Goal: Task Accomplishment & Management: Use online tool/utility

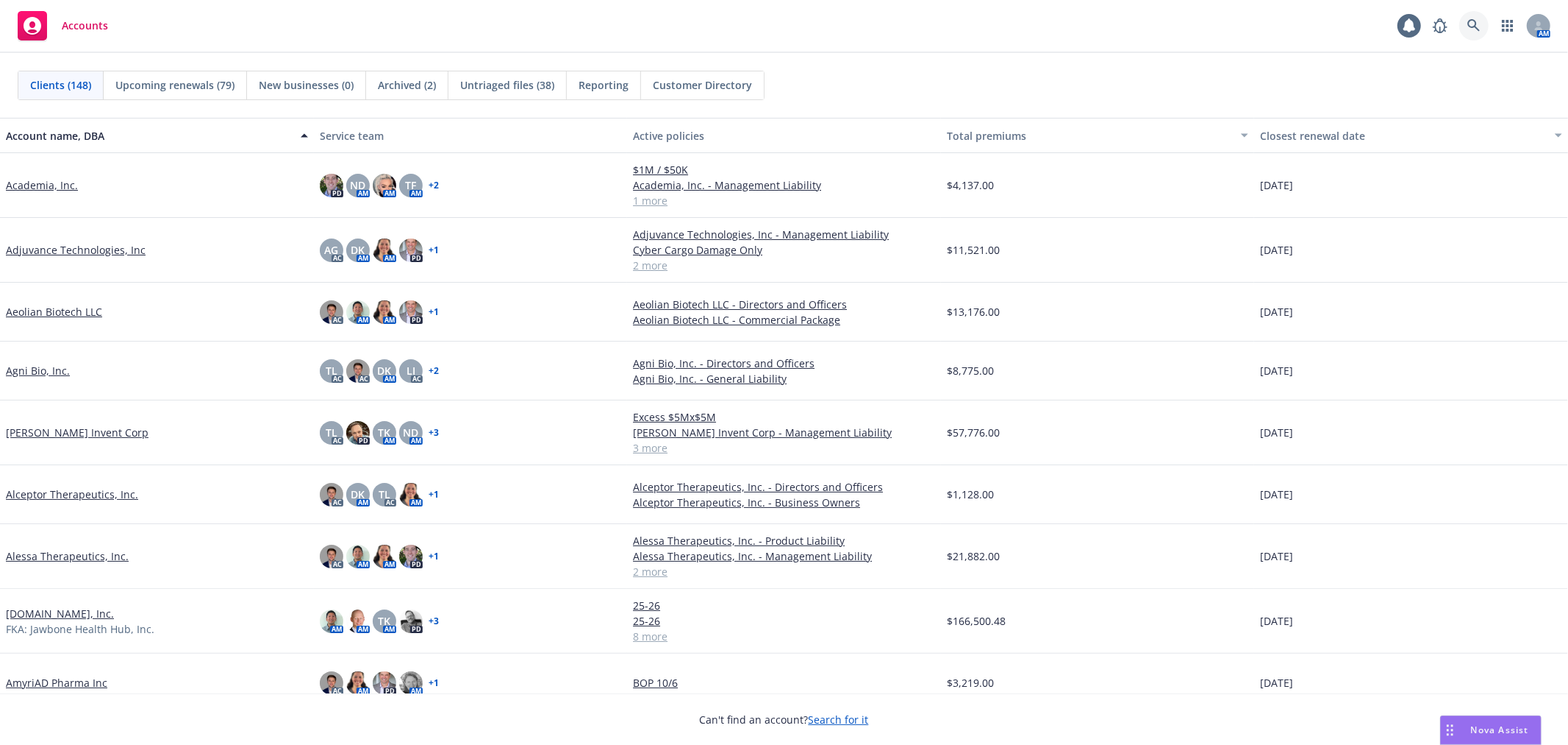
click at [1481, 28] on link at bounding box center [1474, 26] width 30 height 30
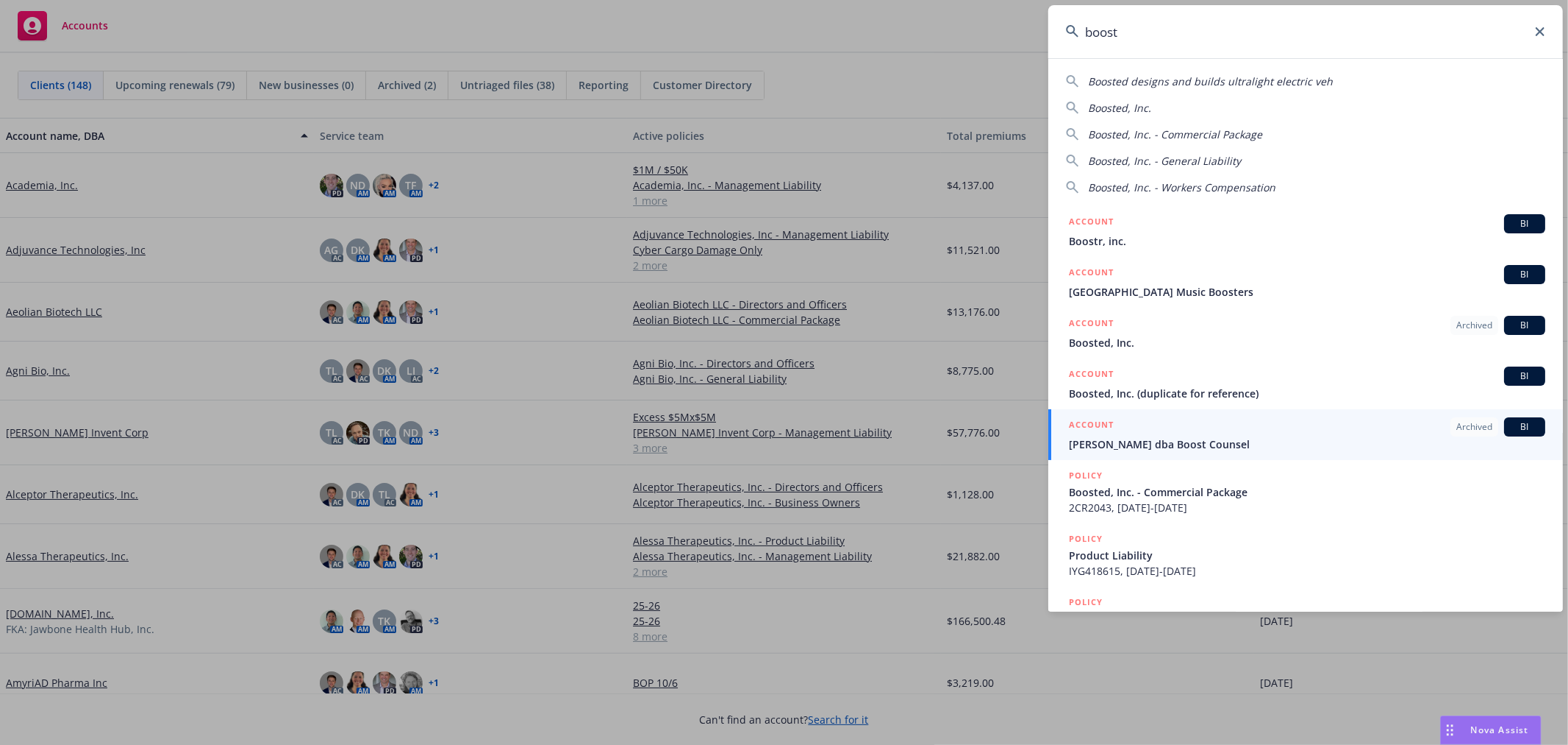
click at [1319, 47] on input "boost" at bounding box center [1306, 32] width 515 height 53
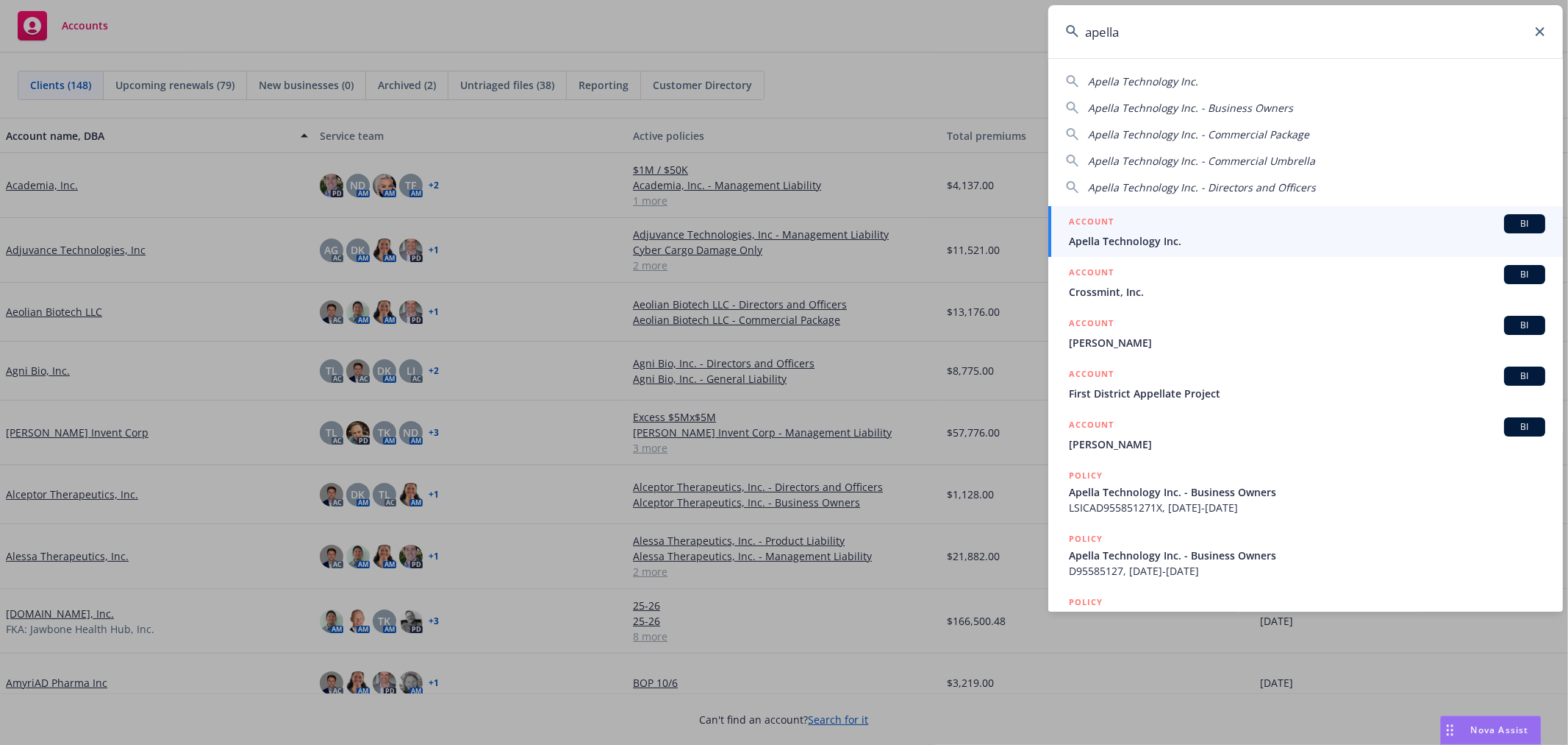
type input "apella"
click at [1106, 248] on span "Apella Technology Inc." at bounding box center [1307, 241] width 476 height 16
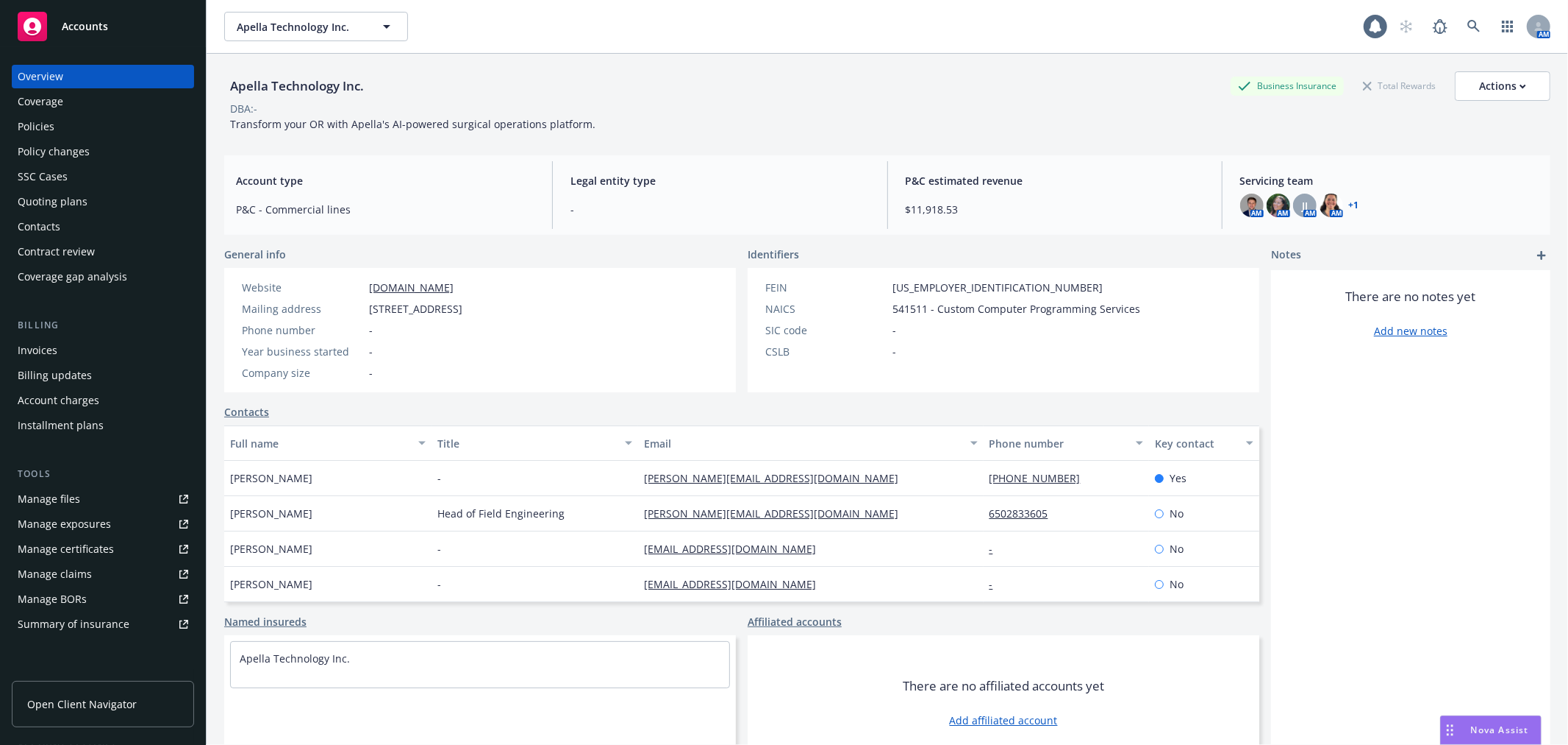
click at [100, 207] on div "Quoting plans" at bounding box center [103, 201] width 171 height 24
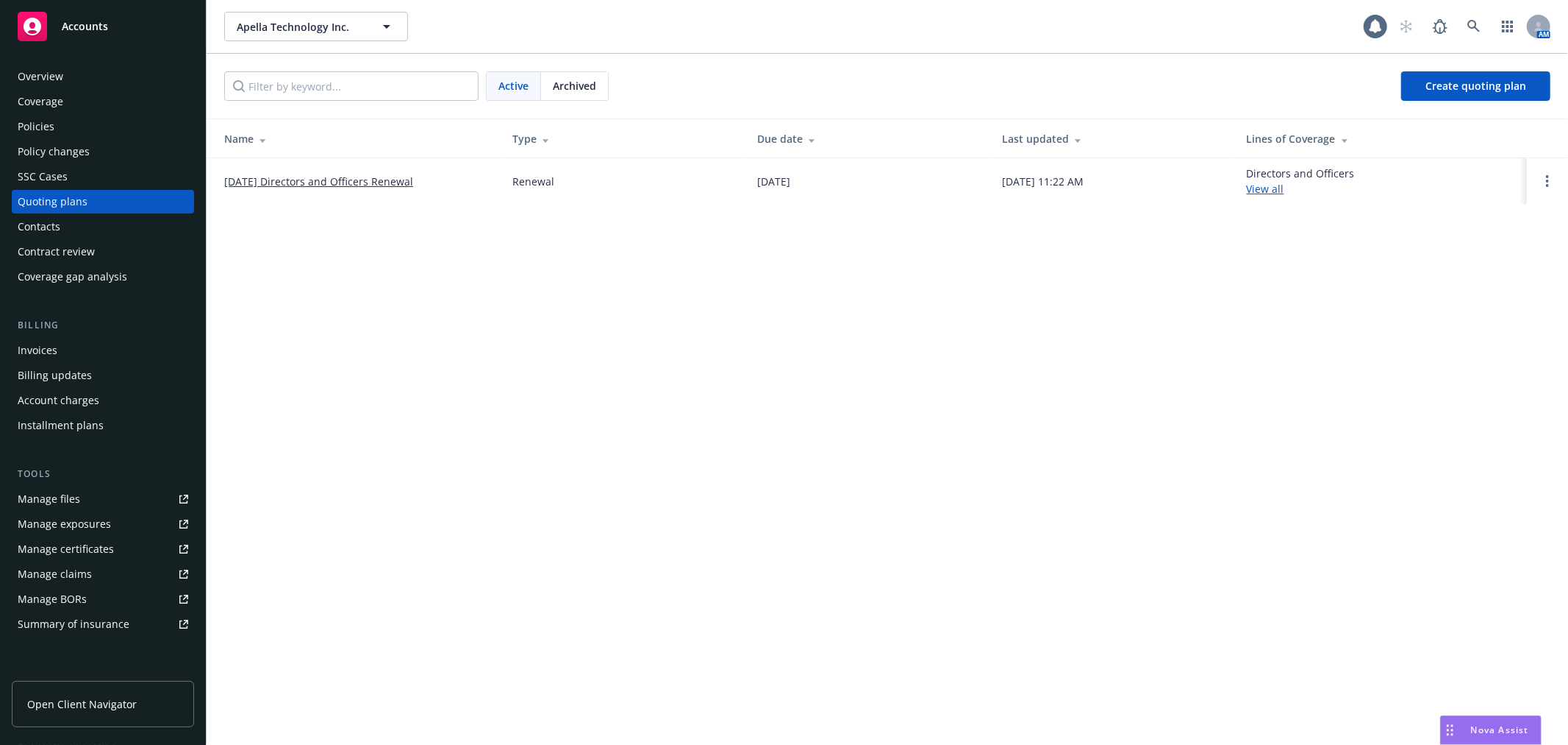
click at [576, 83] on span "Archived" at bounding box center [575, 86] width 43 height 16
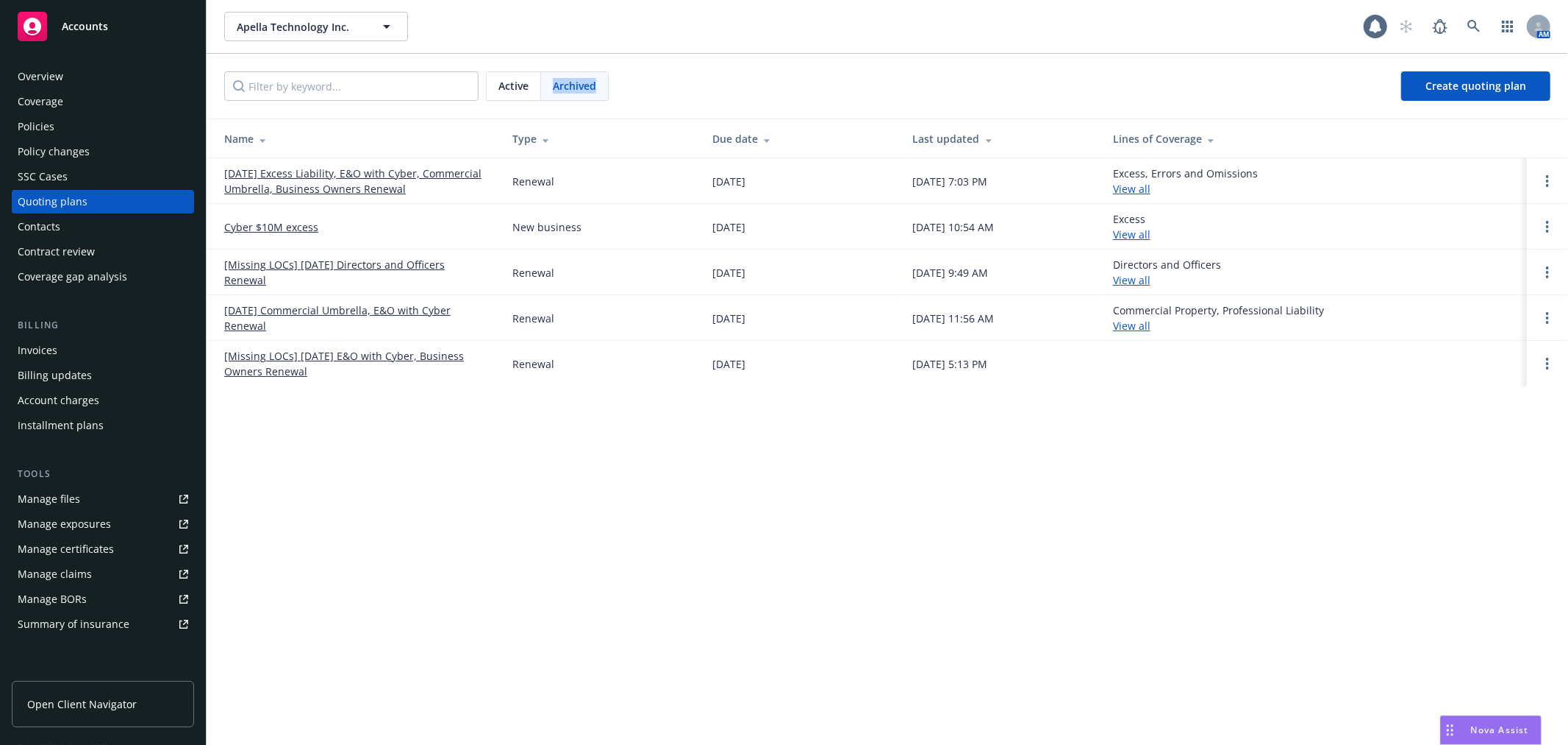
click at [31, 109] on div "Coverage" at bounding box center [40, 102] width 45 height 24
click at [51, 130] on div "Policies" at bounding box center [36, 126] width 36 height 24
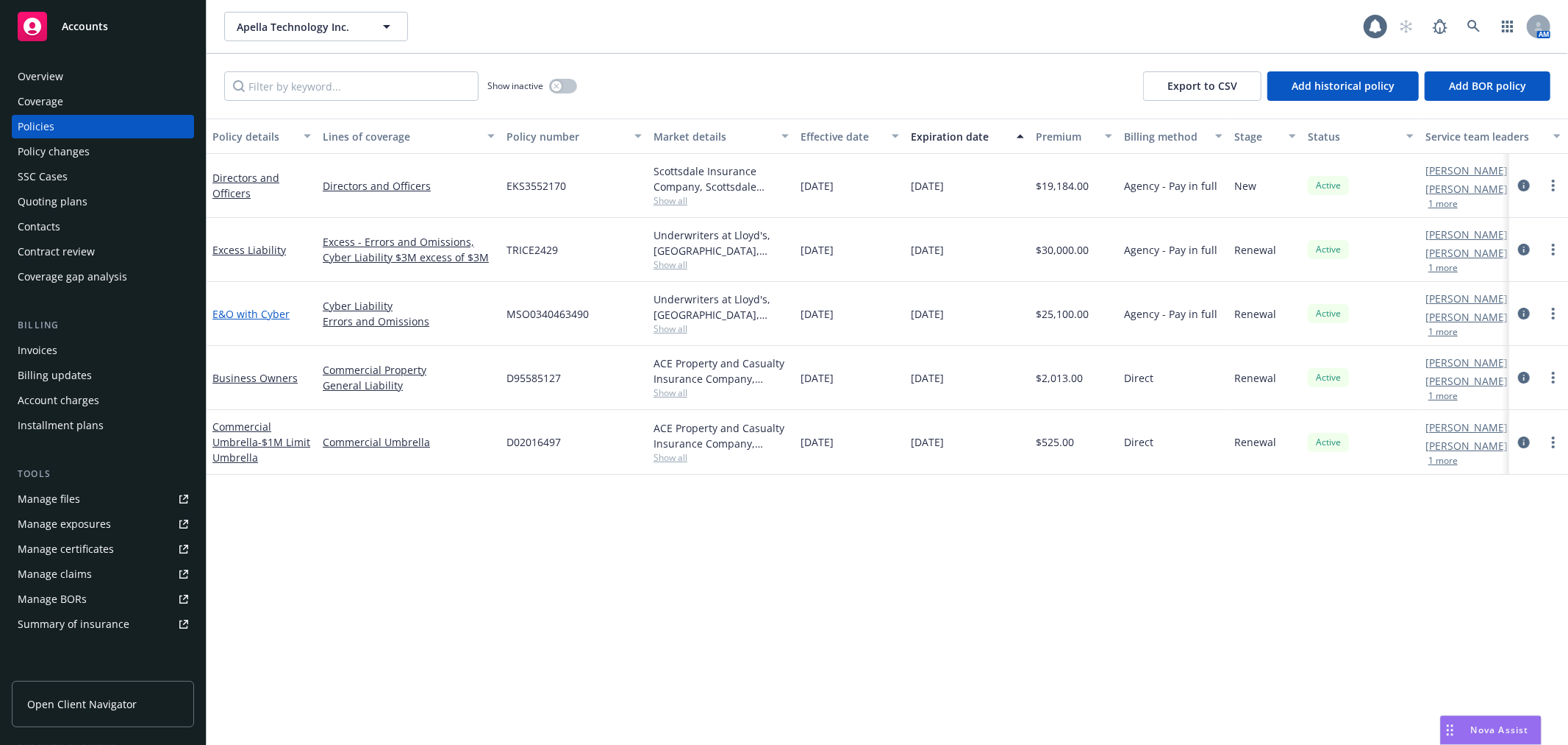
click at [254, 311] on link "E&O with Cyber" at bounding box center [250, 314] width 77 height 14
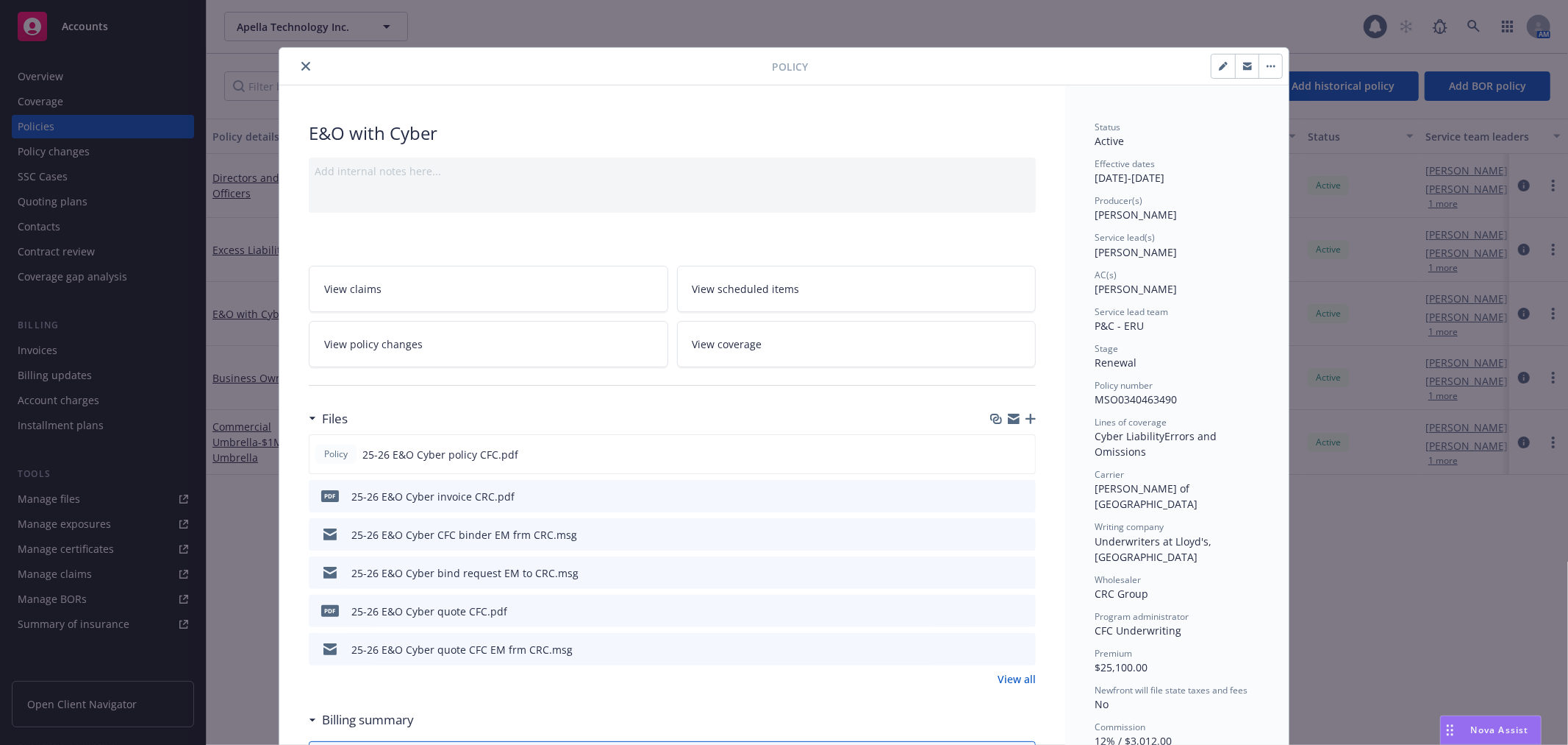
click at [302, 62] on icon "close" at bounding box center [306, 66] width 9 height 9
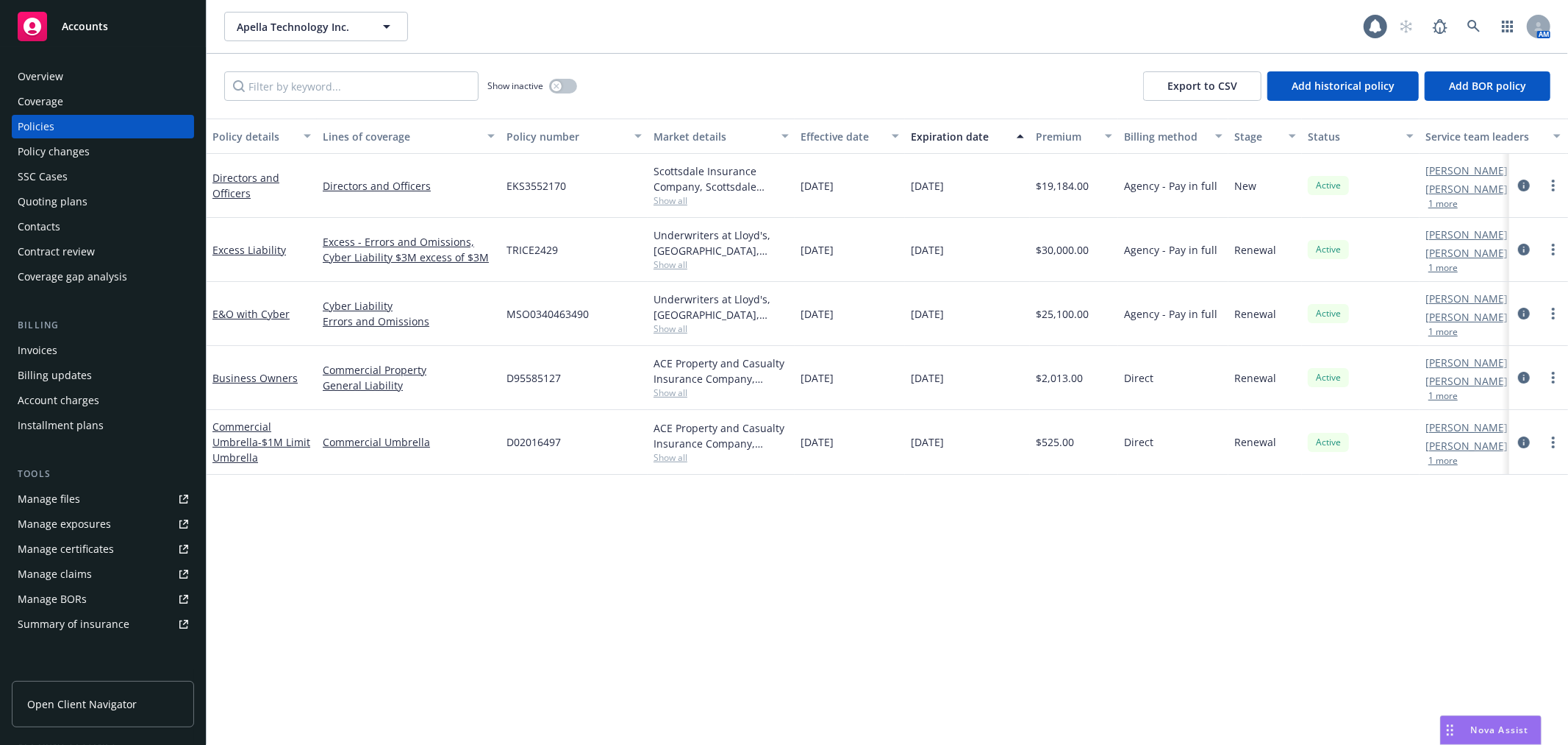
click at [65, 350] on div "Invoices" at bounding box center [103, 350] width 171 height 24
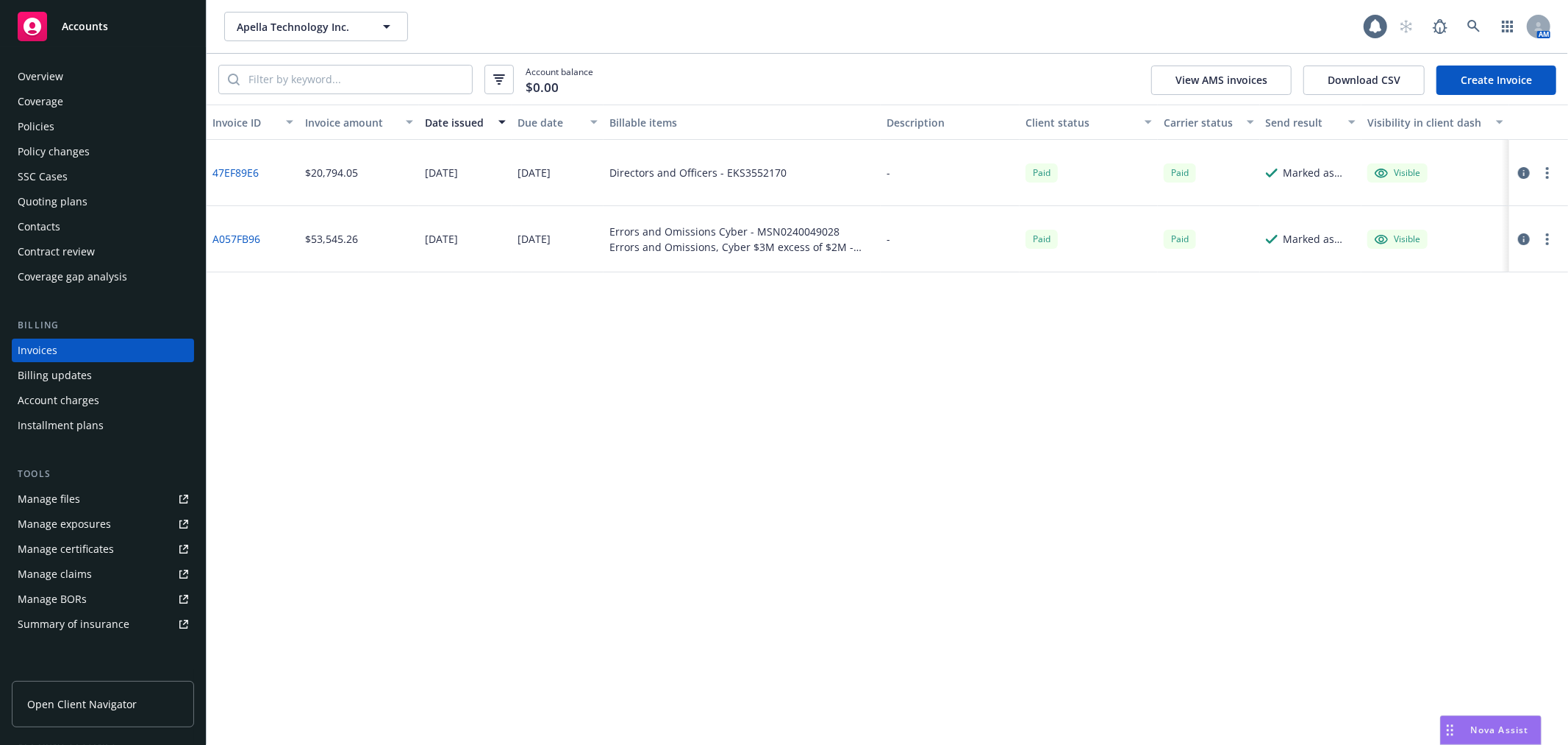
click at [1488, 85] on link "Create Invoice" at bounding box center [1497, 80] width 120 height 30
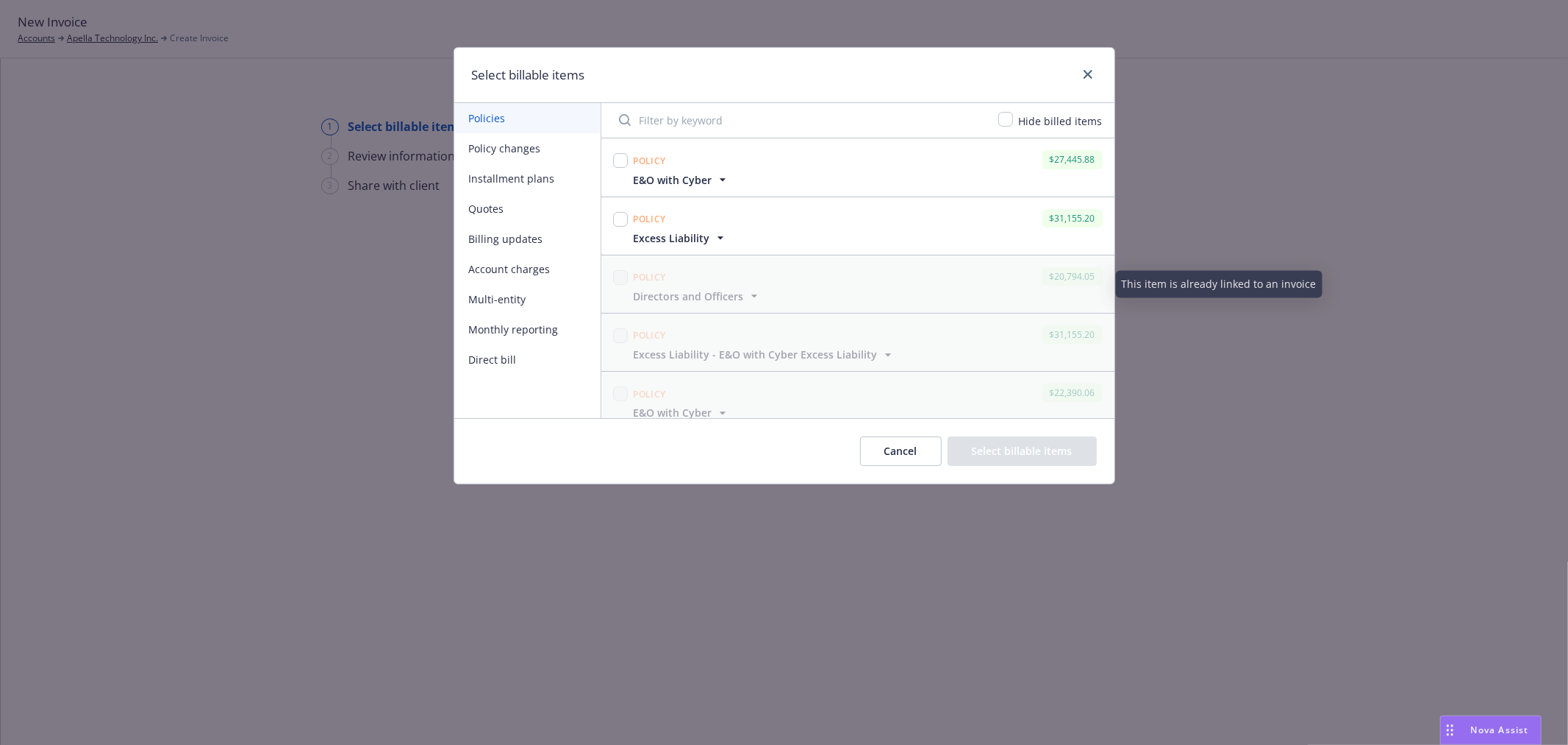
click at [718, 177] on icon "button" at bounding box center [722, 179] width 15 height 15
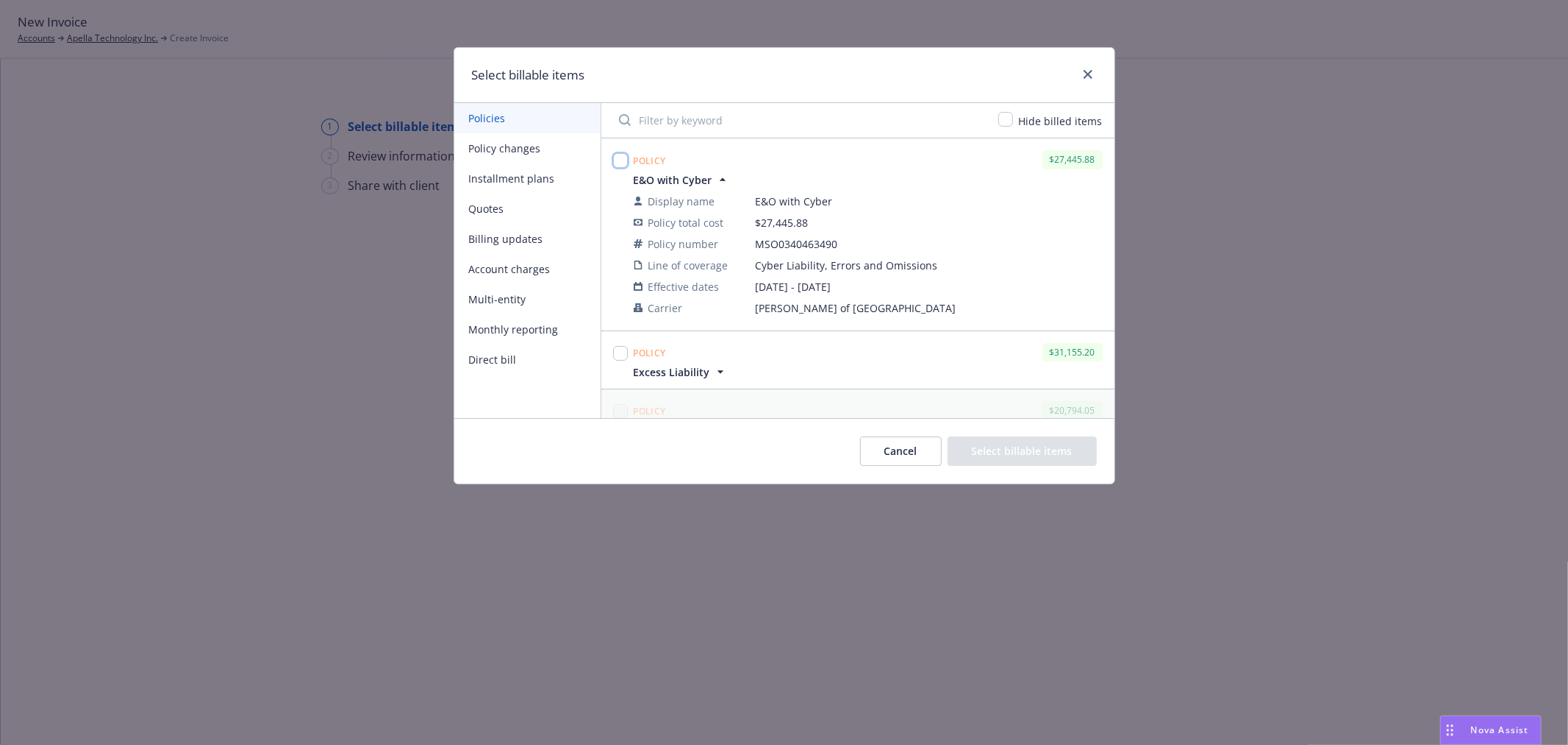
click at [615, 158] on input "checkbox" at bounding box center [620, 160] width 15 height 15
checkbox input "true"
click at [620, 353] on input "checkbox" at bounding box center [620, 352] width 15 height 15
checkbox input "true"
click at [696, 368] on span "Excess Liability" at bounding box center [673, 372] width 77 height 16
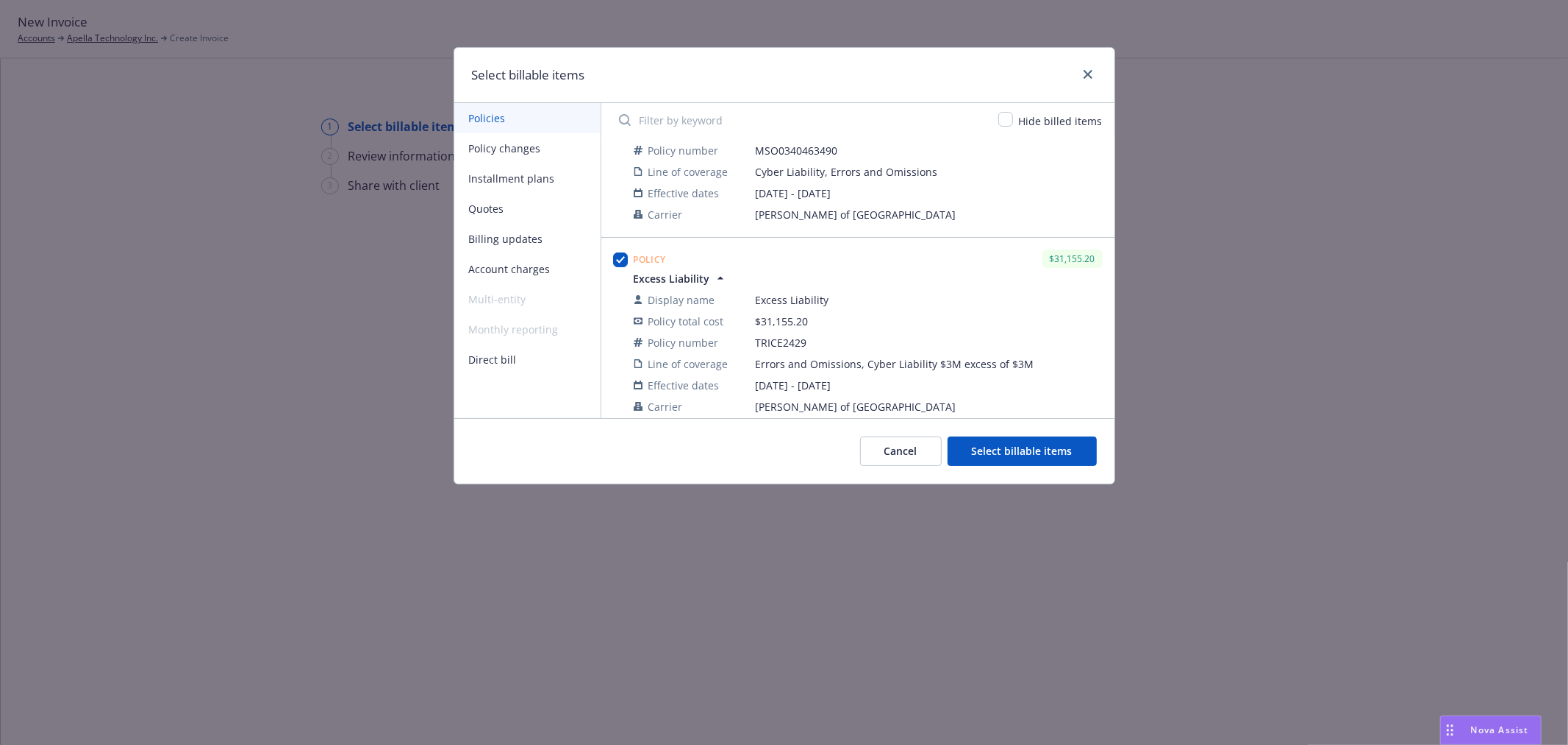
scroll to position [82, 0]
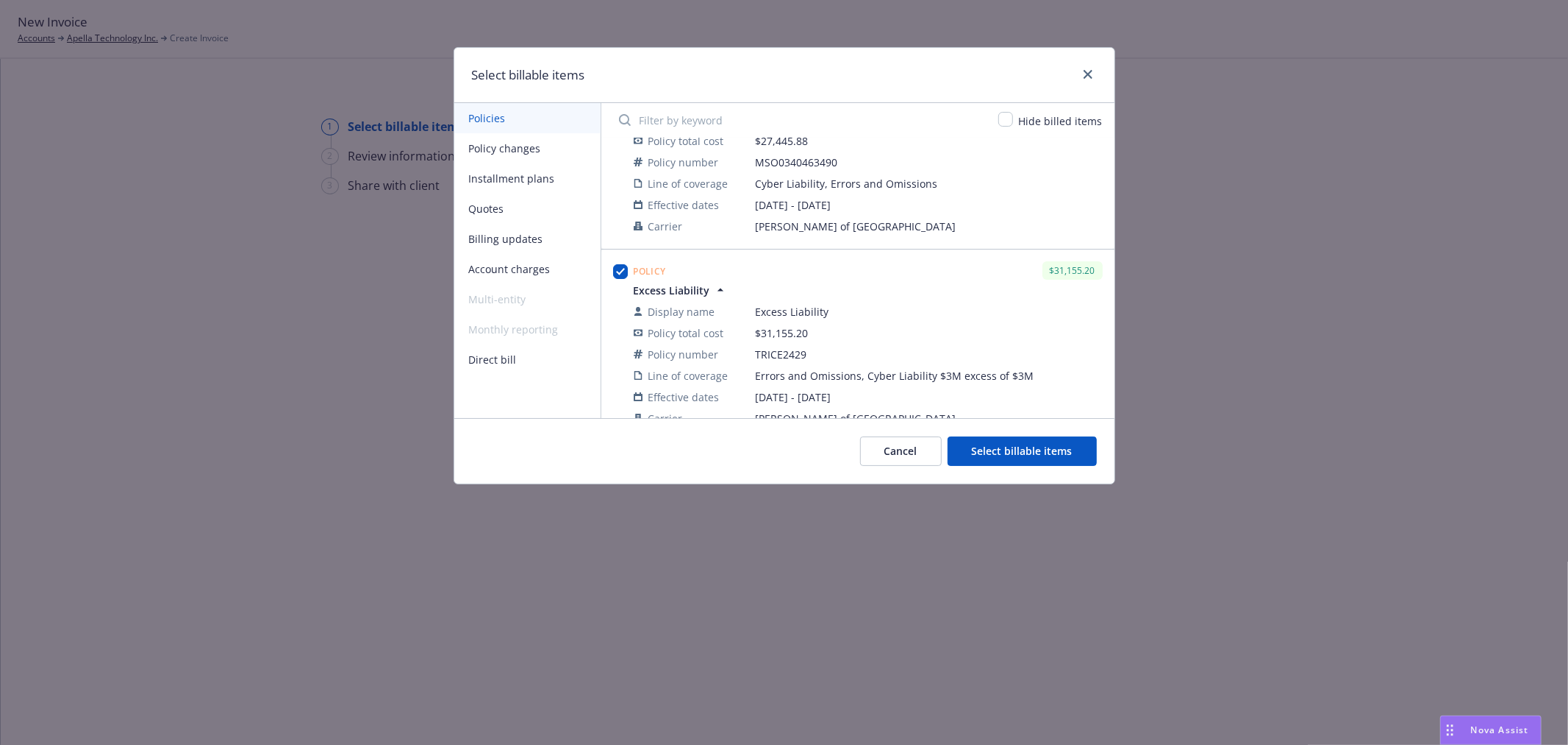
click at [890, 458] on button "Cancel" at bounding box center [900, 451] width 82 height 30
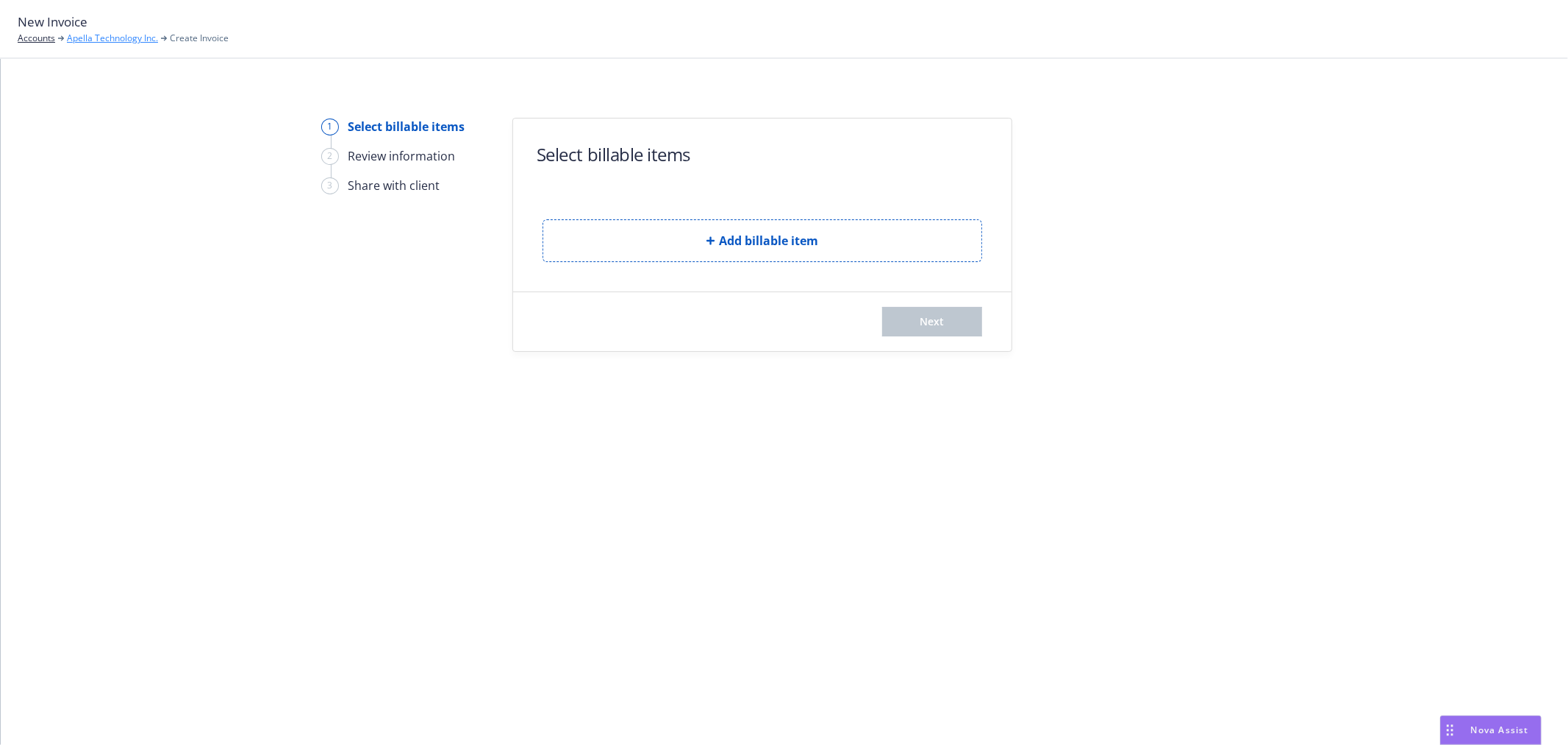
click at [113, 34] on link "Apella Technology Inc." at bounding box center [112, 37] width 91 height 13
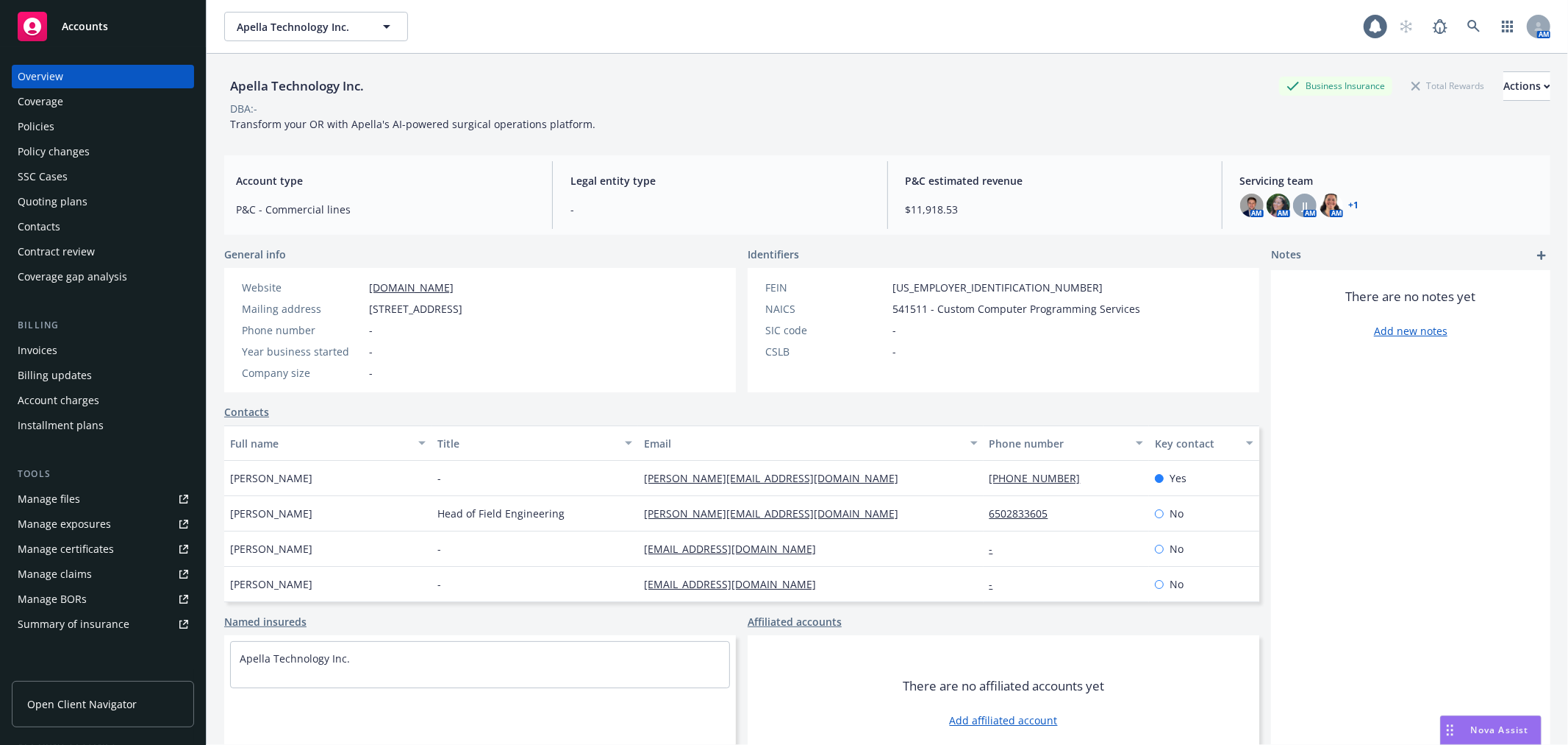
click at [93, 126] on div "Policies" at bounding box center [103, 126] width 171 height 24
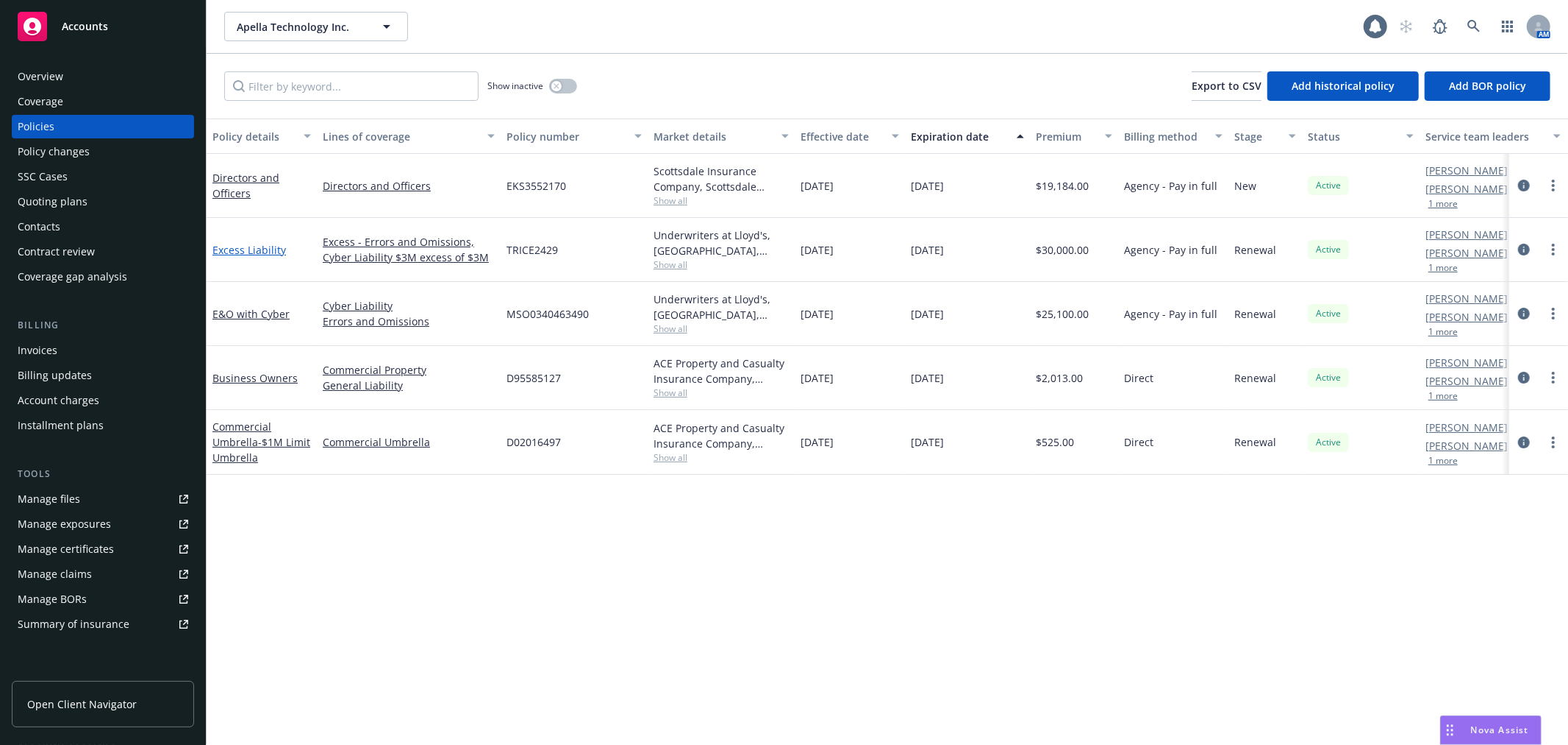
click at [232, 246] on link "Excess Liability" at bounding box center [249, 250] width 74 height 14
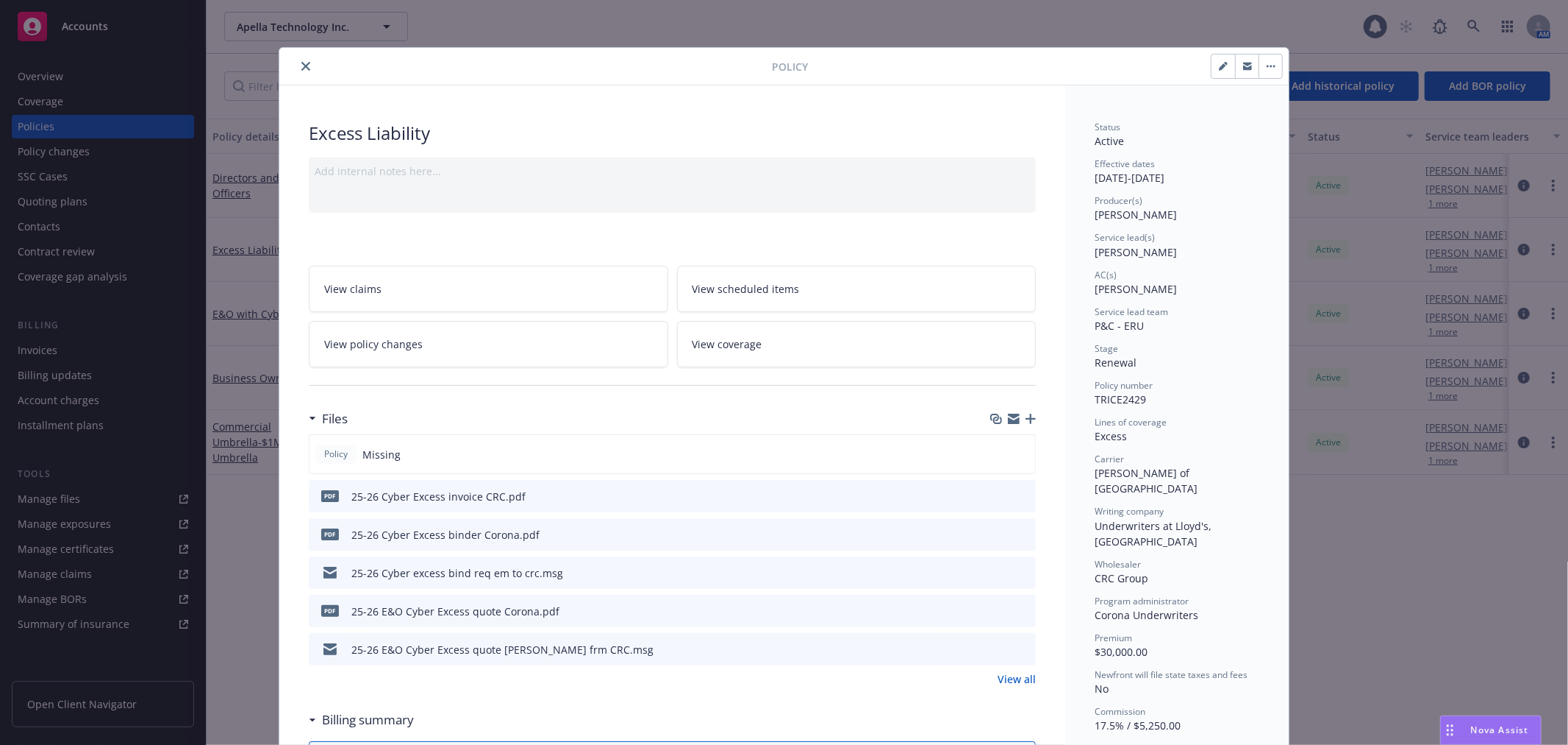
click at [1212, 60] on button "button" at bounding box center [1224, 66] width 24 height 24
select select "RENEWAL"
select select "12"
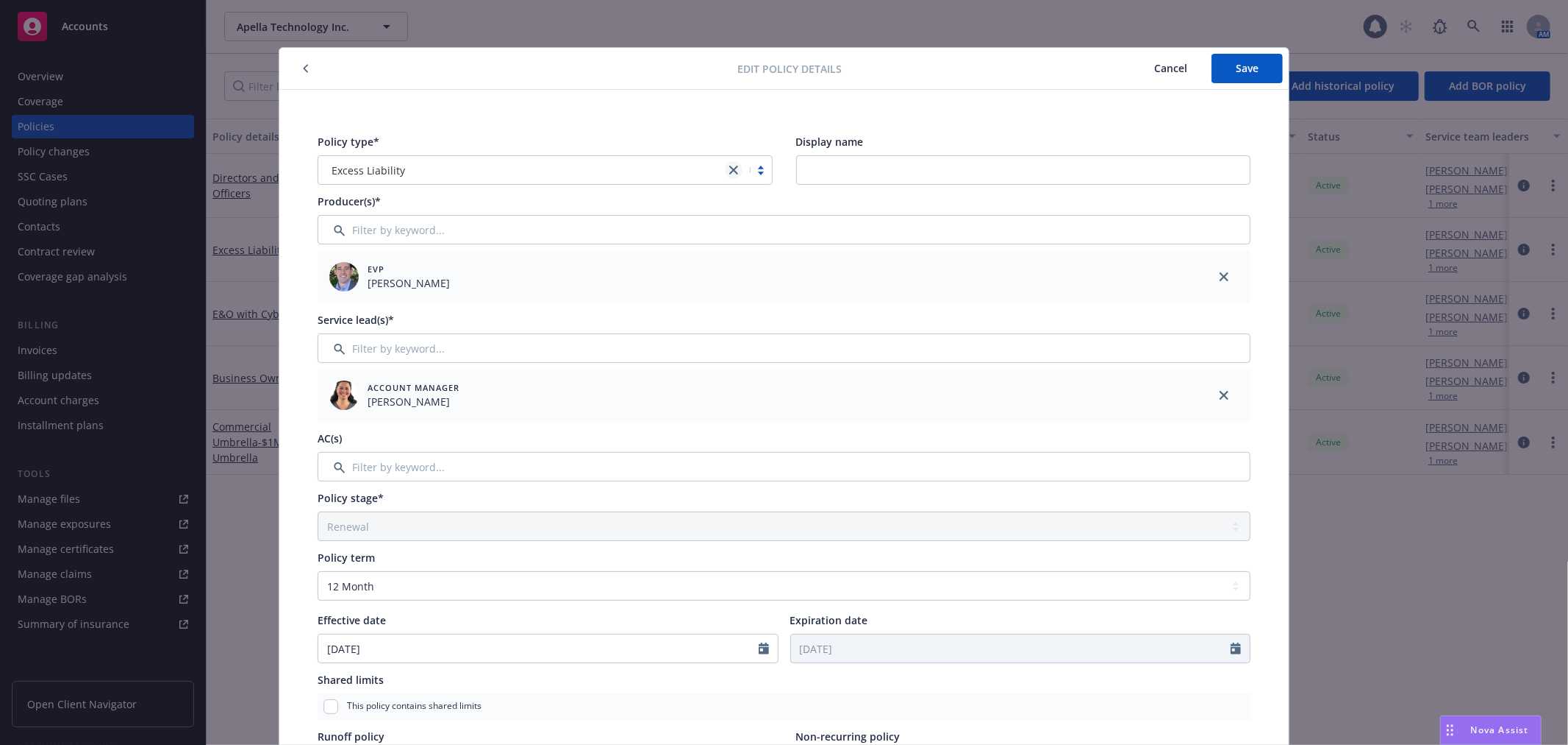
click at [731, 166] on icon "close" at bounding box center [734, 170] width 9 height 9
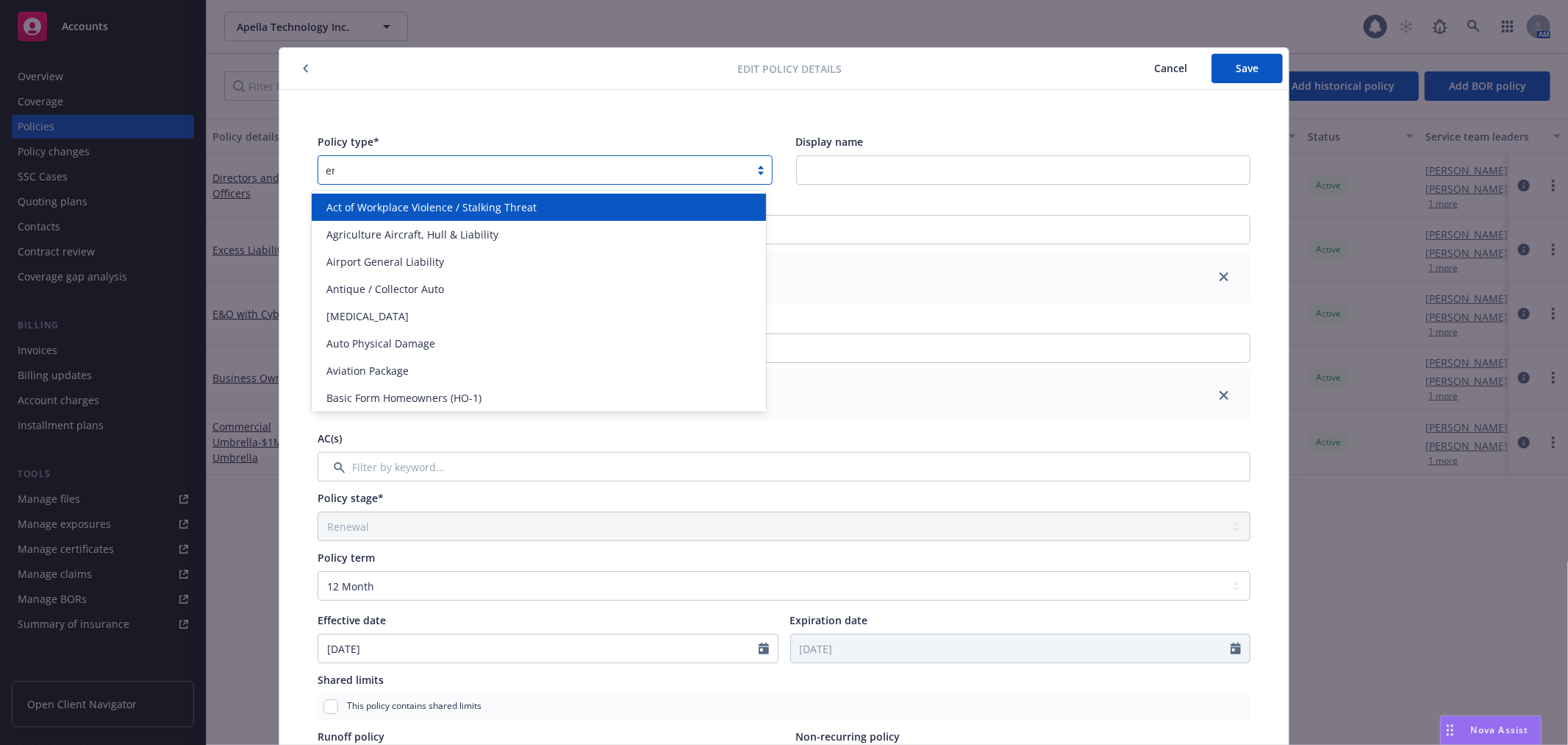
type input "err"
click at [575, 198] on div "E&O with Cyber" at bounding box center [538, 207] width 455 height 28
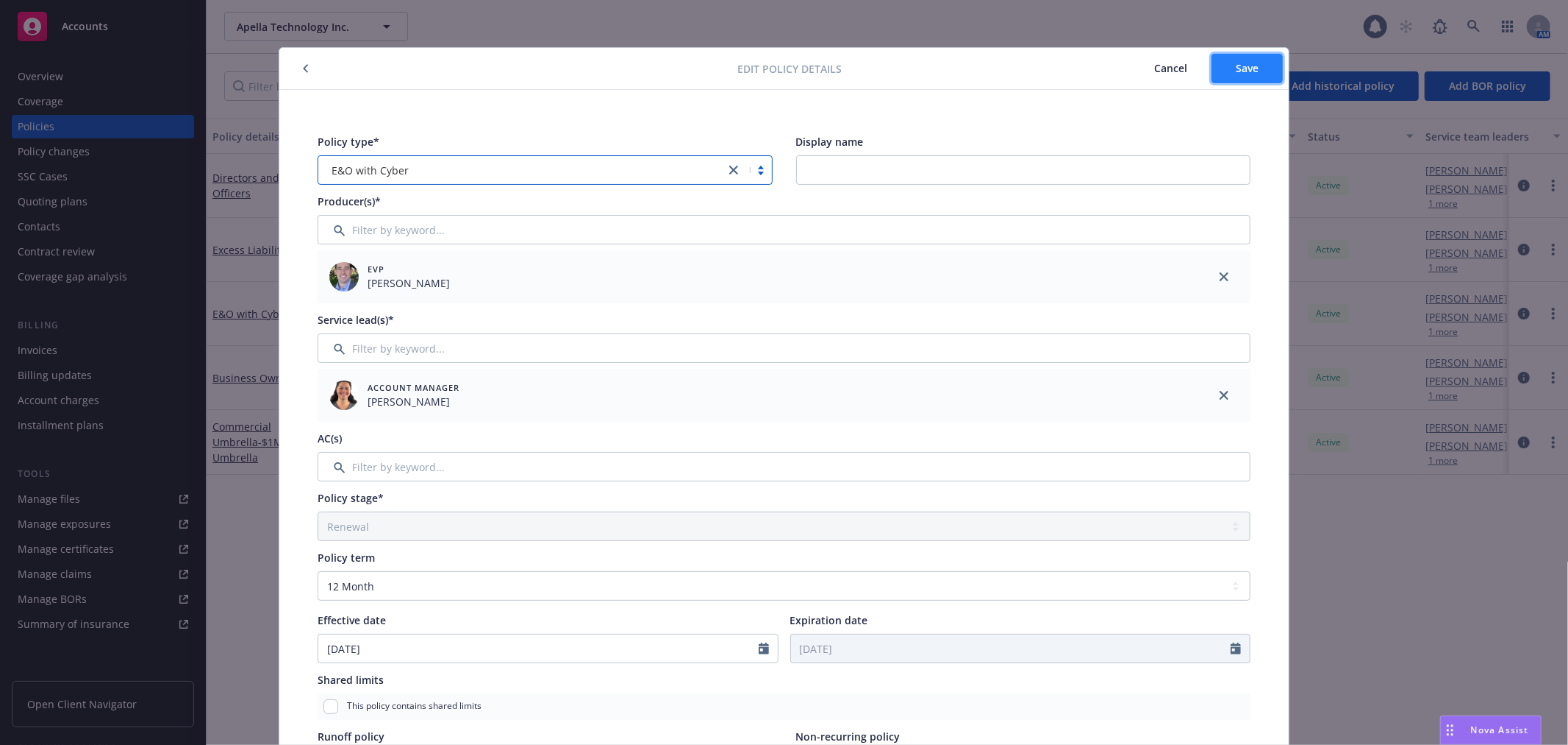
click at [1241, 71] on span "Save" at bounding box center [1247, 68] width 23 height 14
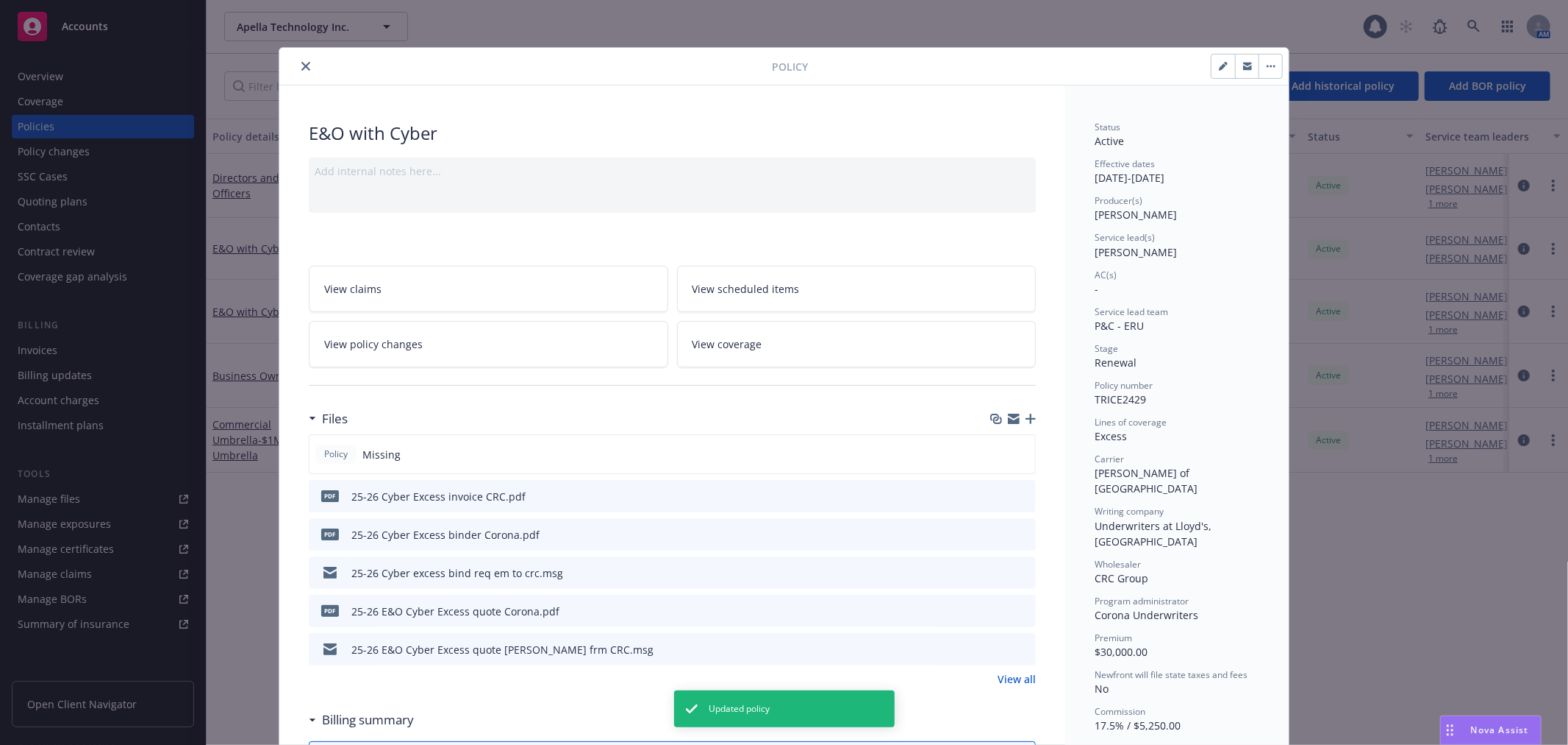
click at [297, 60] on button "close" at bounding box center [306, 66] width 18 height 18
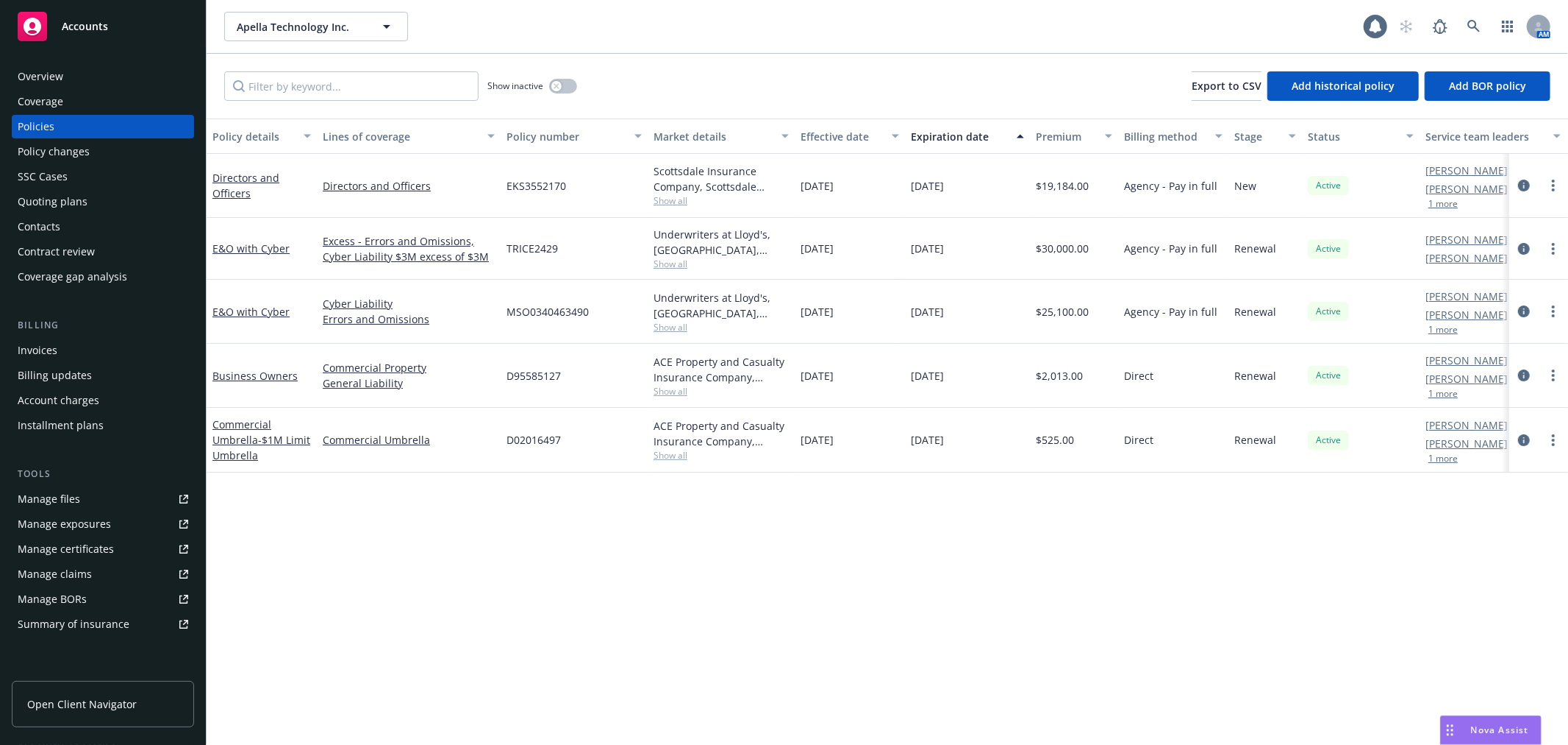
click at [66, 338] on div "Invoices" at bounding box center [103, 350] width 171 height 24
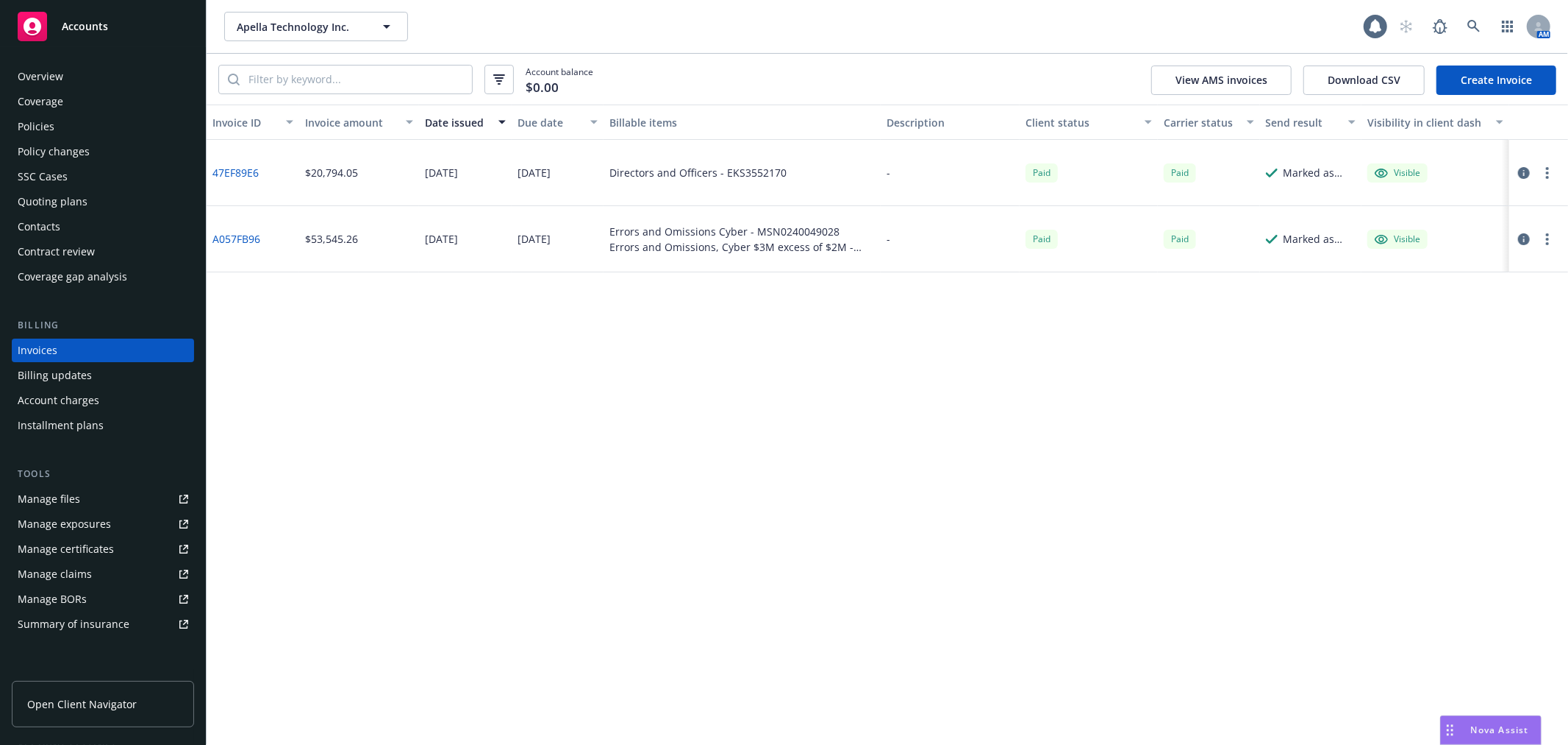
click at [1474, 79] on link "Create Invoice" at bounding box center [1497, 80] width 120 height 30
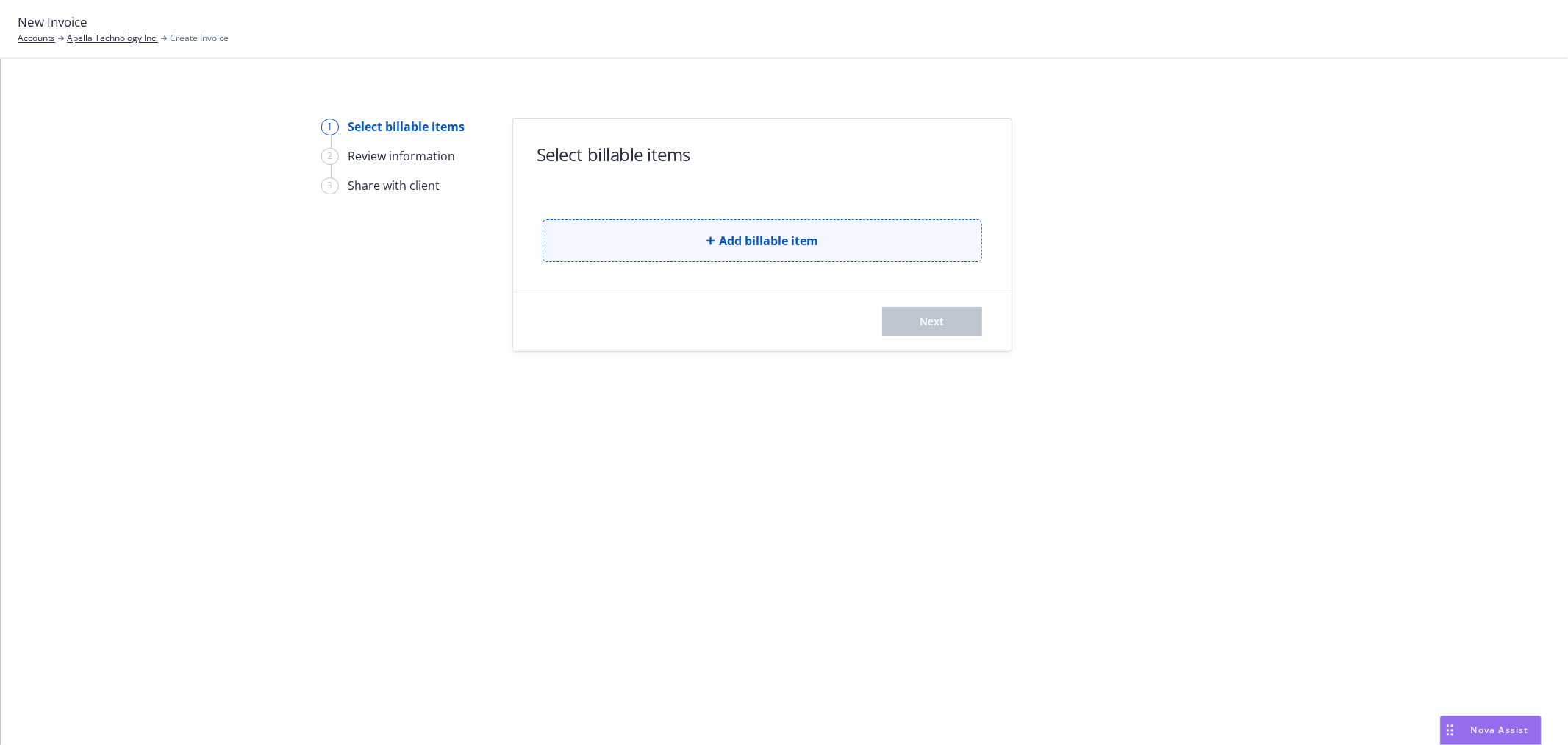
click at [618, 233] on button "Add billable item" at bounding box center [762, 240] width 440 height 42
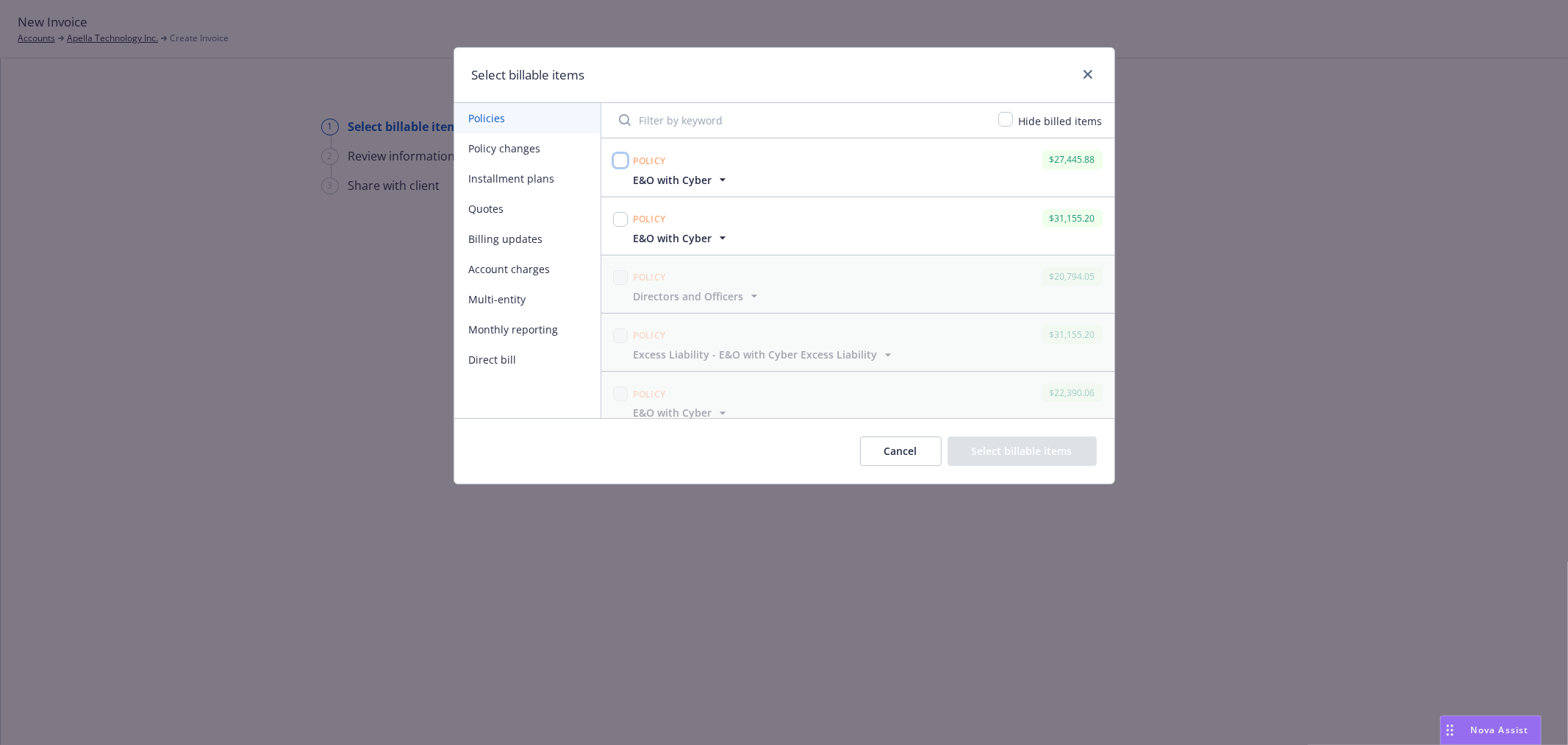
click at [625, 155] on input "checkbox" at bounding box center [620, 160] width 15 height 15
checkbox input "true"
click at [626, 217] on input "checkbox" at bounding box center [620, 219] width 15 height 15
checkbox input "true"
click at [721, 234] on icon "button" at bounding box center [722, 237] width 15 height 15
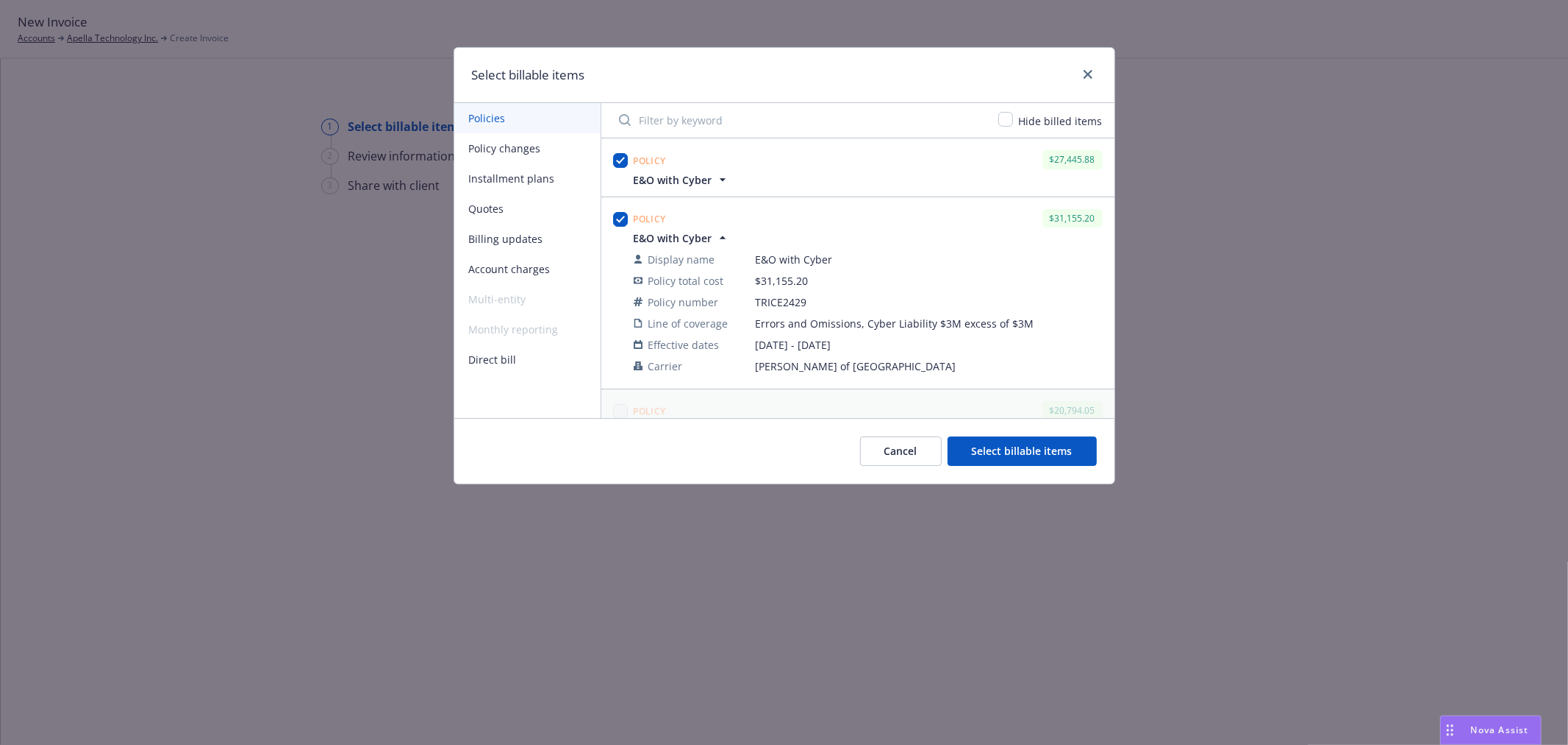
click at [711, 169] on div "Policy $27,445.88" at bounding box center [869, 159] width 475 height 25
click at [711, 174] on span "E&O with Cyber" at bounding box center [682, 180] width 97 height 16
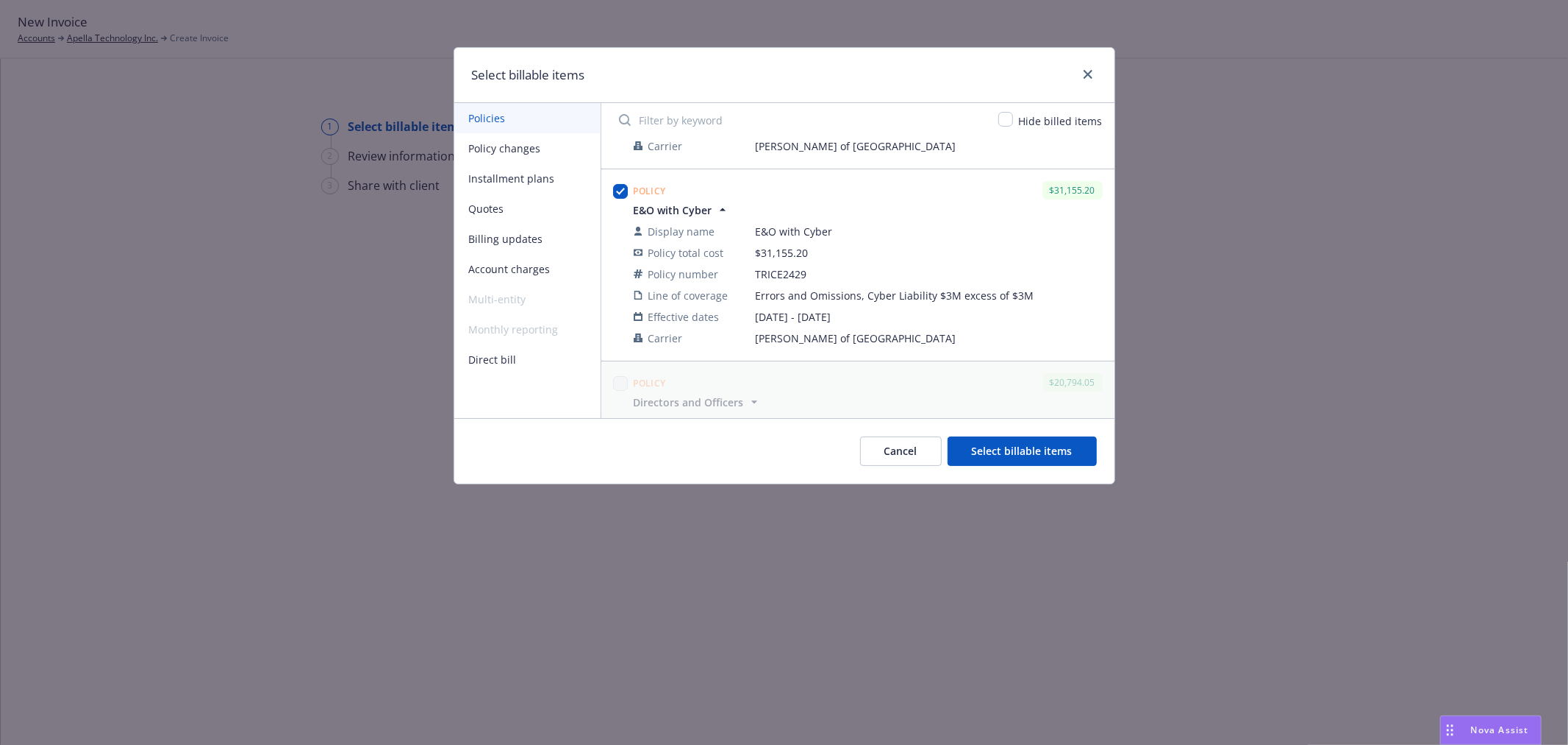
scroll to position [164, 0]
click at [1027, 447] on button "Select billable items" at bounding box center [1022, 451] width 149 height 30
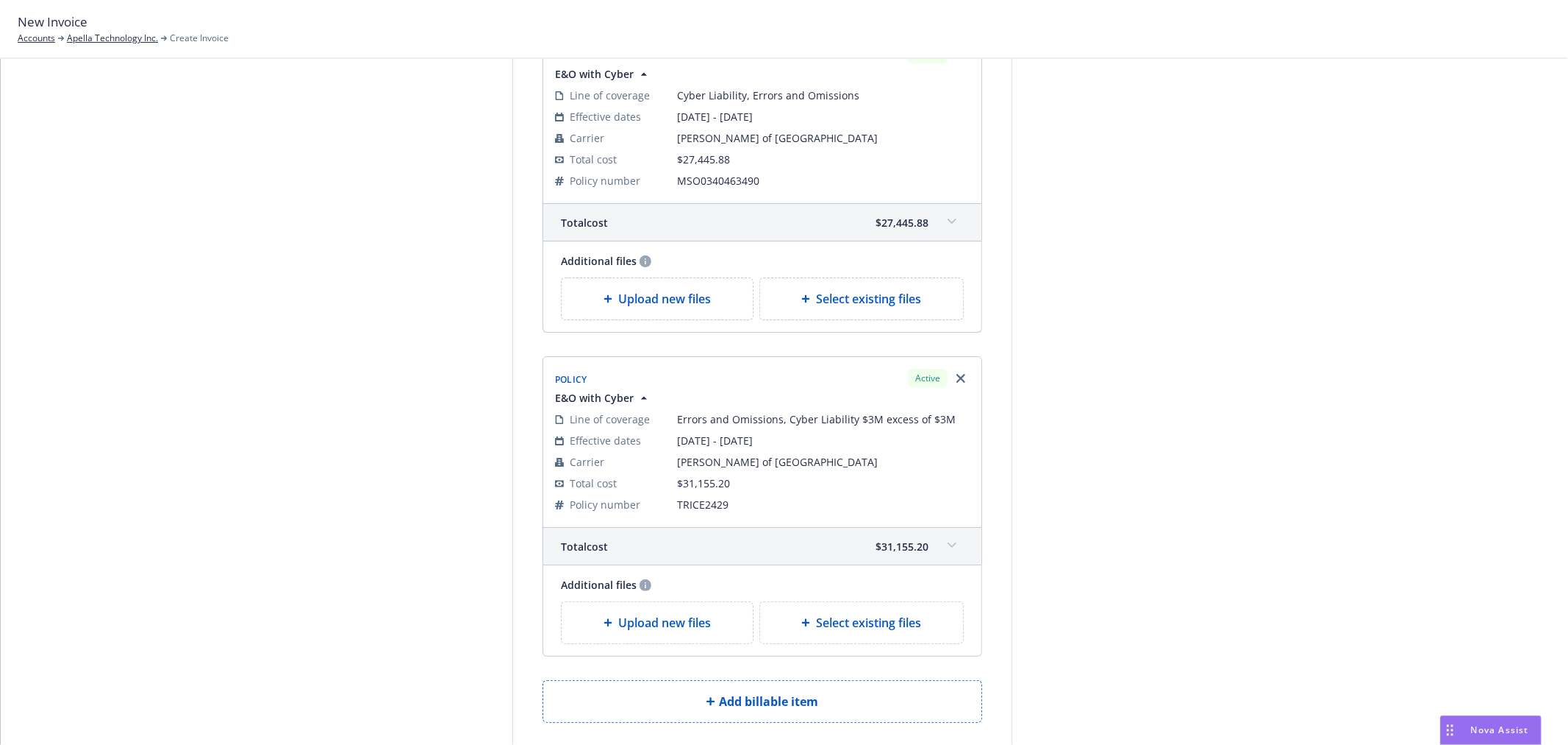
click at [861, 293] on span "Select existing files" at bounding box center [869, 299] width 106 height 18
select select "Invoice - Third Party"
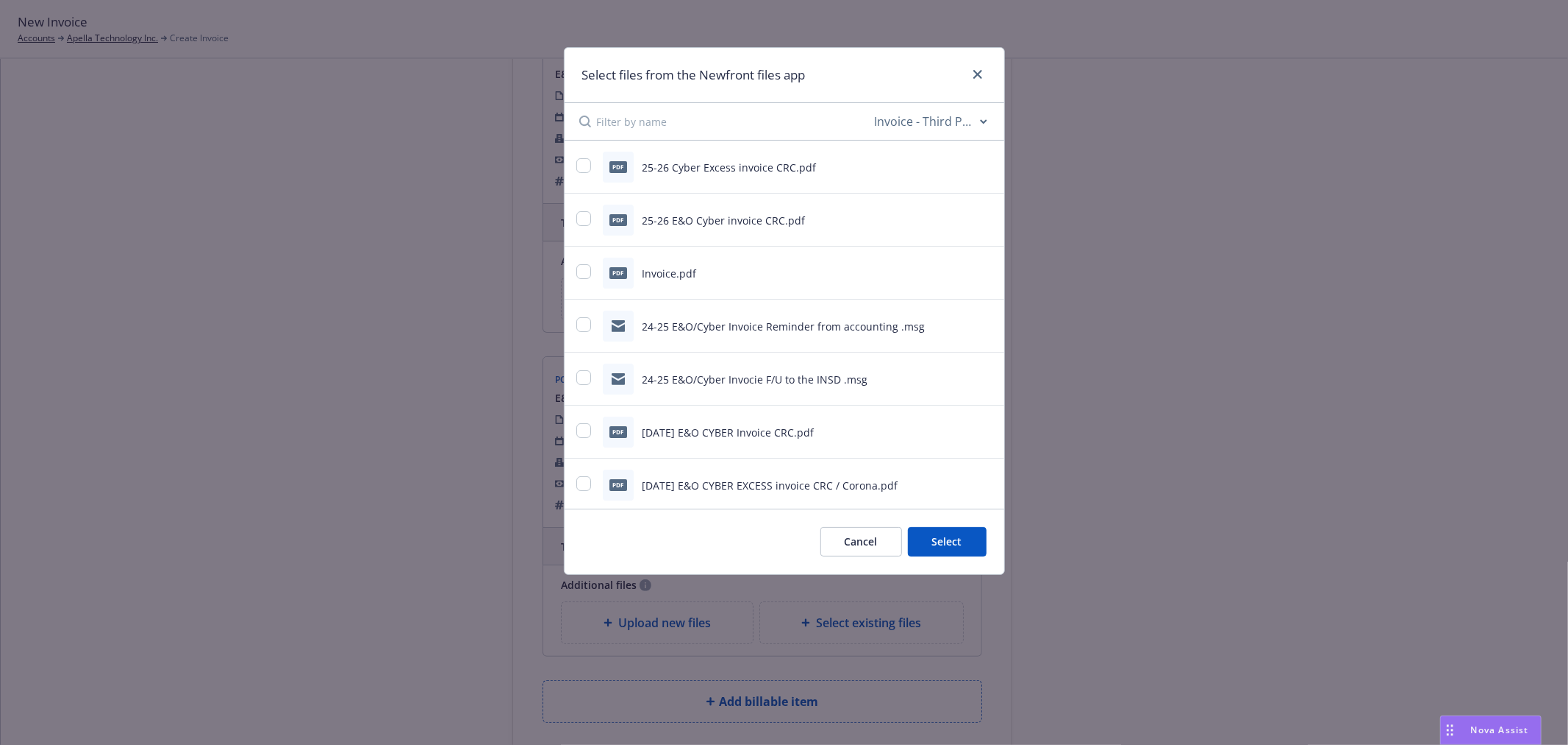
click at [817, 222] on div "pdf 25-26 E&O Cyber invoice CRC.pdf" at bounding box center [766, 219] width 380 height 31
click at [596, 217] on div "pdf 25-26 E&O Cyber invoice CRC.pdf" at bounding box center [766, 219] width 380 height 31
click at [577, 224] on div at bounding box center [586, 220] width 18 height 18
click at [591, 215] on div at bounding box center [586, 220] width 18 height 18
click at [583, 215] on input "checkbox" at bounding box center [584, 218] width 15 height 15
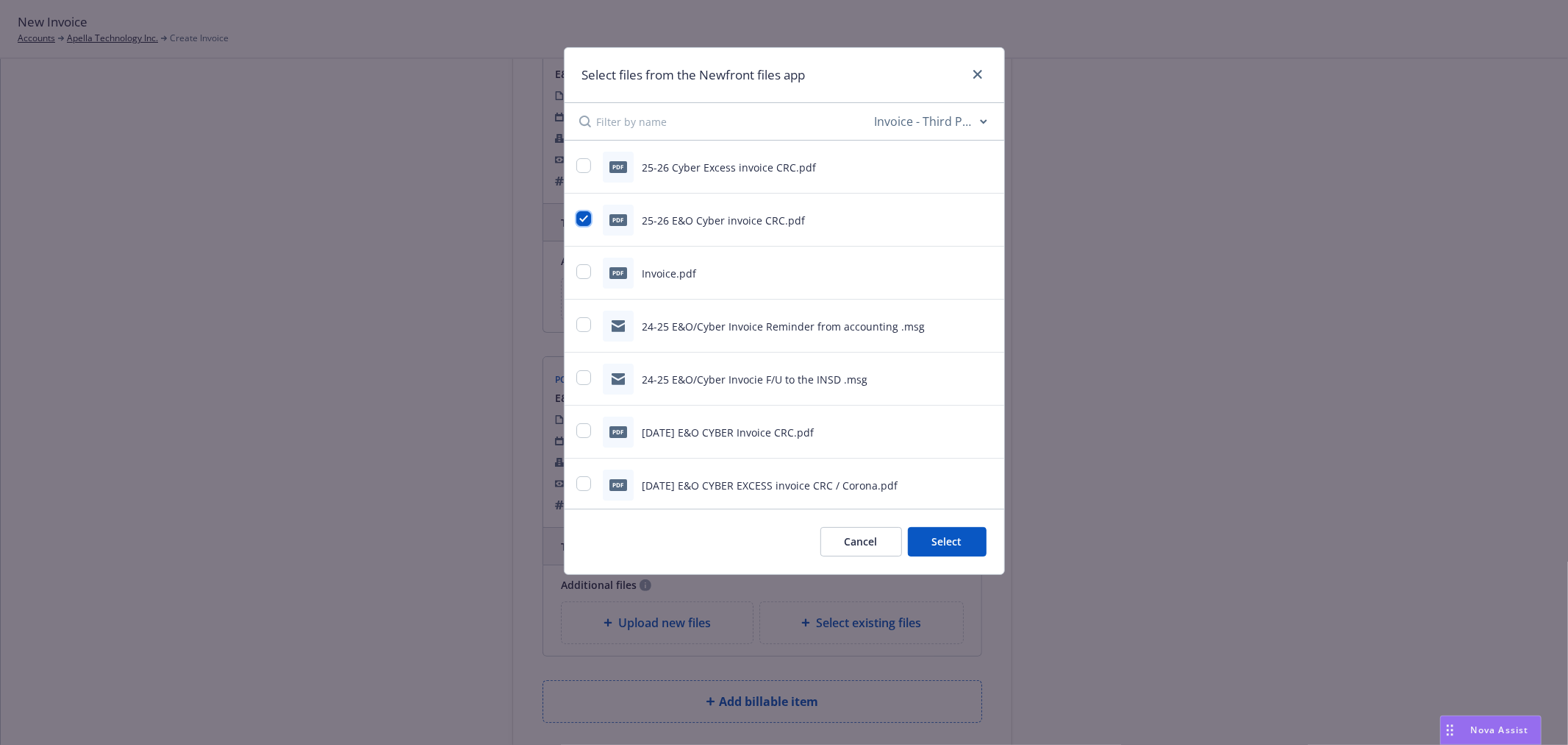
checkbox input "true"
click at [953, 534] on button "Select 1 file" at bounding box center [933, 542] width 106 height 30
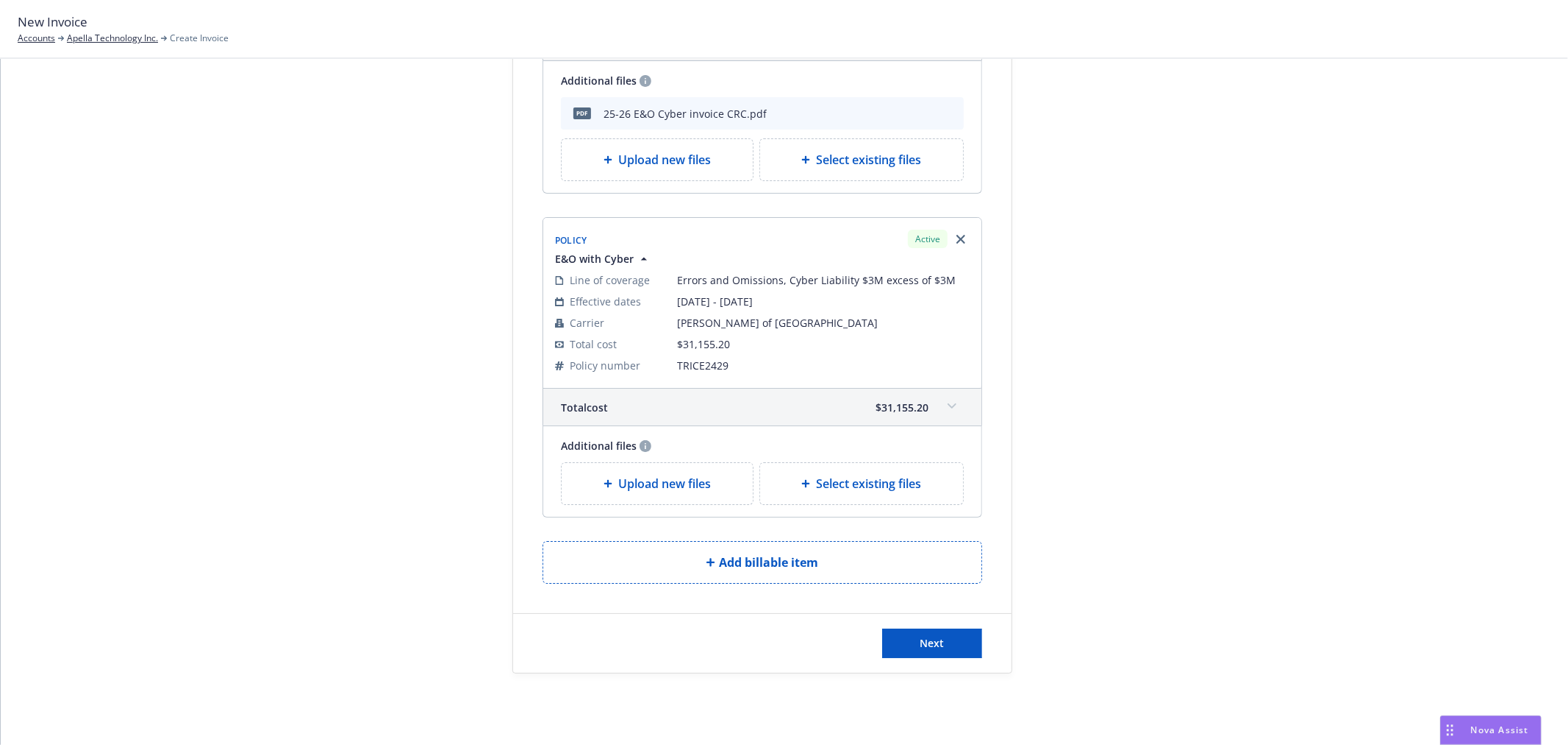
scroll to position [368, 0]
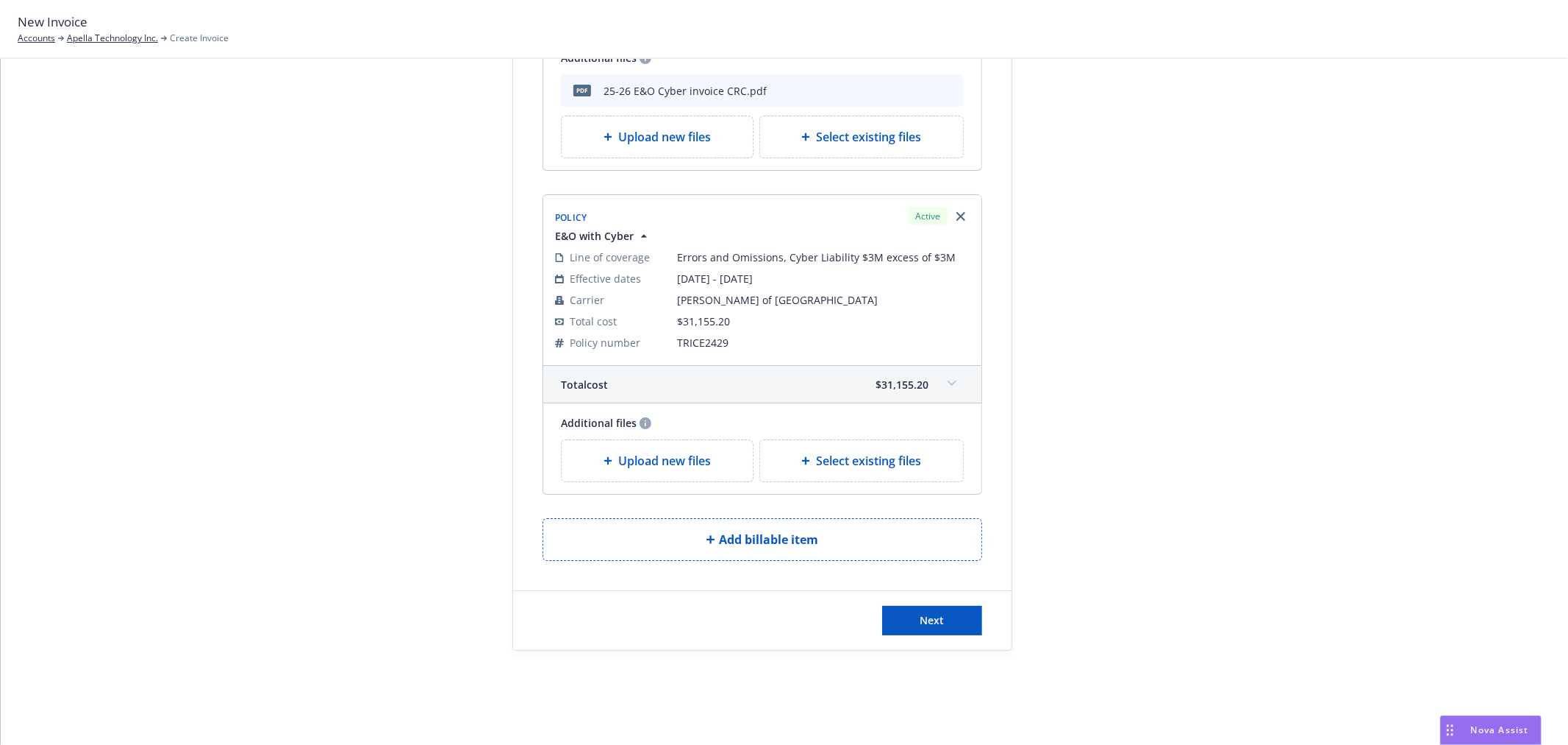
click at [900, 461] on span "Select existing files" at bounding box center [869, 461] width 106 height 18
select select "Invoice - Third Party"
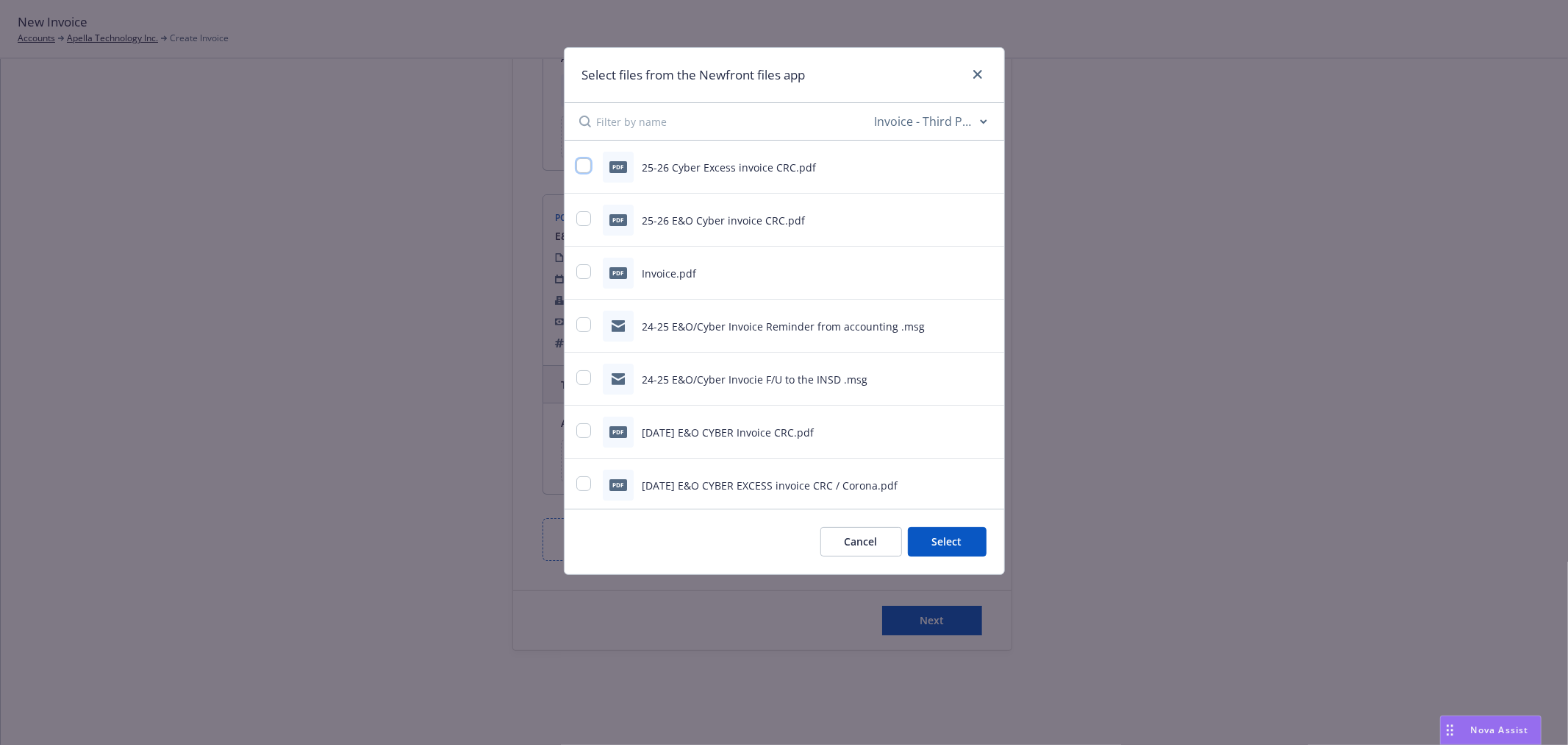
click at [580, 165] on input "checkbox" at bounding box center [584, 165] width 15 height 15
checkbox input "true"
click at [952, 554] on button "Select 1 file" at bounding box center [933, 542] width 106 height 30
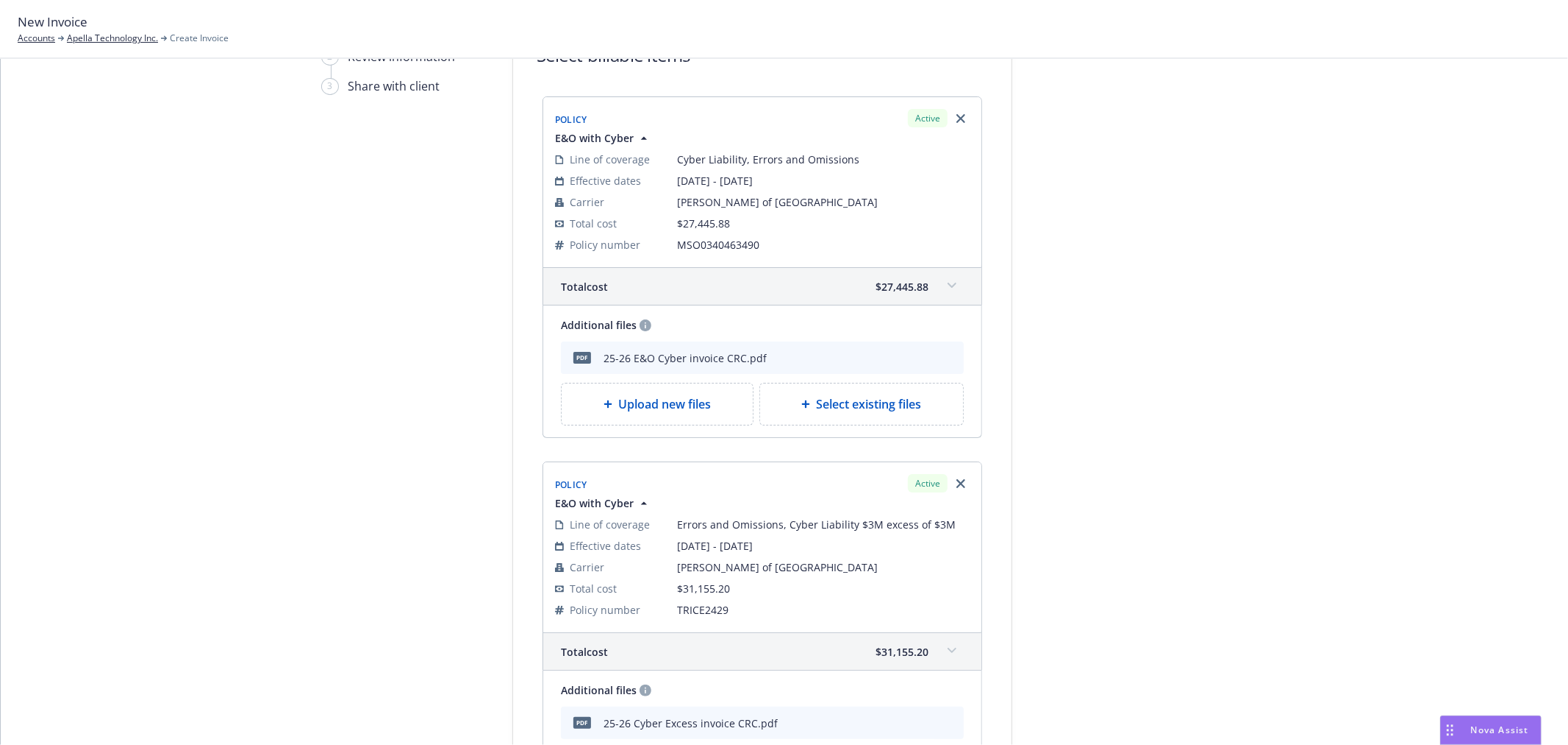
scroll to position [409, 0]
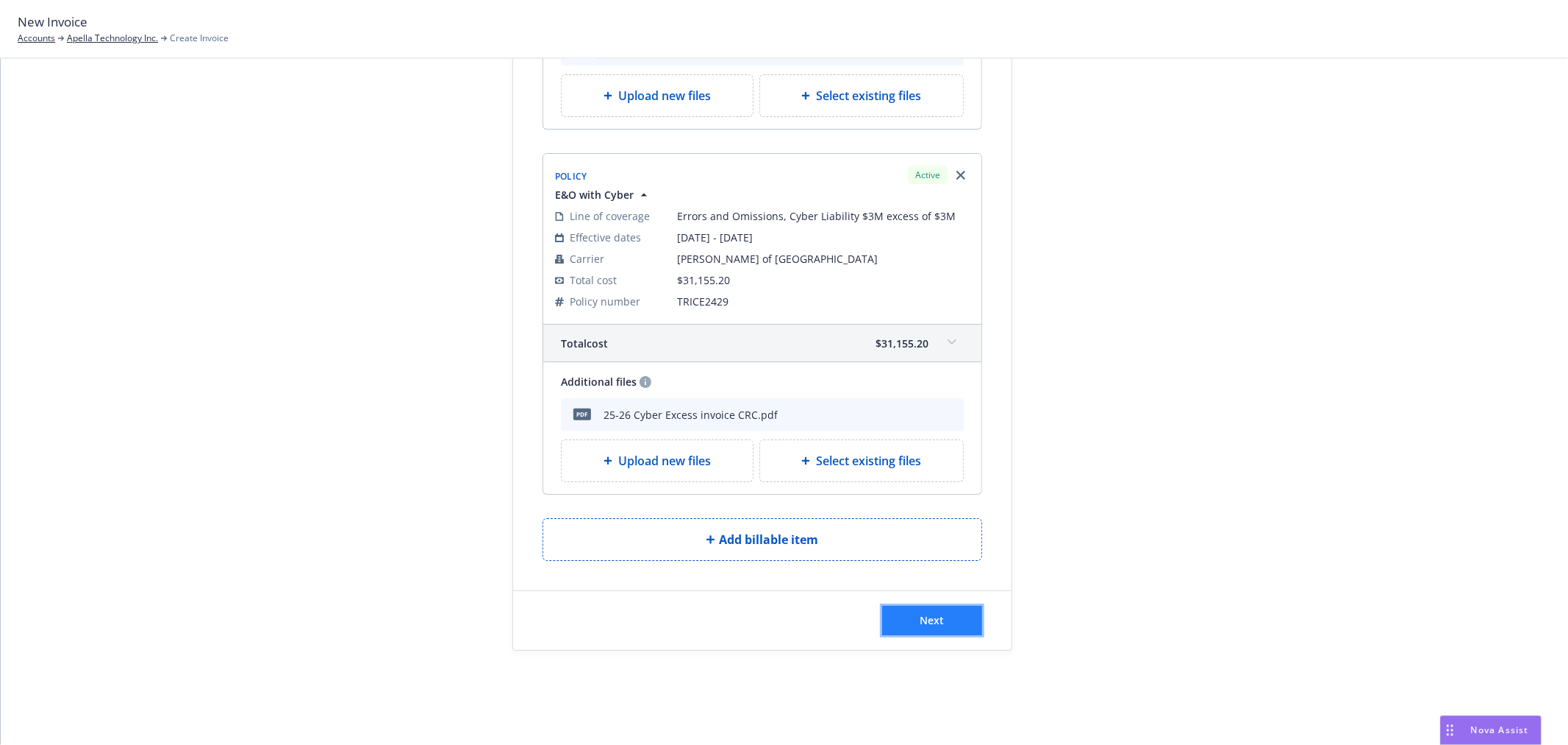
click at [940, 613] on button "Next" at bounding box center [932, 621] width 100 height 30
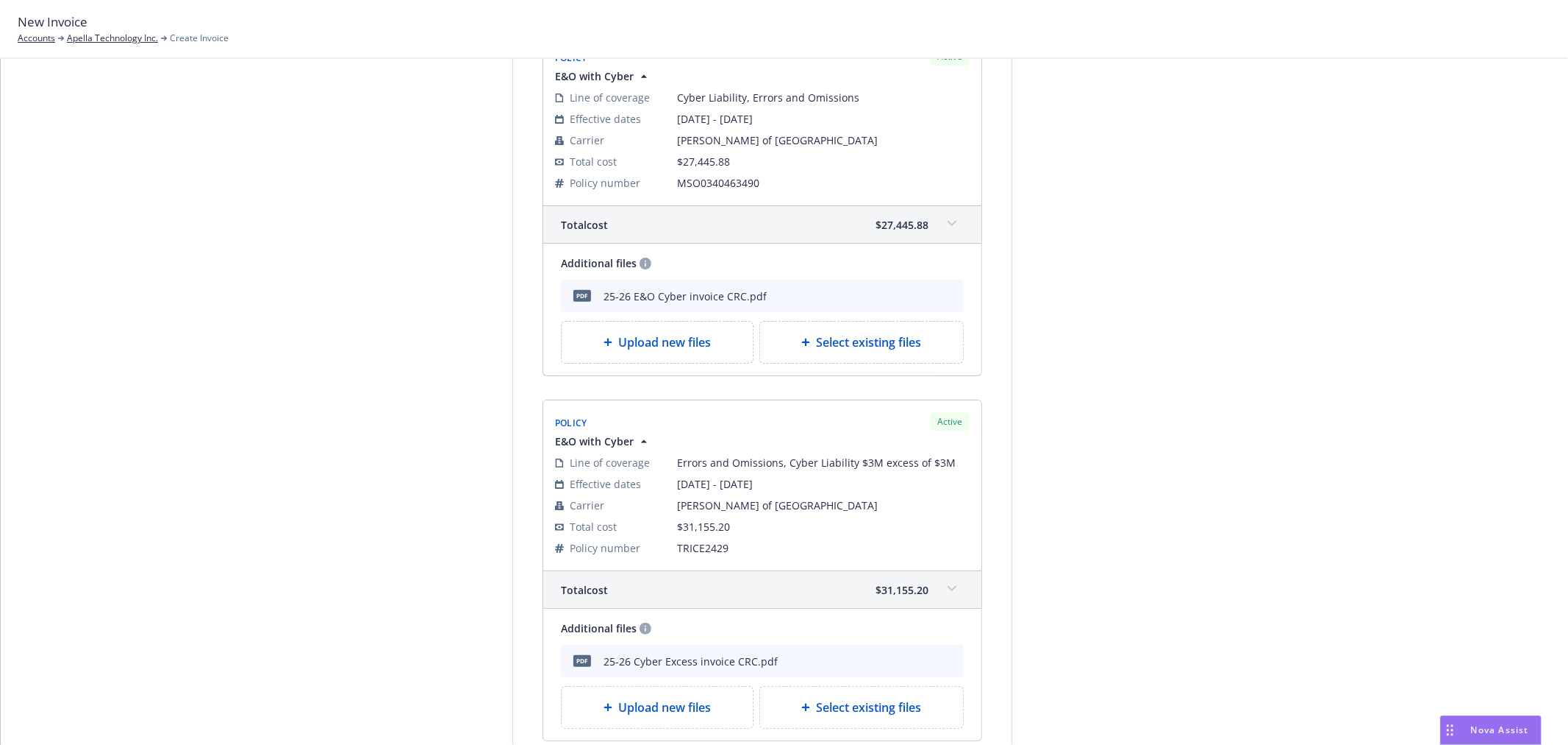
click at [946, 209] on div "Total cost $27,445.88" at bounding box center [762, 224] width 438 height 37
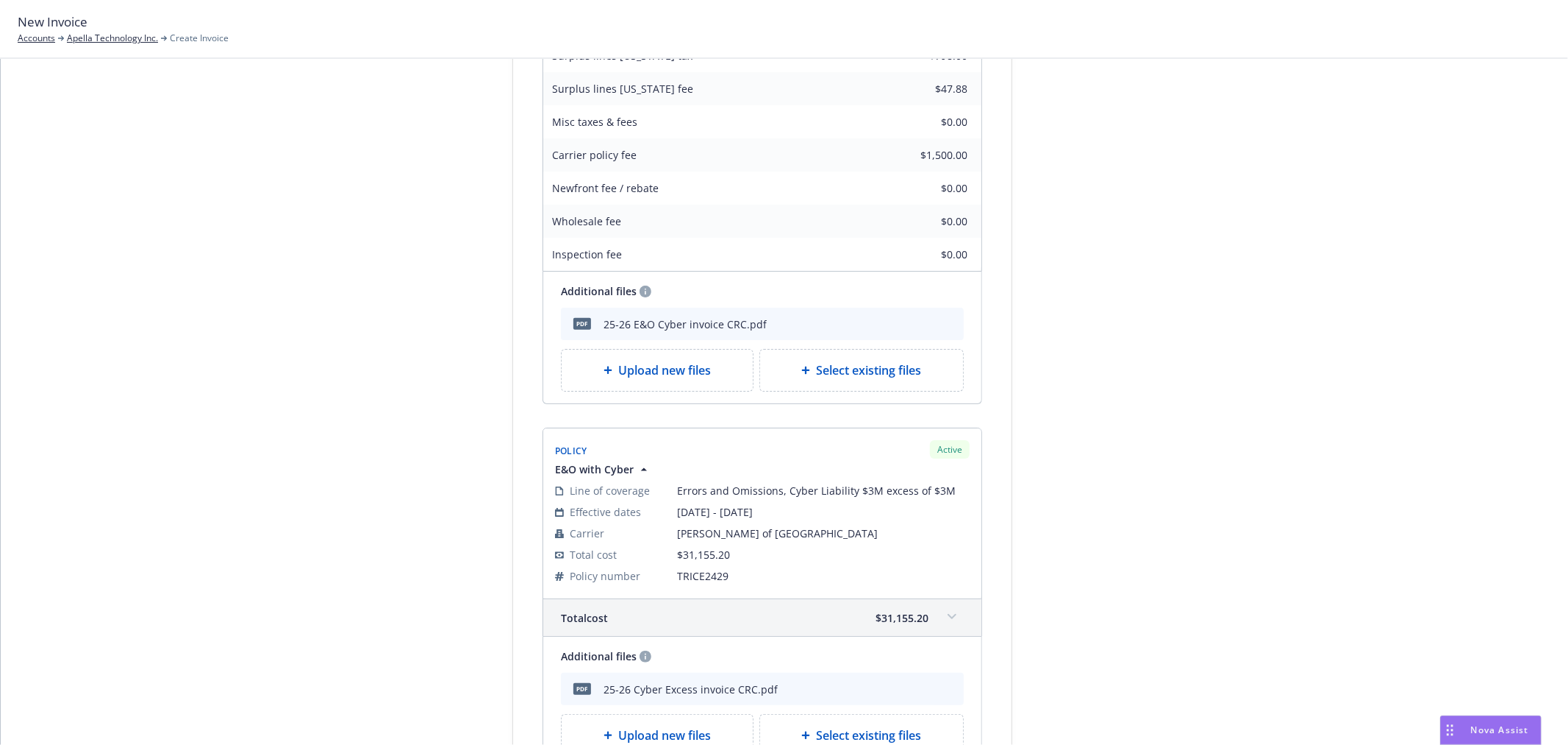
scroll to position [736, 0]
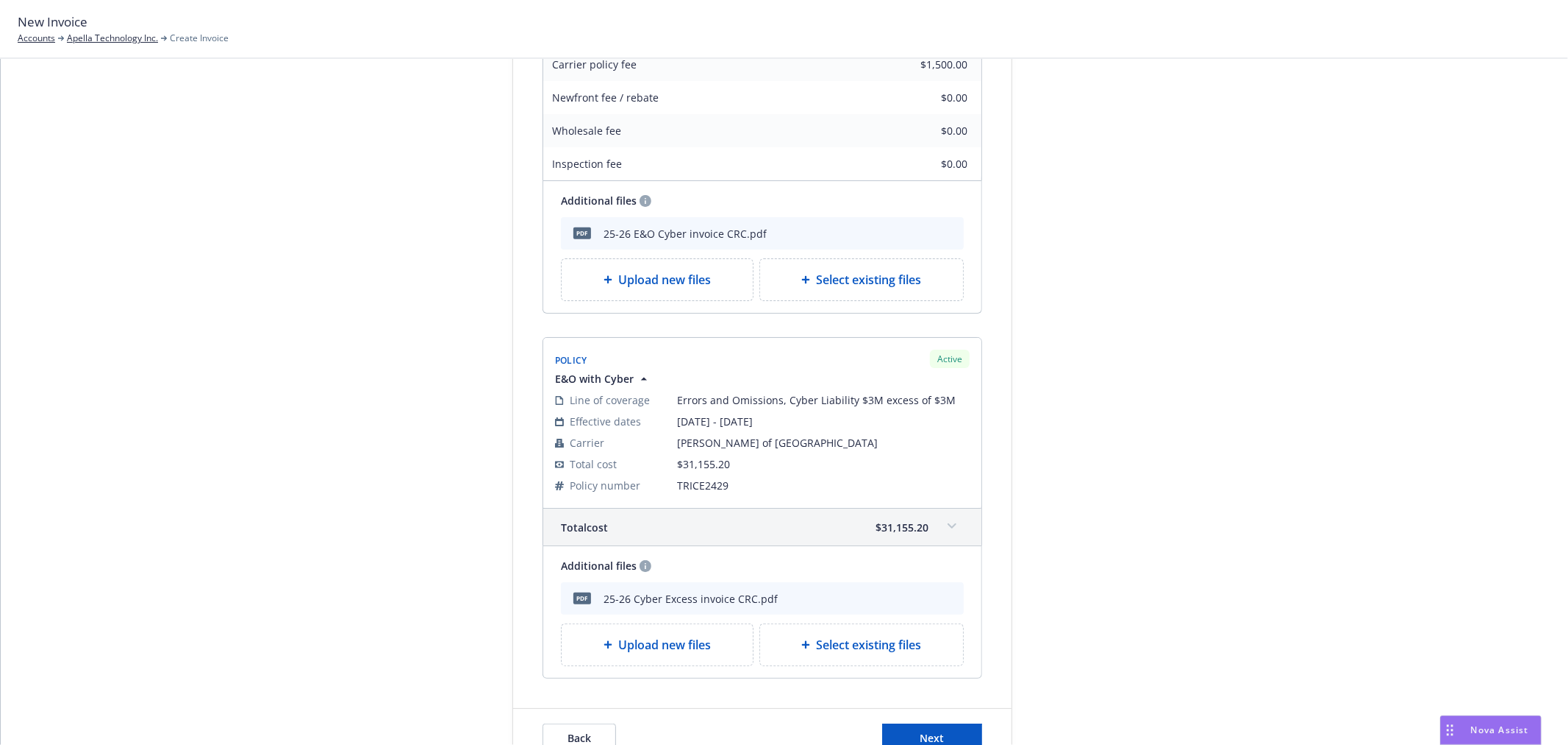
click at [932, 519] on div "Total cost $31,155.20" at bounding box center [762, 526] width 438 height 37
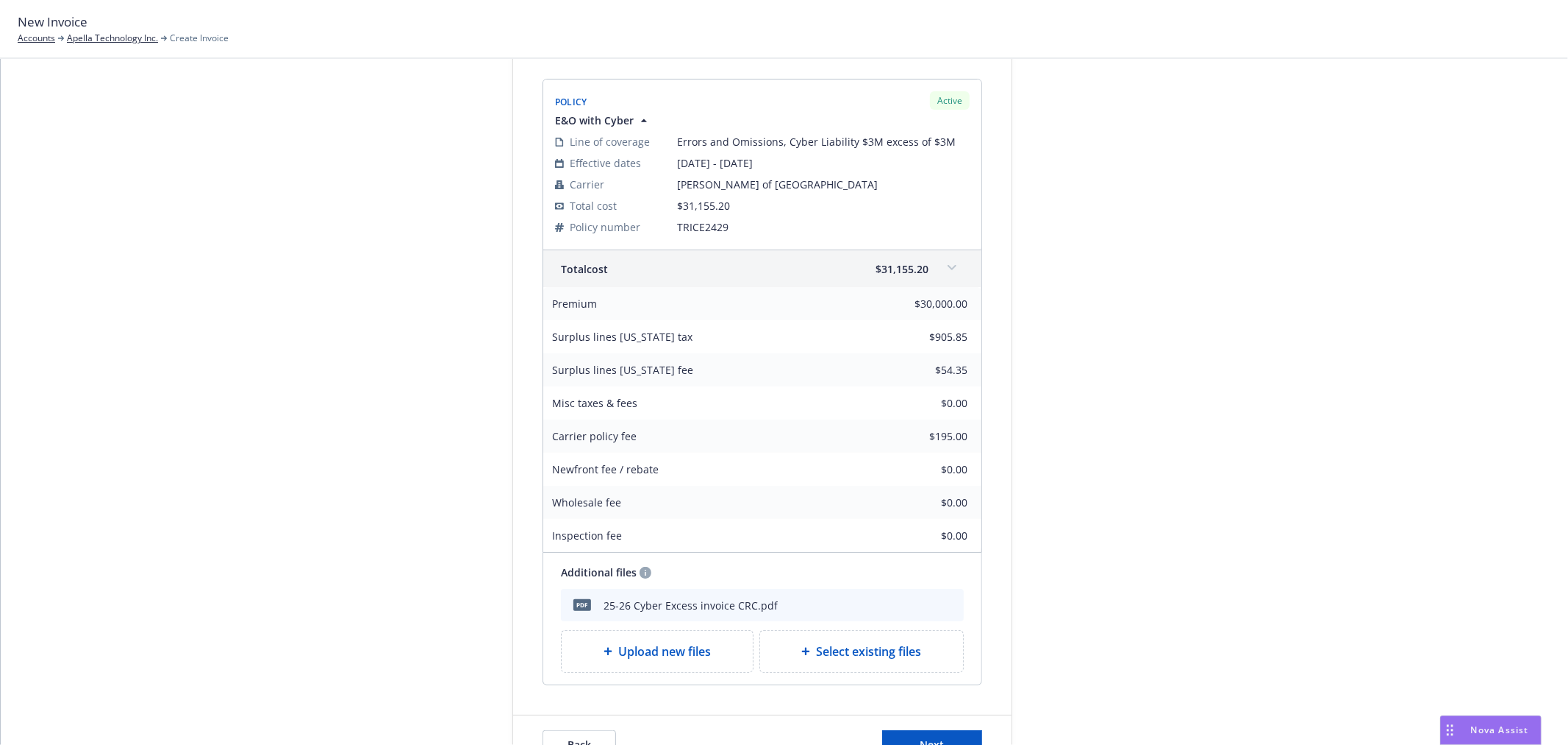
scroll to position [1120, 0]
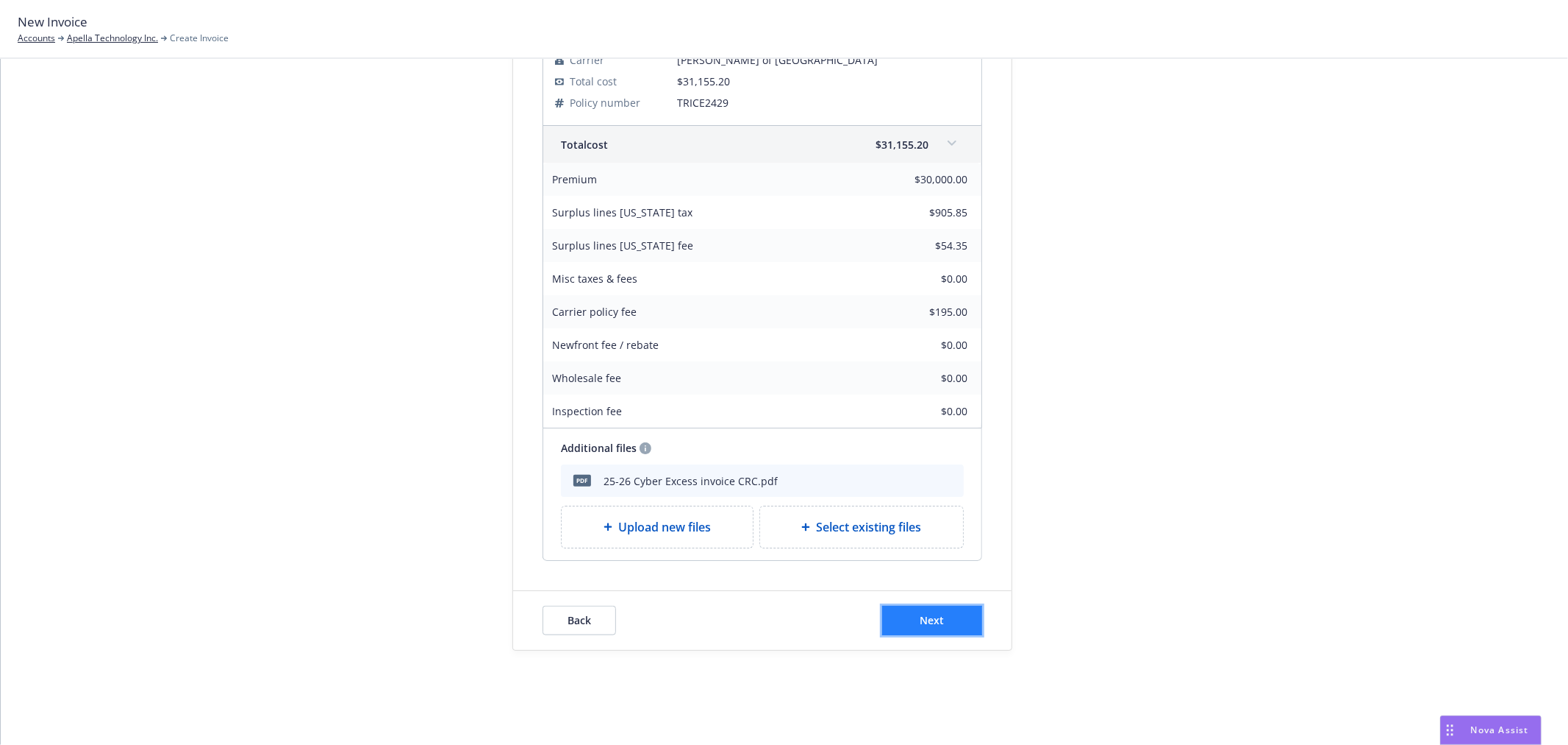
click at [950, 620] on button "Next" at bounding box center [932, 621] width 100 height 30
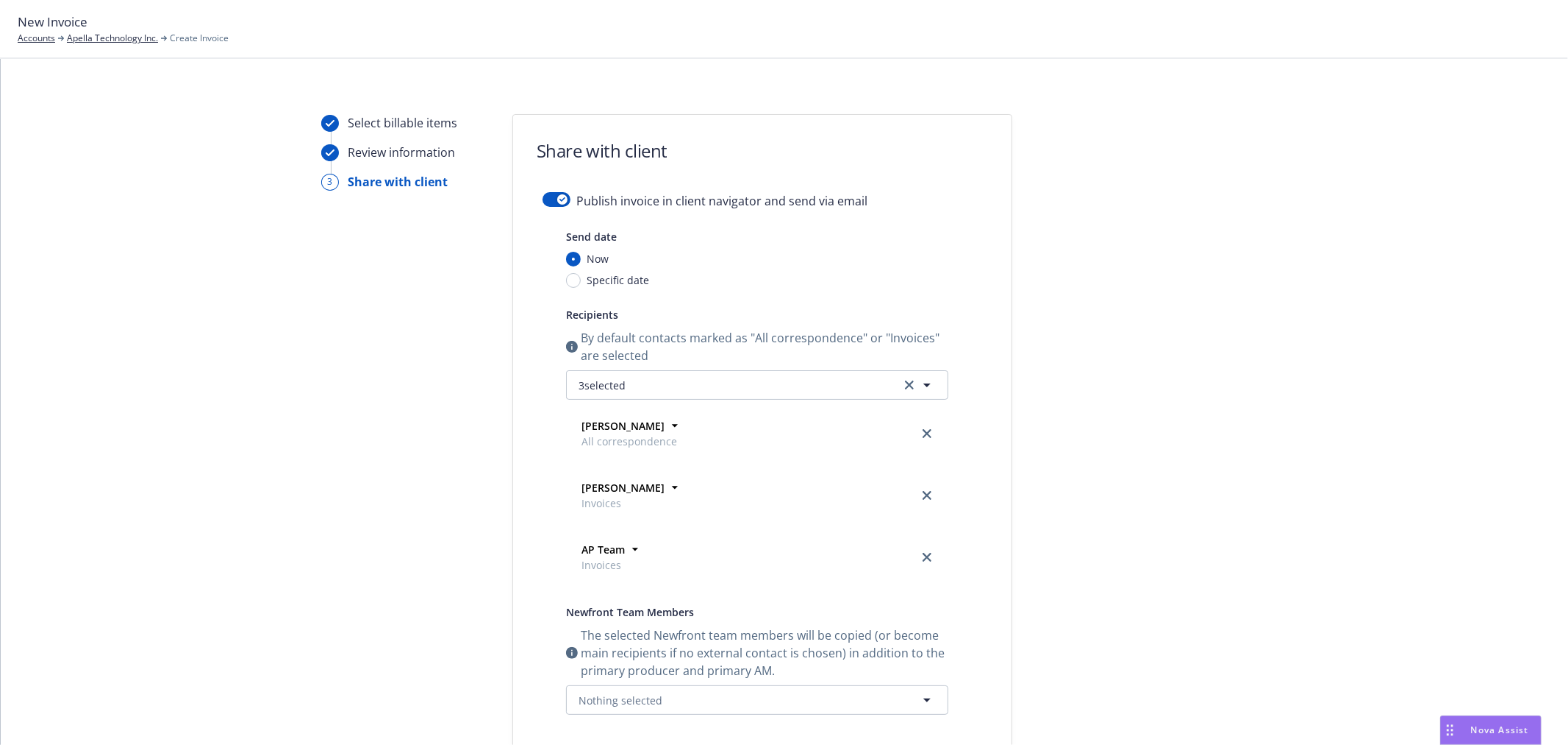
scroll to position [0, 0]
click at [559, 208] on button "button" at bounding box center [556, 202] width 28 height 15
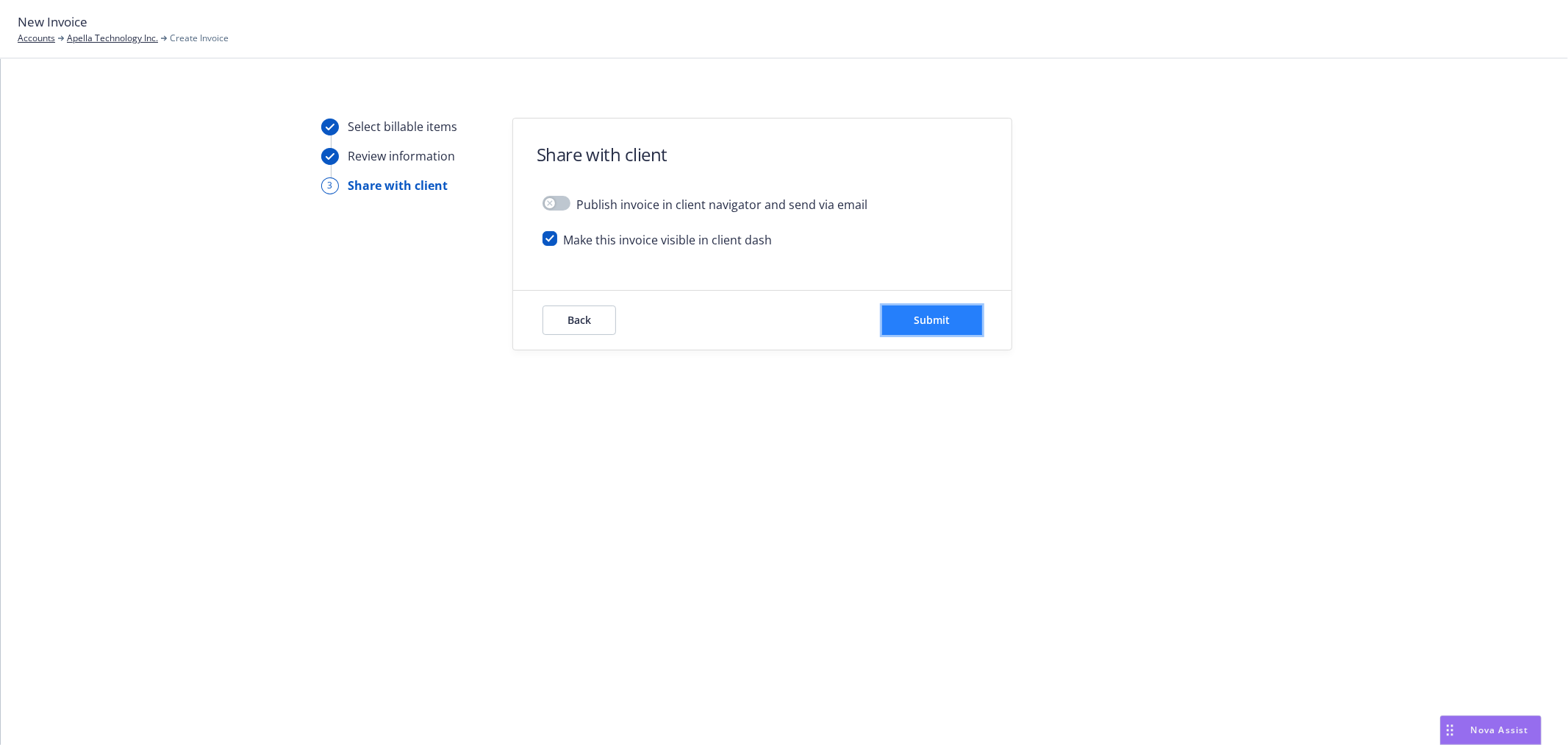
click at [944, 321] on span "Submit" at bounding box center [932, 320] width 36 height 14
click at [944, 321] on body "New Invoice Accounts Apella Technology Inc. Create Invoice Select billable item…" at bounding box center [784, 372] width 1568 height 745
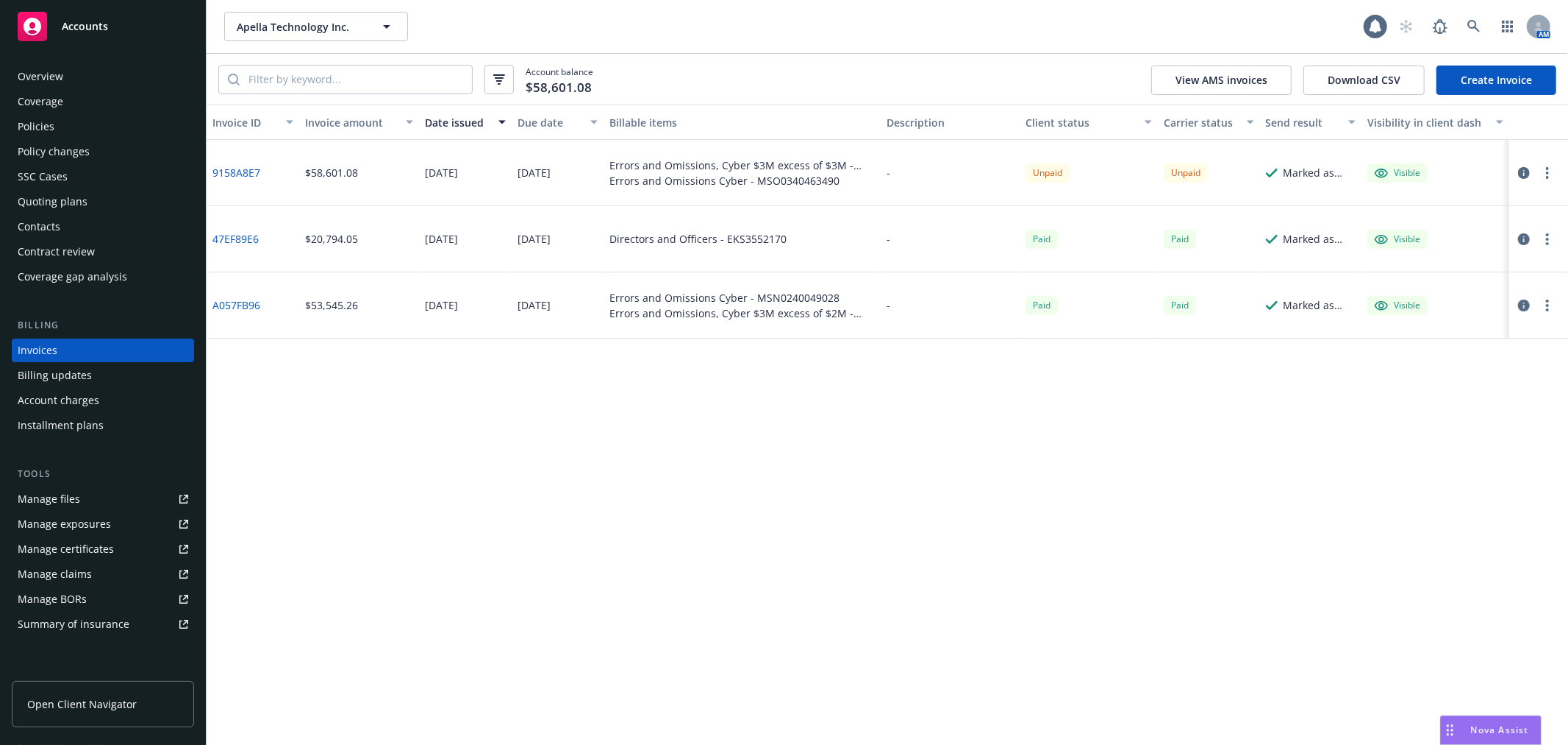
click at [91, 129] on div "Policies" at bounding box center [103, 126] width 171 height 24
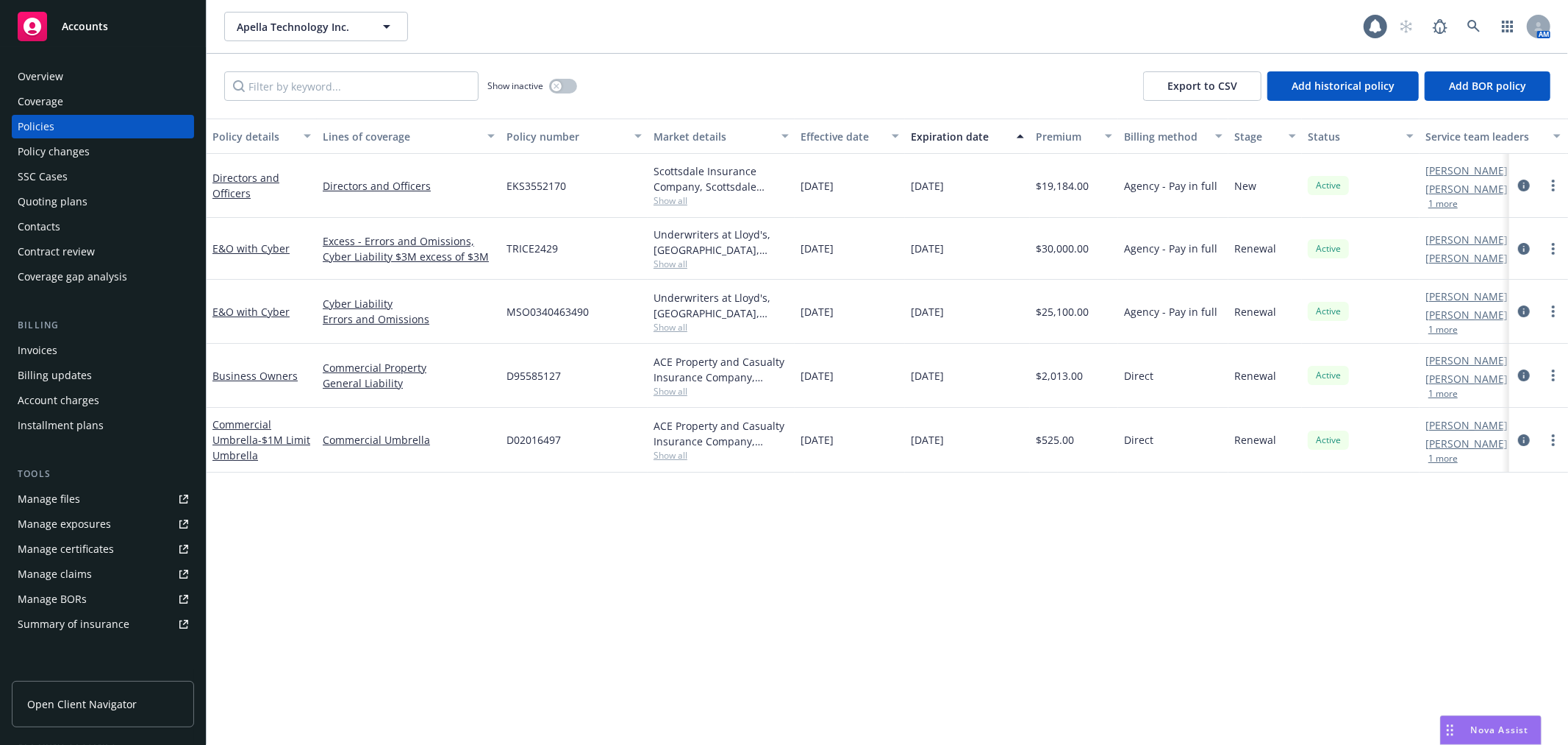
click at [30, 213] on div "Overview Coverage Policies Policy changes SSC Cases Quoting plans Contacts Cont…" at bounding box center [103, 177] width 182 height 224
click at [31, 215] on div "Contacts" at bounding box center [38, 227] width 42 height 24
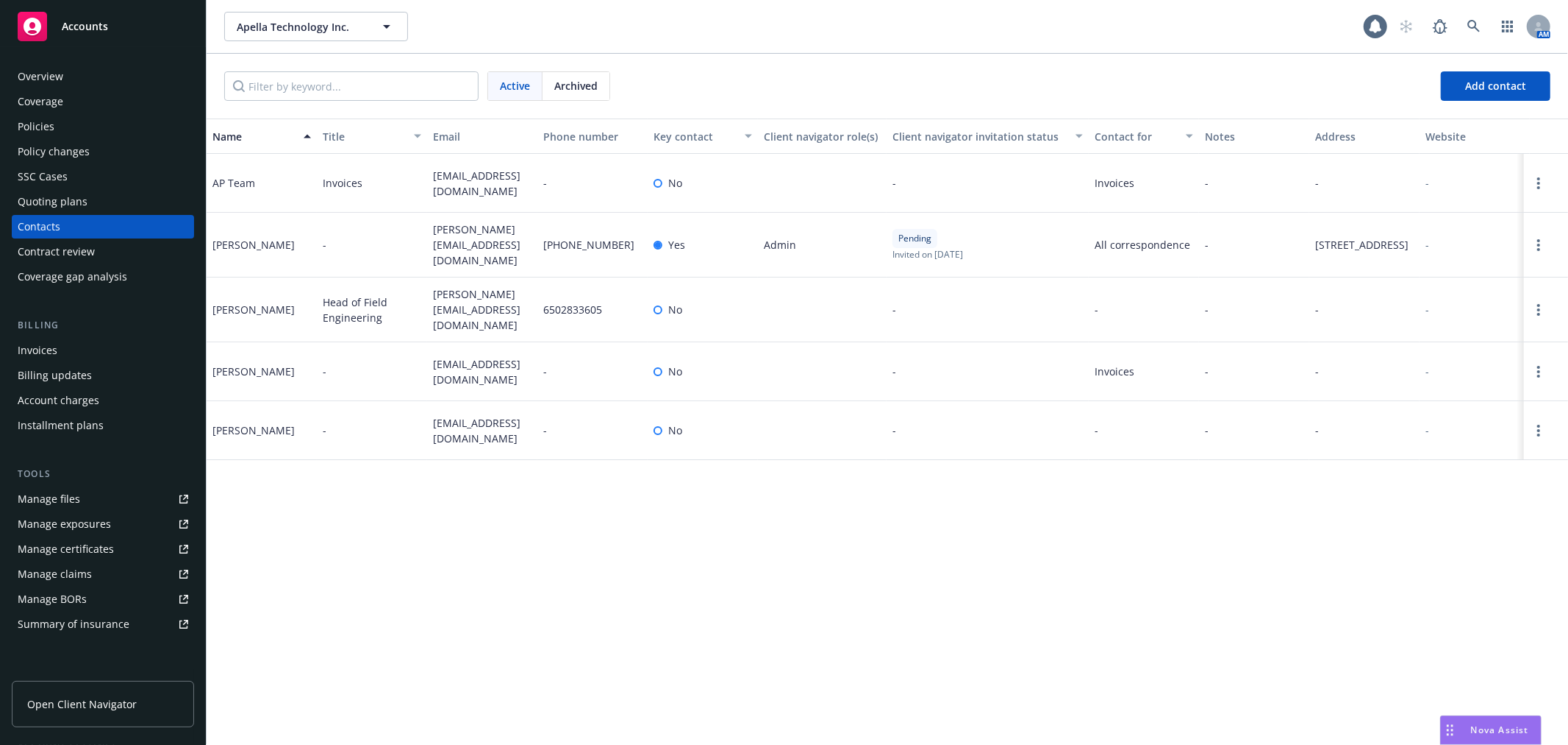
click at [489, 182] on span "[EMAIL_ADDRESS][DOMAIN_NAME]" at bounding box center [482, 183] width 99 height 31
drag, startPoint x: 498, startPoint y: 182, endPoint x: 435, endPoint y: 183, distance: 63.0
click at [435, 183] on div "[EMAIL_ADDRESS][DOMAIN_NAME]" at bounding box center [482, 184] width 110 height 59
copy span "[EMAIL_ADDRESS][DOMAIN_NAME]"
drag, startPoint x: 473, startPoint y: 253, endPoint x: 435, endPoint y: 234, distance: 42.5
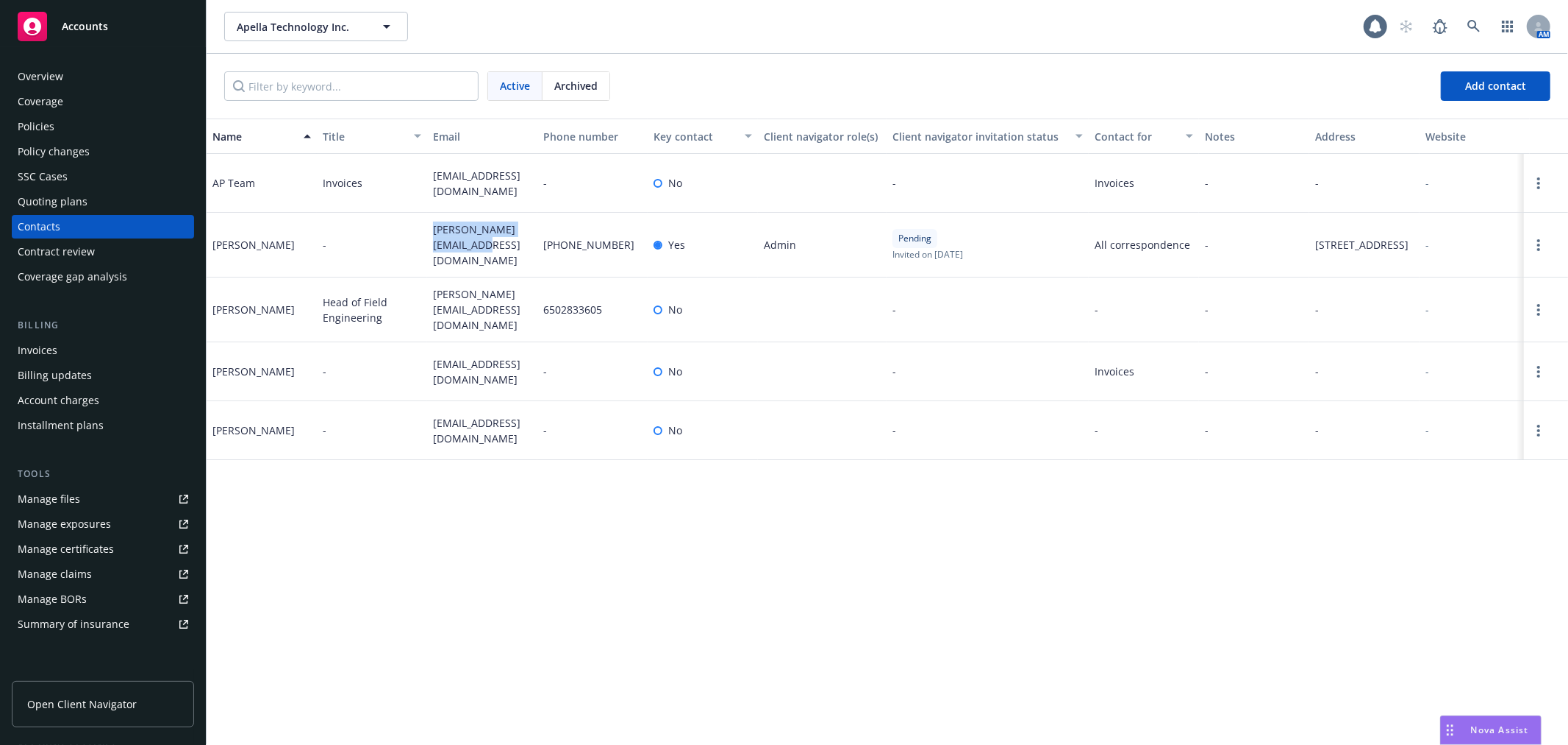
click at [435, 234] on span "david@apella.technology" at bounding box center [482, 244] width 99 height 46
copy span "david@apella.technology"
drag, startPoint x: 516, startPoint y: 351, endPoint x: 511, endPoint y: 357, distance: 7.8
click at [516, 354] on div "slee@apella.io" at bounding box center [482, 372] width 110 height 59
drag, startPoint x: 510, startPoint y: 357, endPoint x: 413, endPoint y: 354, distance: 97.0
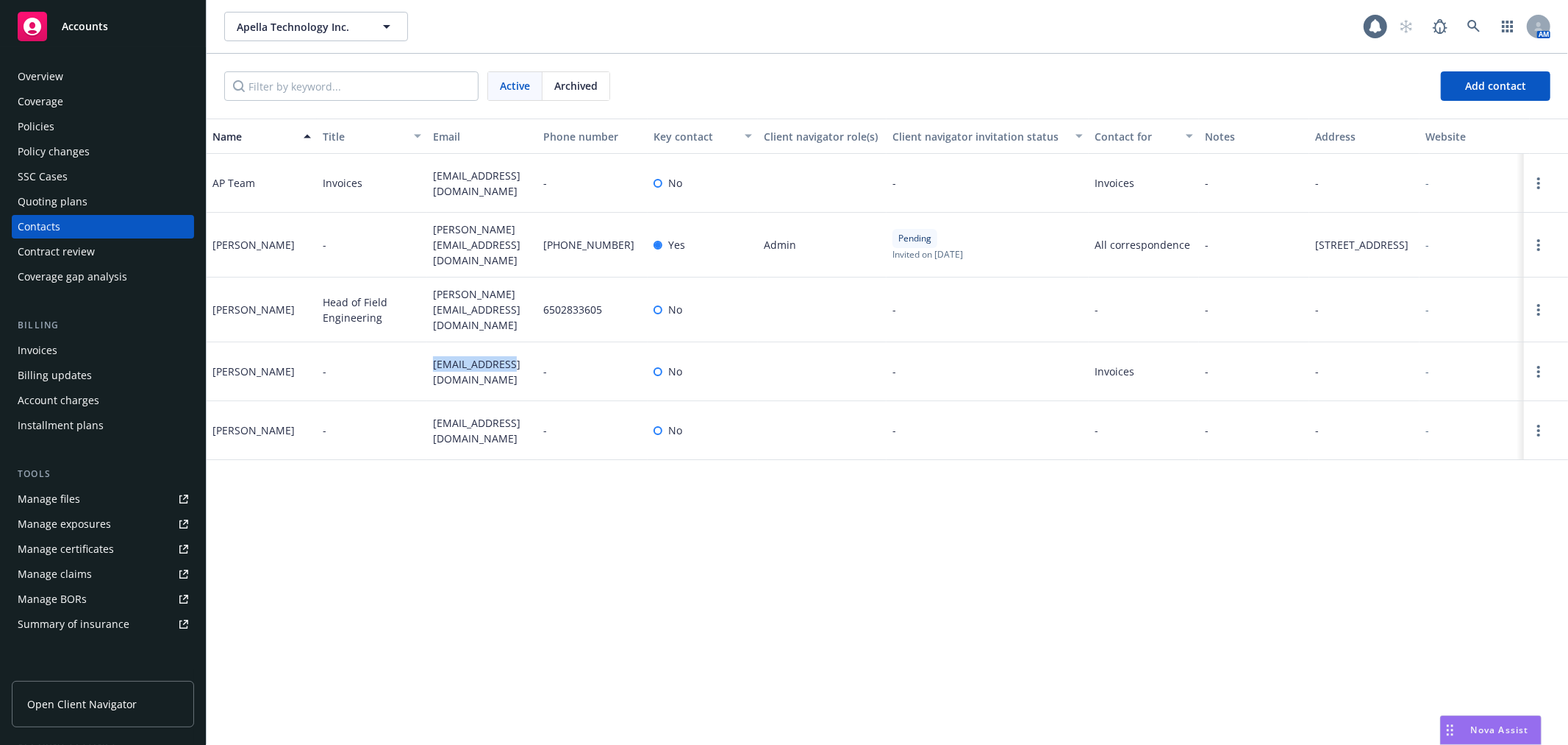
click at [413, 354] on div "Sally Lee - slee@apella.io - No - Invoices - - -" at bounding box center [888, 372] width 1362 height 59
copy div "slee@apella.io"
drag, startPoint x: 56, startPoint y: 333, endPoint x: 56, endPoint y: 340, distance: 7.0
click at [56, 333] on div "Billing Invoices Billing updates Account charges Installment plans" at bounding box center [103, 377] width 182 height 119
click at [56, 347] on div "Invoices" at bounding box center [103, 350] width 171 height 24
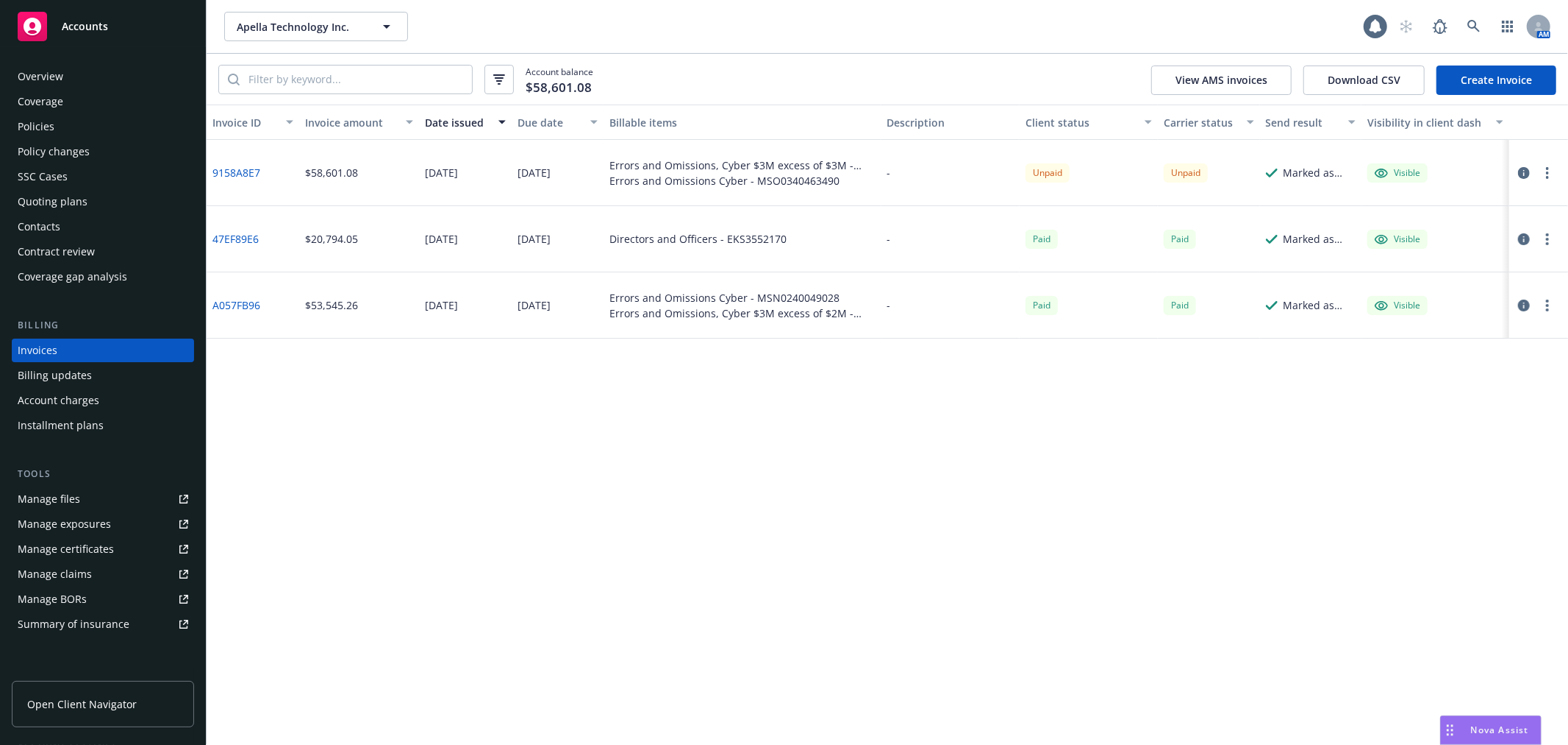
click at [1547, 167] on circle "button" at bounding box center [1547, 168] width 3 height 3
click at [1461, 259] on link "Copy invoice URL" at bounding box center [1462, 261] width 187 height 30
click at [1546, 169] on icon "button" at bounding box center [1547, 173] width 3 height 12
click at [1507, 339] on link "Download invoice PDF" at bounding box center [1462, 349] width 187 height 30
drag, startPoint x: 68, startPoint y: 121, endPoint x: 207, endPoint y: 167, distance: 146.4
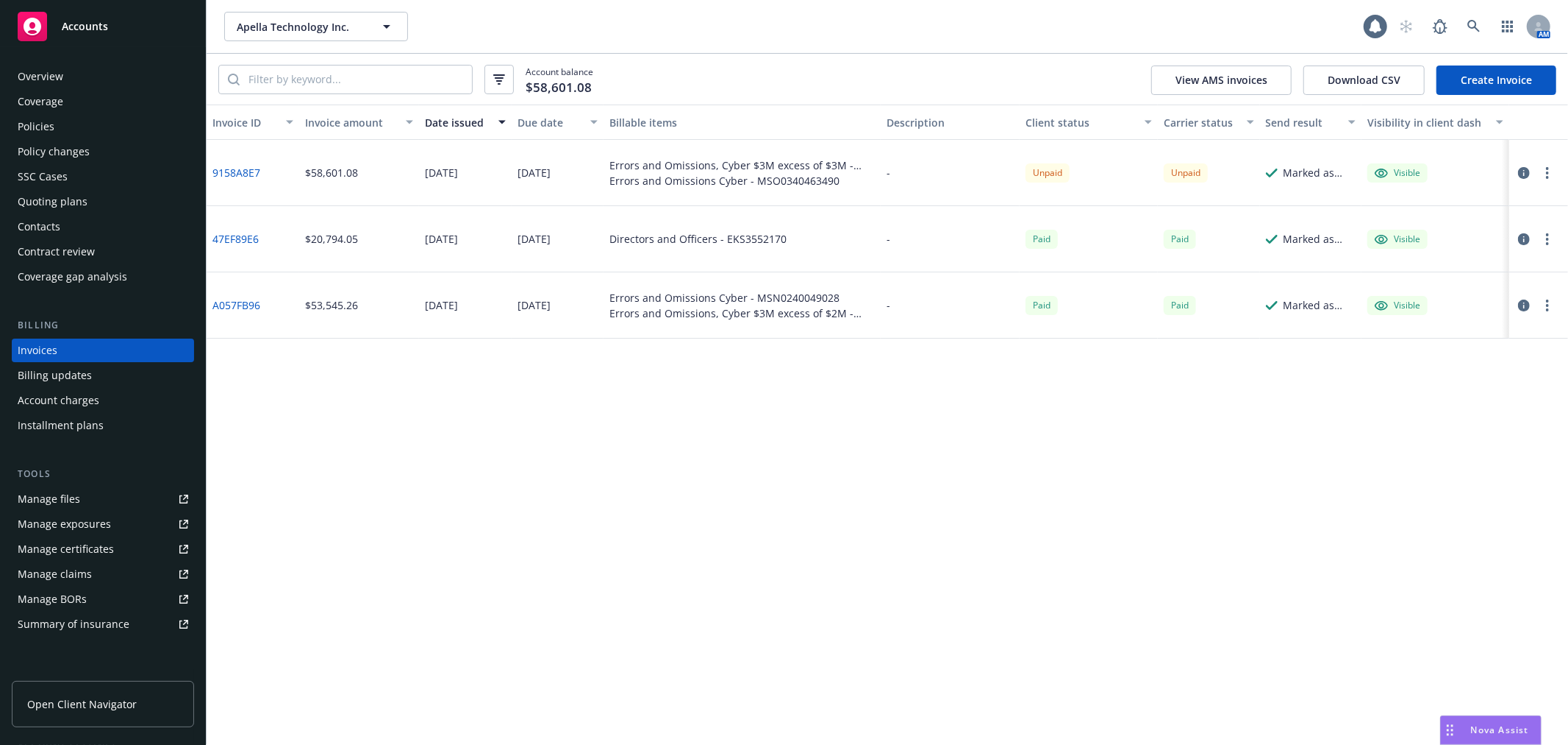
click at [68, 121] on div "Policies" at bounding box center [103, 126] width 171 height 24
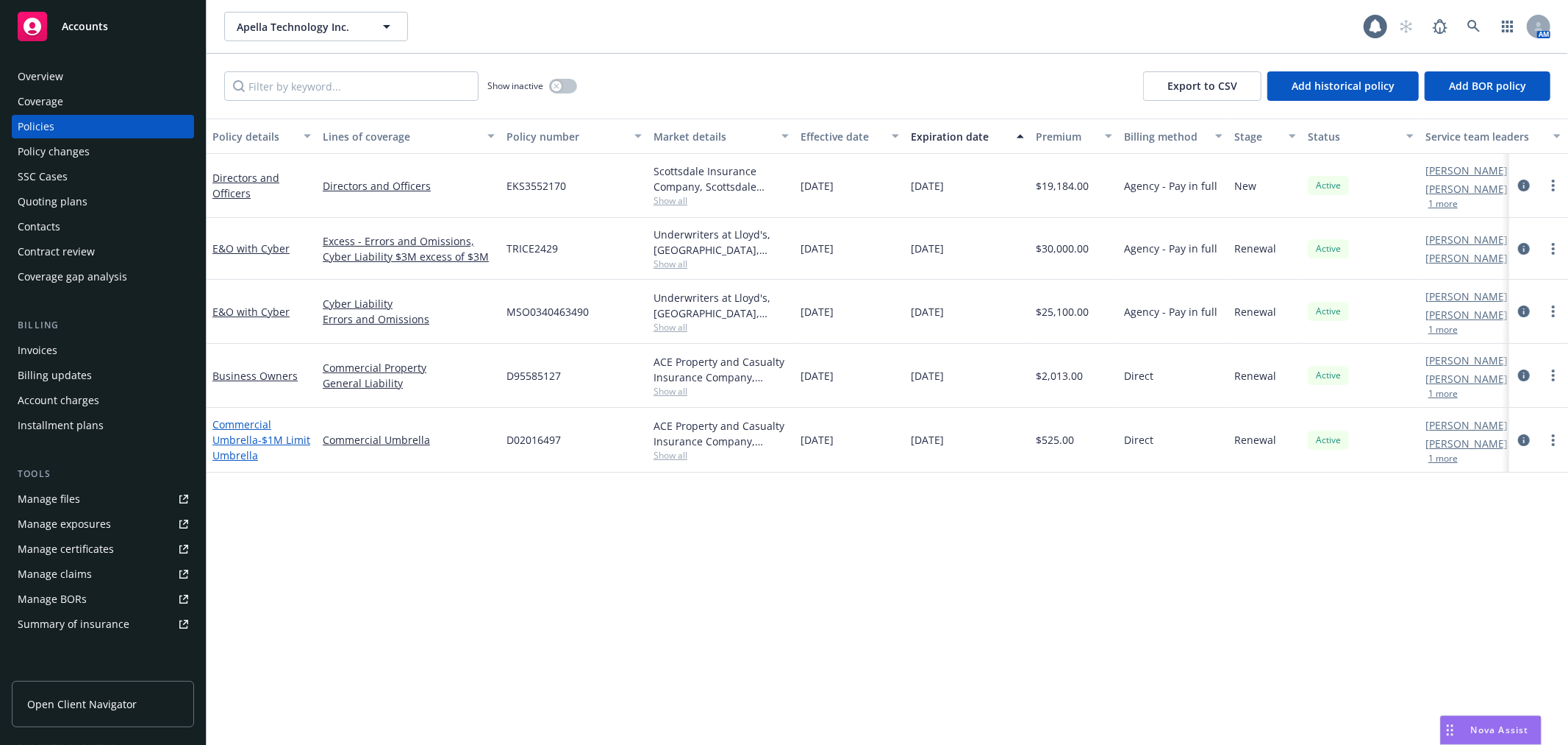
click at [223, 426] on link "Commercial Umbrella - $1M Limit Umbrella" at bounding box center [260, 439] width 98 height 44
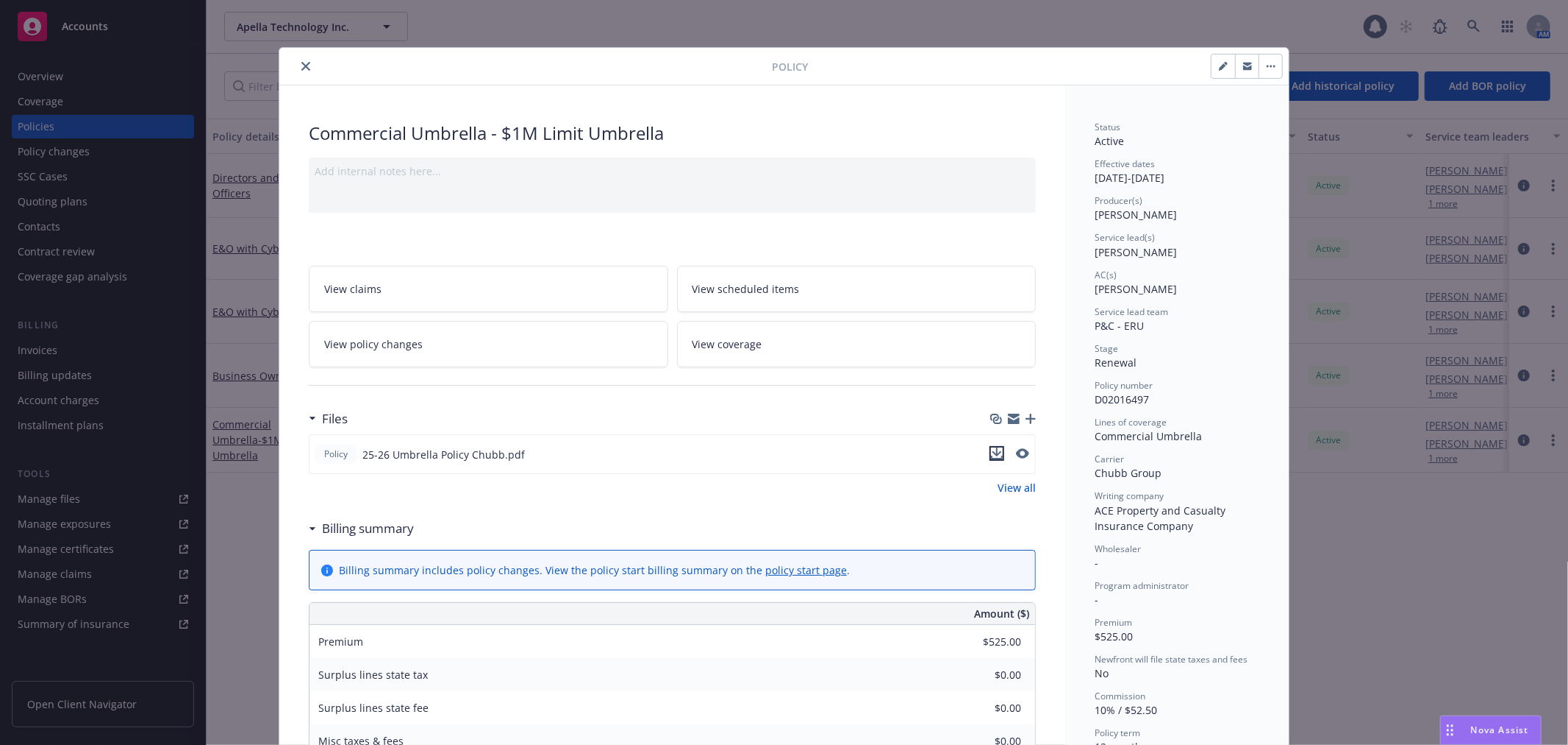
drag, startPoint x: 989, startPoint y: 452, endPoint x: 976, endPoint y: 461, distance: 15.8
click at [993, 452] on icon "download file" at bounding box center [998, 451] width 10 height 9
click at [302, 62] on icon "close" at bounding box center [306, 66] width 9 height 9
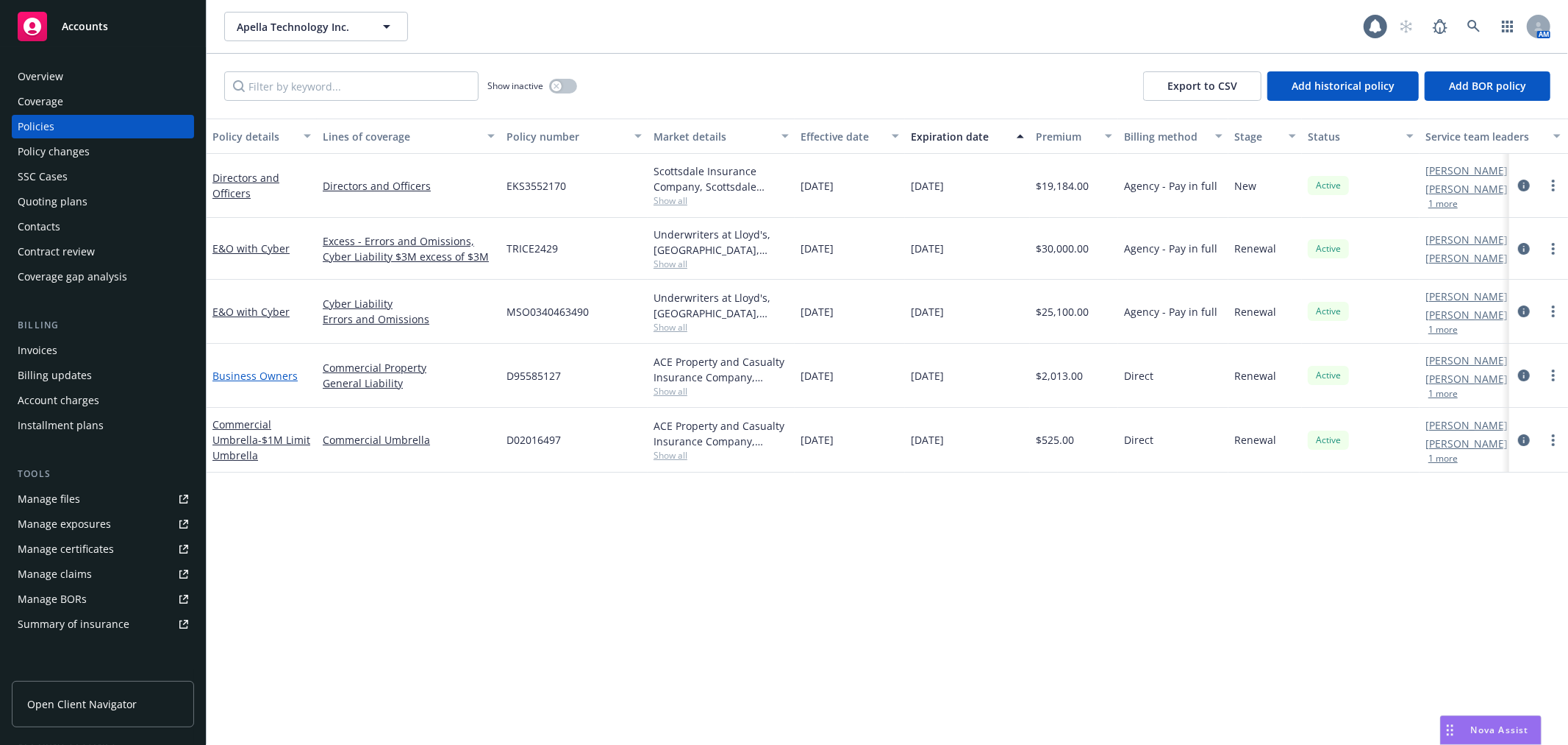
click at [243, 372] on link "Business Owners" at bounding box center [254, 376] width 85 height 14
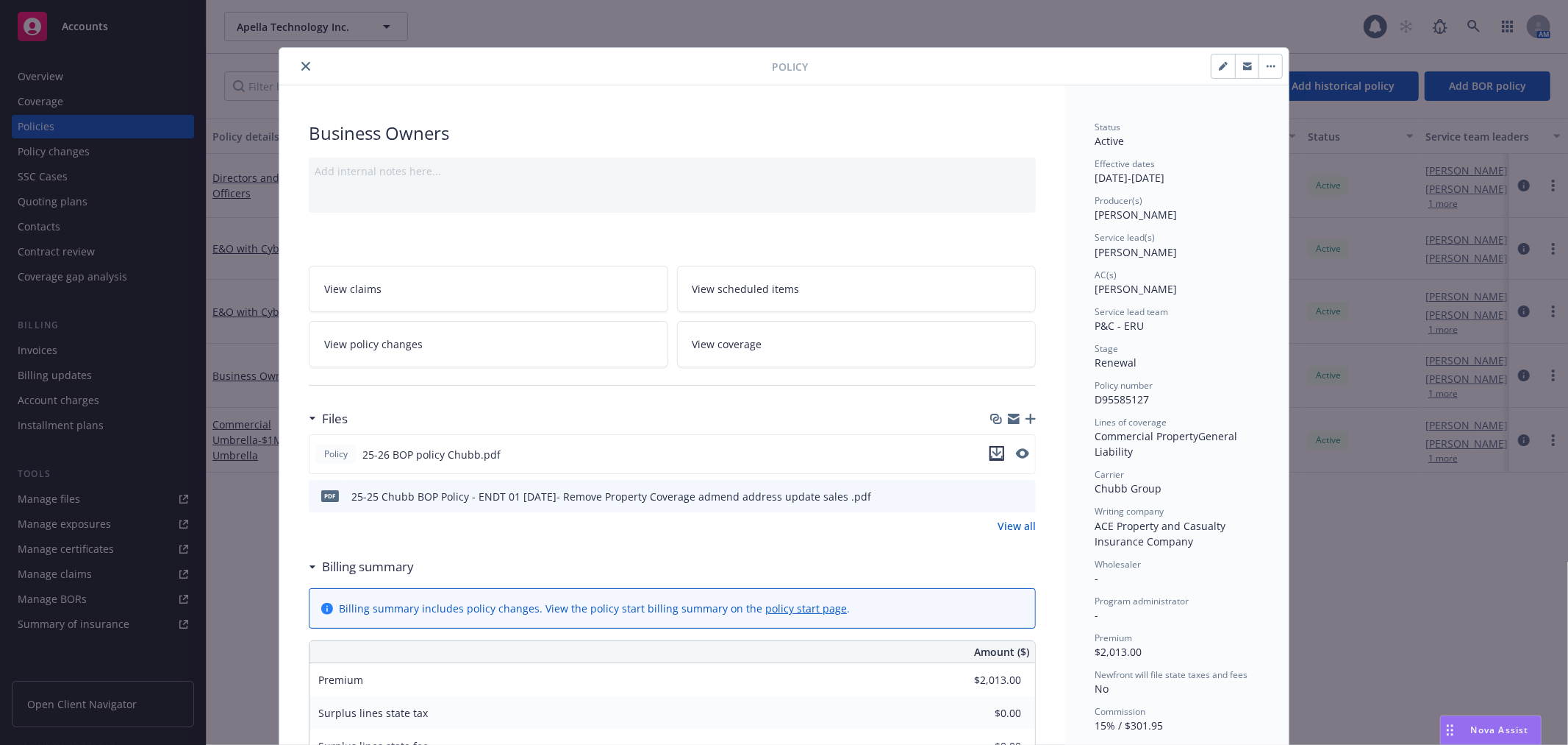
click at [994, 458] on icon "download file" at bounding box center [997, 458] width 12 height 4
click at [994, 458] on div "Policy 25-26 BOP policy Chubb.pdf" at bounding box center [672, 454] width 727 height 39
click at [303, 62] on icon "close" at bounding box center [306, 66] width 9 height 9
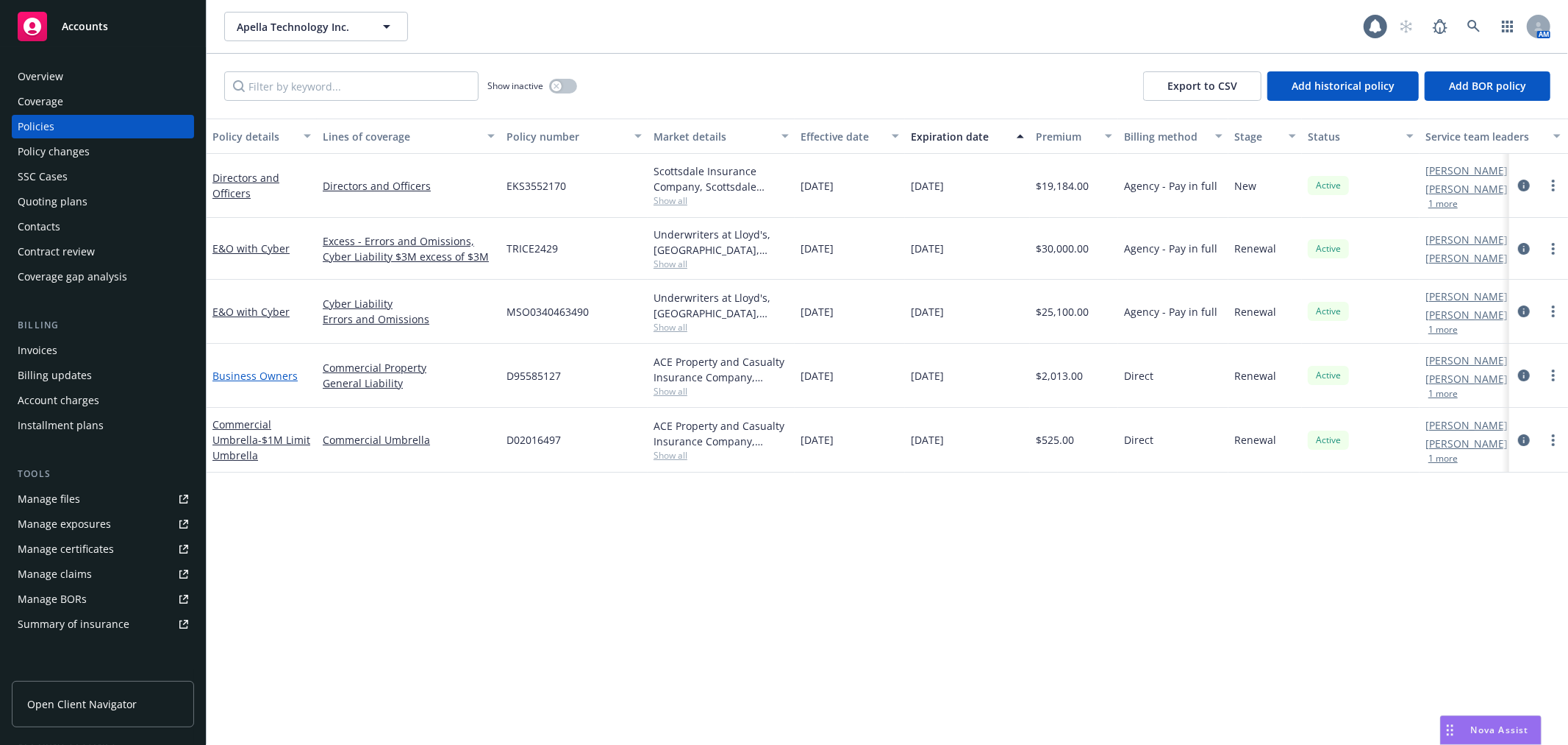
click at [283, 369] on link "Business Owners" at bounding box center [254, 376] width 85 height 14
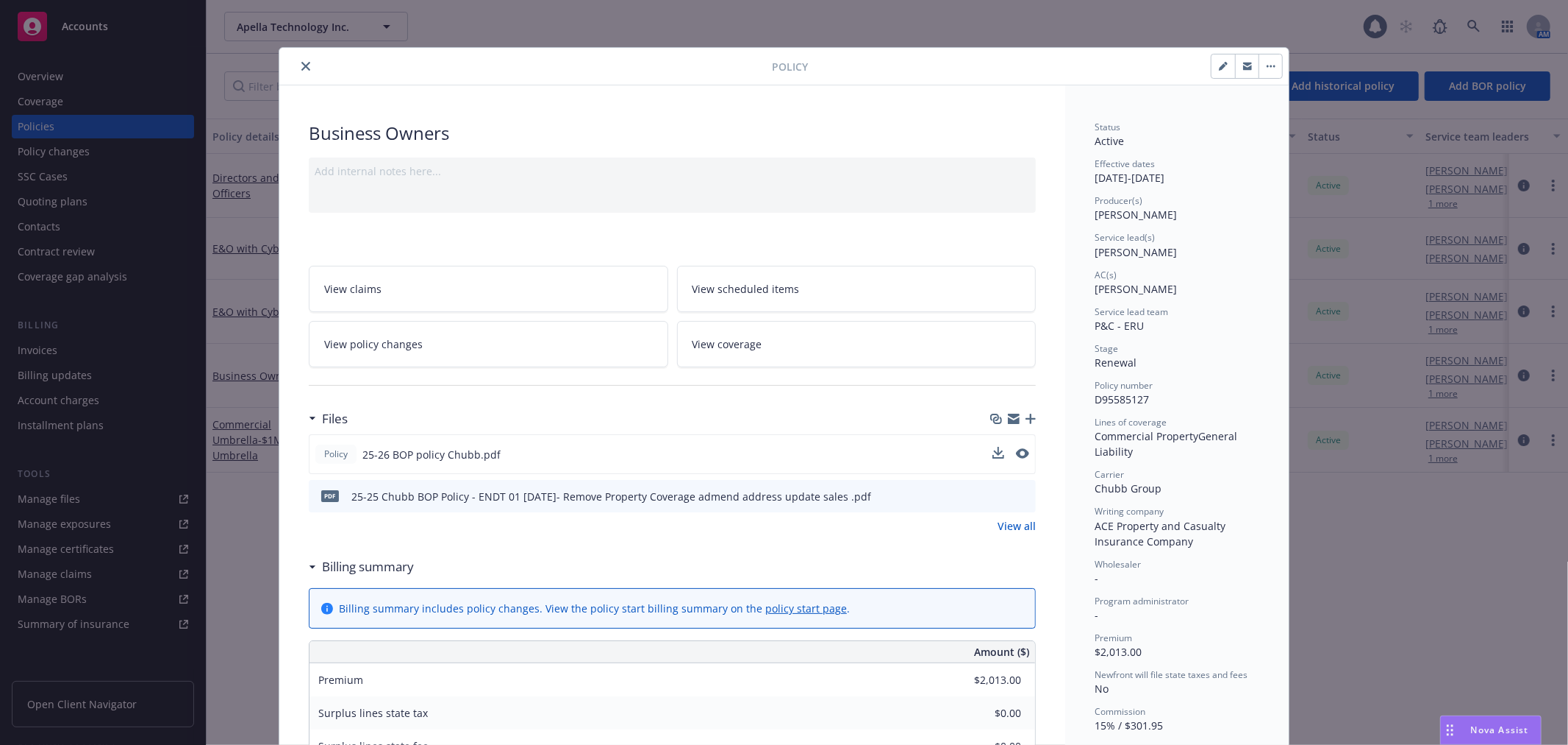
scroll to position [44, 0]
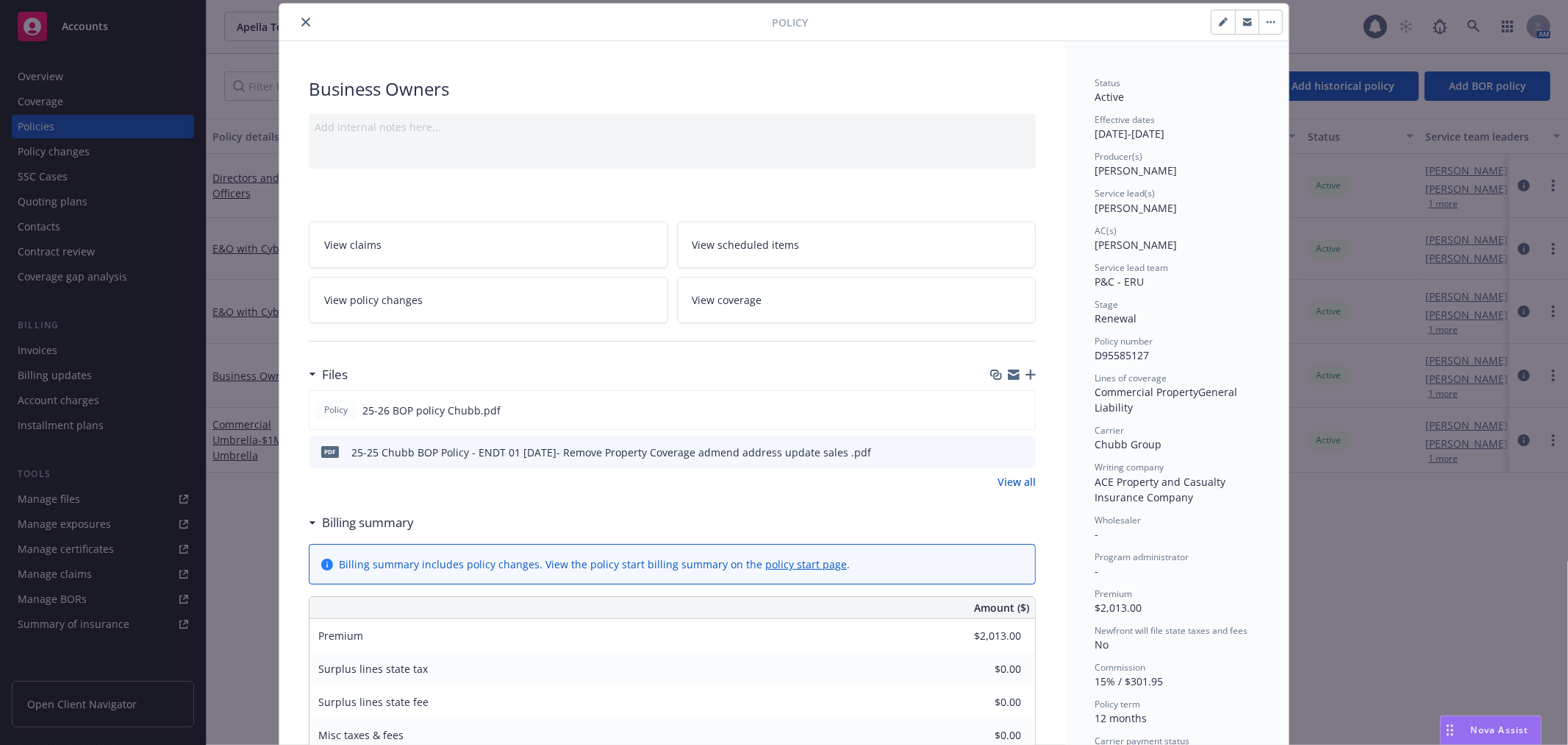
click at [1016, 453] on icon "preview file" at bounding box center [1022, 451] width 13 height 10
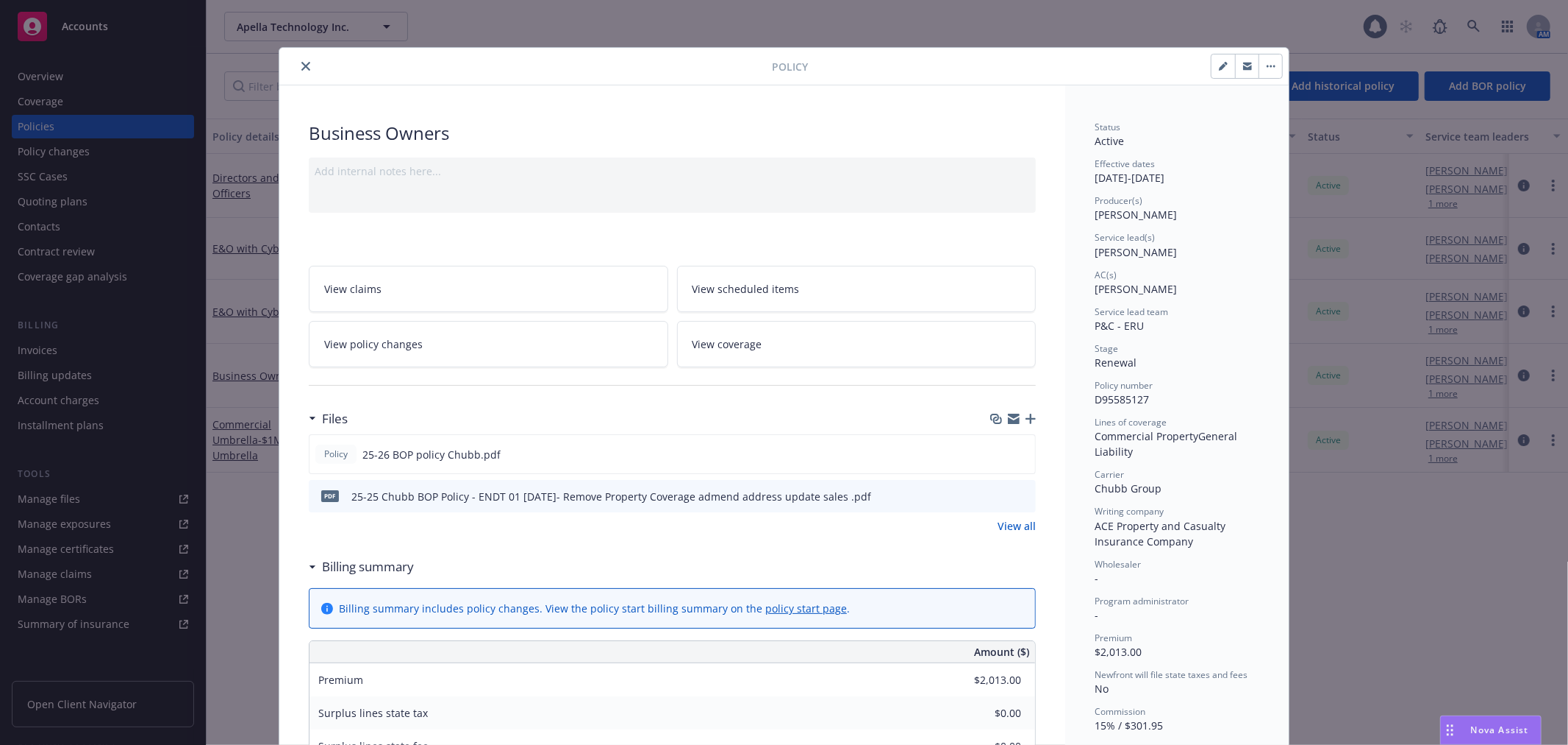
click at [302, 68] on icon "close" at bounding box center [306, 66] width 9 height 9
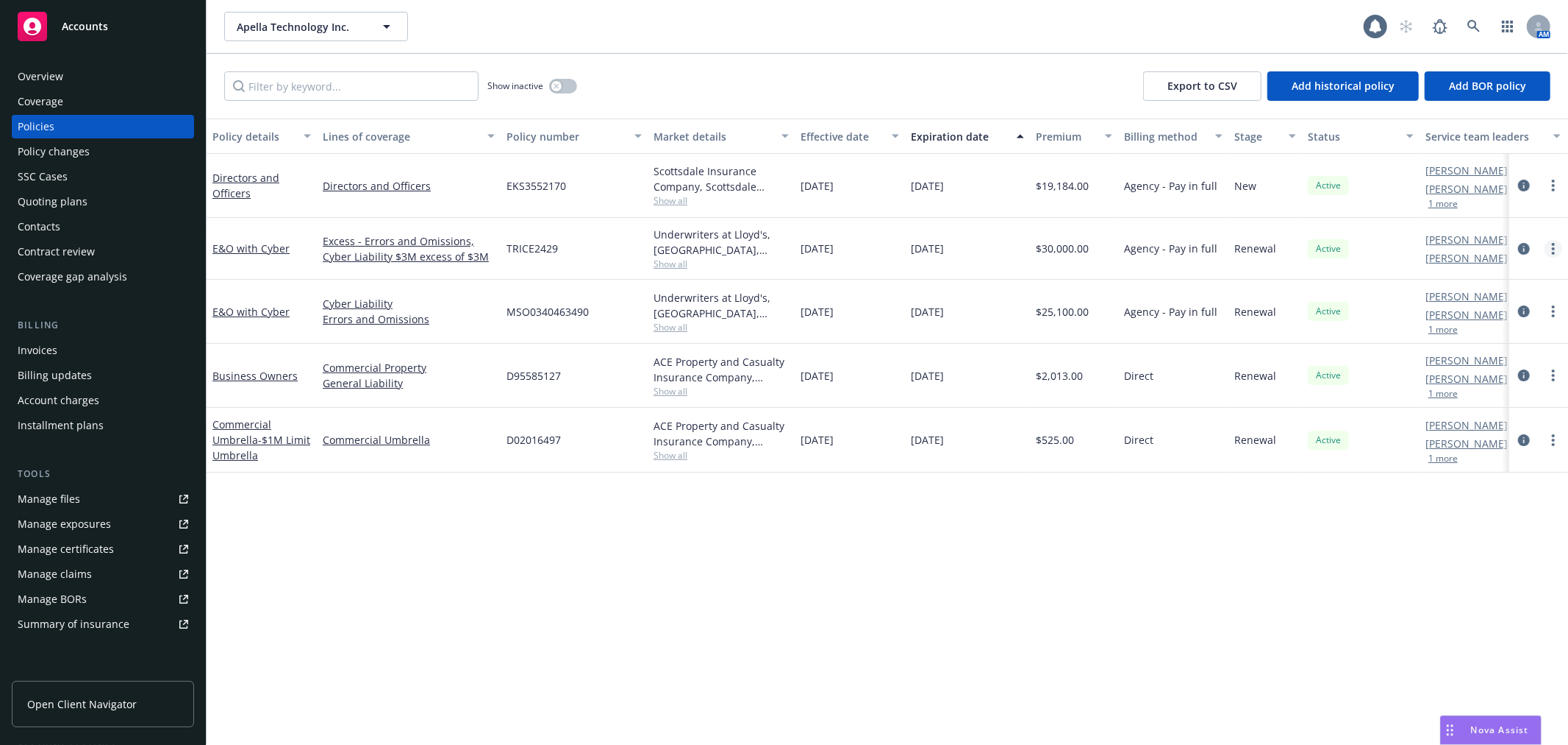
click at [1547, 243] on link "more" at bounding box center [1553, 249] width 18 height 18
click at [1494, 451] on link "Copy logging email" at bounding box center [1474, 456] width 173 height 30
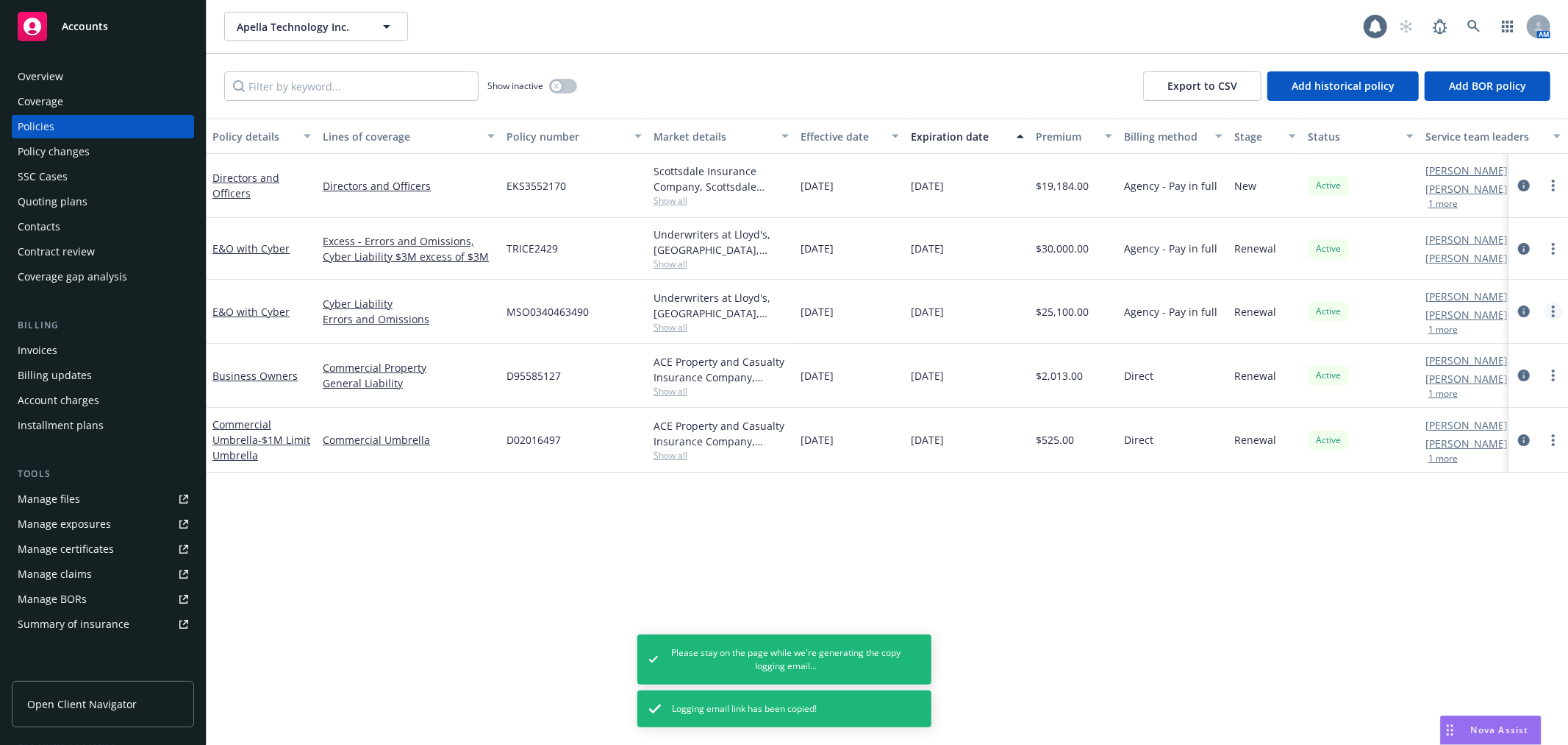
click at [1556, 317] on link "more" at bounding box center [1553, 311] width 18 height 18
click at [1479, 515] on link "Copy logging email" at bounding box center [1474, 518] width 173 height 30
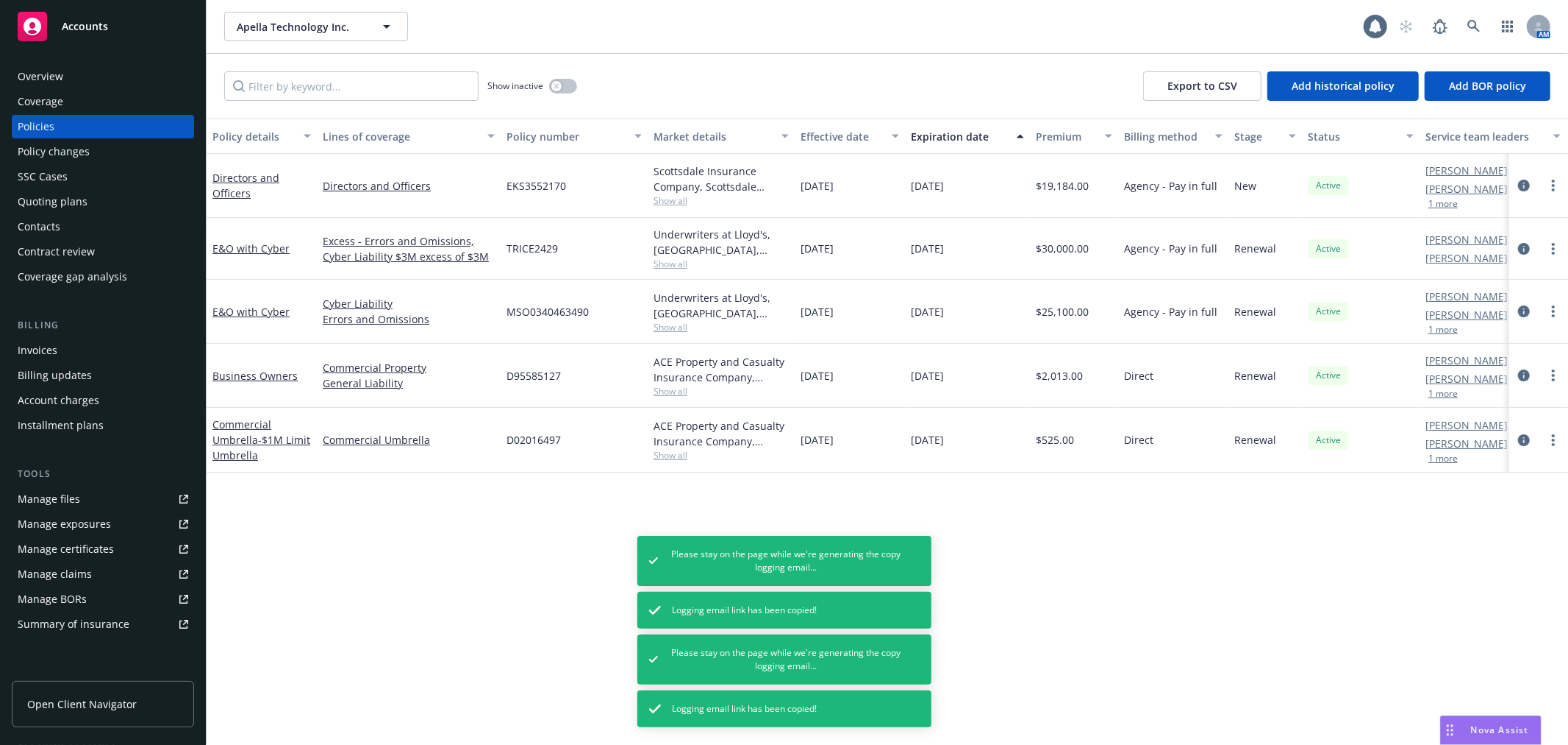
click at [1566, 376] on div at bounding box center [1539, 375] width 59 height 64
click at [1561, 378] on link "more" at bounding box center [1553, 375] width 18 height 18
click at [1493, 583] on link "Copy logging email" at bounding box center [1474, 582] width 173 height 30
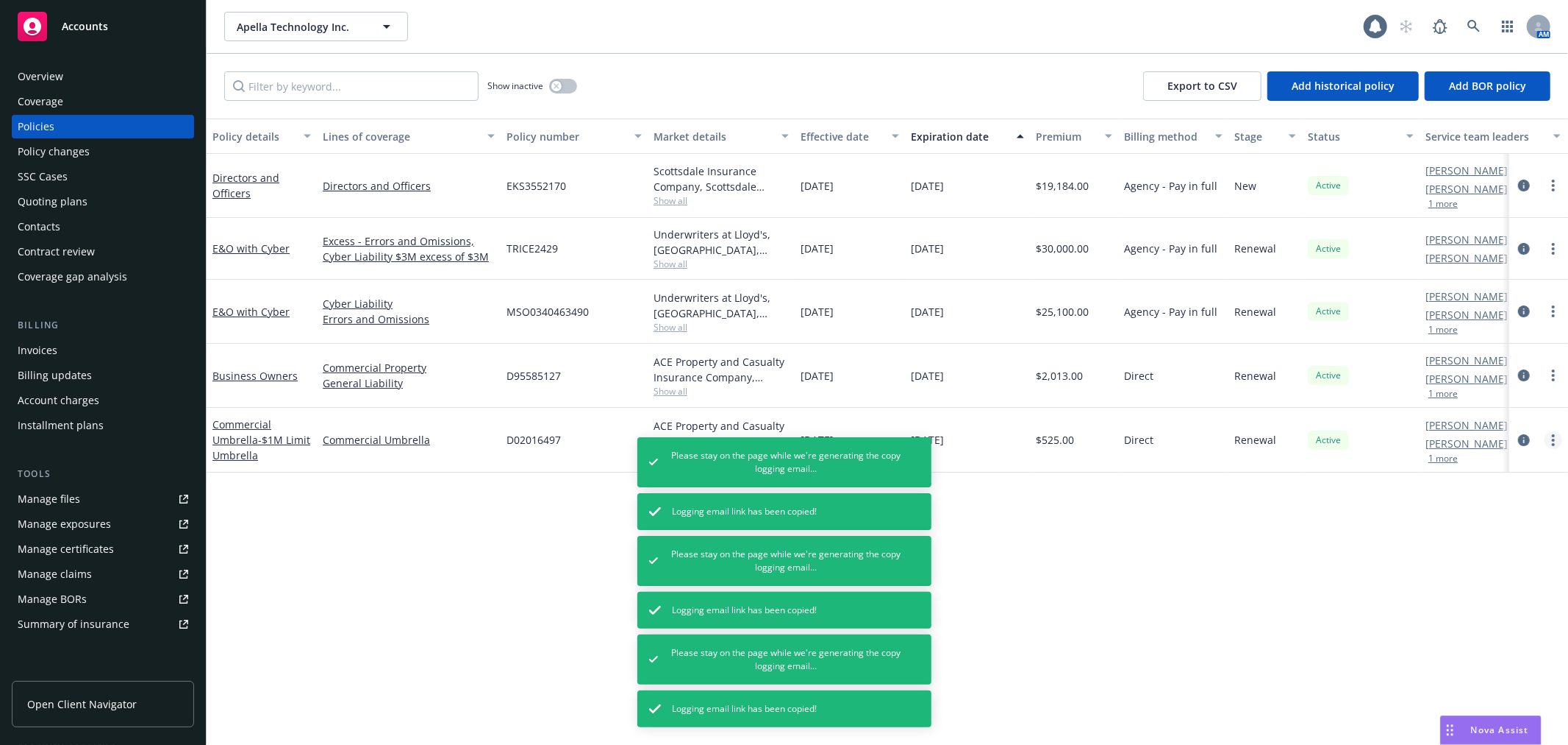
click at [1546, 440] on link "more" at bounding box center [1553, 440] width 18 height 18
click at [1458, 648] on link "Copy logging email" at bounding box center [1474, 646] width 173 height 30
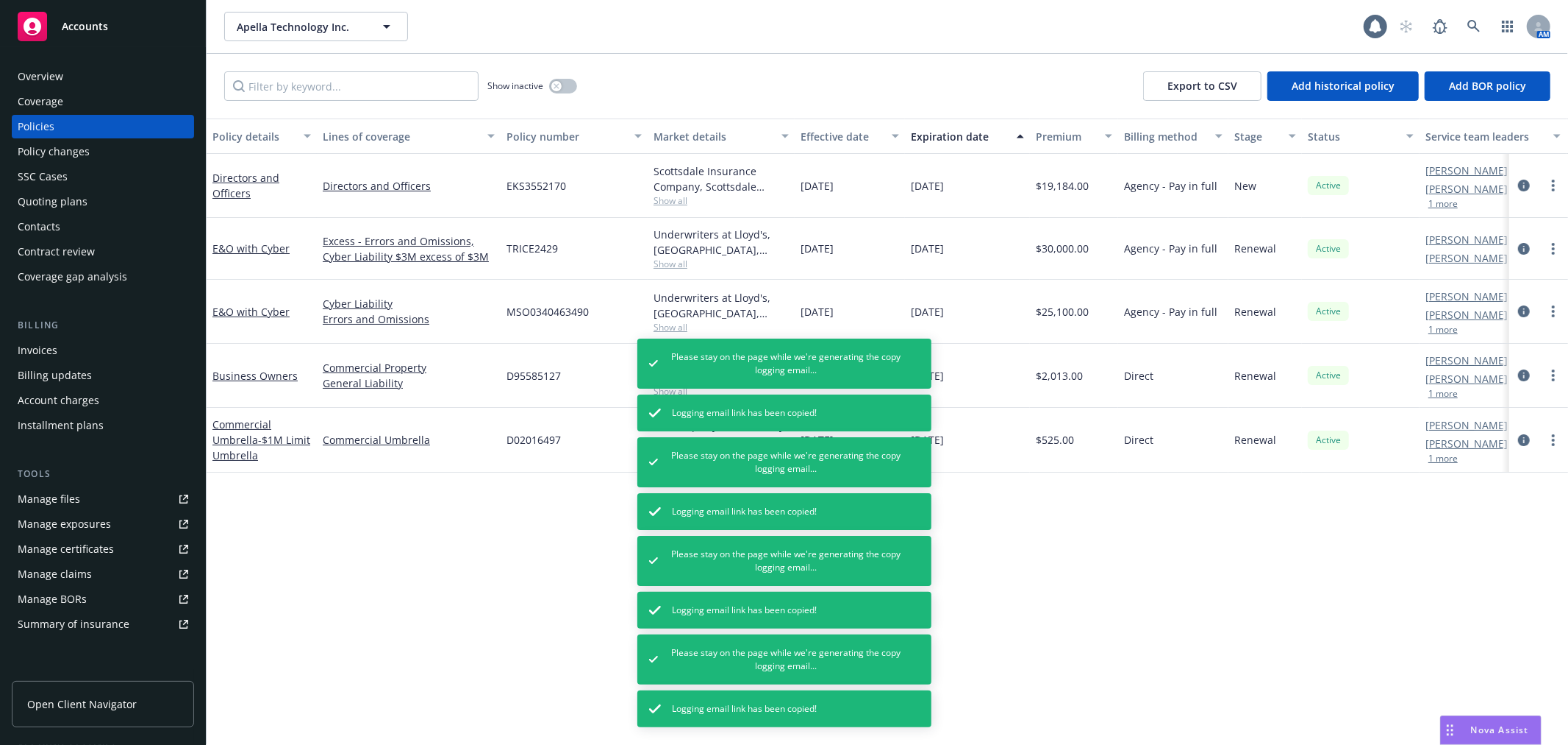
click at [403, 569] on div "Policy details Lines of coverage Policy number Market details Effective date Ex…" at bounding box center [888, 431] width 1362 height 626
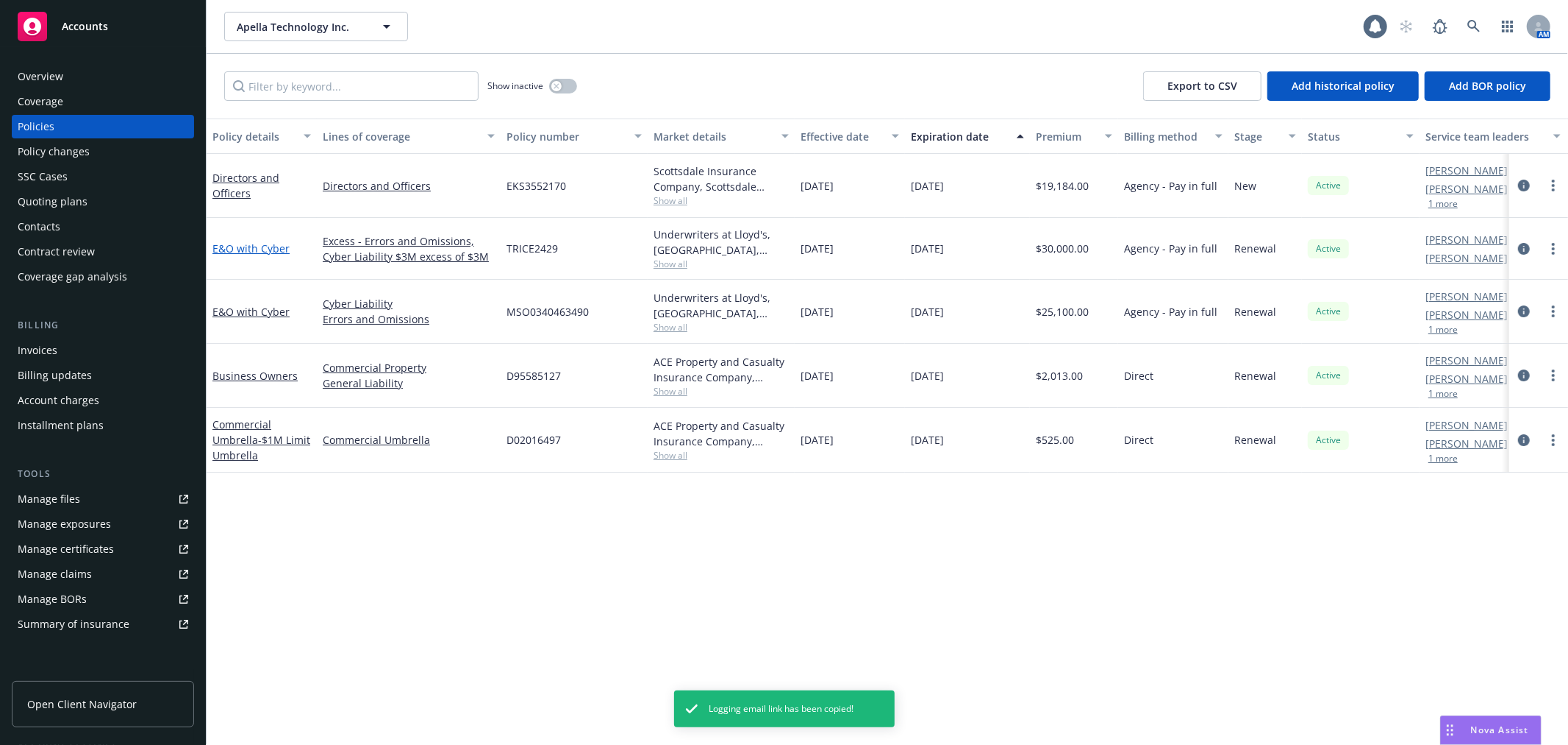
click at [249, 245] on link "E&O with Cyber" at bounding box center [250, 249] width 77 height 14
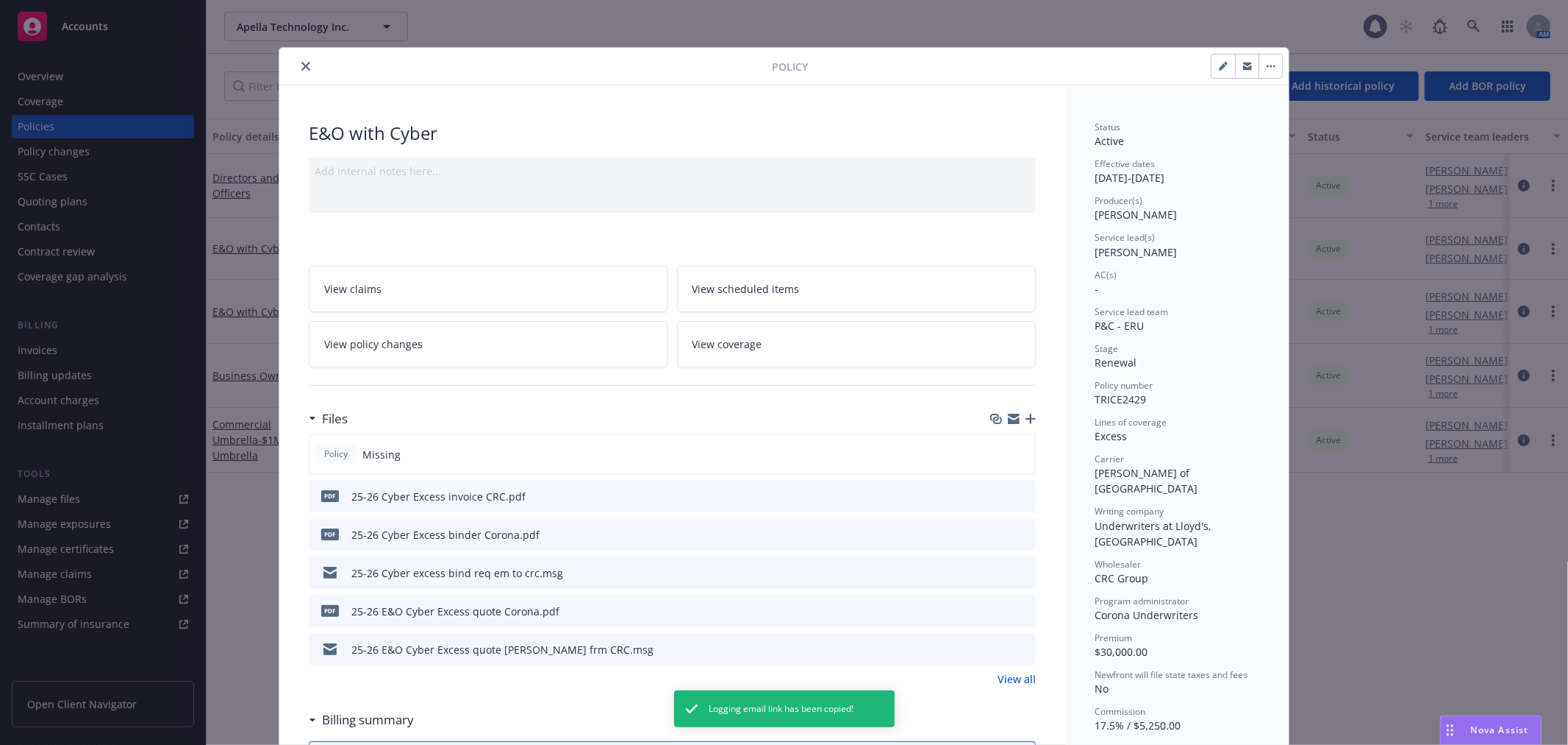
click at [1219, 68] on icon "button" at bounding box center [1222, 66] width 7 height 7
select select "RENEWAL"
select select "12"
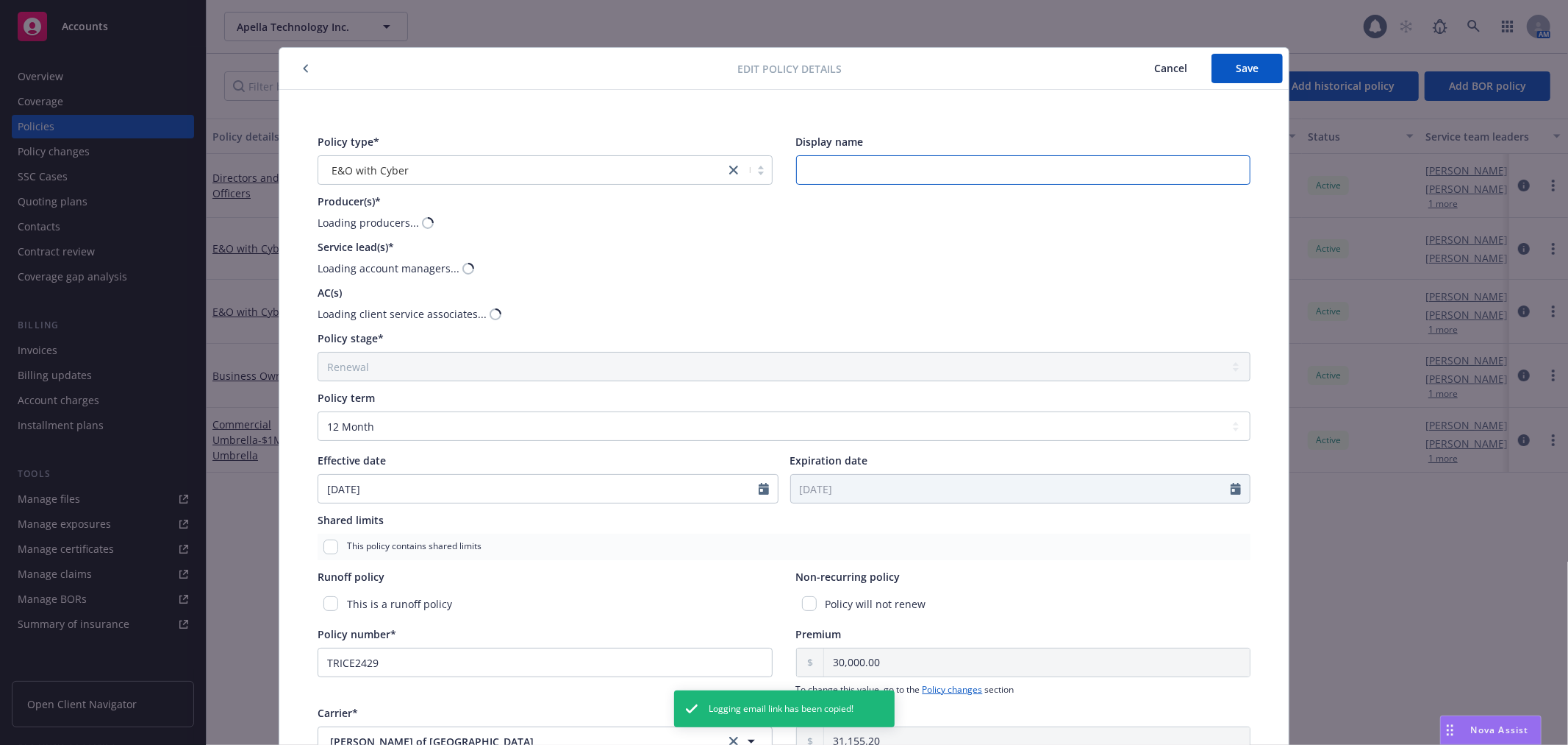
click at [935, 164] on input "Display name" at bounding box center [1024, 170] width 456 height 30
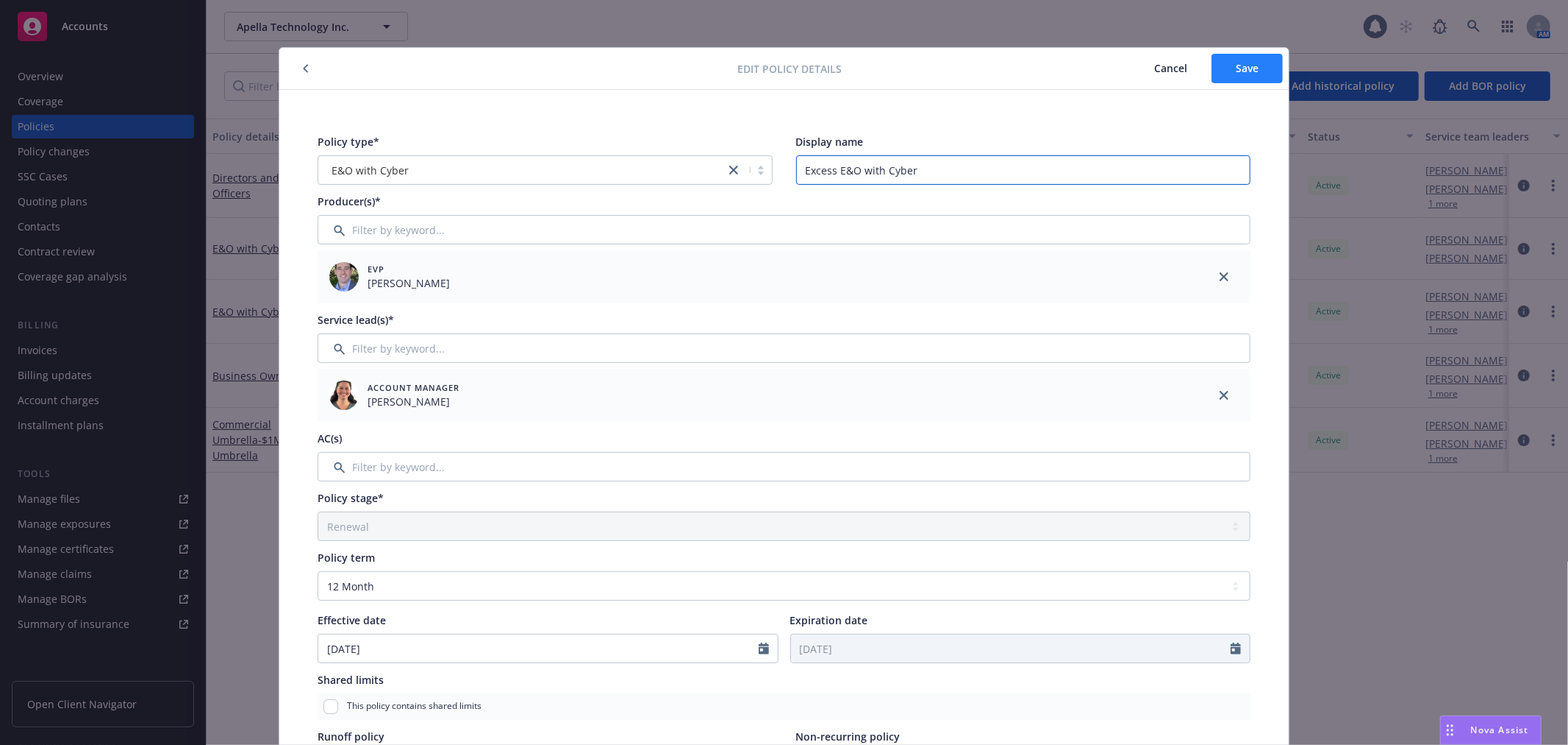
type input "Excess E&O with Cyber"
click at [1216, 66] on button "Save" at bounding box center [1247, 68] width 71 height 30
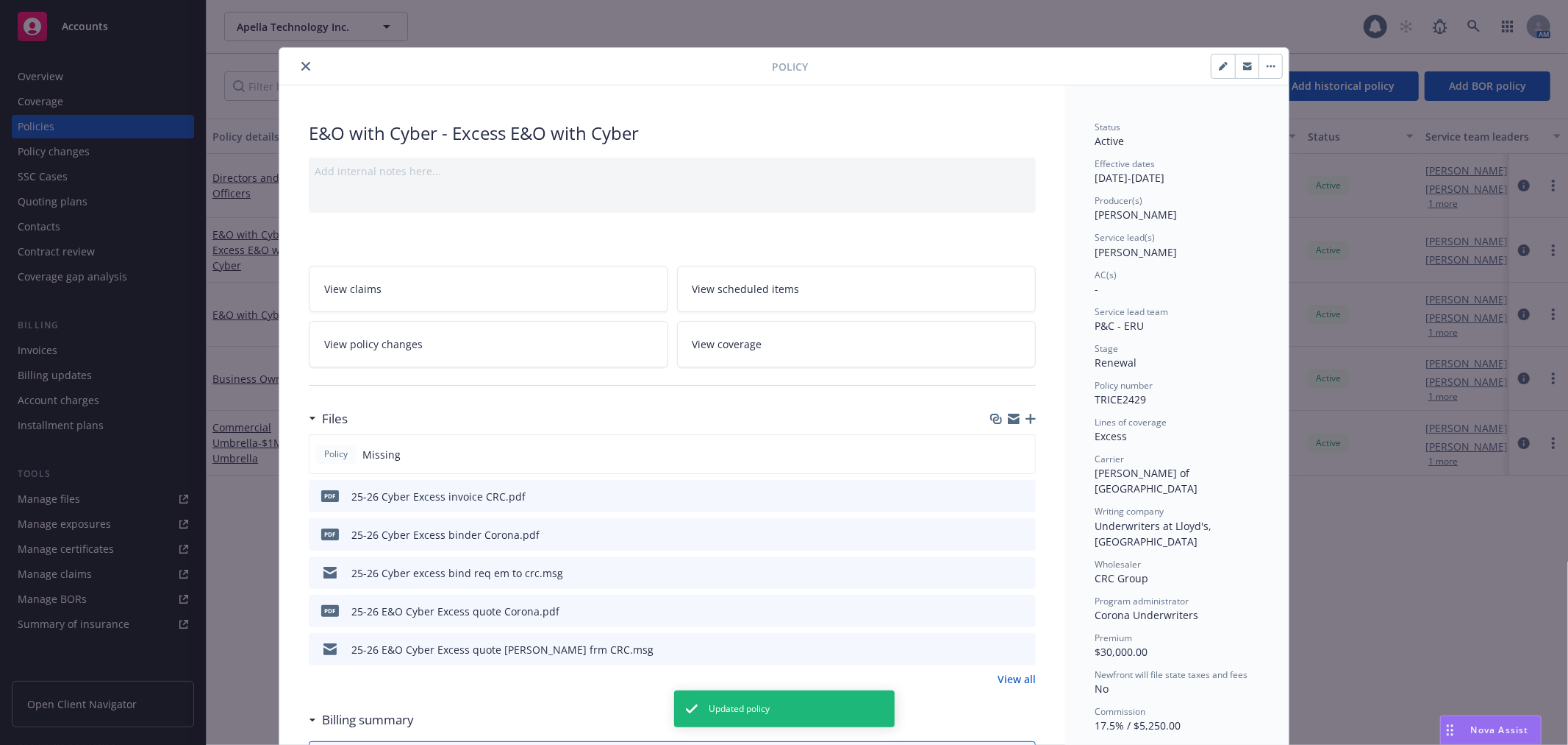
click at [304, 63] on icon "close" at bounding box center [306, 66] width 9 height 9
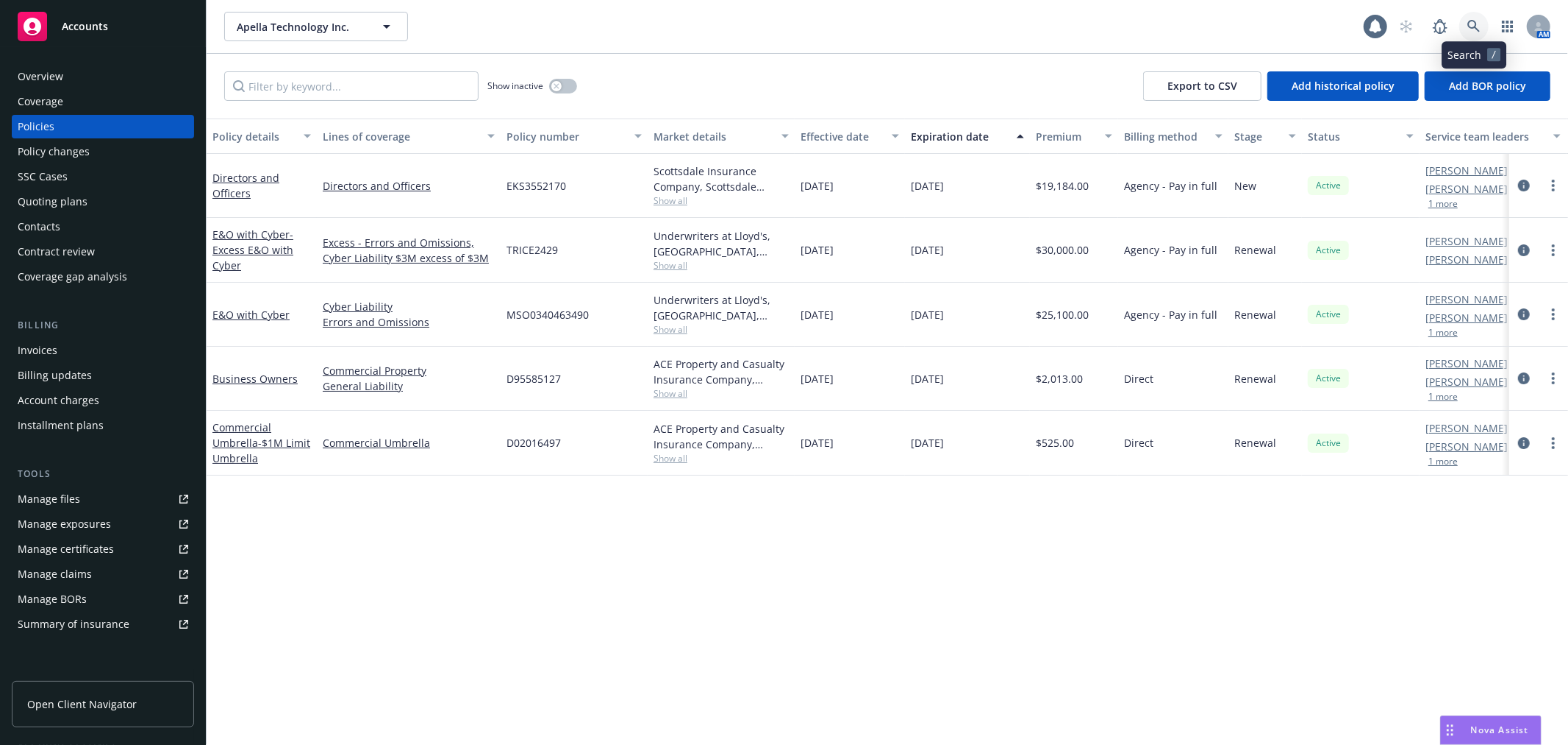
click at [1475, 31] on icon at bounding box center [1473, 26] width 13 height 13
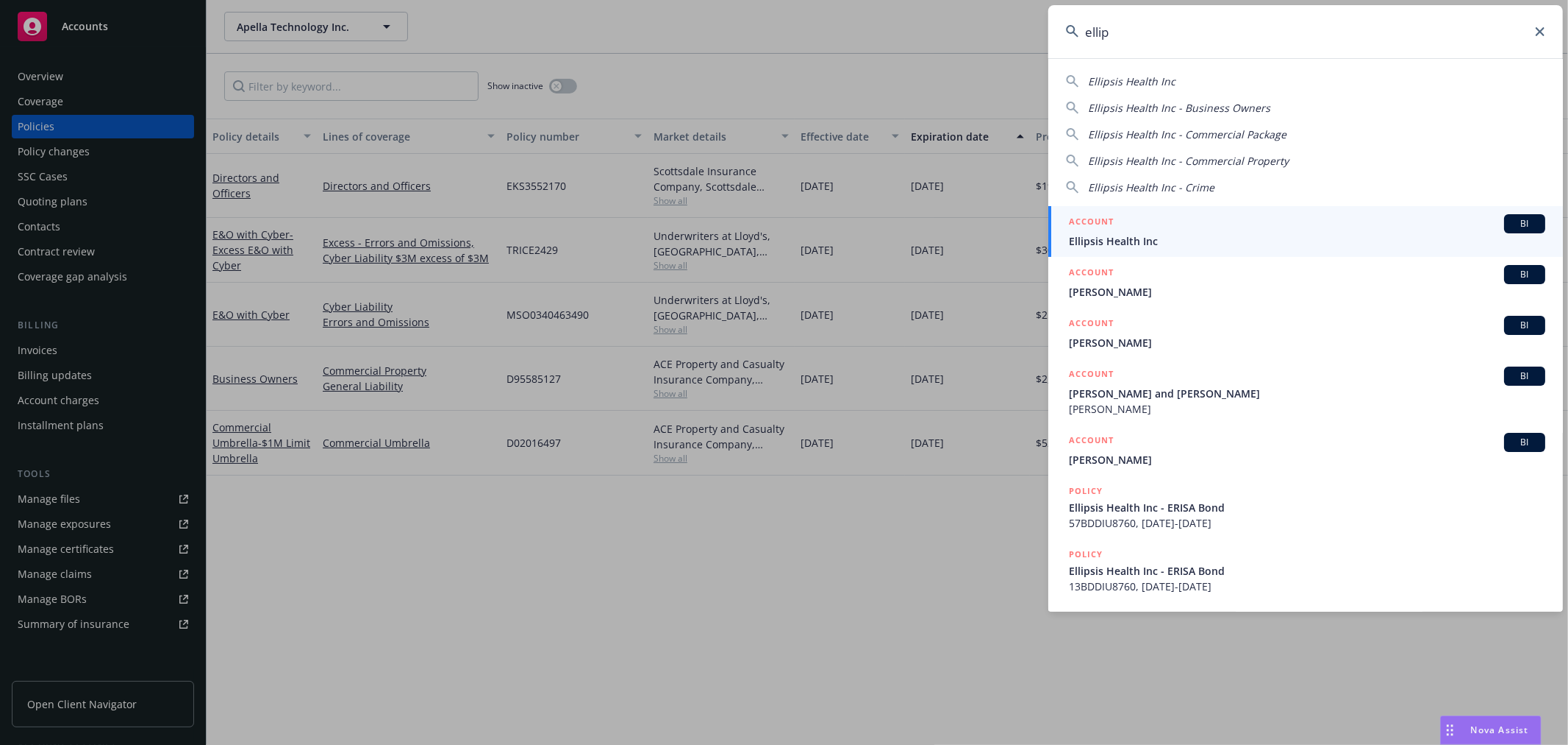
type input "ellip"
click at [1239, 224] on div "ACCOUNT BI" at bounding box center [1307, 223] width 476 height 19
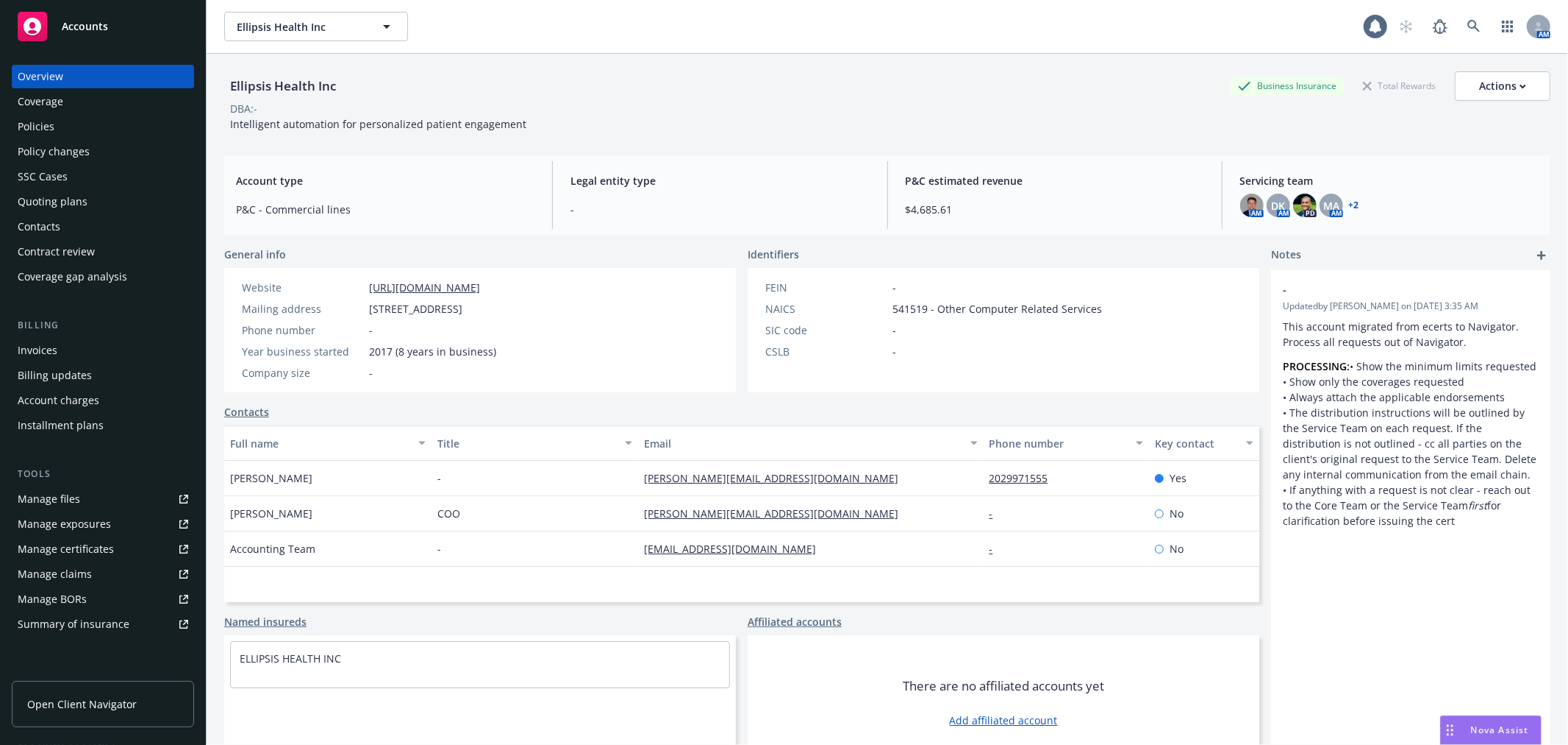
click at [80, 117] on div "Policies" at bounding box center [103, 126] width 171 height 24
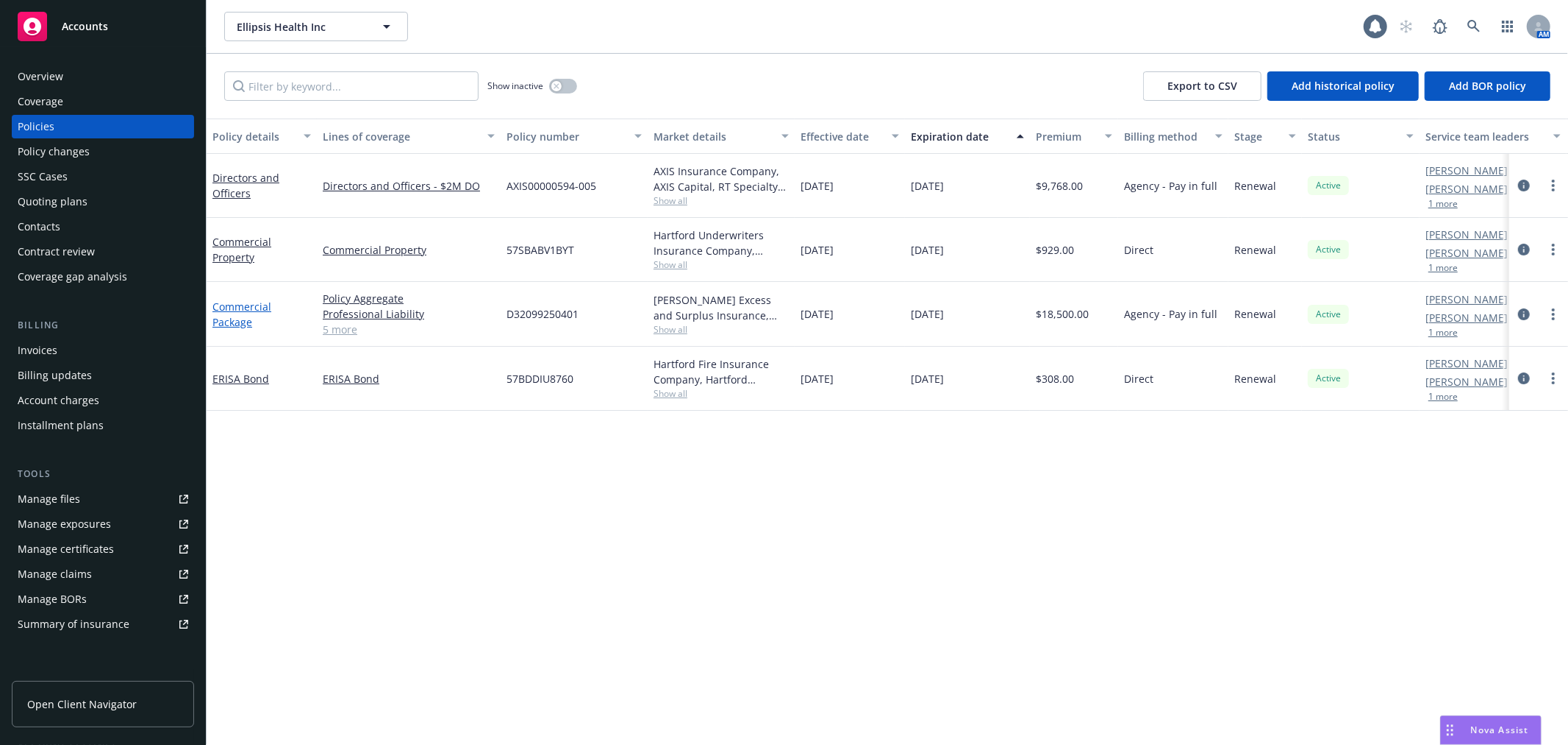
click at [234, 299] on link "Commercial Package" at bounding box center [242, 314] width 59 height 30
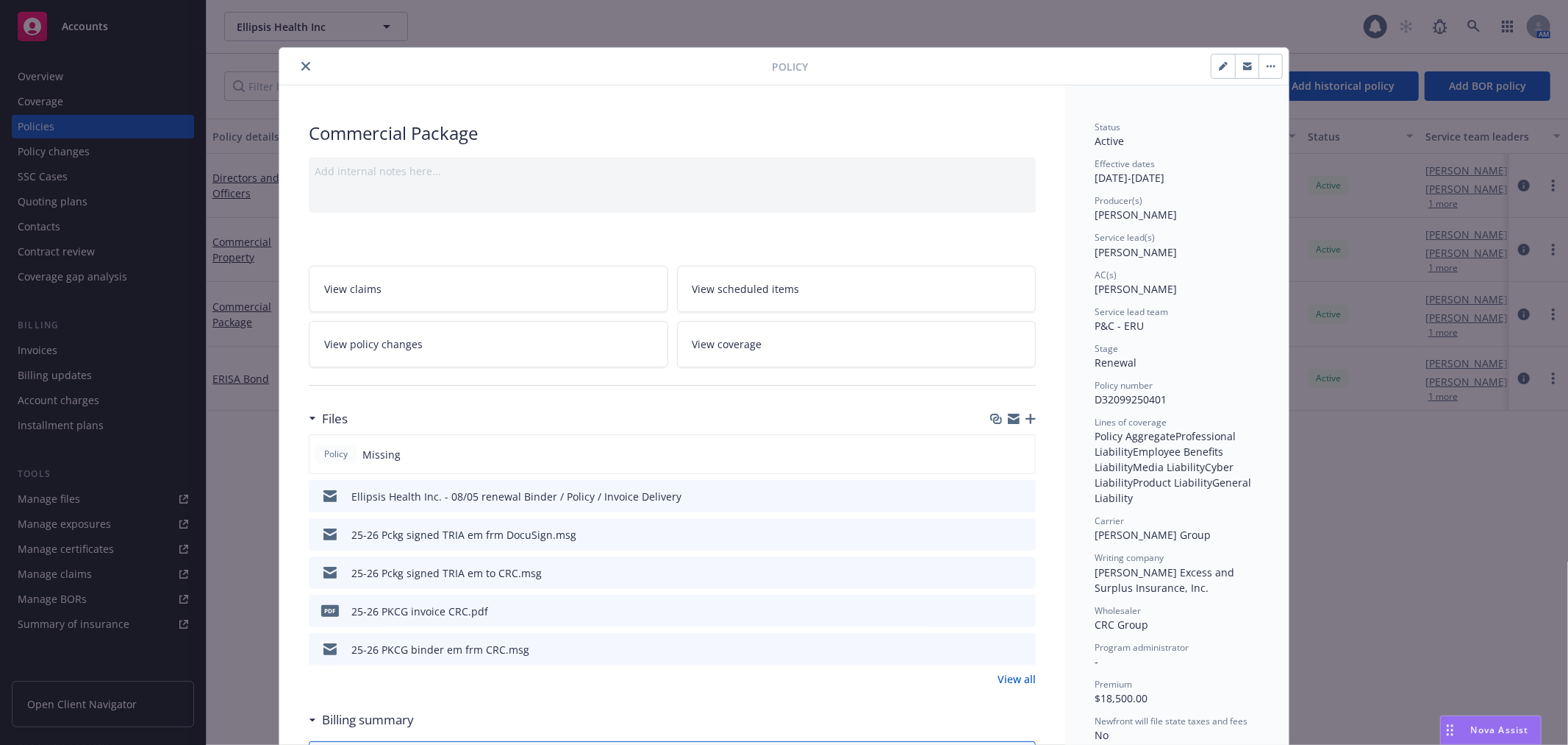
click at [998, 493] on div at bounding box center [1011, 496] width 36 height 16
click at [998, 494] on button "download file" at bounding box center [997, 494] width 15 height 15
click at [1019, 417] on div at bounding box center [1013, 418] width 45 height 12
click at [1027, 413] on icon "button" at bounding box center [1031, 418] width 10 height 10
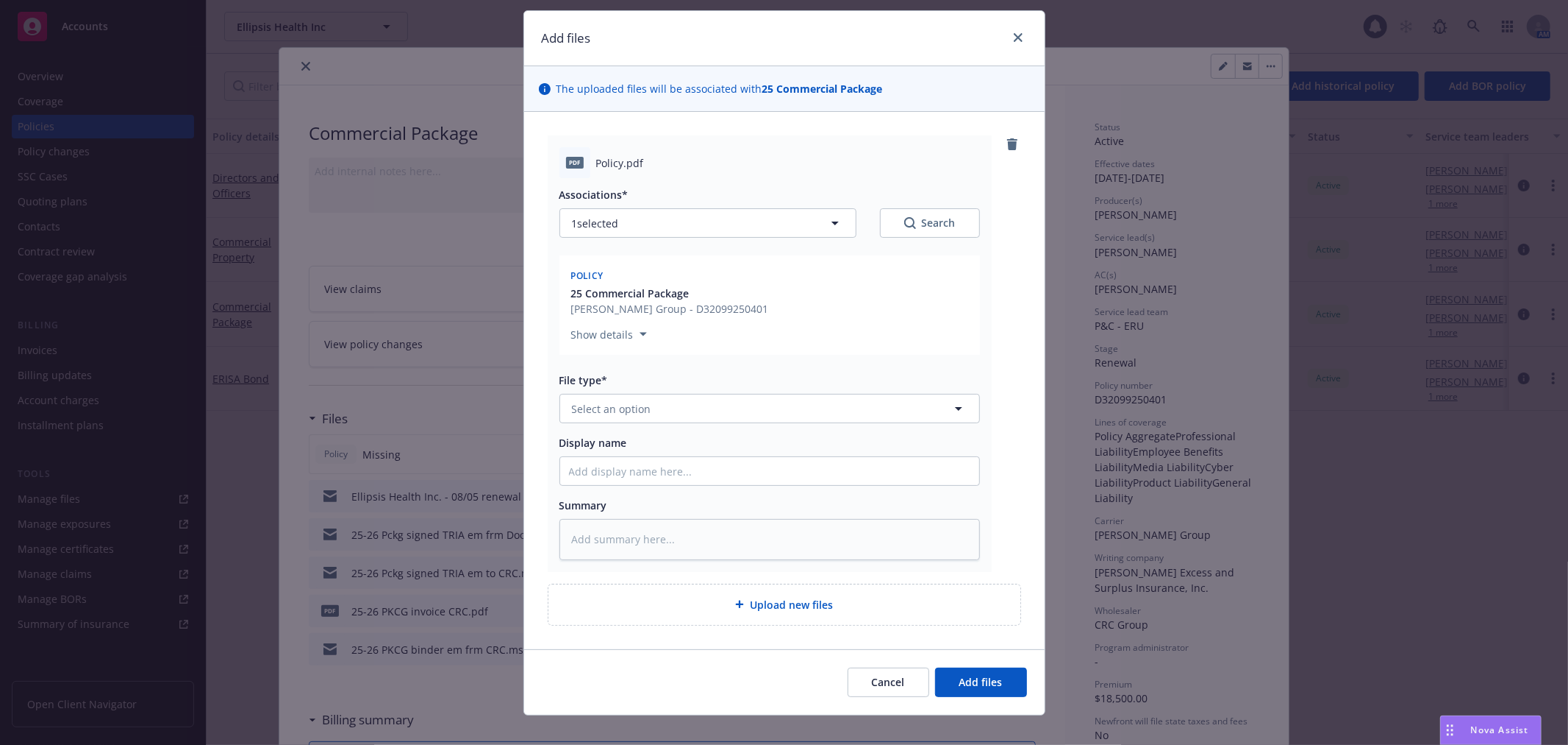
scroll to position [53, 0]
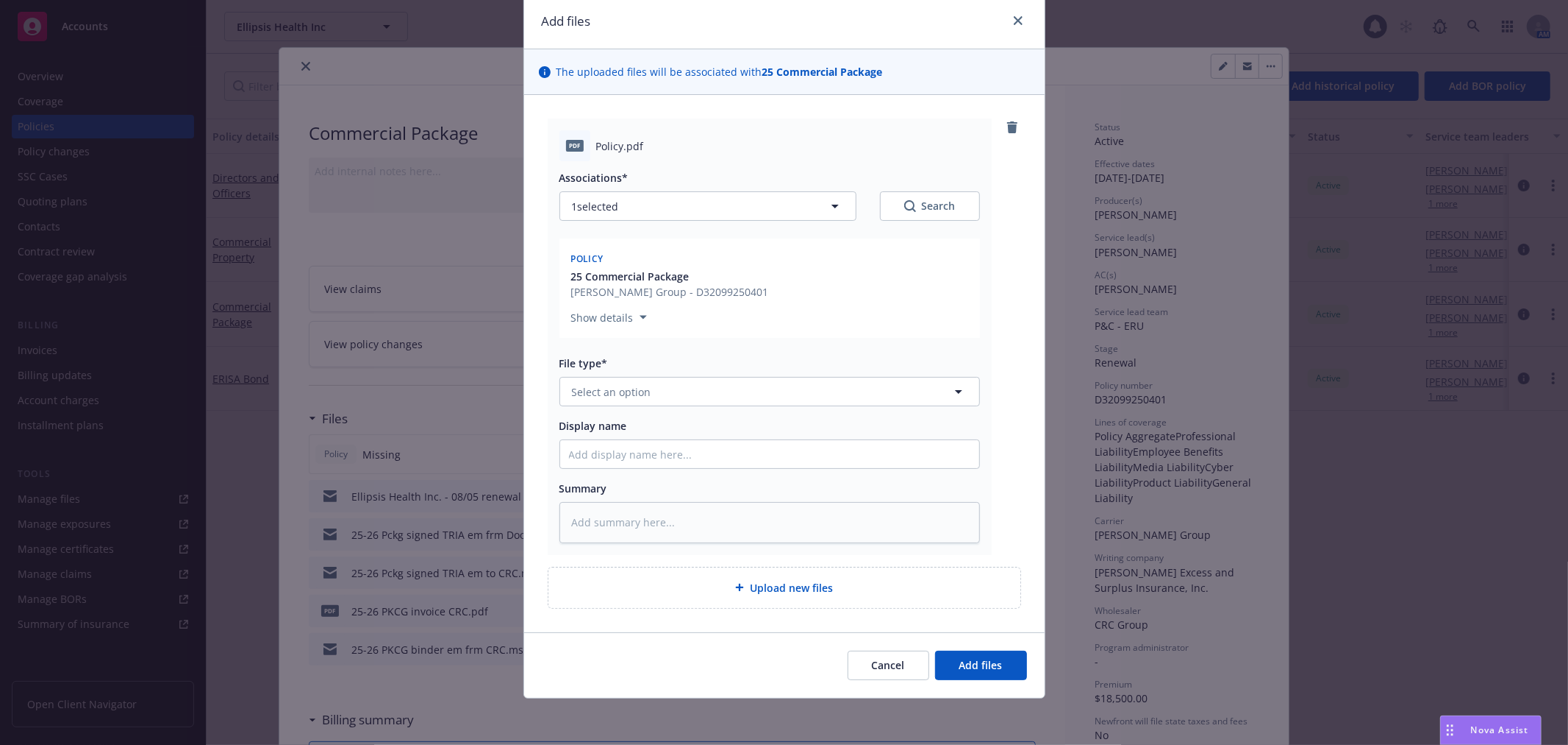
click at [688, 375] on div "File type* Select an option" at bounding box center [769, 380] width 420 height 50
click at [709, 380] on button "Select an option" at bounding box center [769, 392] width 420 height 30
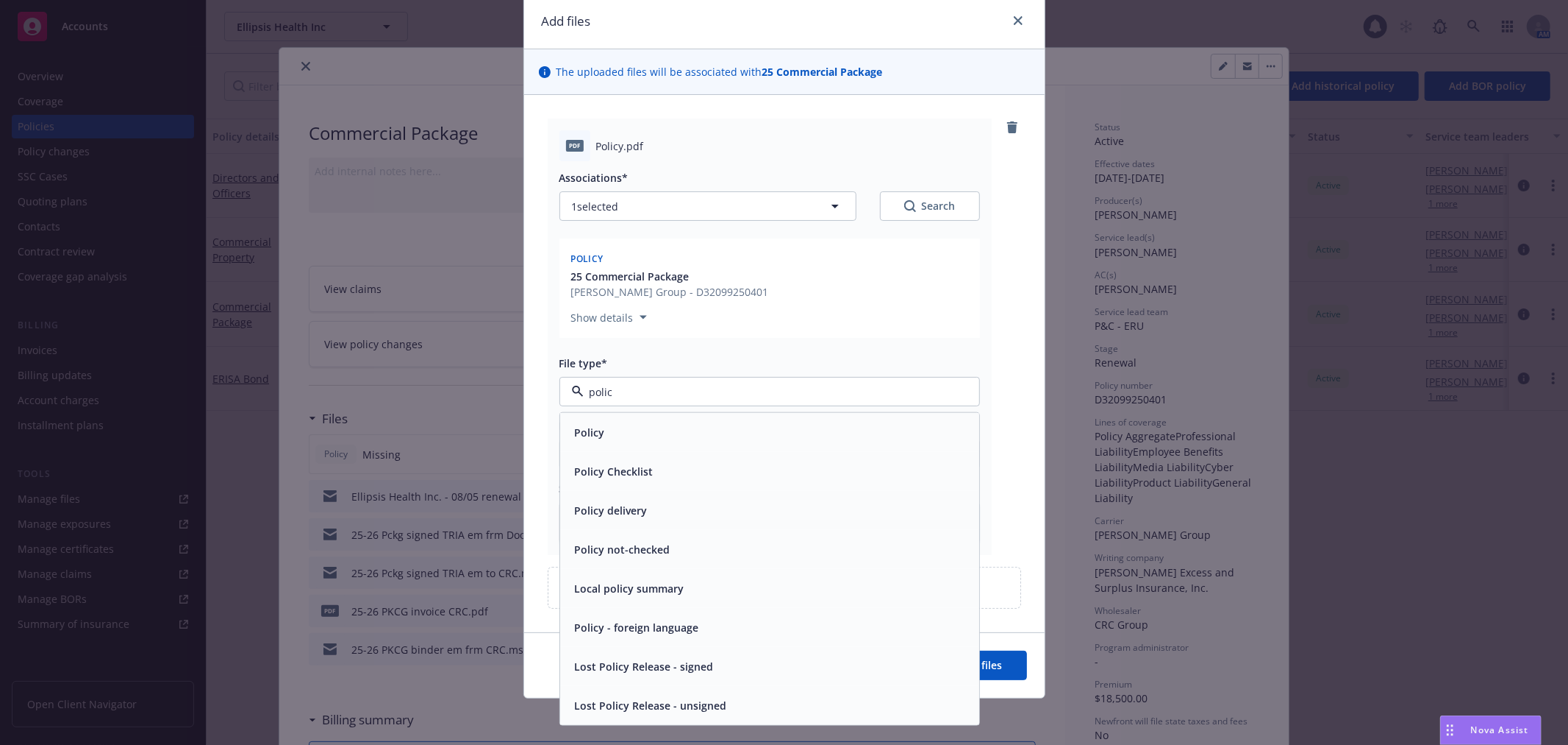
type input "policy"
click at [658, 417] on div "Policy" at bounding box center [769, 432] width 419 height 39
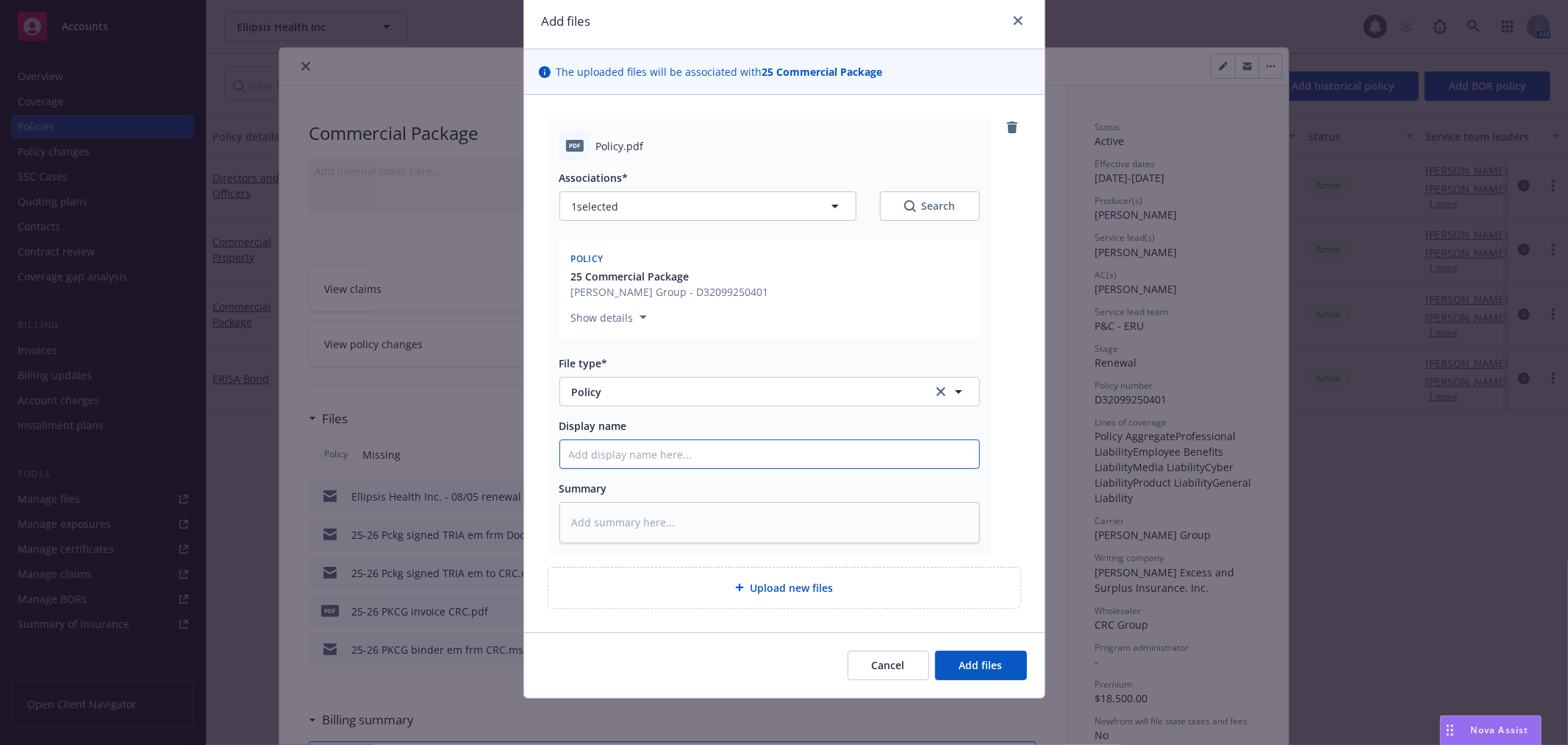
click at [662, 455] on input "Display name" at bounding box center [769, 454] width 419 height 28
type textarea "x"
type input "2"
type textarea "x"
type input "25"
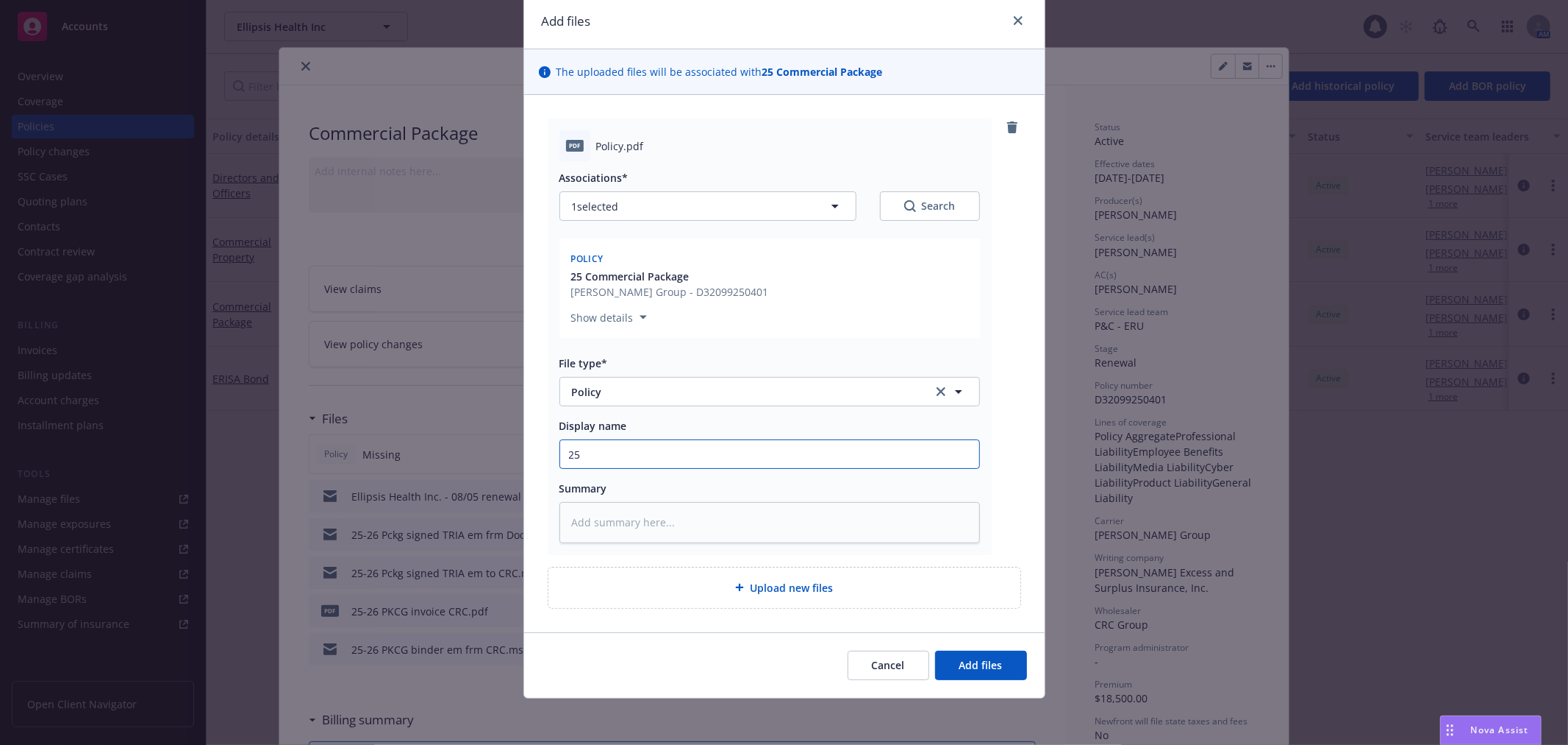
type textarea "x"
type input "25-"
type textarea "x"
type input "25-2"
type textarea "x"
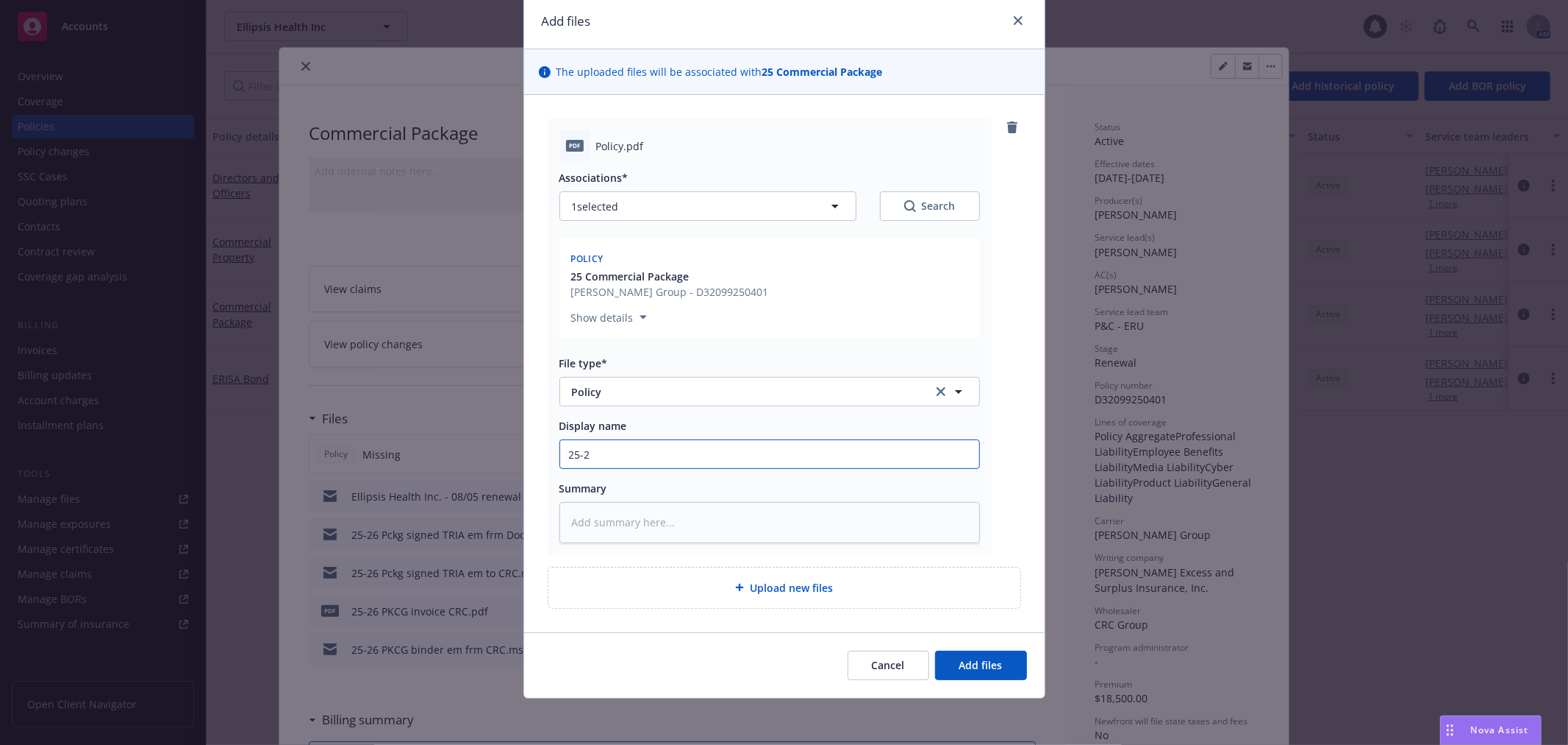
type input "25-26"
type textarea "x"
type input "25-26"
type textarea "x"
type input "25-26 E"
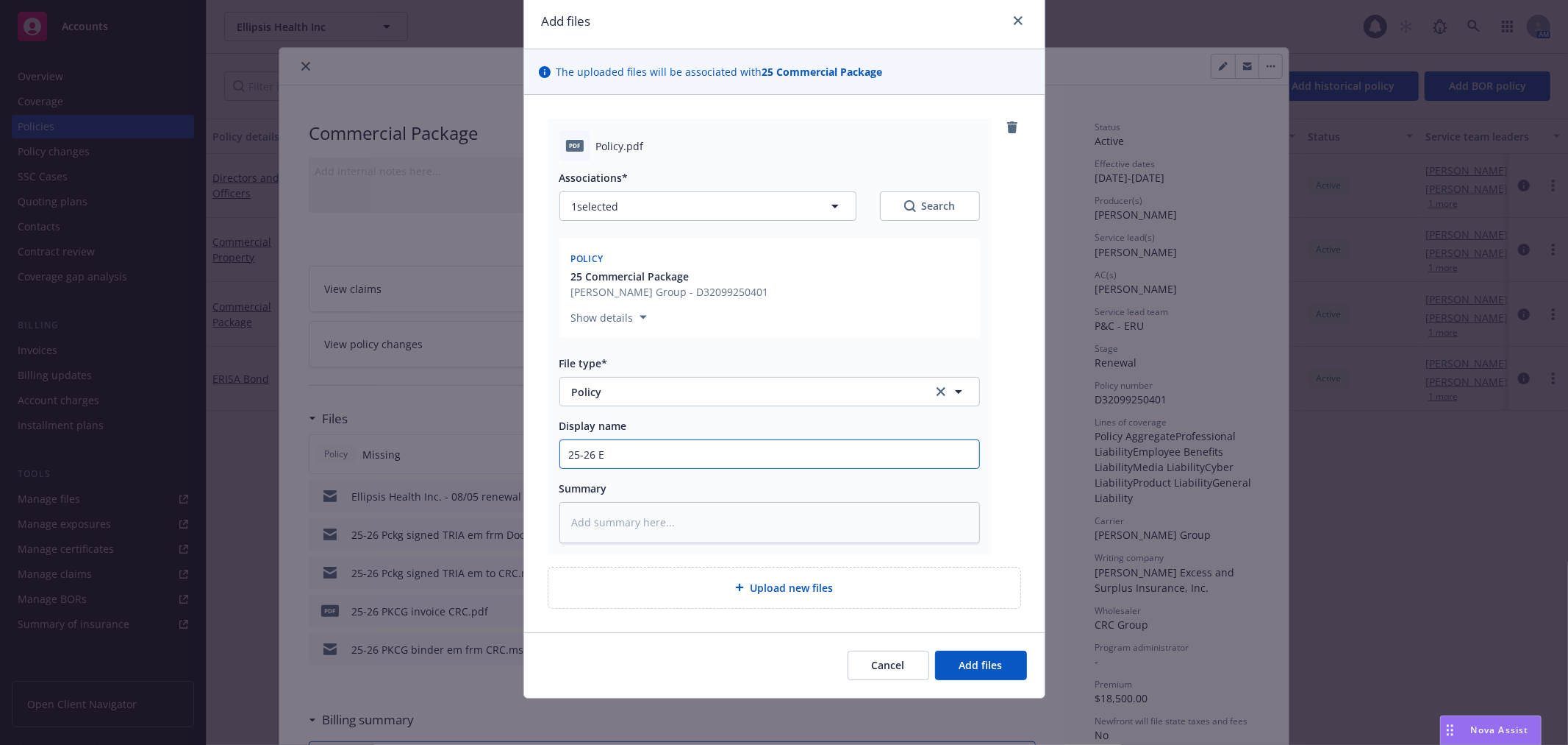
type textarea "x"
type input "25-26 El"
type textarea "x"
type input "25-26 Ell"
type textarea "x"
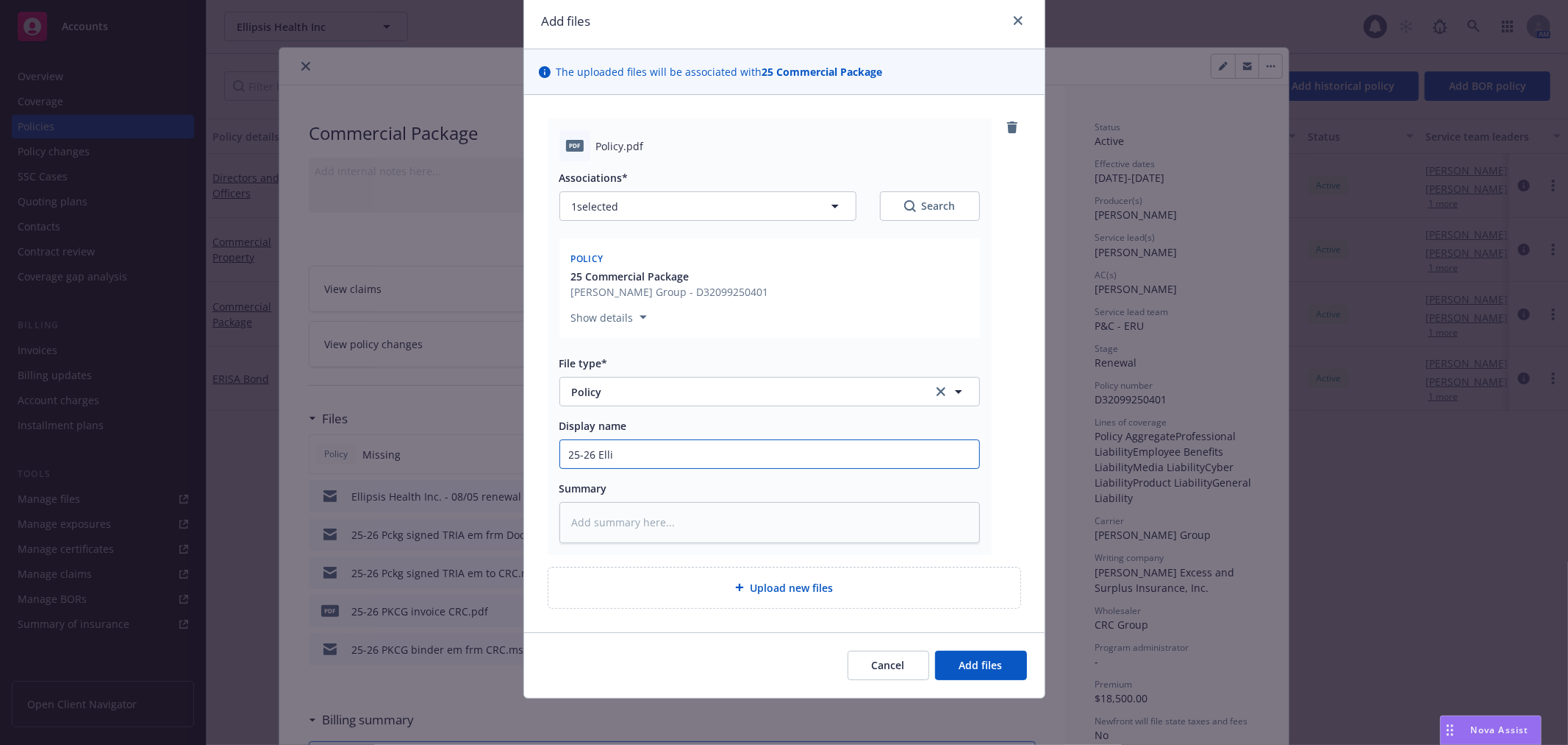
type input "25-26 Ellip"
type textarea "x"
type input "25-26 Ellips"
type textarea "x"
type input "25-26 Ellipsi"
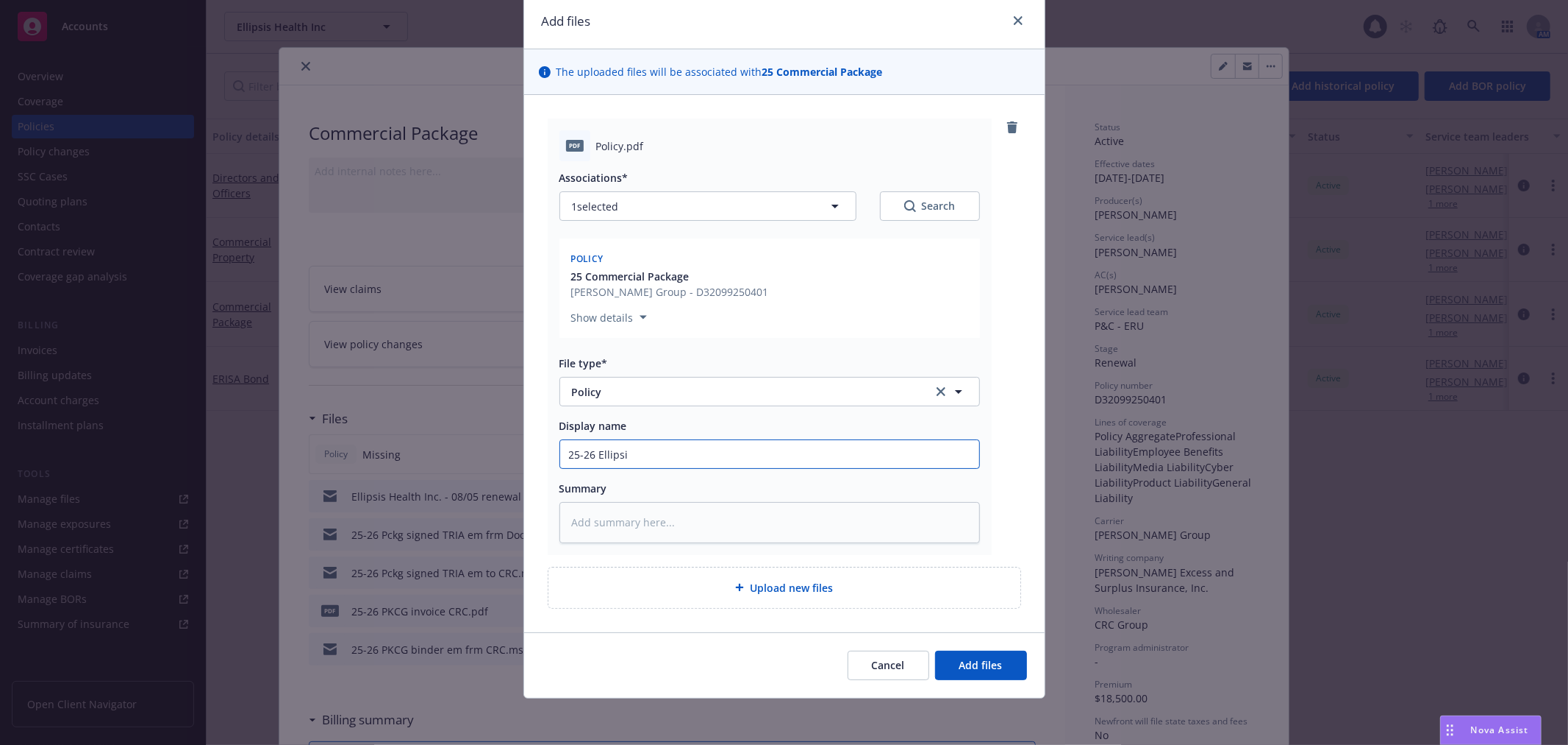
type textarea "x"
type input "25-26 Ellipsis"
type textarea "x"
type input "25-26 Ellipsis H"
type textarea "x"
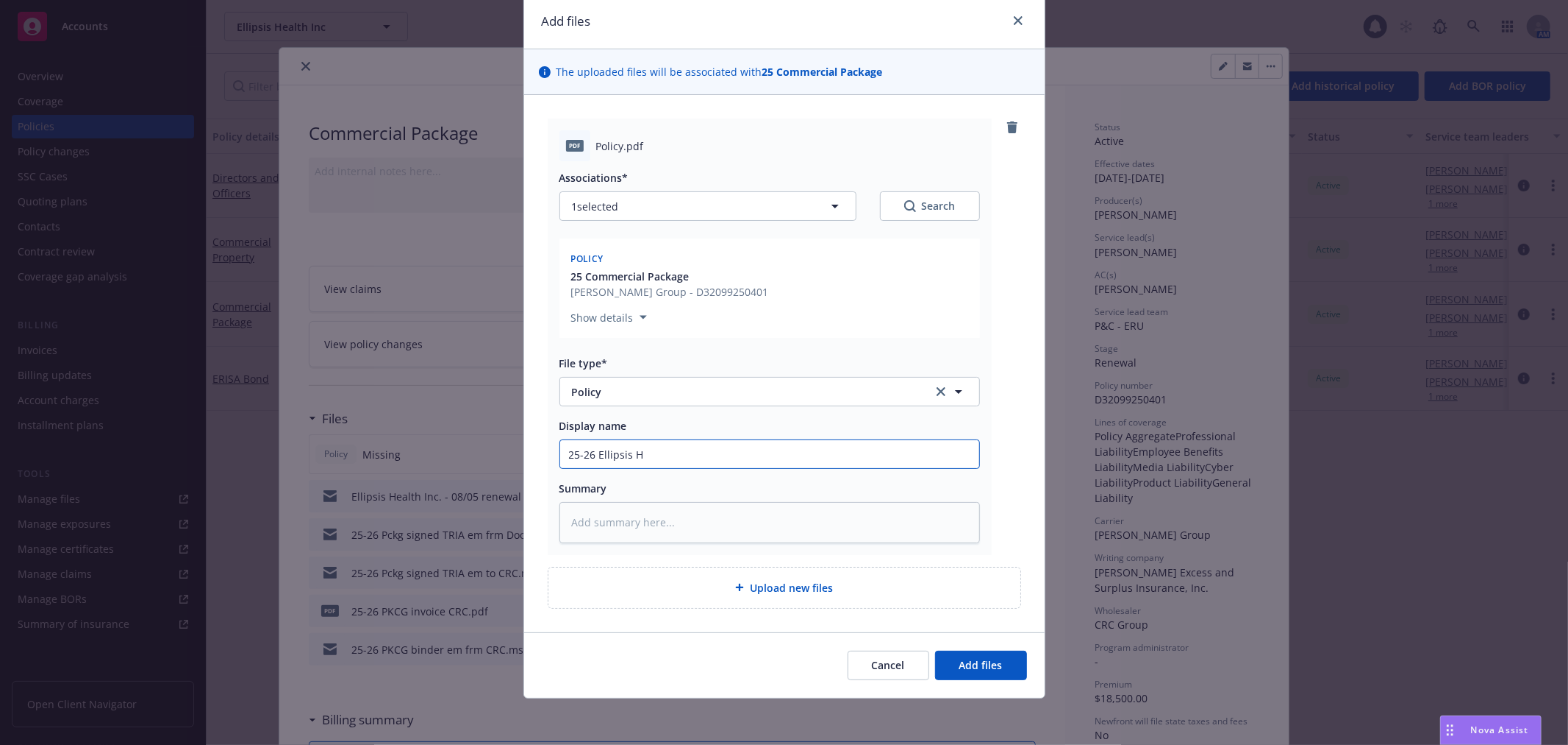
type input "25-26 Ellipsis He"
type textarea "x"
type input "25-26 Ellipsis Hel"
type textarea "x"
type input "25-26 Ellipsis Hela"
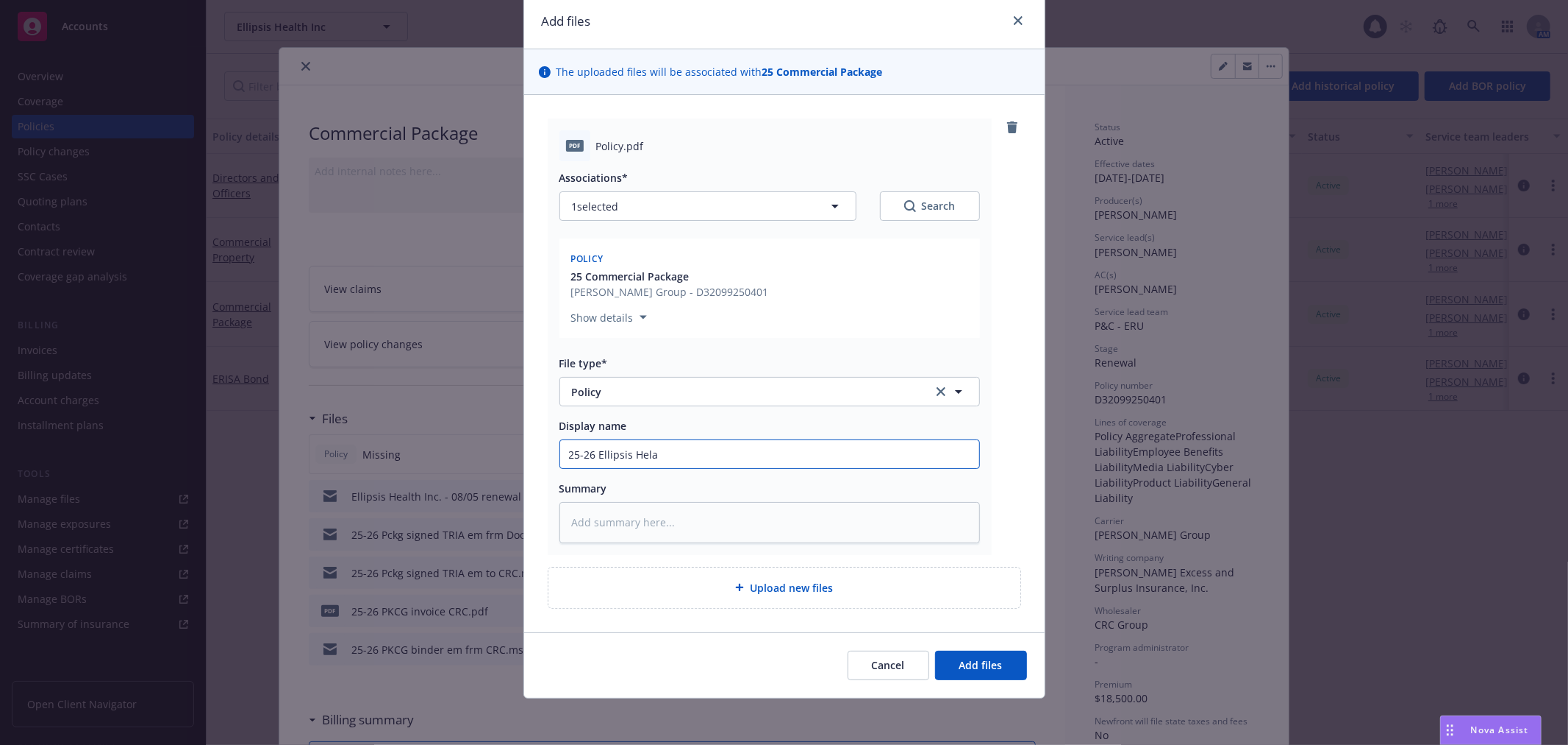
type textarea "x"
type input "25-26 Ellipsis Helat"
type textarea "x"
type input "25-26 Ellipsis Helath"
type textarea "x"
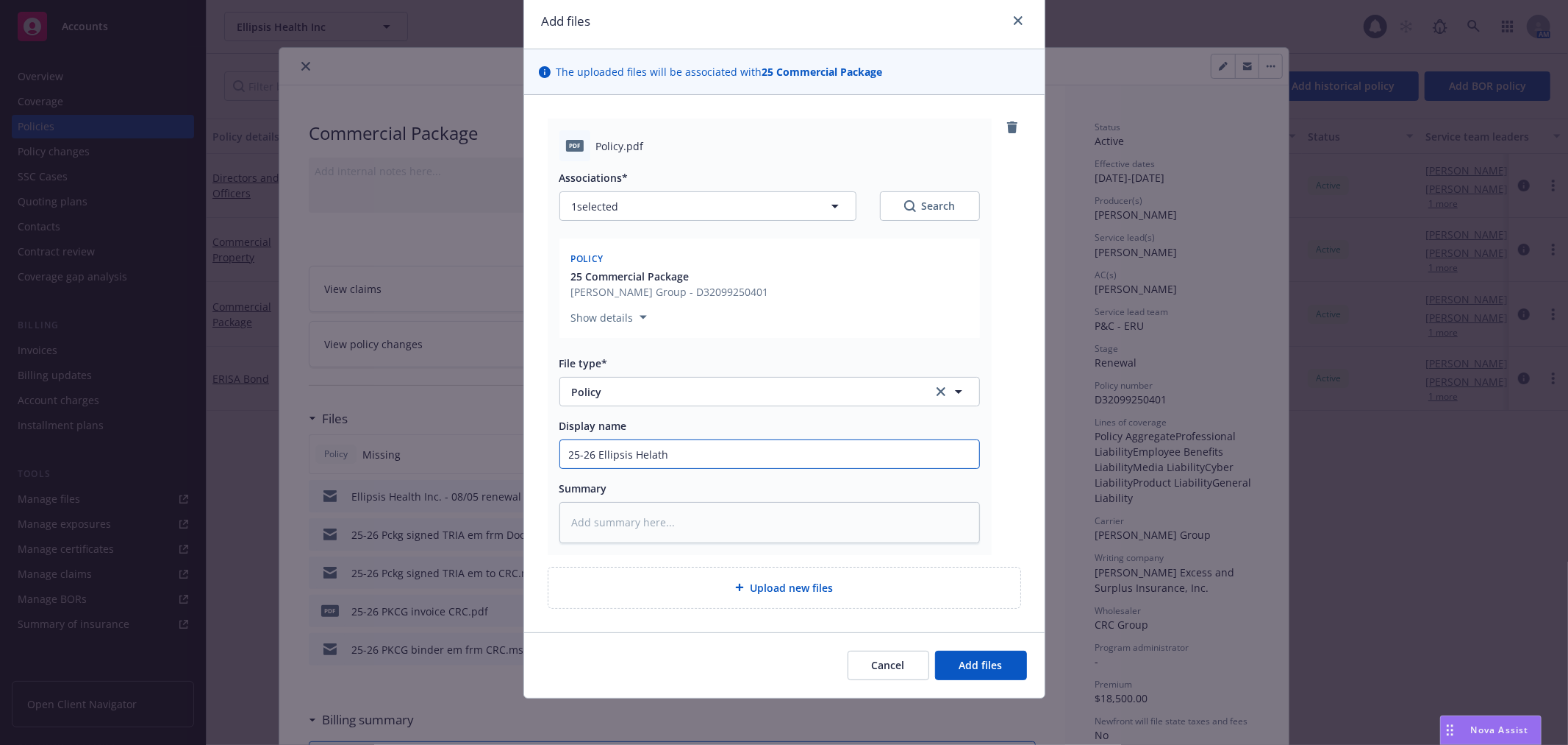
type input "25-26 Ellipsis Helath I"
type textarea "x"
type input "25-26 Ellipsis Helath"
type textarea "x"
type input "25-26 Ellipsis Helath I"
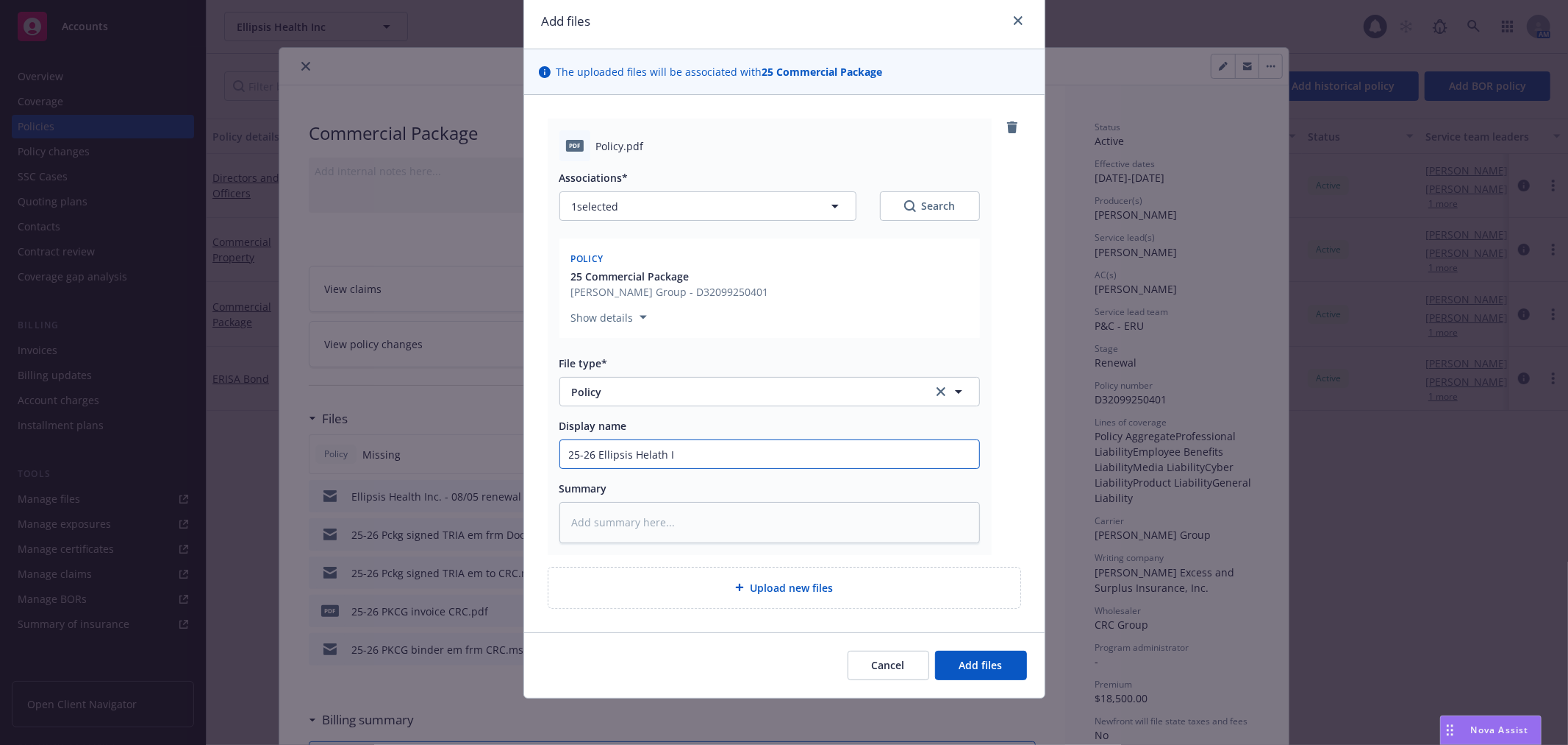
type textarea "x"
type input "25-26 Ellipsis Helath In"
type textarea "x"
type input "25-26 Ellipsis Helath Inc"
type textarea "x"
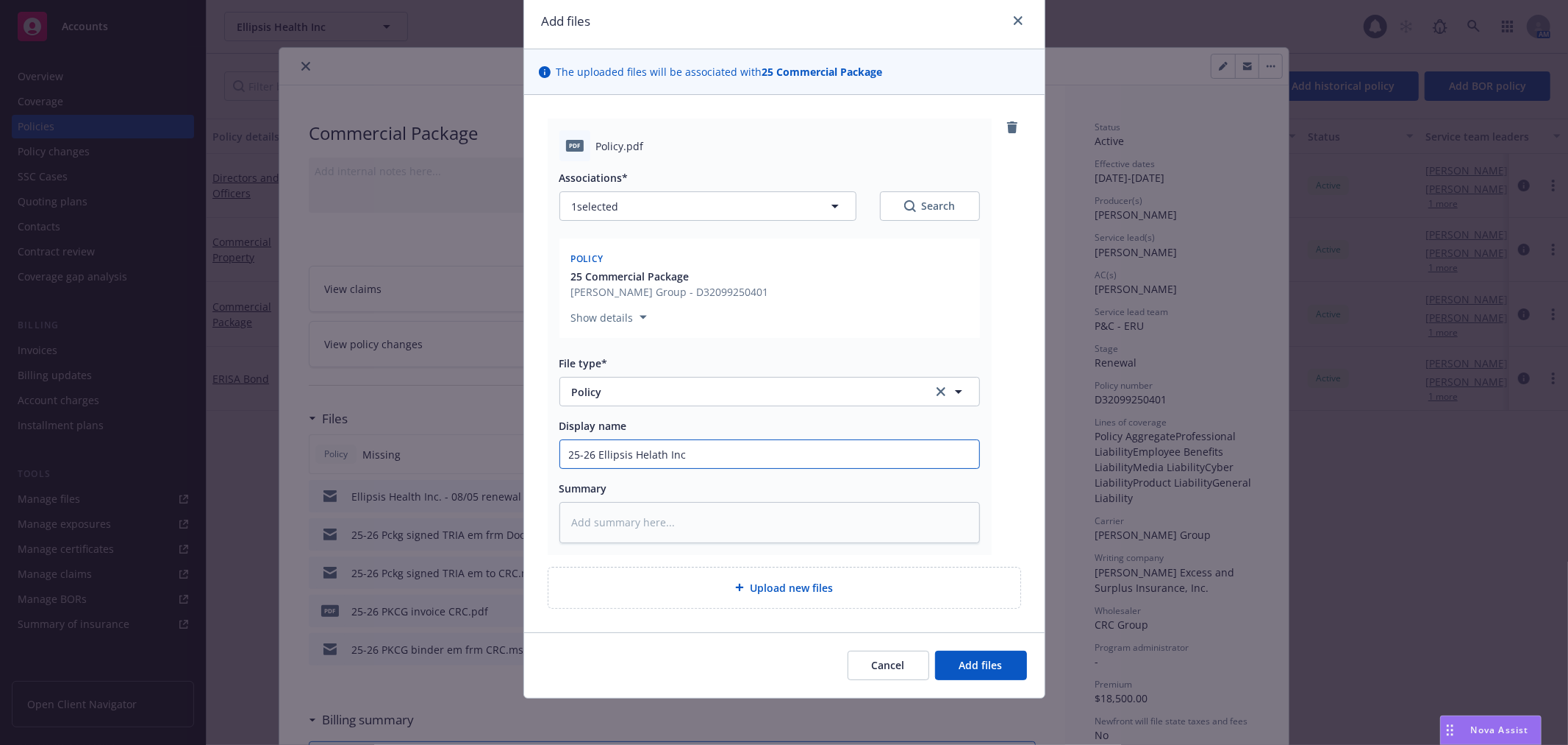
type input "25-26 Ellipsis Helath Inc C"
type textarea "x"
type input "25-26 Ellipsis Helath Inc Co"
type textarea "x"
type input "25-26 Ellipsis Helath Inc Com"
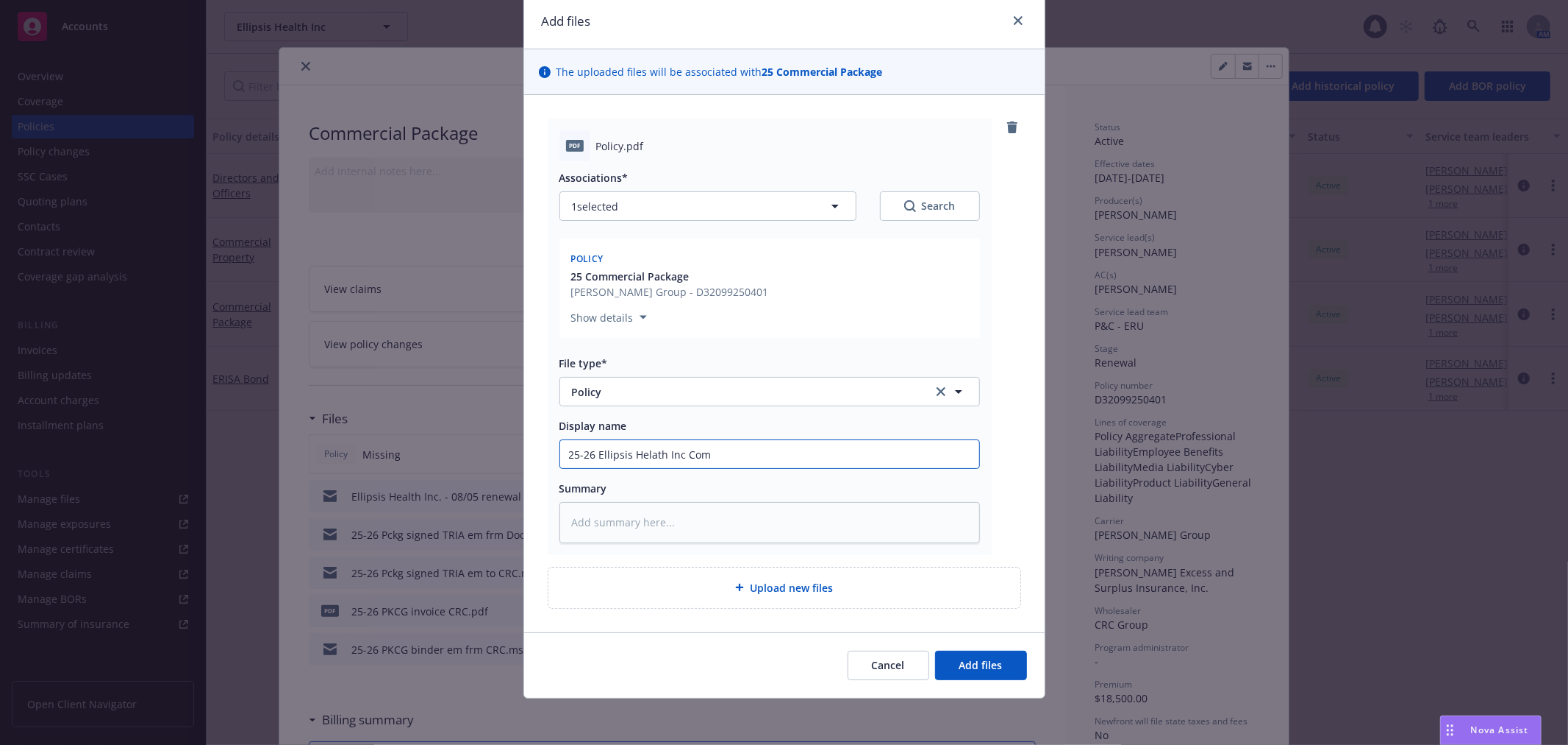
type textarea "x"
type input "25-26 Ellipsis Helath Inc Comm"
type textarea "x"
type input "25-26 Ellipsis Helath Inc Comme"
type textarea "x"
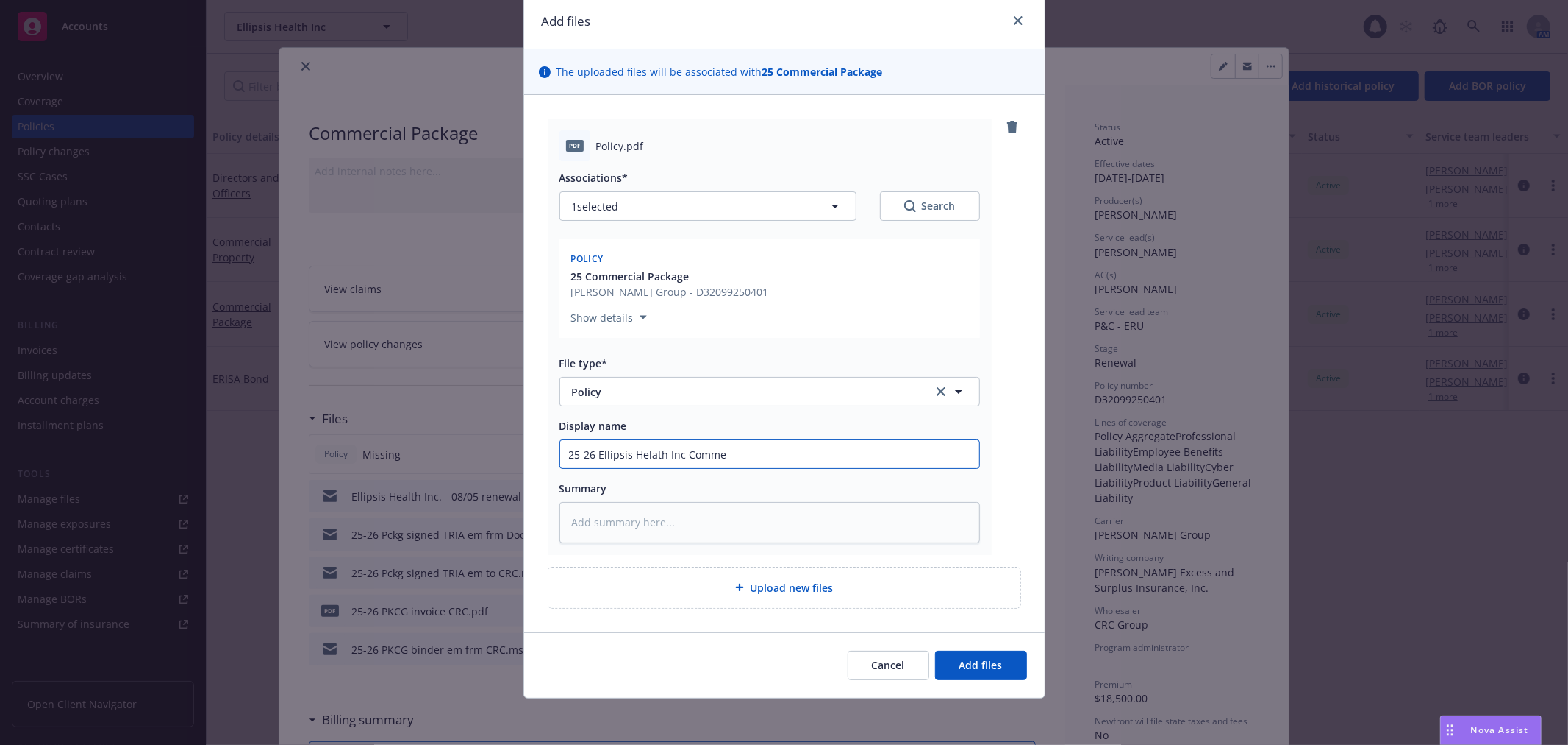
type input "25-26 Ellipsis Helath Inc Commer"
type textarea "x"
type input "25-26 Ellipsis Helath Inc Commerc"
type textarea "x"
type input "25-26 Ellipsis Helath Inc Commerci"
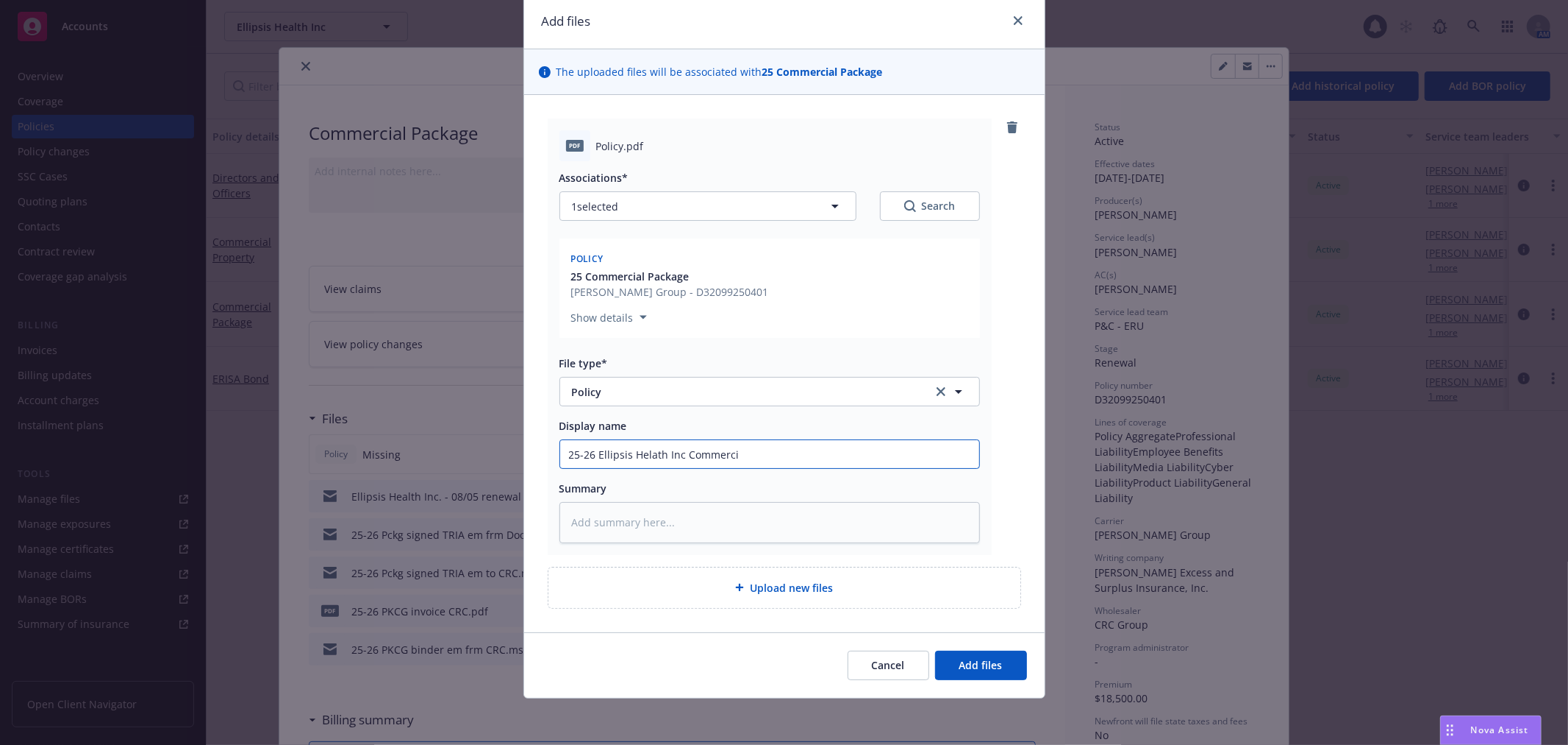
type textarea "x"
type input "25-26 Ellipsis Helath Inc Commercial"
type textarea "x"
type input "25-26 Ellipsis Helath Inc Commercial"
type textarea "x"
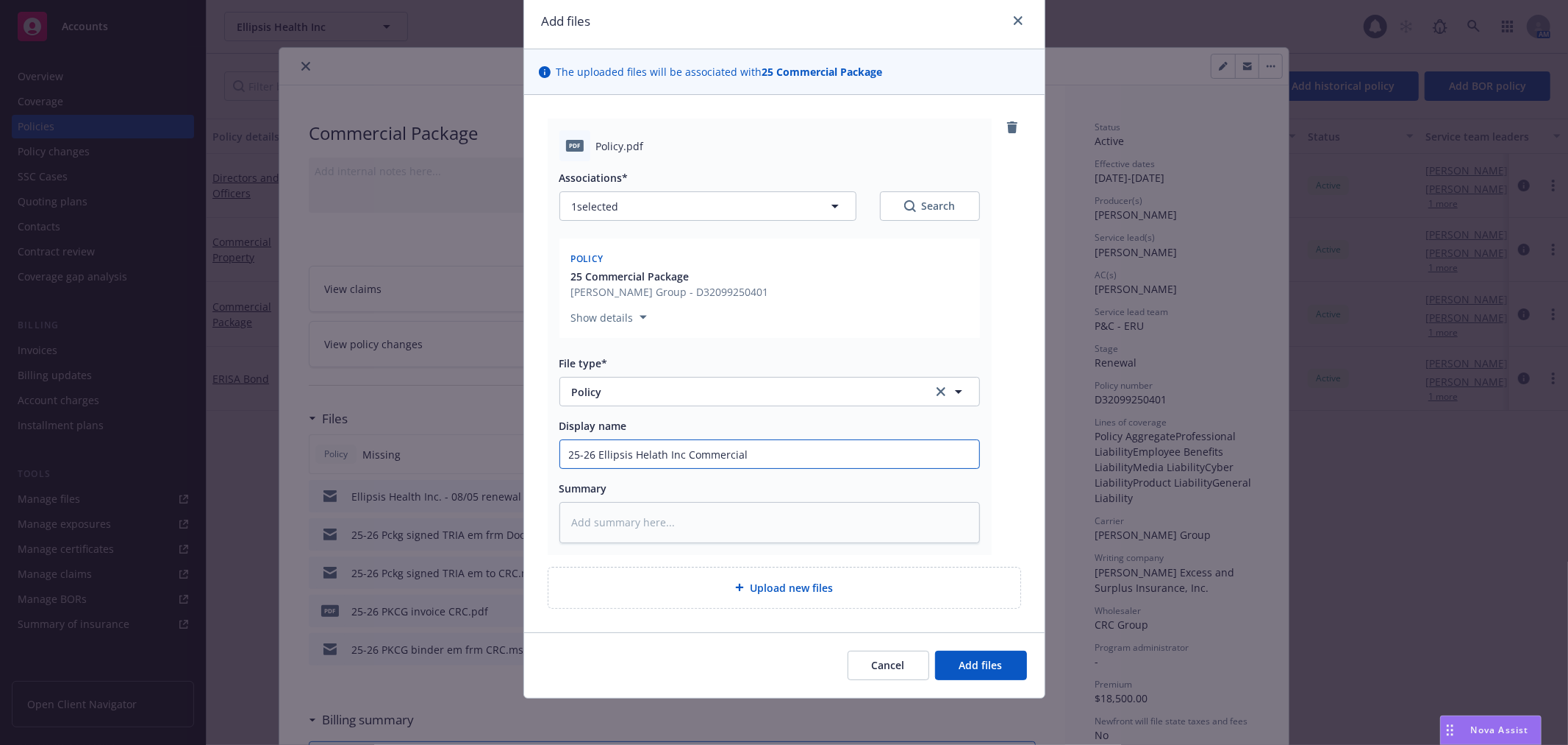
type input "25-26 Ellipsis Helath Inc Commercial P"
type textarea "x"
type input "25-26 Ellipsis Helath Inc Commercial Pa"
type textarea "x"
type input "25-26 Ellipsis Helath Inc Commercial Pac"
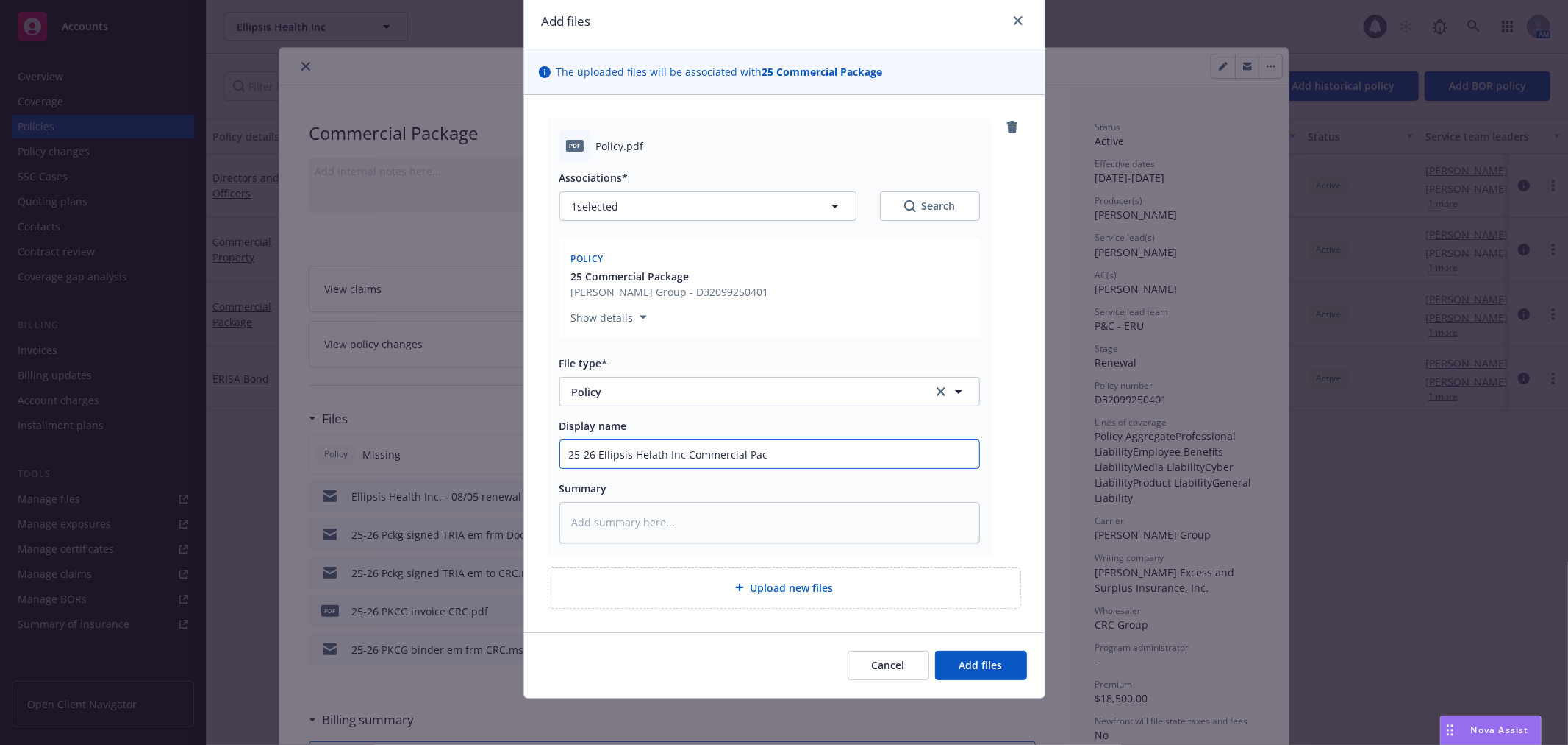
type textarea "x"
type input "25-26 Ellipsis Helath Inc Commercial Pacl"
type textarea "x"
type input "25-26 Ellipsis Helath Inc Commercial Paclah"
type textarea "x"
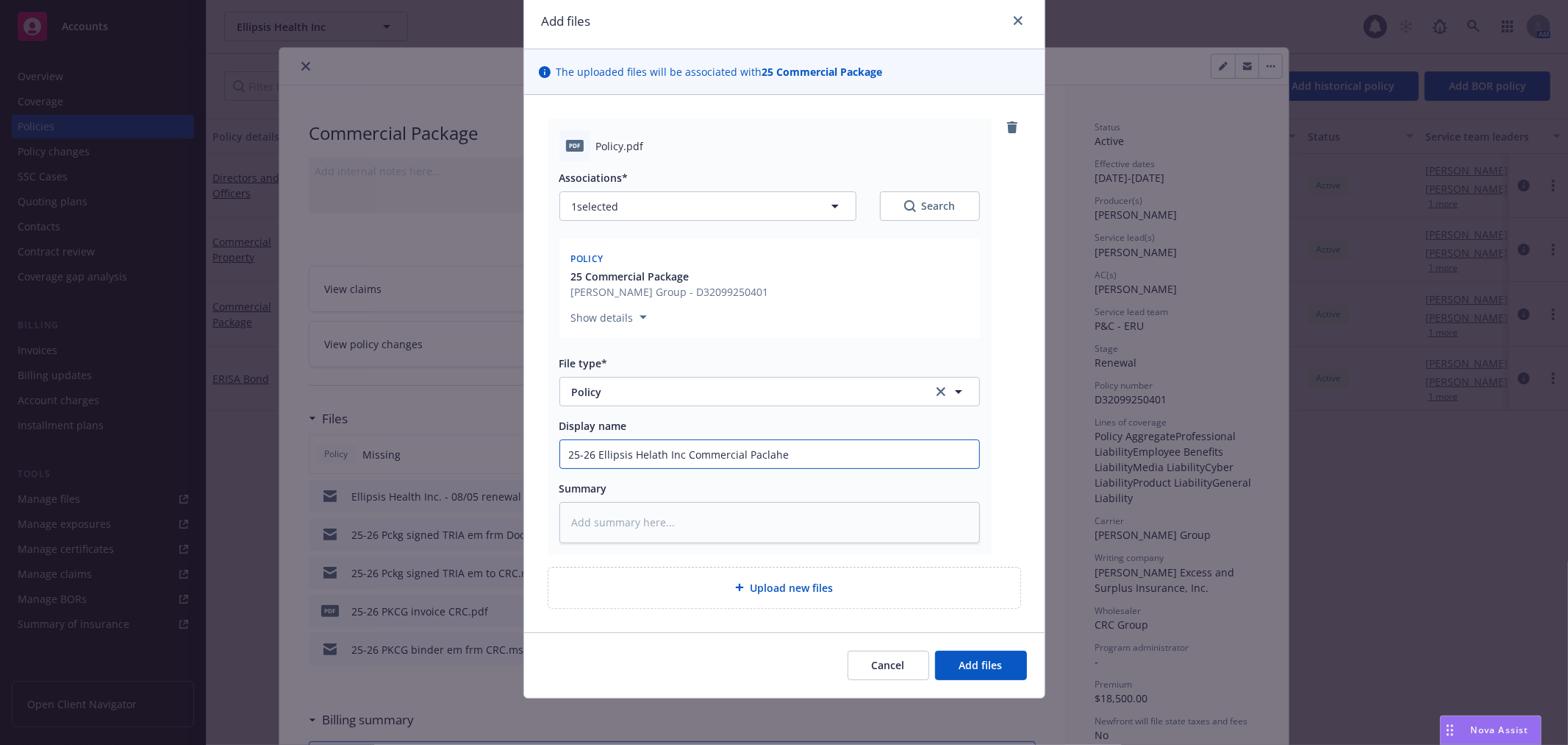
type input "25-26 Ellipsis Helath Inc Commercial Paclahe"
type textarea "x"
type input "25-26 Ellipsis Helath Inc Commercial Paclahe"
type textarea "x"
type input "25-26 Ellipsis Helath Inc Commercial Paclah"
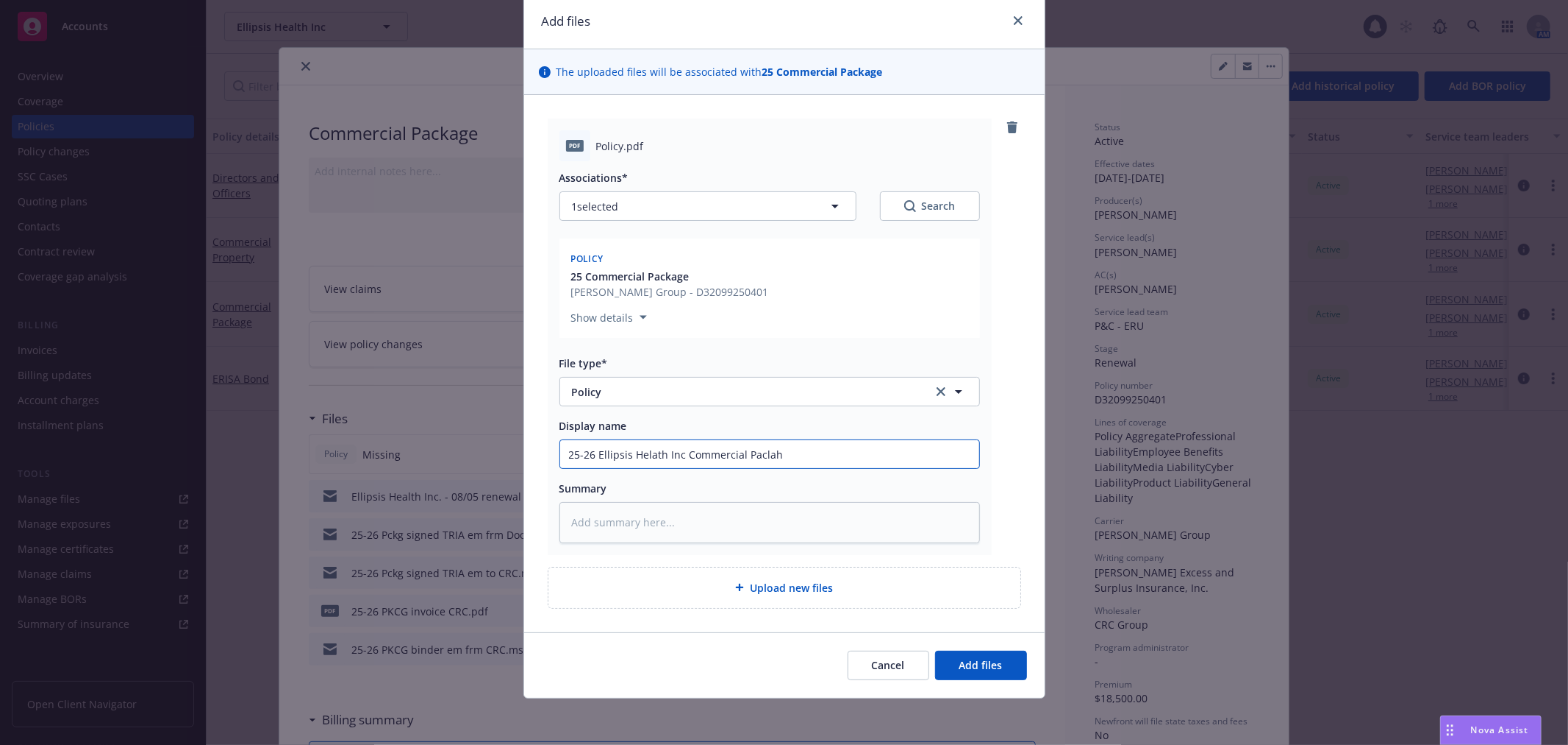
type textarea "x"
type input "25-26 Ellipsis Helath Inc Commercial Pacla"
type textarea "x"
type input "25-26 Ellipsis Helath Inc Commercial Pacl"
type textarea "x"
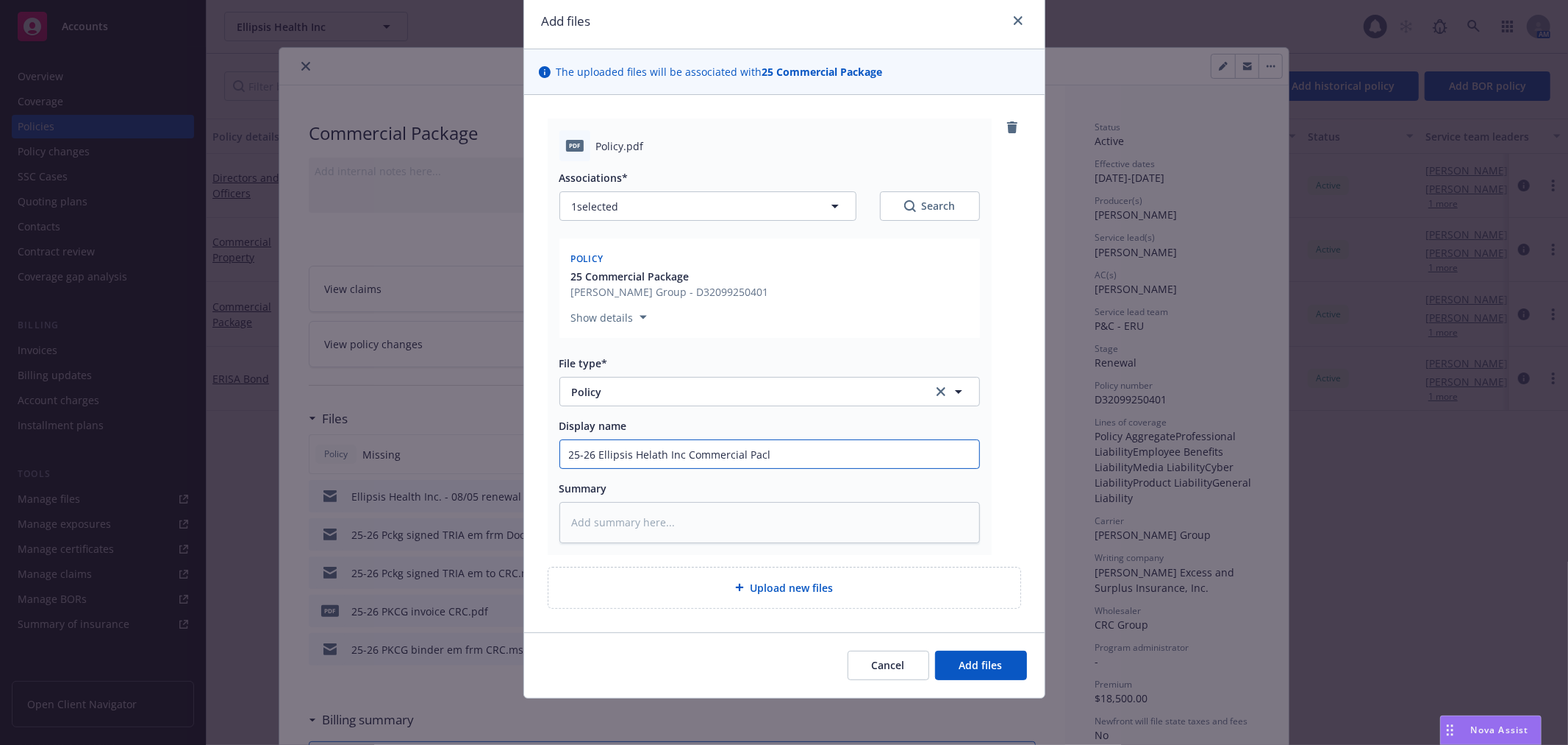
type input "25-26 Ellipsis Helath Inc Commercial Pac"
type textarea "x"
type input "25-26 Ellipsis Helath Inc Commercial Pack"
type textarea "x"
type input "25-26 Ellipsis Helath Inc Commercial Packa"
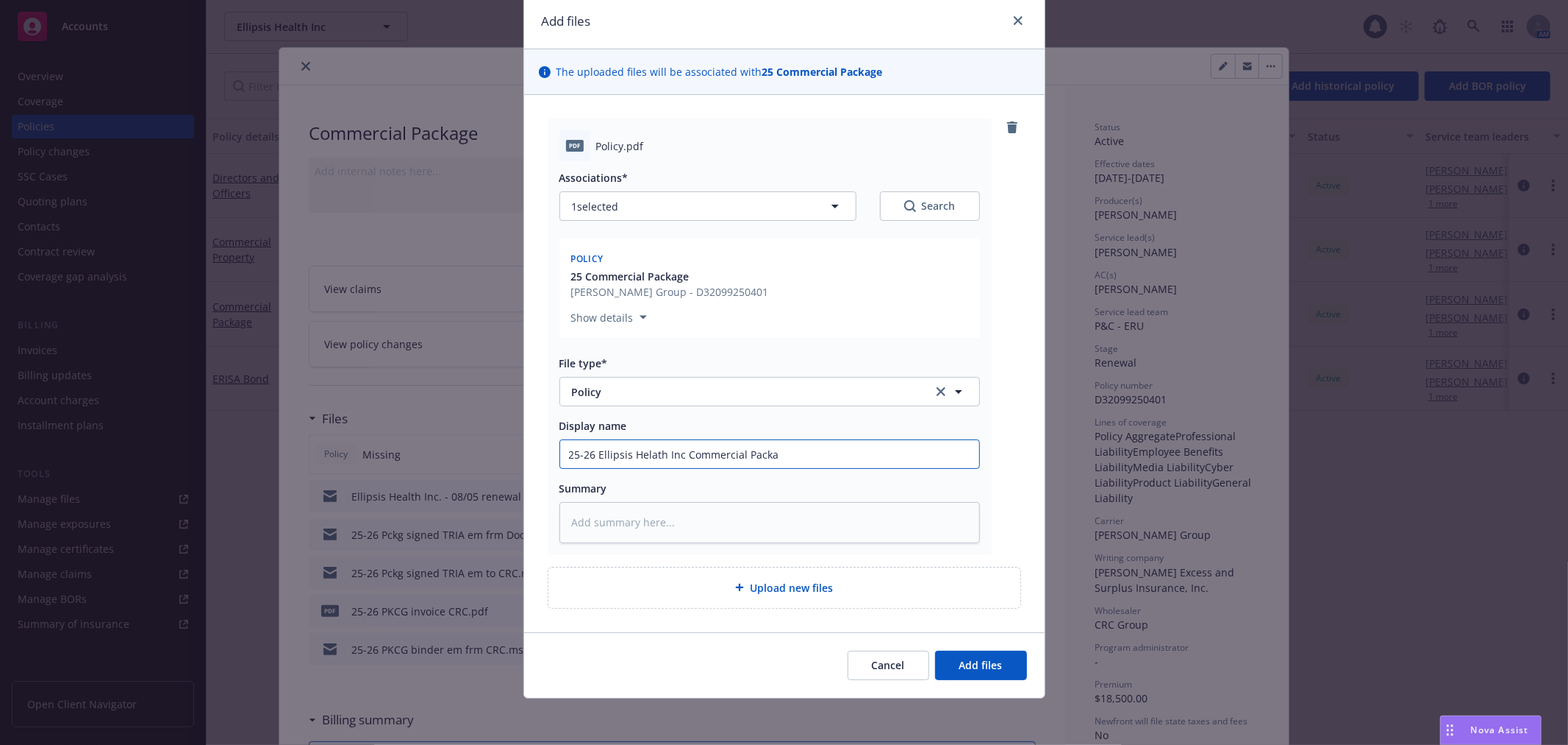
type textarea "x"
type input "25-26 Ellipsis Helath Inc Commercial Packaeg"
type textarea "x"
type input "25-26 Ellipsis Helath Inc Commercial Packaeg"
type textarea "x"
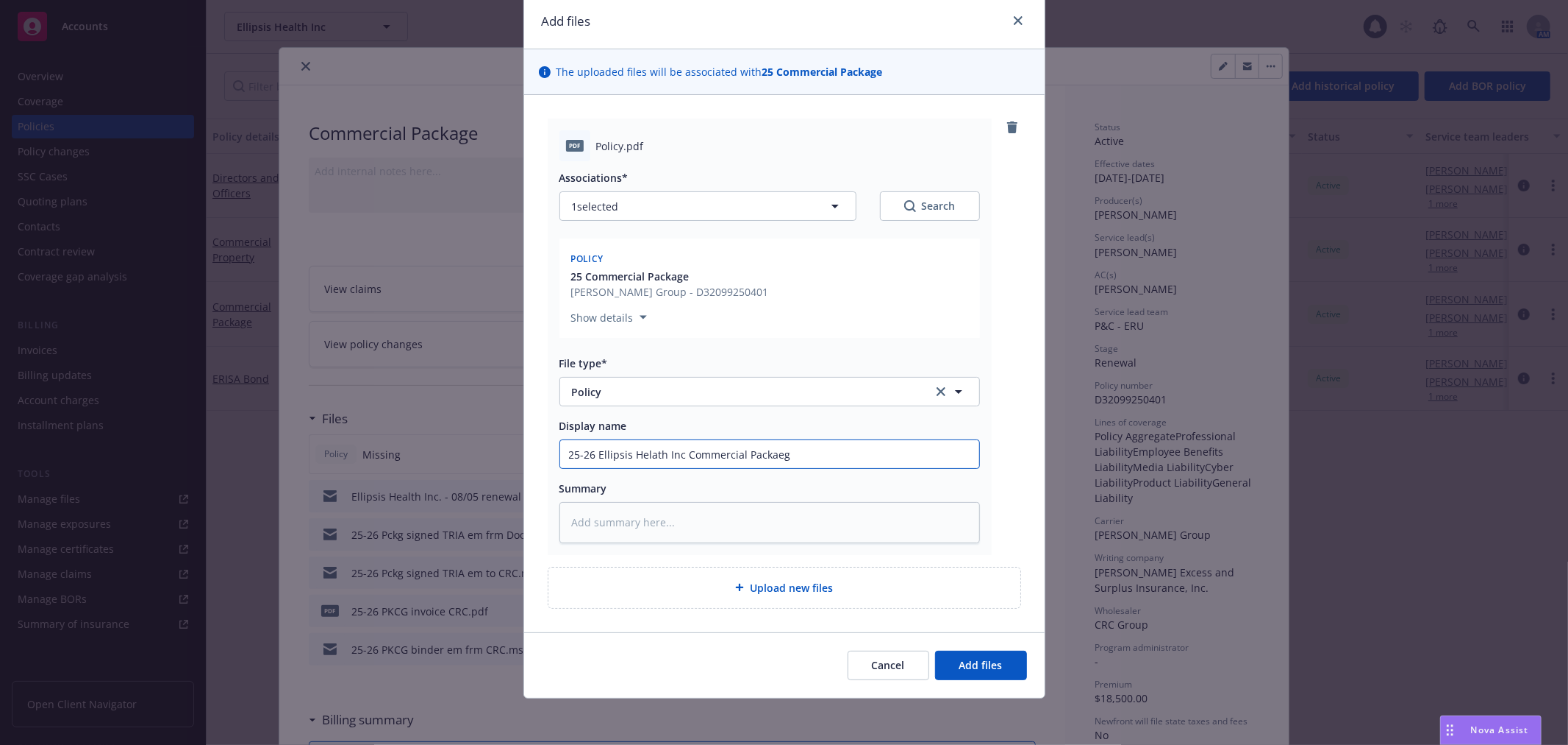
type input "25-26 Ellipsis Helath Inc Commercial Packaeg"
type textarea "x"
type input "25-26 Ellipsis Helath Inc Commercial Packae"
type textarea "x"
type input "25-26 Ellipsis Helath Inc Commercial Packa"
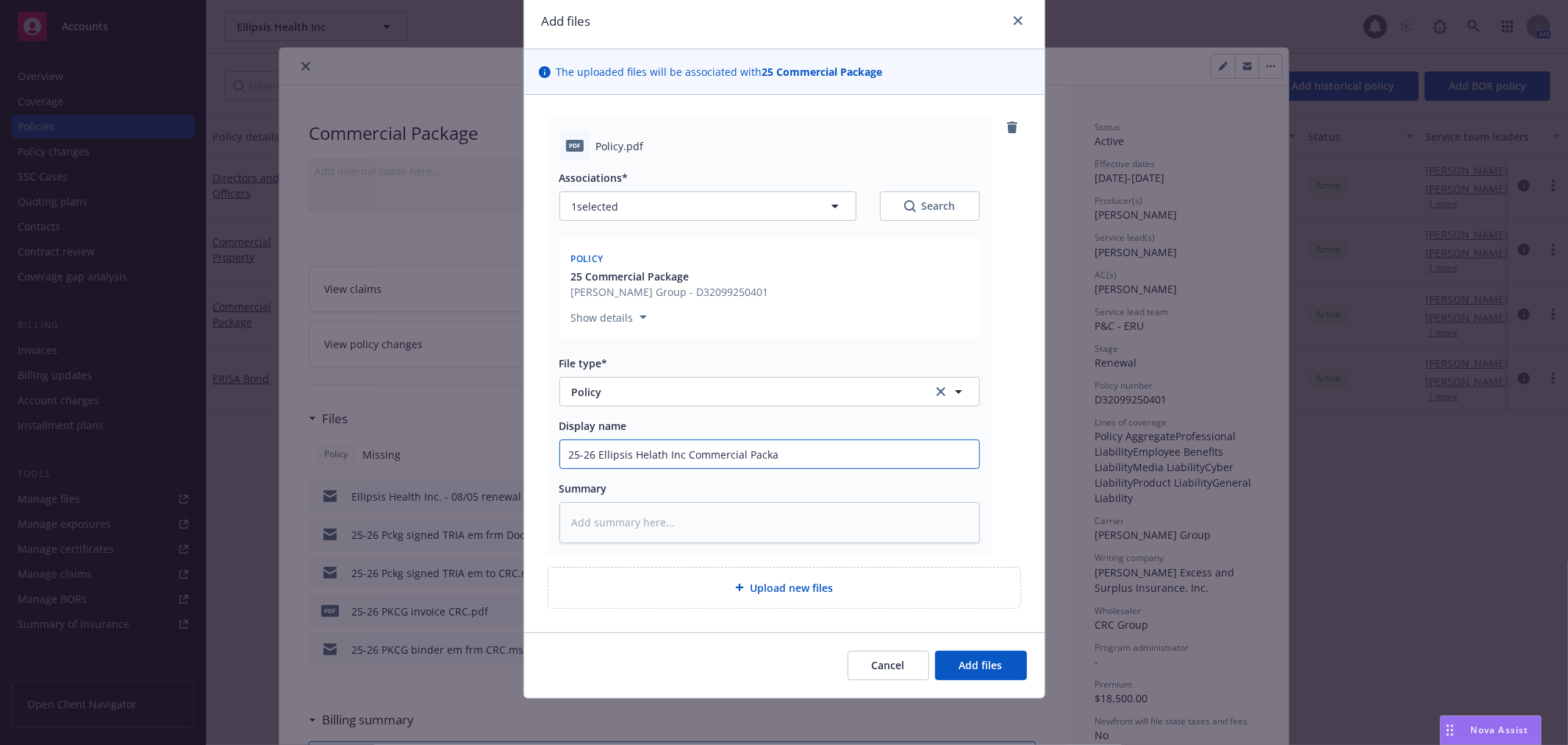
type textarea "x"
type input "25-26 Ellipsis Helath Inc Commercial Packag"
type textarea "x"
type input "25-26 Ellipsis Helath Inc Commercial Package"
type textarea "x"
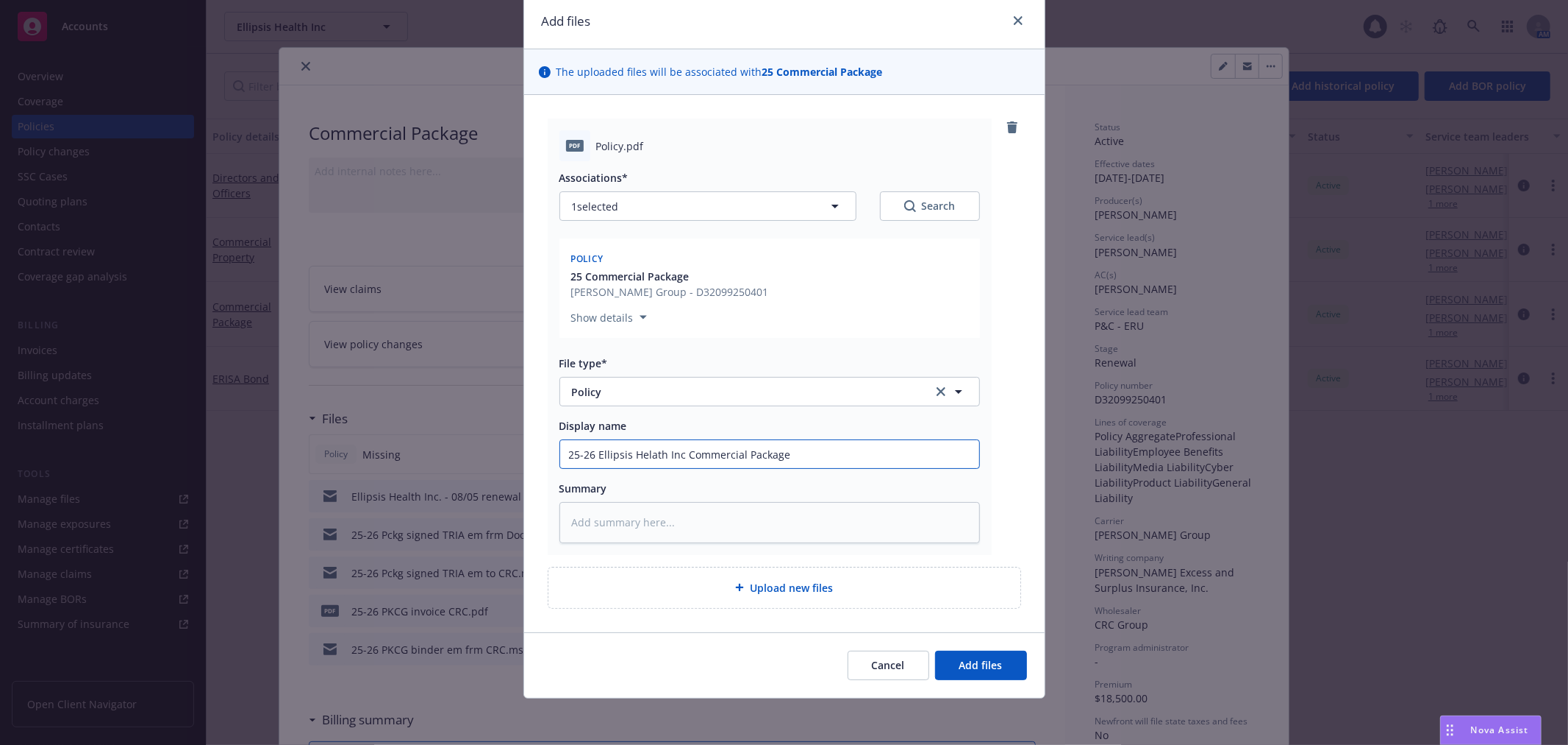
type input "25-26 Ellipsis Helath Inc Commercial Package P"
type textarea "x"
type input "25-26 Ellipsis Helath Inc Commercial Package Po"
type textarea "x"
type input "25-26 Ellipsis Helath Inc Commercial Package Pol"
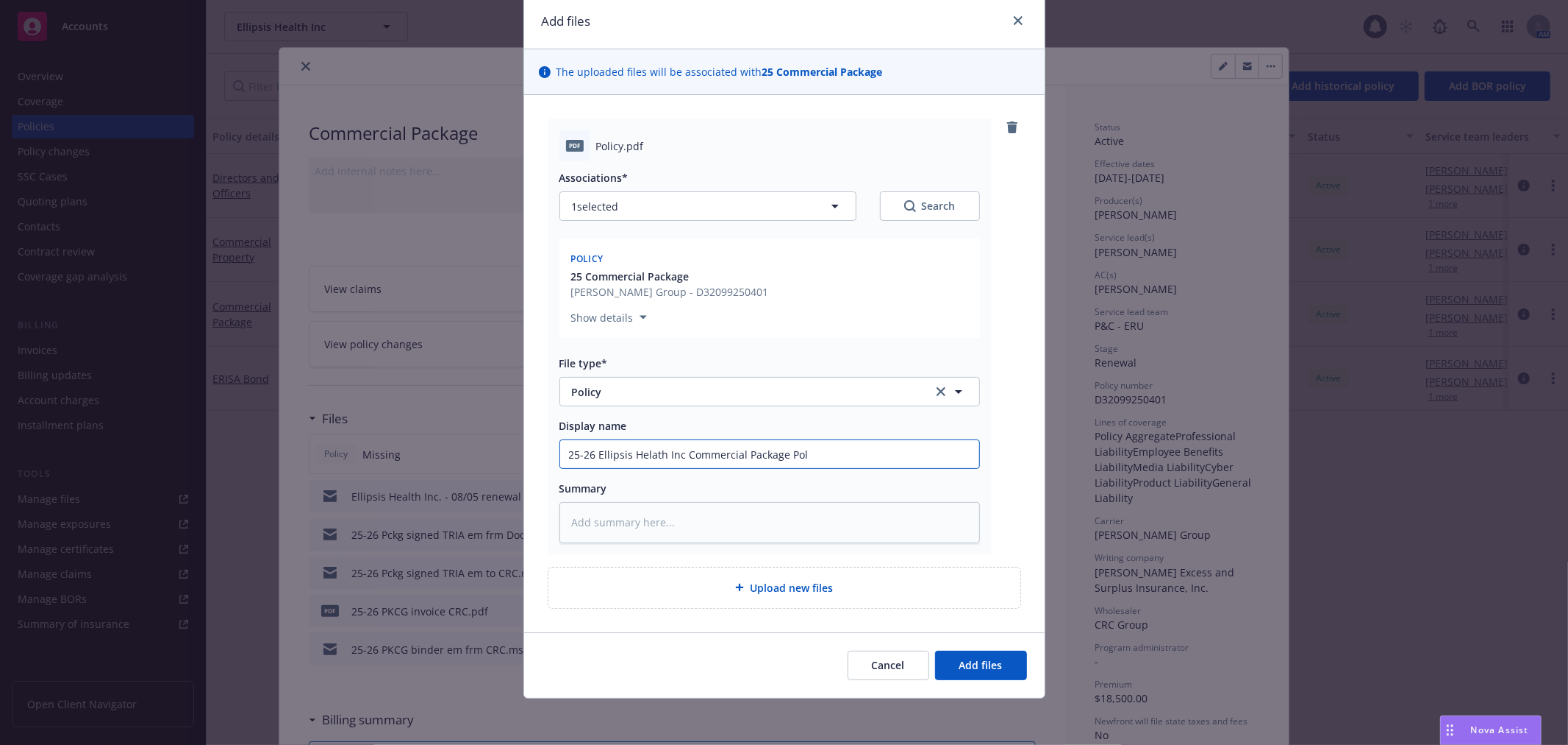
type textarea "x"
type input "25-26 Ellipsis Helath Inc Commercial Package Poli"
type textarea "x"
type input "25-26 Ellipsis Helath Inc Commercial Package Polic"
type textarea "x"
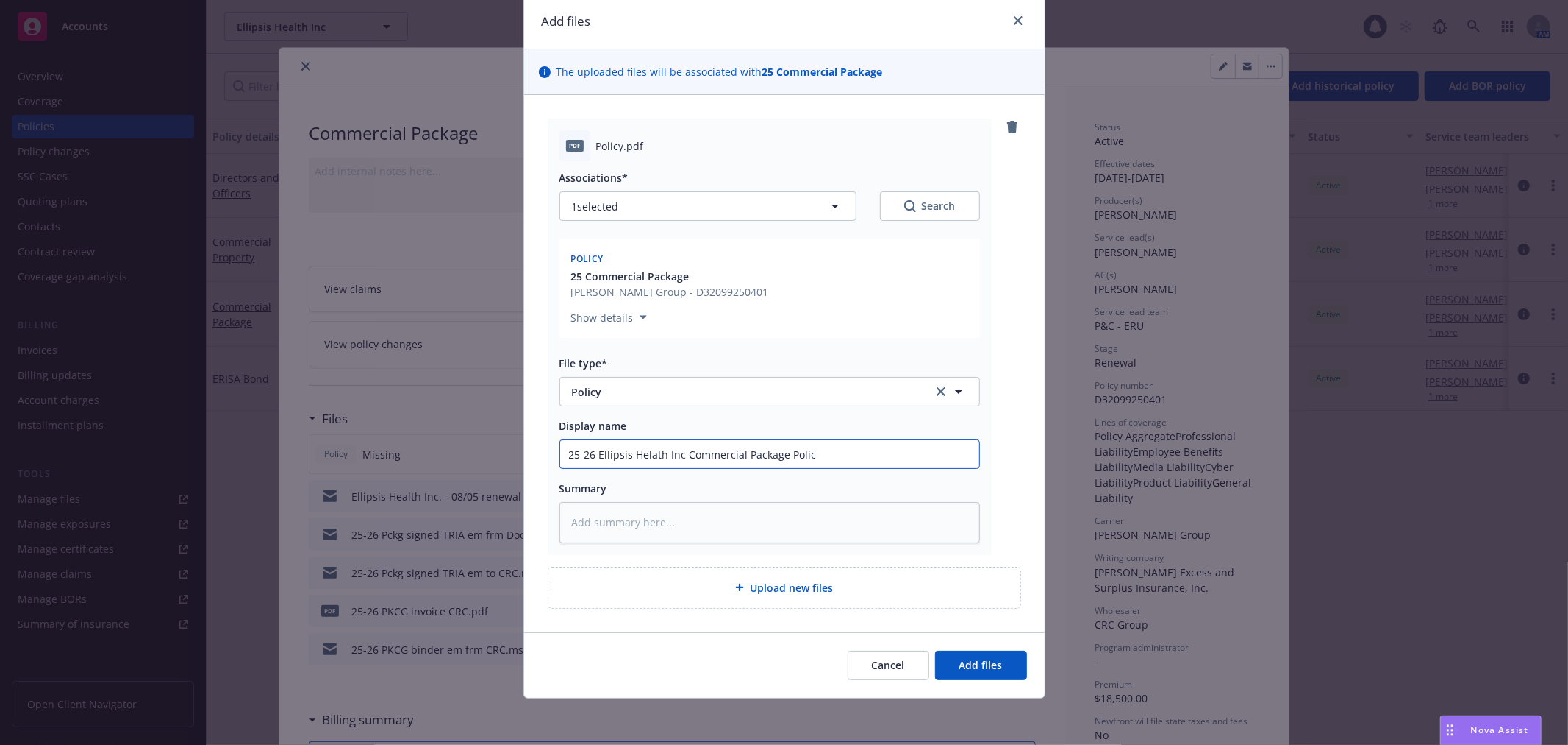
type input "25-26 Ellipsis Helath Inc Commercial Package Policy"
type textarea "x"
type input "25-26 Ellipsis Helath Inc Commercial Package Policy"
type textarea "x"
type input "25-26 Ellipsis Helath Inc Commercial Package Policy -"
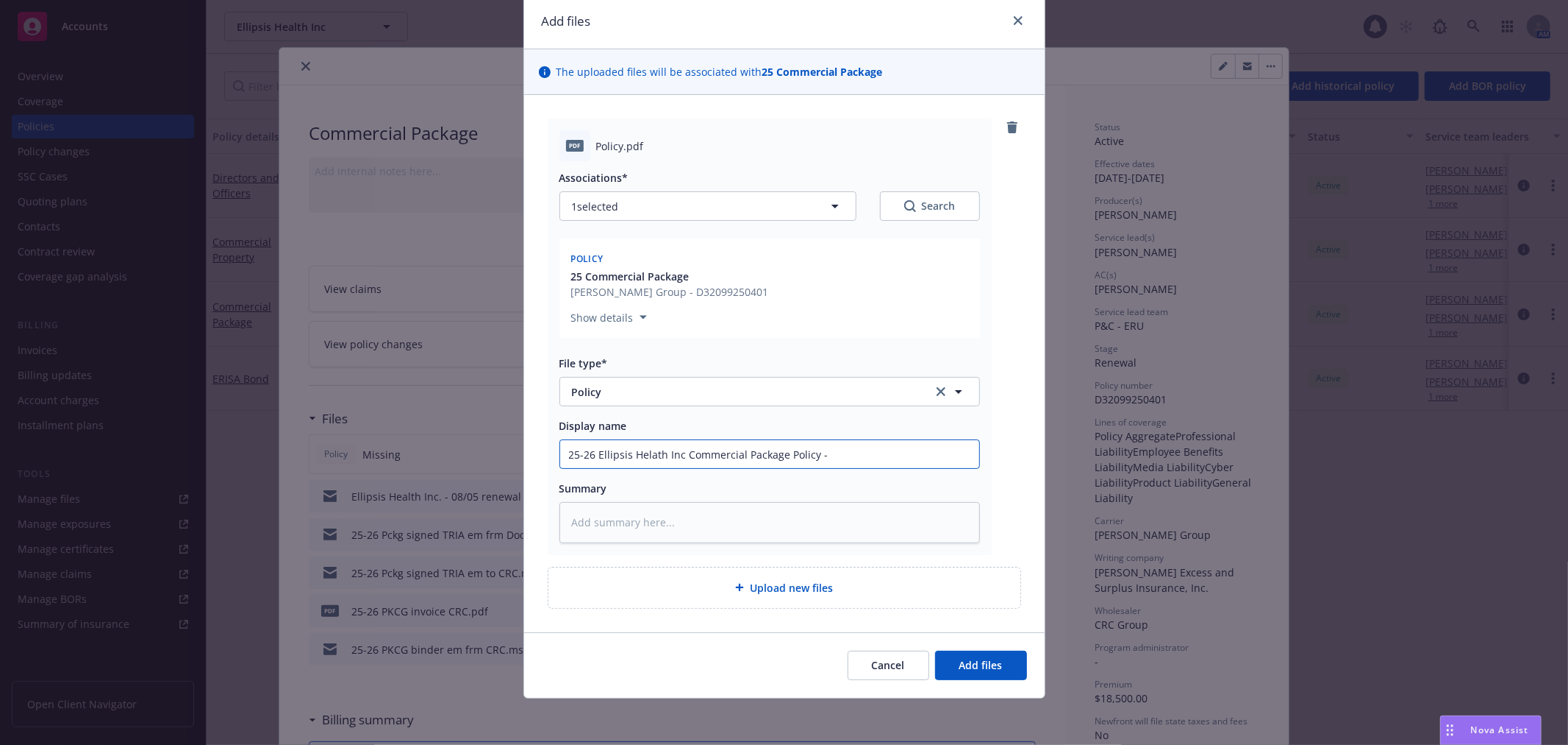
type textarea "x"
type input "25-26 Ellipsis Helath Inc Commercial Package Policy -"
type textarea "x"
type input "25-26 Ellipsis Helath Inc Commercial Package Policy - C"
type textarea "x"
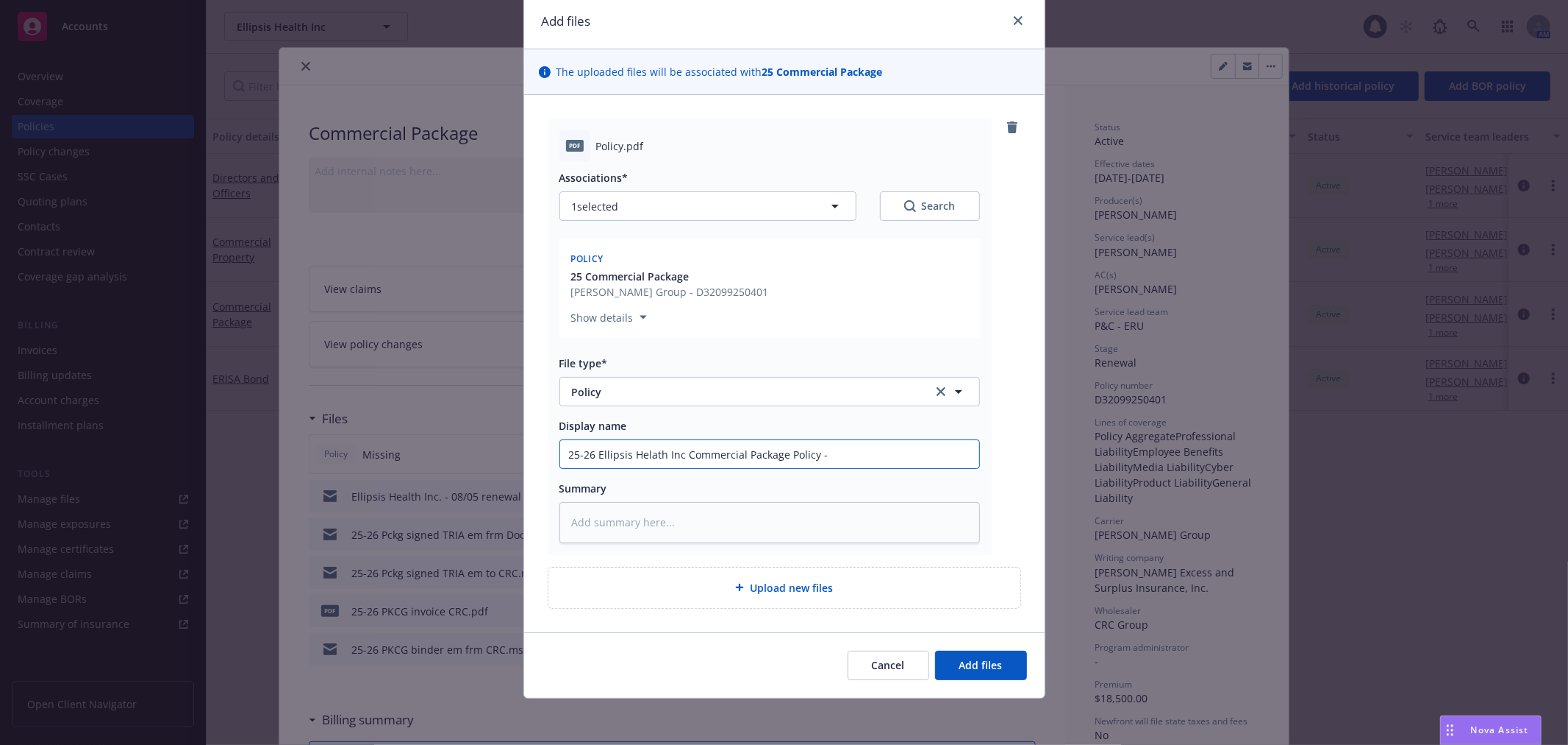
type input "25-26 Ellipsis Helath Inc Commercial Package Policy -"
click at [879, 462] on input "25-26 Ellipsis Helath Inc Commercial Package Policy -" at bounding box center [769, 454] width 419 height 28
type textarea "x"
type input "25-26 Ellipsis Helath Inc Commercial Package Policy - B"
type textarea "x"
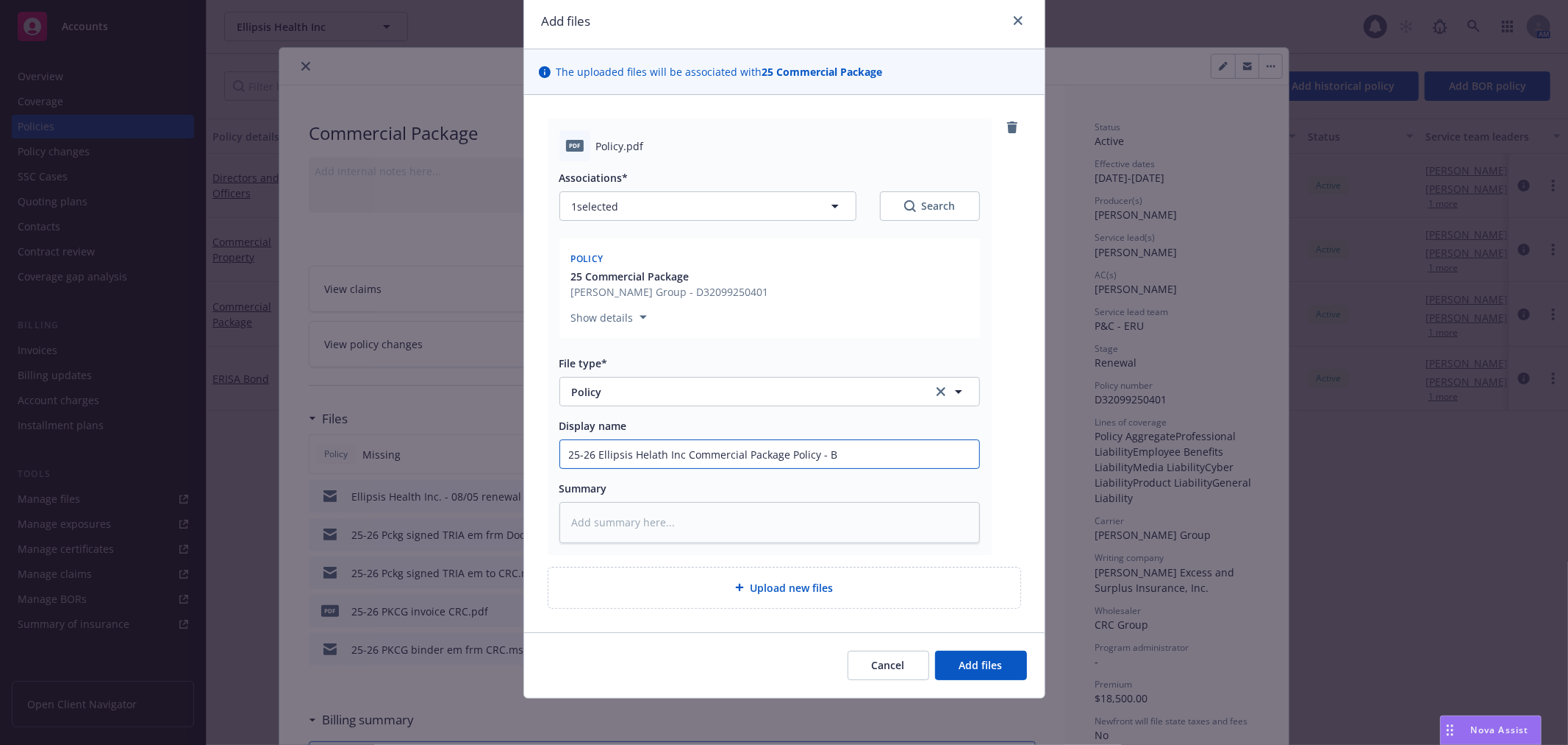
type input "25-26 Ellipsis Helath Inc Commercial Package Policy - Be"
type textarea "x"
type input "25-26 Ellipsis Helath Inc Commercial Package Policy - Bea"
type textarea "x"
type input "25-26 Ellipsis Helath Inc Commercial Package Policy - Beaz"
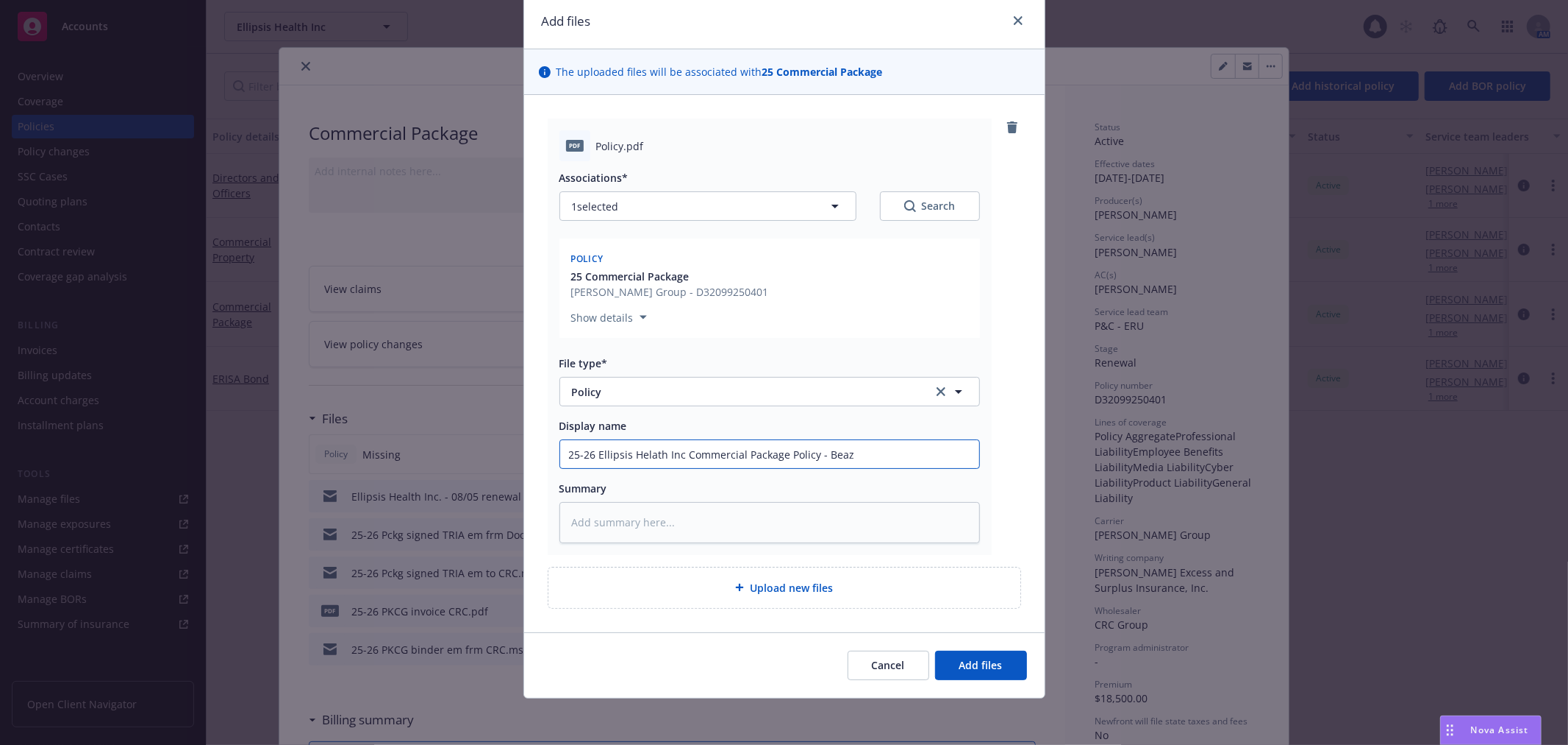
type textarea "x"
type input "25-26 Ellipsis Helath Inc Commercial Package Policy - Beazl"
type textarea "x"
type input "25-26 Ellipsis Helath Inc Commercial Package Policy - Beazle"
type textarea "x"
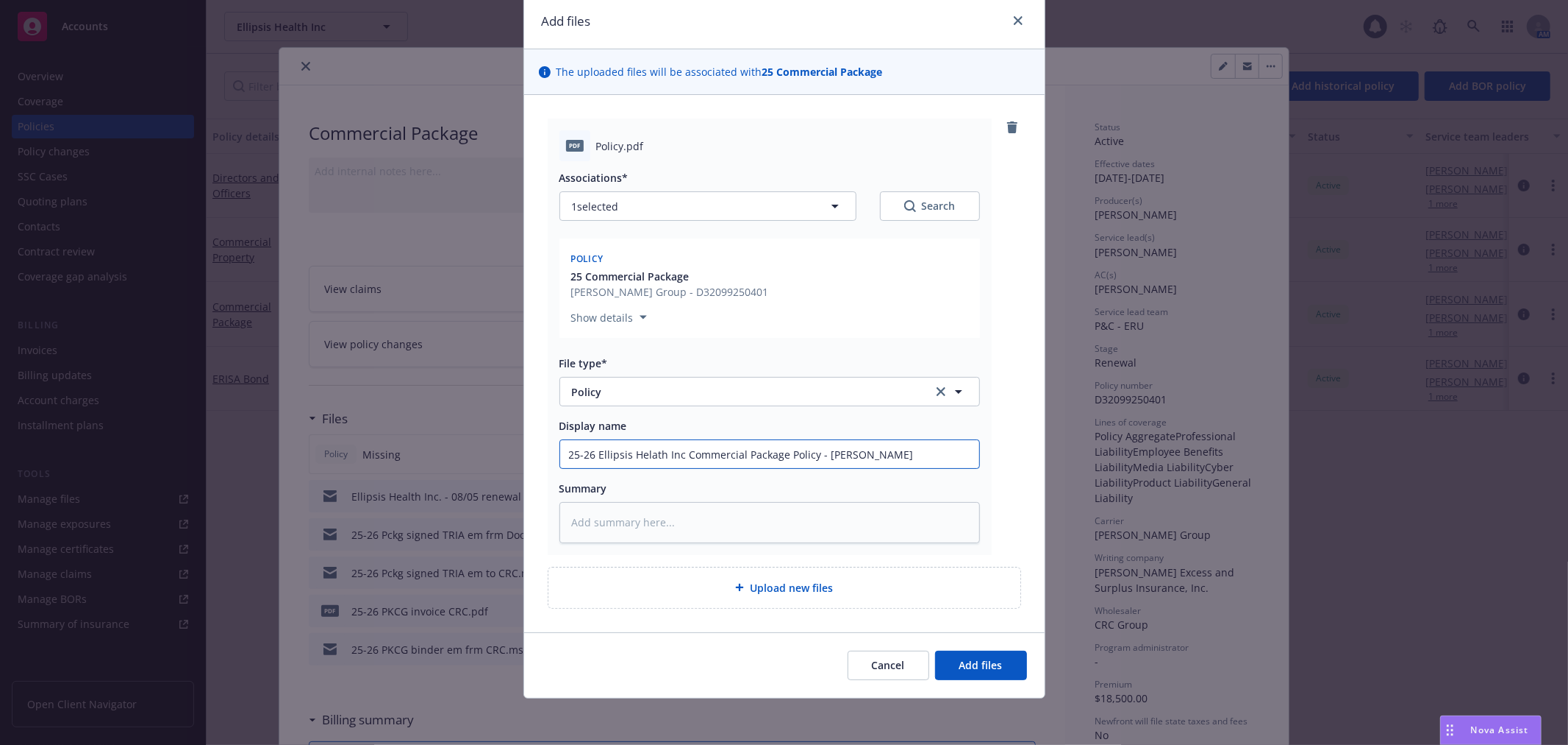
type input "25-26 Ellipsis Helath Inc Commercial Package Policy - Beazley"
click at [993, 646] on div "Cancel Add files" at bounding box center [785, 664] width 521 height 65
click at [985, 669] on span "Add files" at bounding box center [981, 665] width 43 height 14
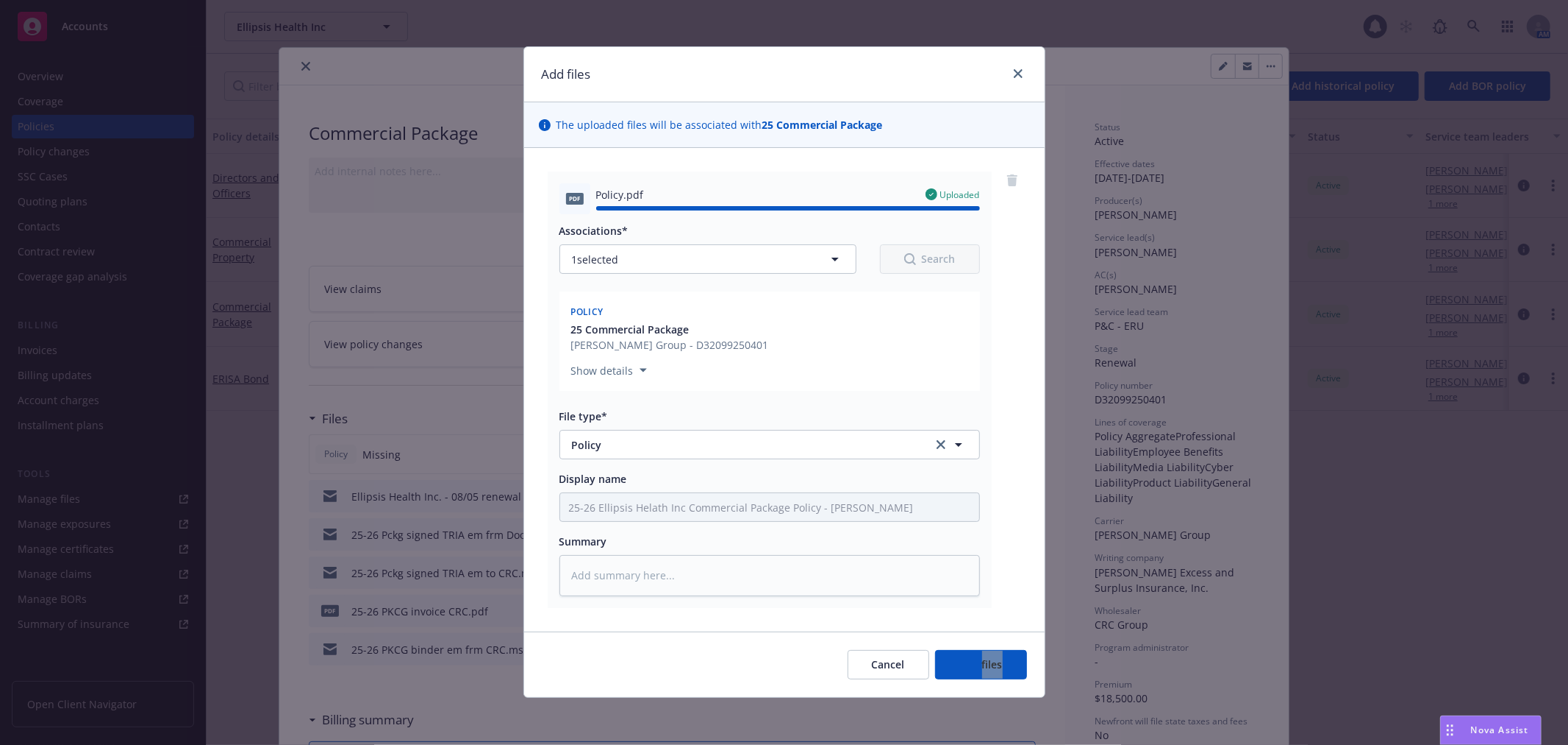
type textarea "x"
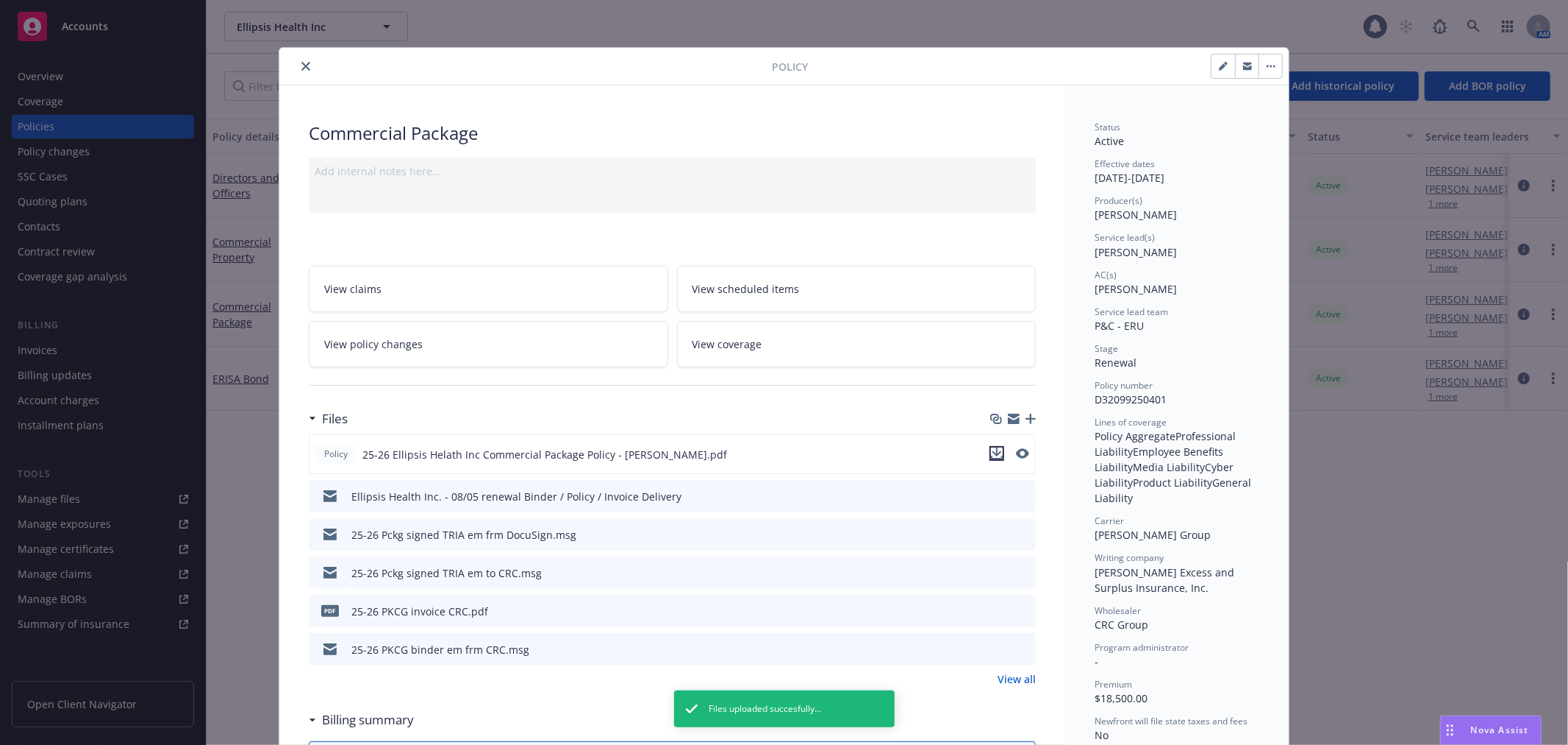
drag, startPoint x: 991, startPoint y: 450, endPoint x: 980, endPoint y: 457, distance: 13.0
click at [993, 450] on icon "download file" at bounding box center [998, 451] width 10 height 9
drag, startPoint x: 298, startPoint y: 67, endPoint x: 311, endPoint y: 63, distance: 13.6
click at [302, 67] on icon "close" at bounding box center [306, 66] width 9 height 9
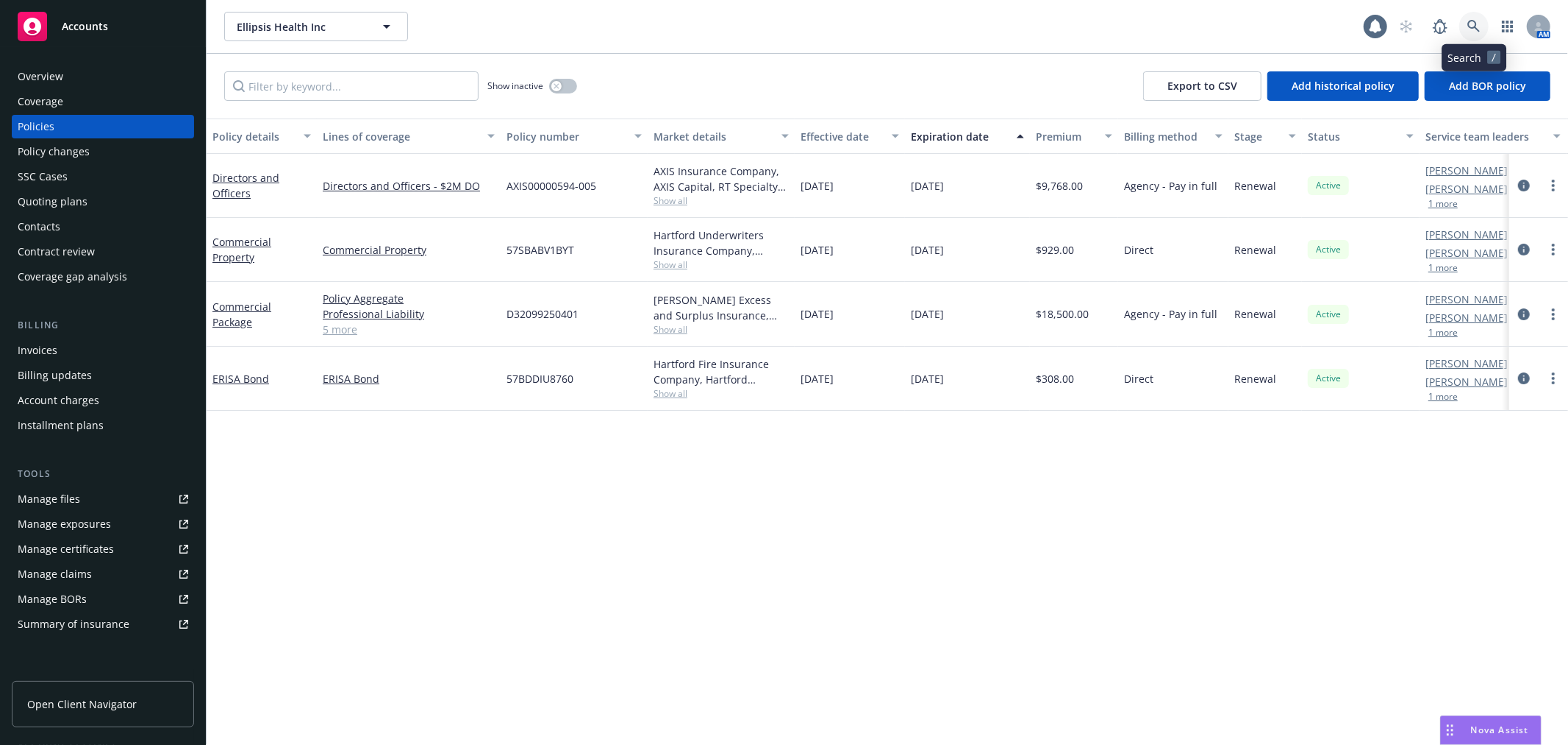
click at [1479, 28] on icon at bounding box center [1473, 26] width 13 height 13
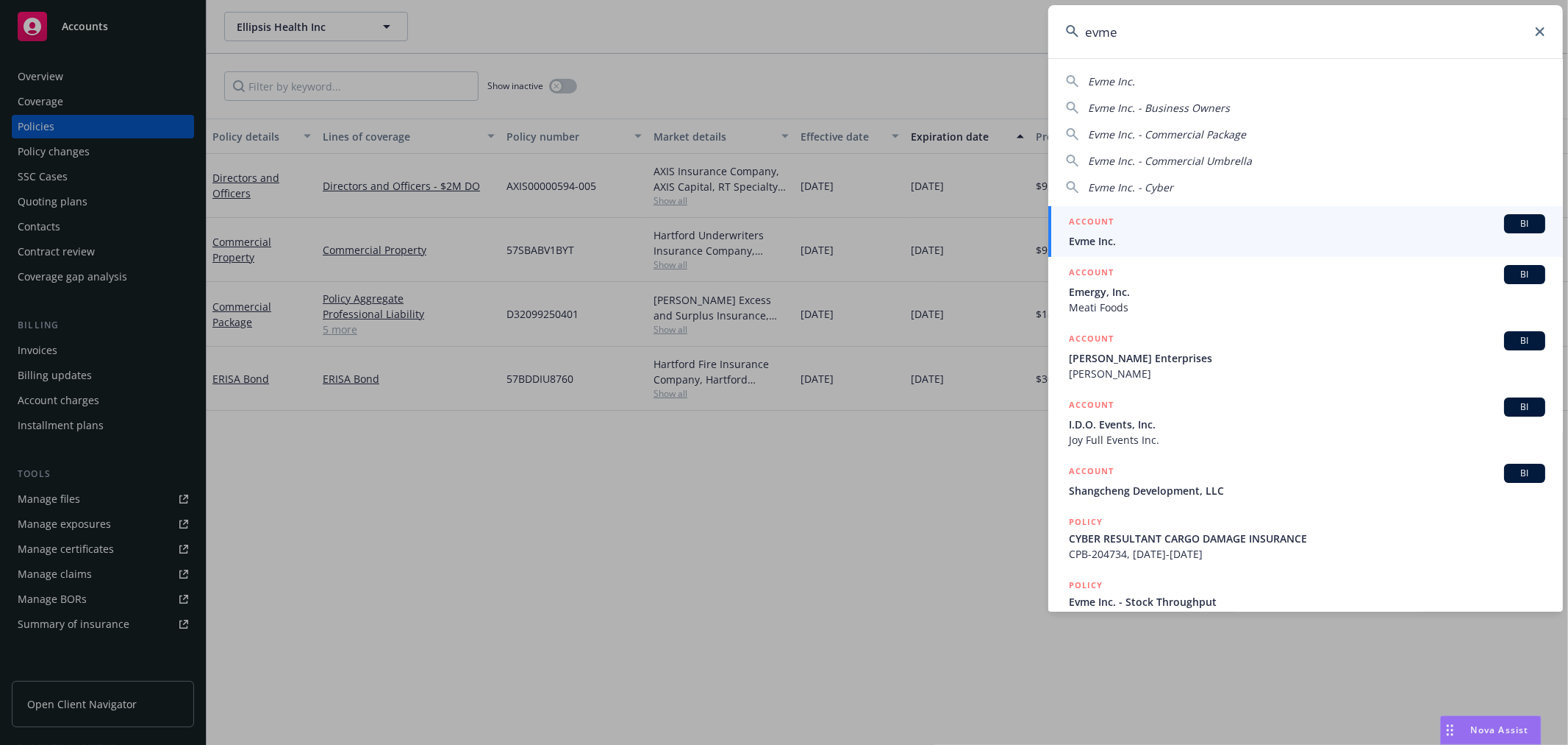
type input "evme"
click at [1174, 230] on div "ACCOUNT BI" at bounding box center [1307, 223] width 476 height 19
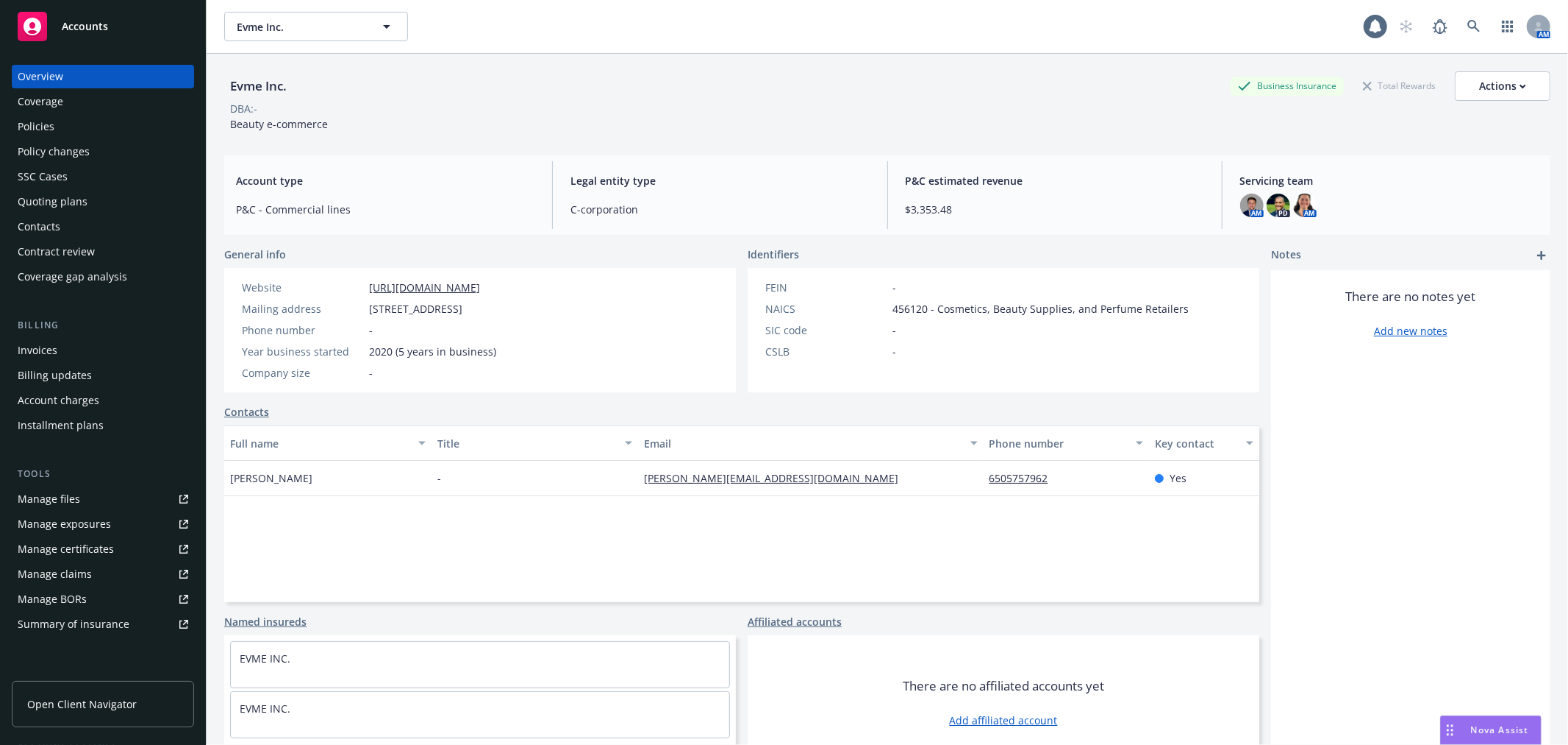
click at [30, 137] on div "Policies" at bounding box center [36, 126] width 36 height 24
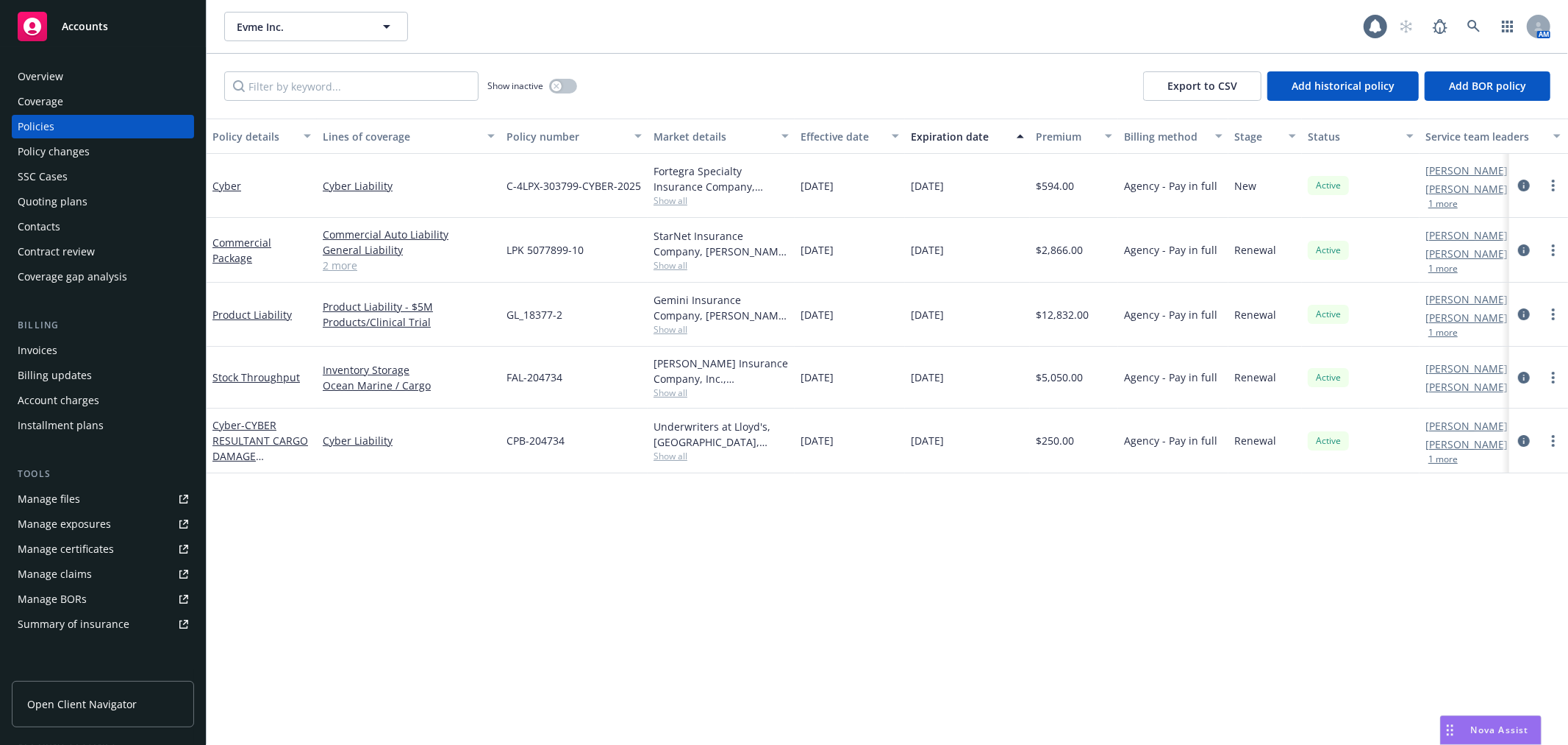
click at [60, 351] on div "Invoices" at bounding box center [103, 350] width 171 height 24
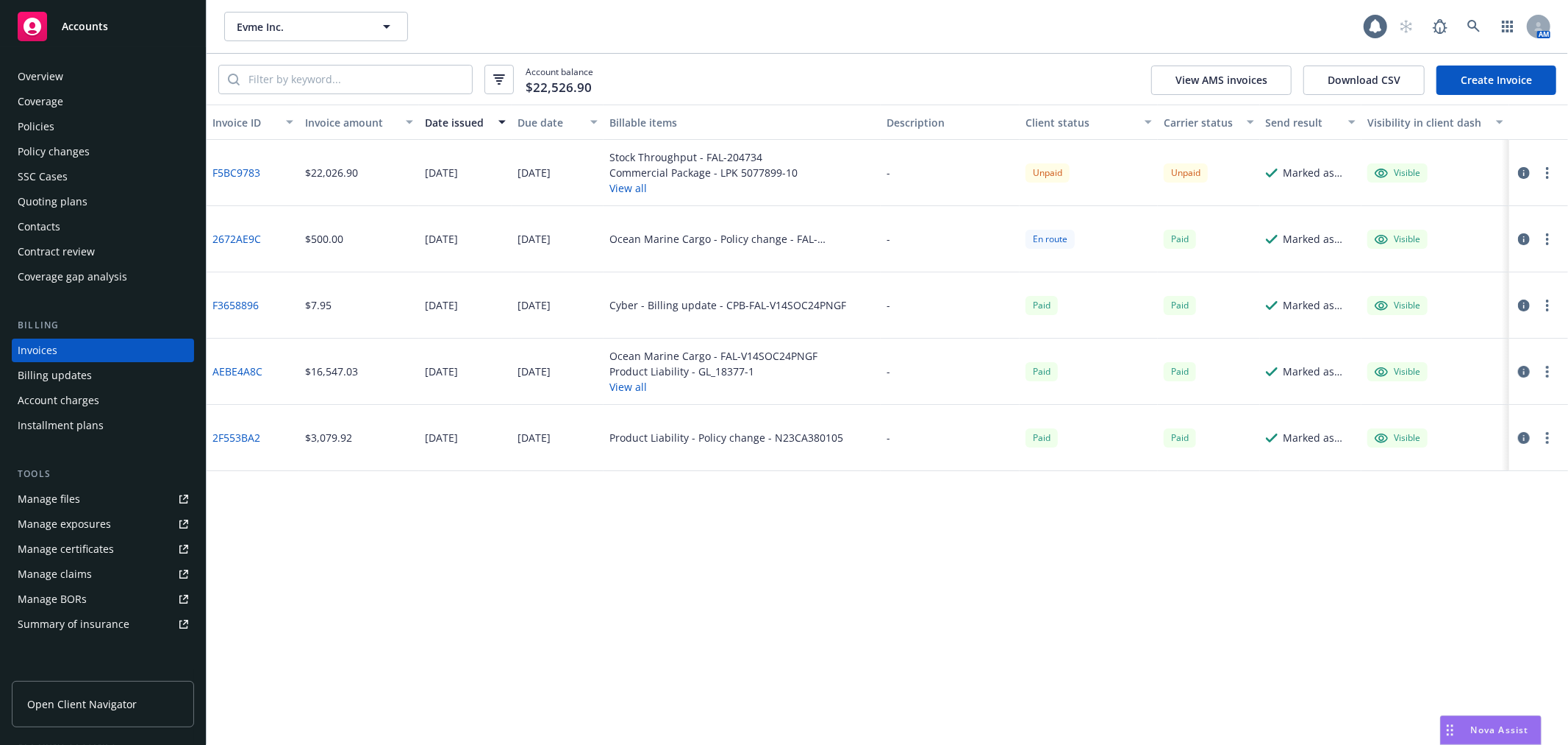
click at [65, 126] on div "Policies" at bounding box center [103, 126] width 171 height 24
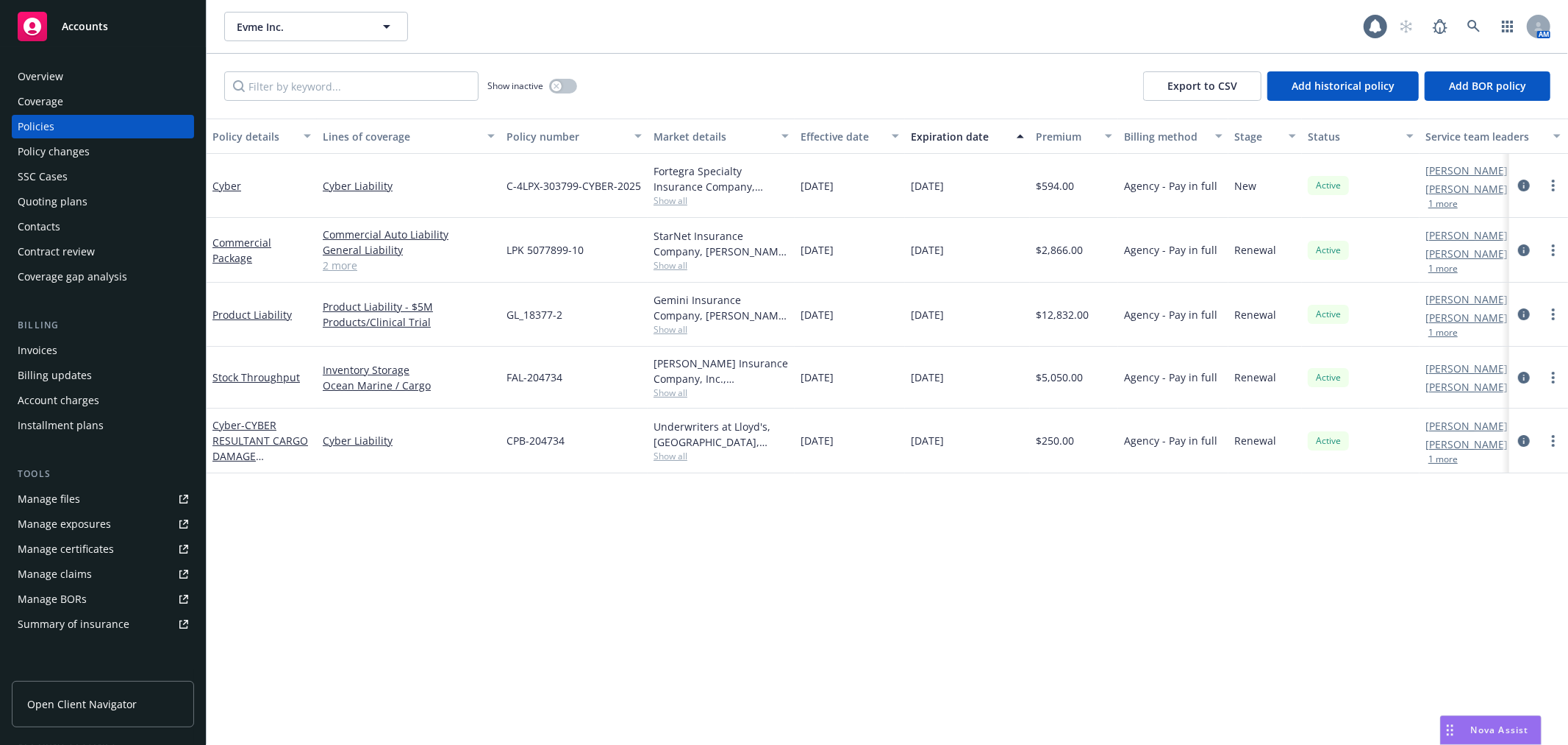
click at [252, 383] on div "Stock Throughput" at bounding box center [261, 377] width 99 height 16
click at [258, 371] on link "Stock Throughput" at bounding box center [255, 377] width 88 height 14
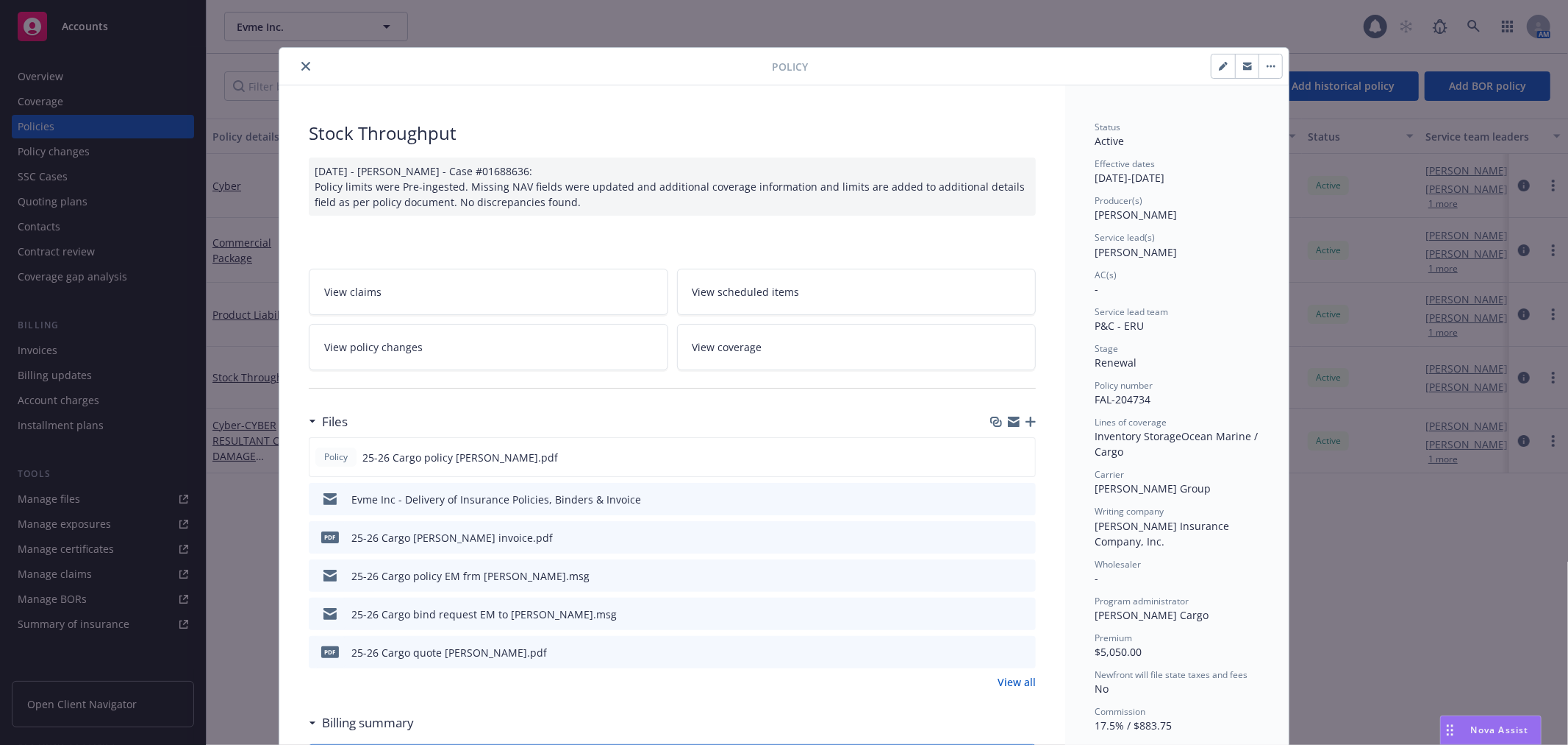
click at [1020, 497] on icon "preview file" at bounding box center [1022, 498] width 13 height 10
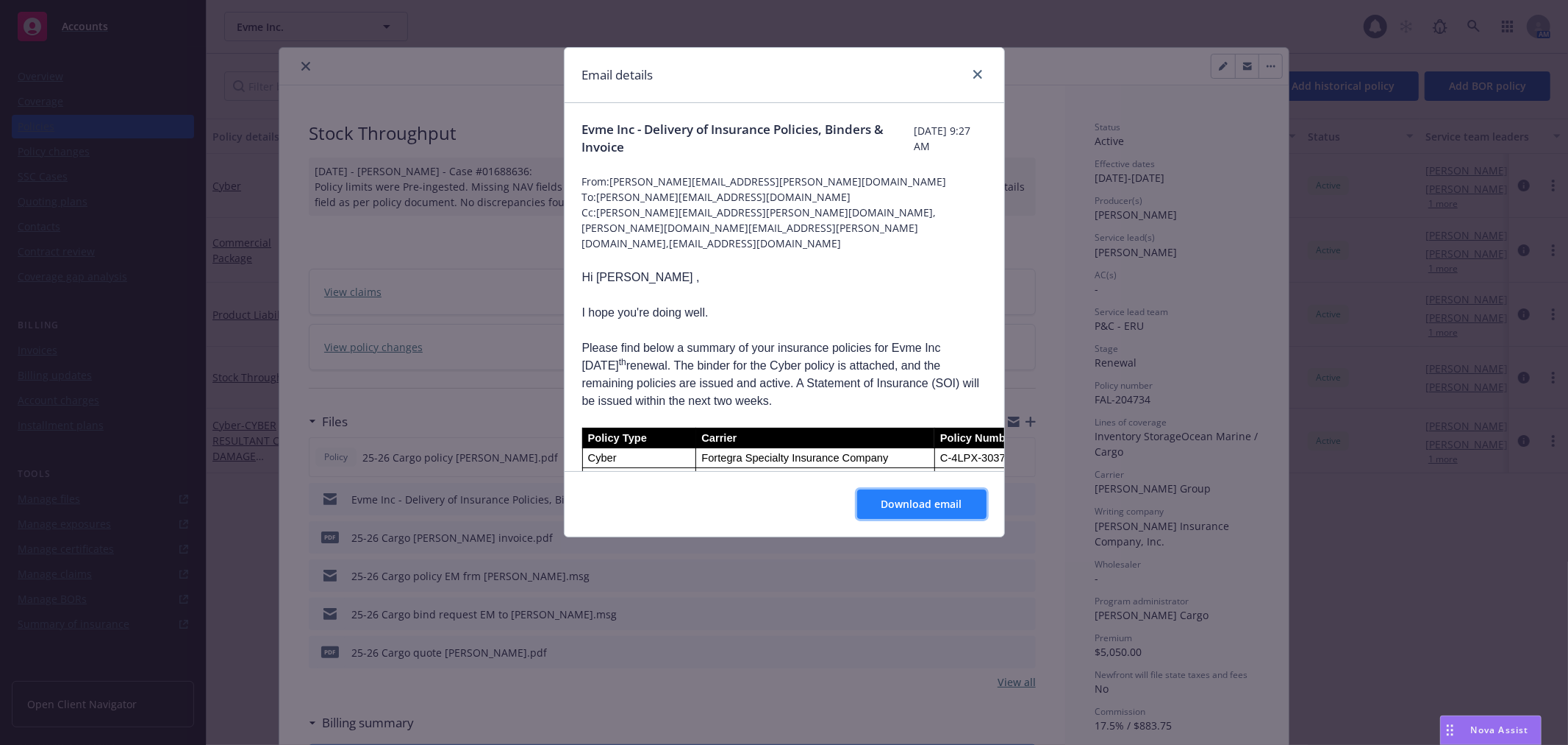
click at [893, 493] on button "Download email" at bounding box center [921, 504] width 129 height 30
click at [973, 74] on icon "close" at bounding box center [977, 74] width 9 height 9
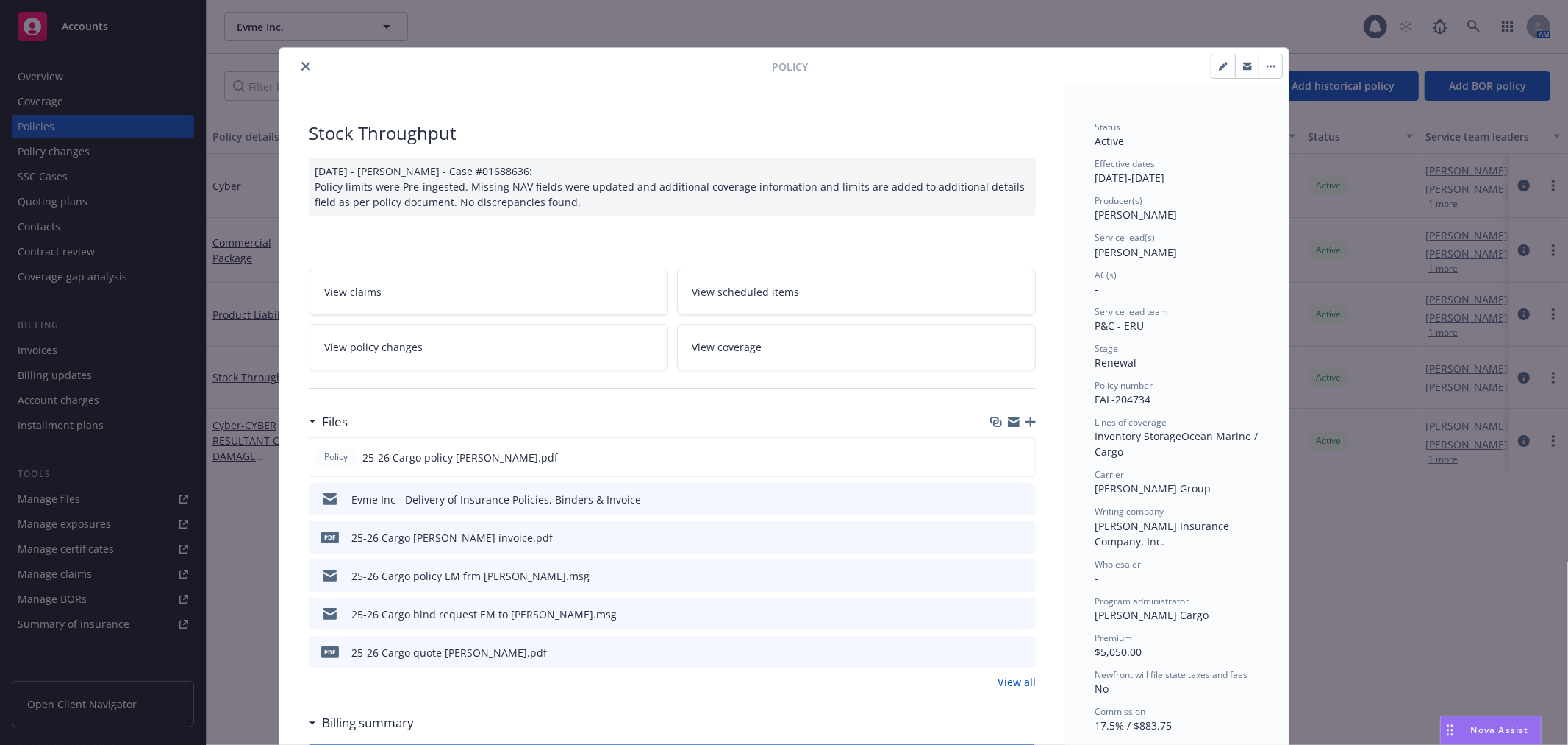
drag, startPoint x: 290, startPoint y: 68, endPoint x: 719, endPoint y: 724, distance: 783.8
click at [297, 68] on button "close" at bounding box center [306, 66] width 18 height 18
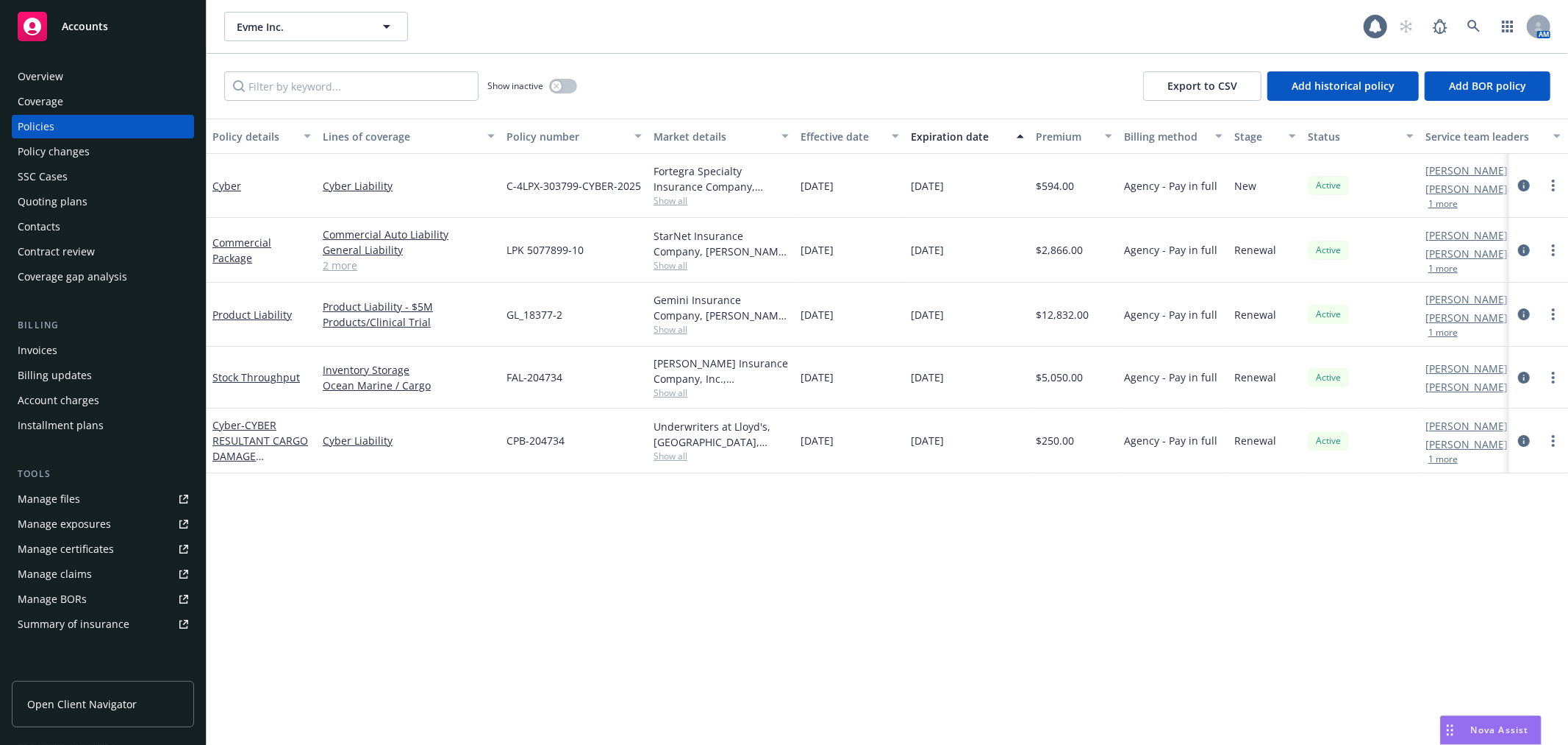
click at [74, 351] on div "Invoices" at bounding box center [103, 350] width 171 height 24
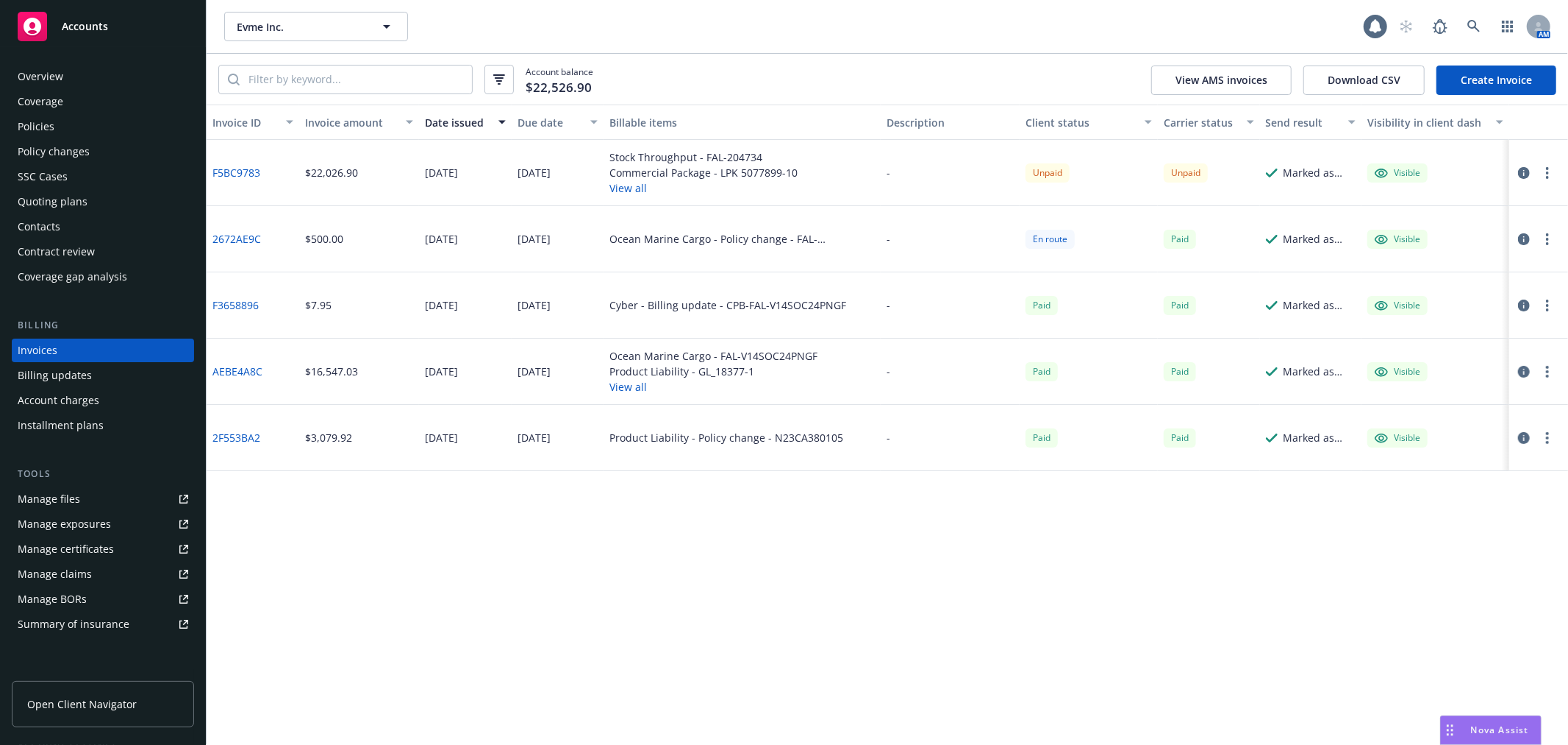
click at [1548, 179] on button "button" at bounding box center [1547, 173] width 18 height 18
click at [1447, 258] on link "Copy invoice URL" at bounding box center [1462, 261] width 187 height 30
click at [1550, 180] on button "button" at bounding box center [1547, 173] width 18 height 18
click at [1454, 347] on link "Download invoice PDF" at bounding box center [1462, 349] width 187 height 30
click at [628, 181] on button "View all" at bounding box center [703, 188] width 188 height 16
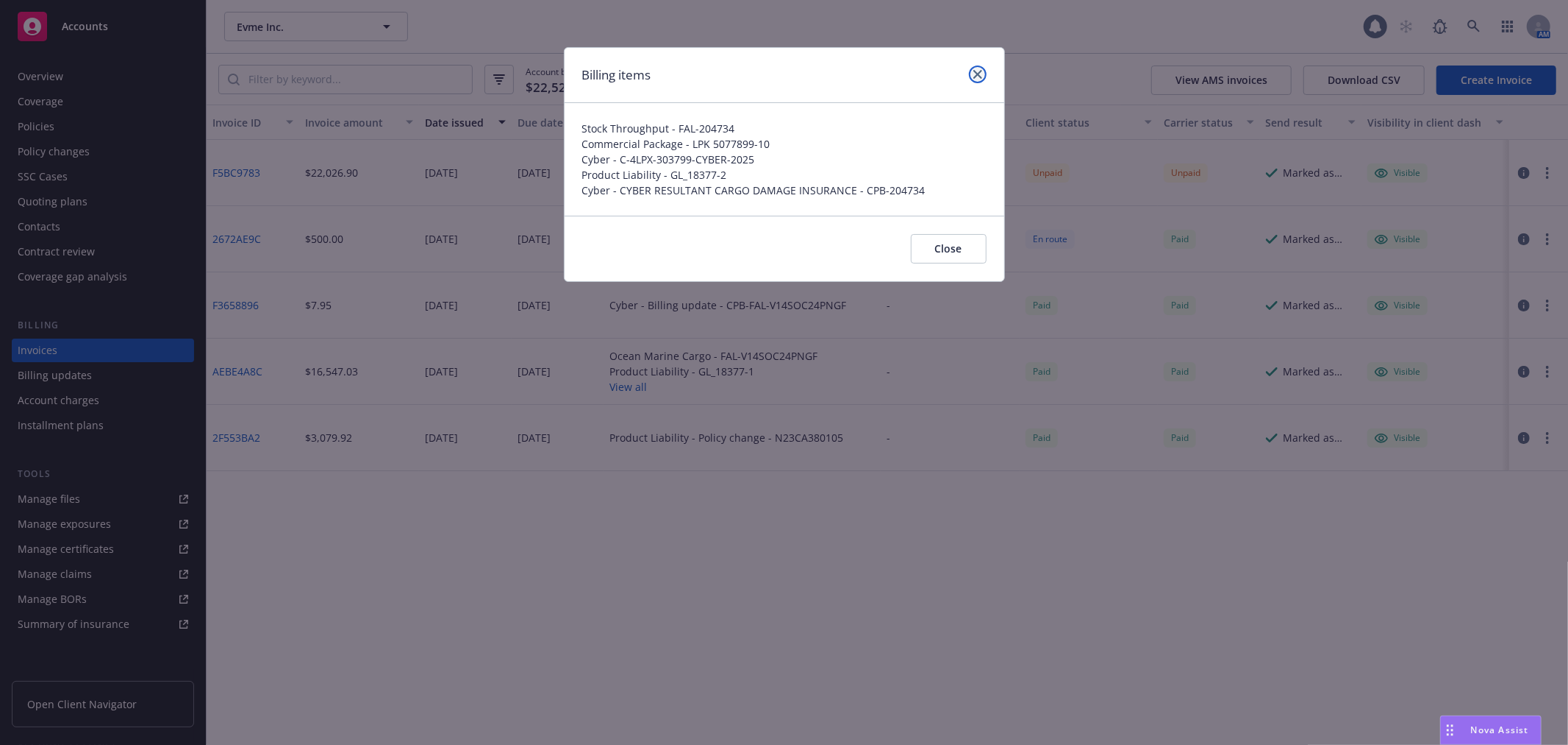
click at [983, 68] on link "close" at bounding box center [978, 74] width 18 height 18
click at [983, 68] on div "Account balance $22,526.90 View AMS invoices Download CSV Create Invoice" at bounding box center [888, 78] width 1362 height 50
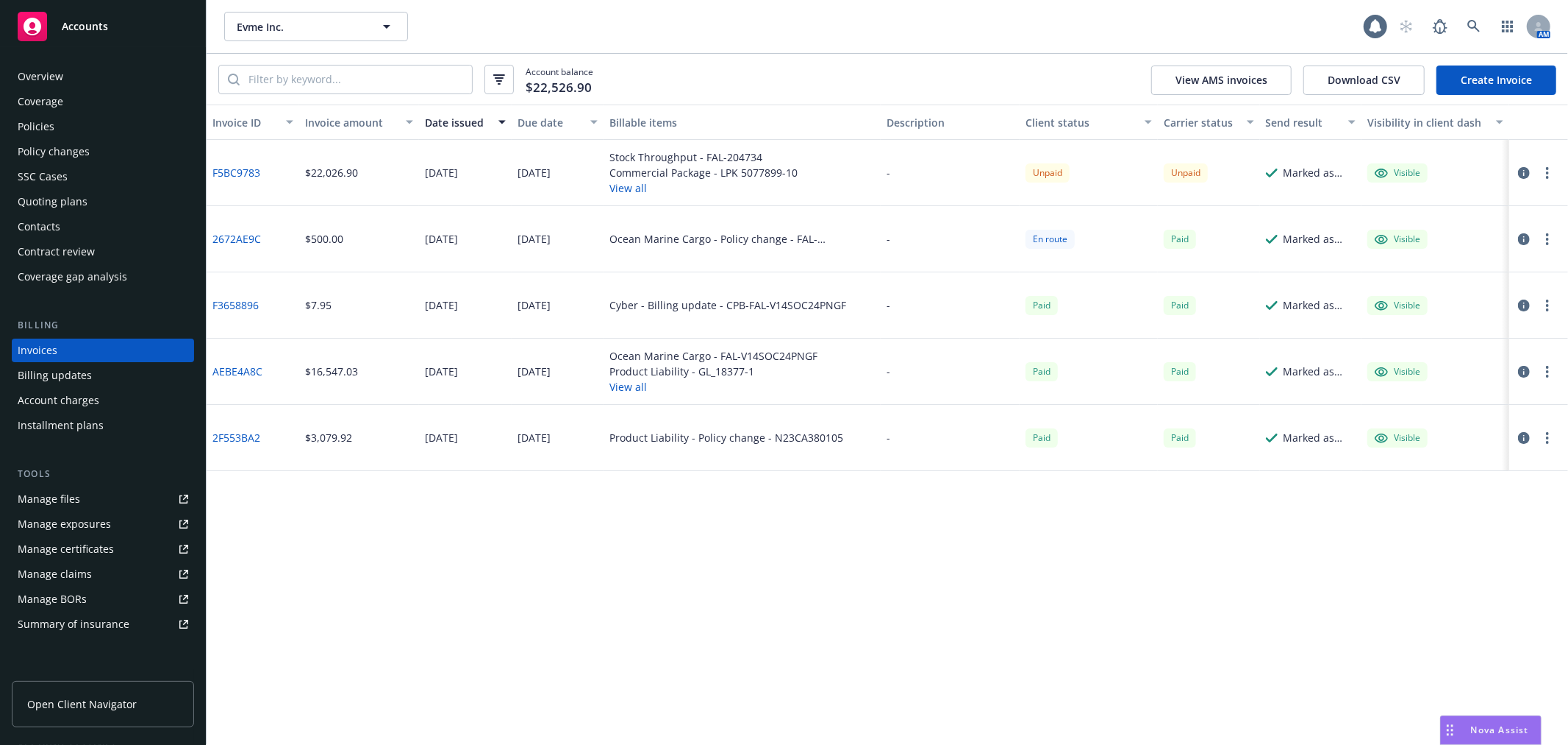
click at [983, 68] on div "Account balance $22,526.90 View AMS invoices Download CSV Create Invoice" at bounding box center [888, 78] width 1362 height 50
click at [75, 97] on div "Coverage" at bounding box center [103, 102] width 171 height 24
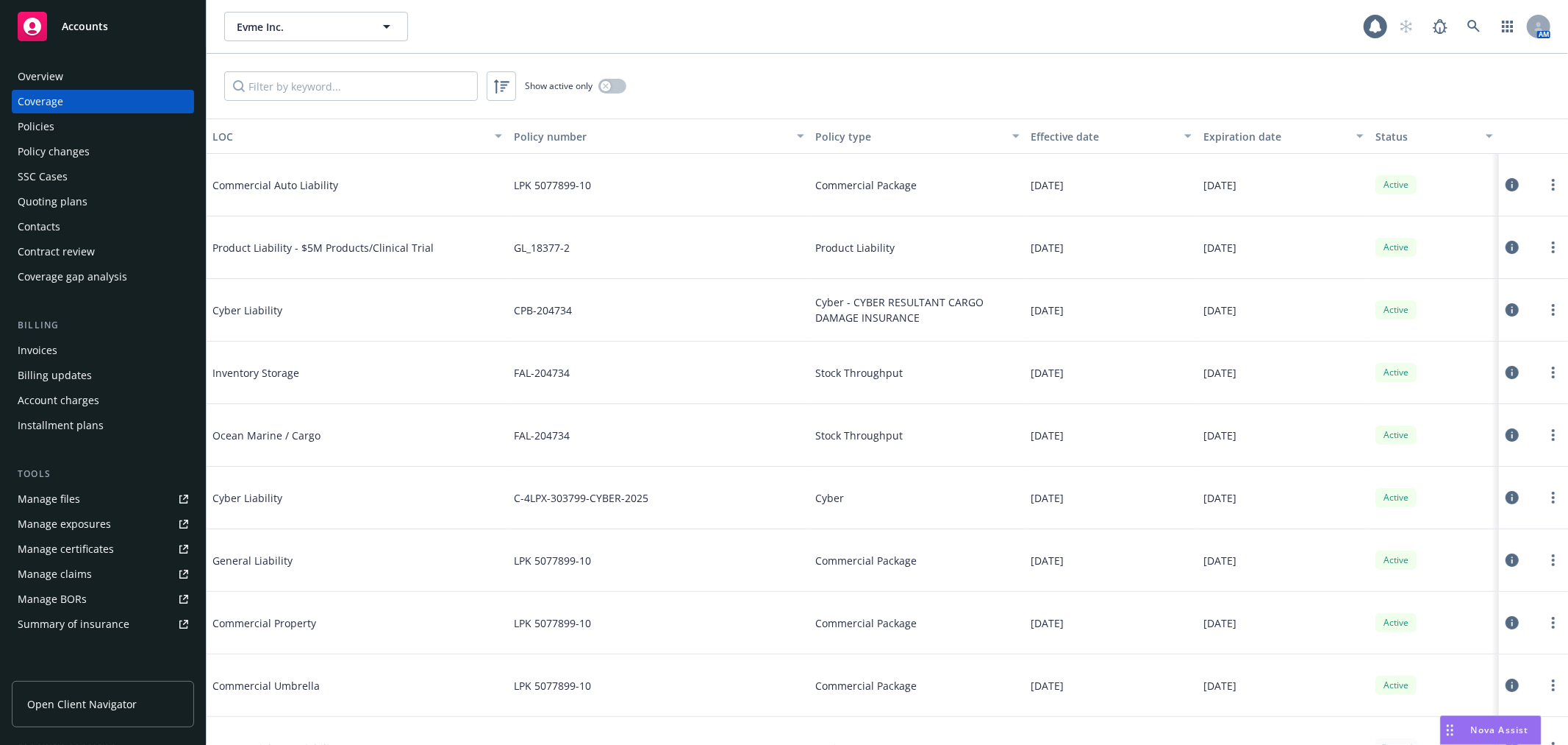
click at [99, 121] on div "Policies" at bounding box center [103, 126] width 171 height 24
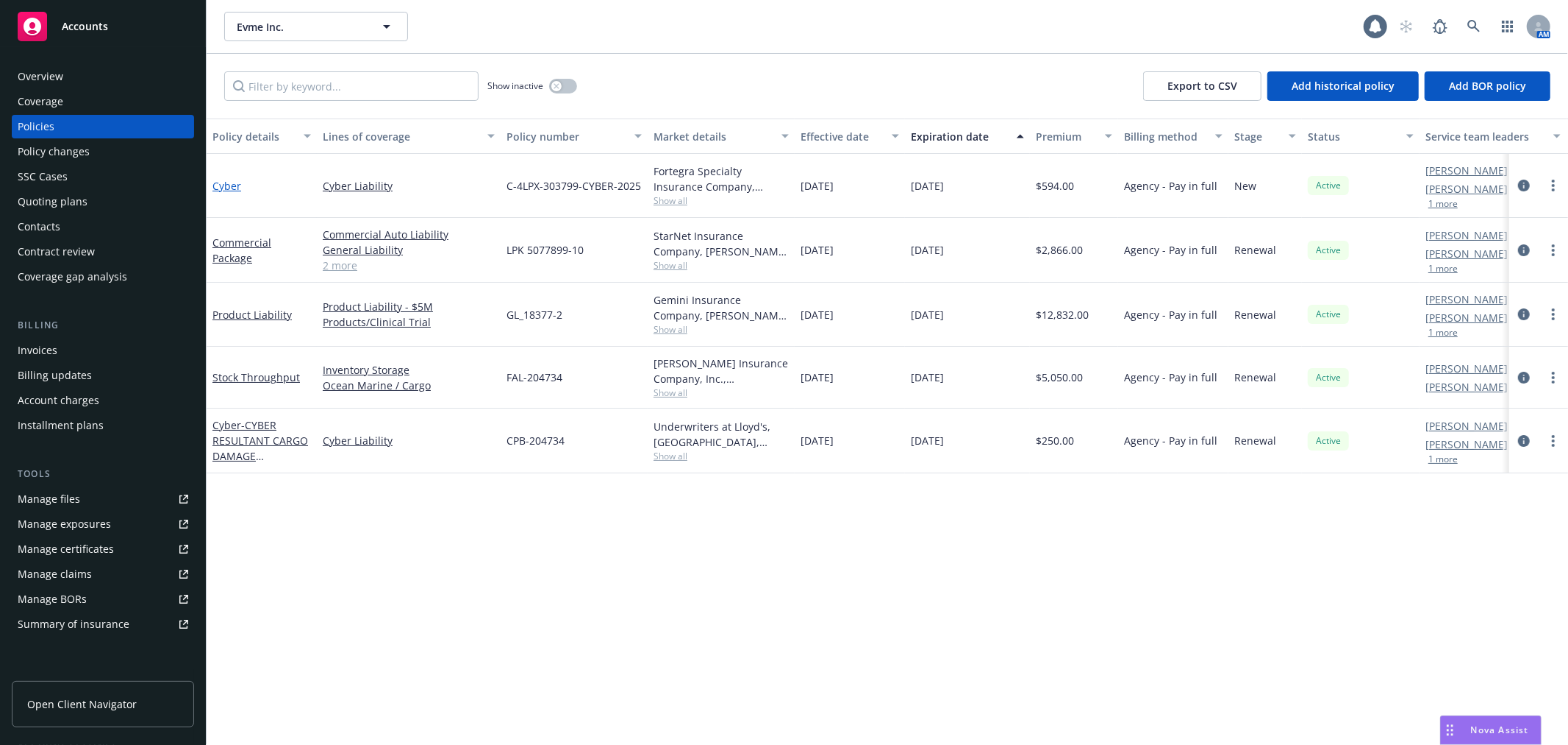
click at [226, 183] on link "Cyber" at bounding box center [226, 186] width 29 height 14
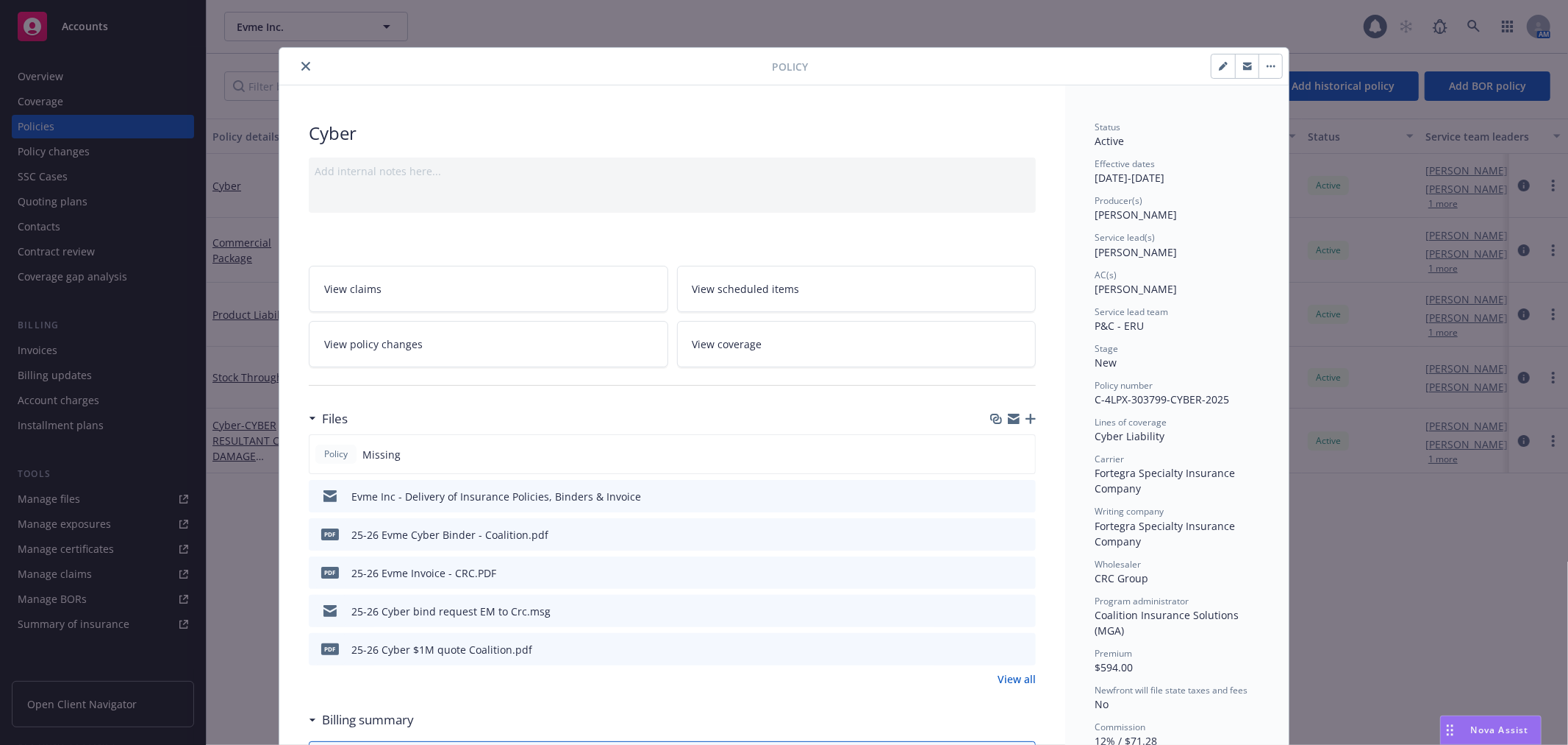
click at [302, 62] on icon "close" at bounding box center [306, 66] width 9 height 9
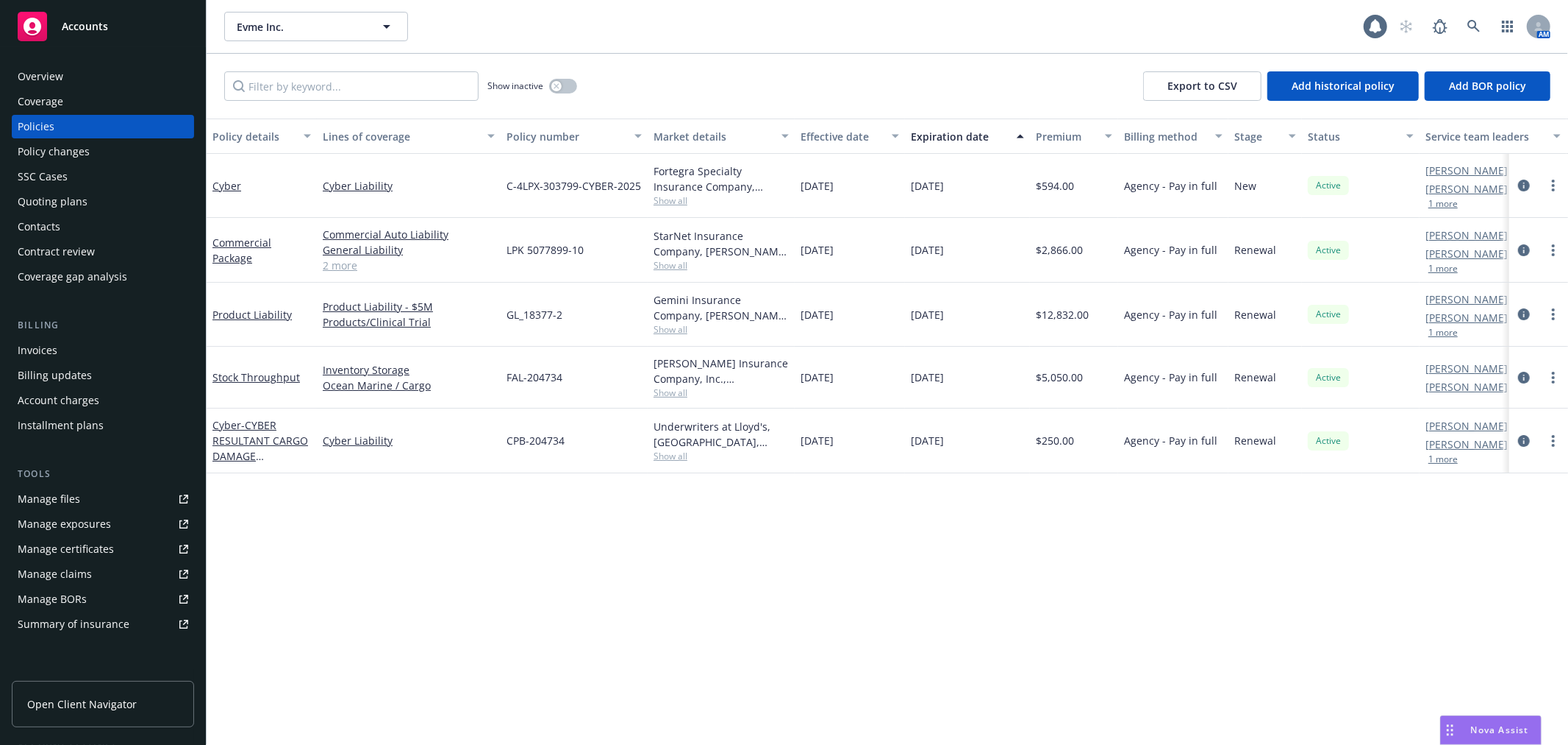
click at [85, 348] on div "Invoices" at bounding box center [103, 350] width 171 height 24
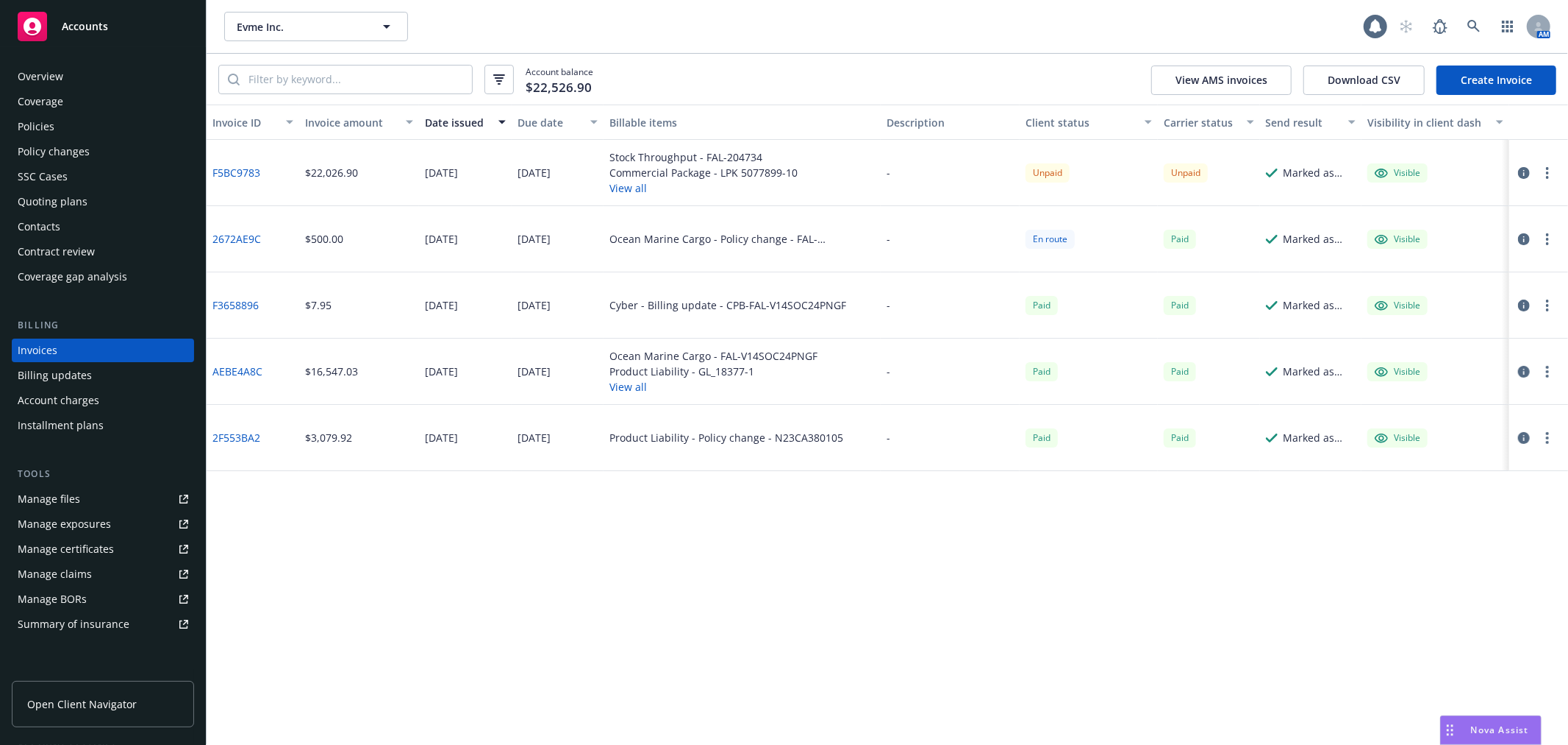
click at [224, 172] on link "F5BC9783" at bounding box center [236, 173] width 47 height 16
